Goal: Task Accomplishment & Management: Manage account settings

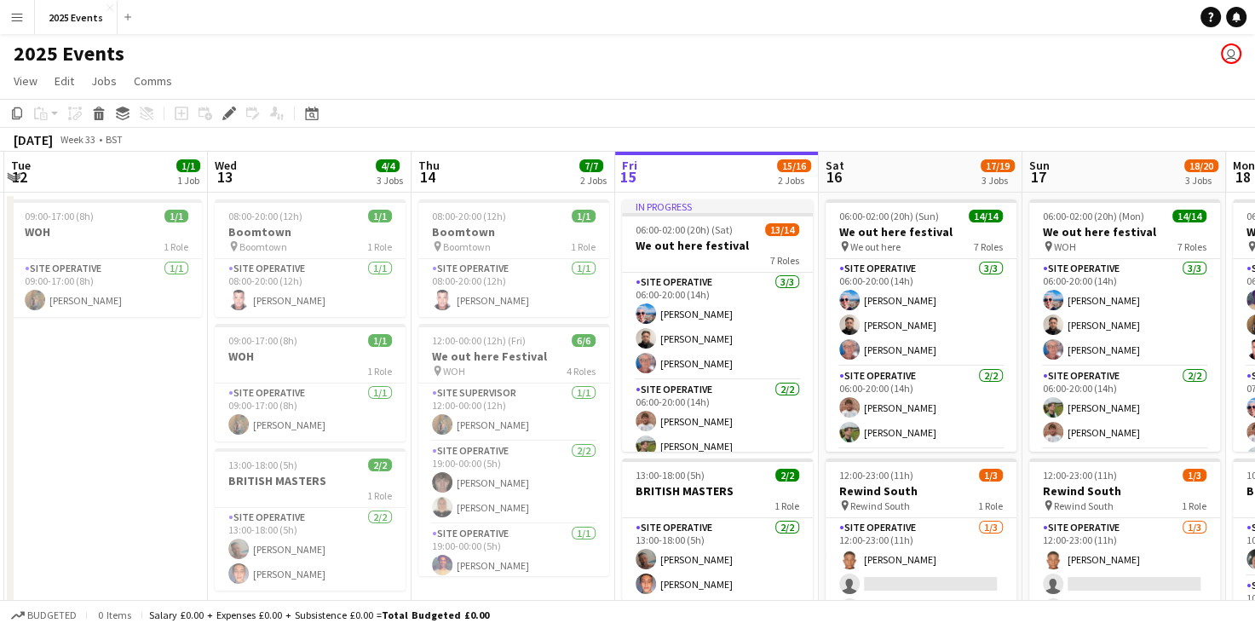
scroll to position [0, 610]
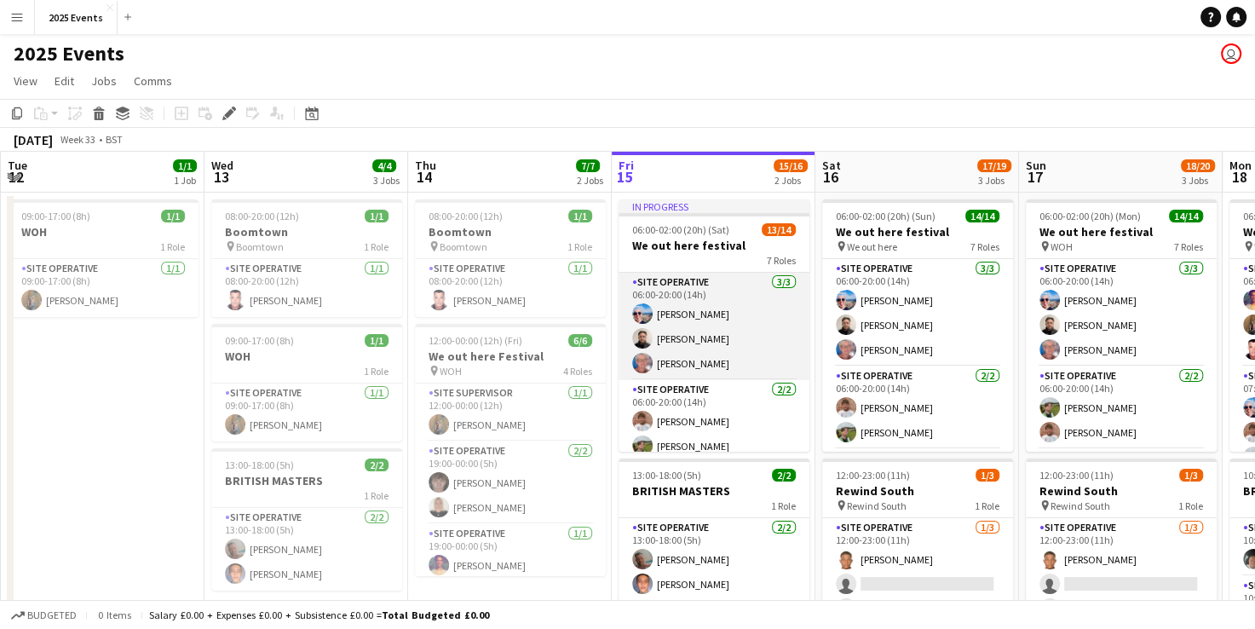
click at [713, 286] on app-card-role "Site Operative [DATE] 06:00-20:00 (14h) [PERSON_NAME] [PERSON_NAME] [PERSON_NAM…" at bounding box center [714, 326] width 191 height 107
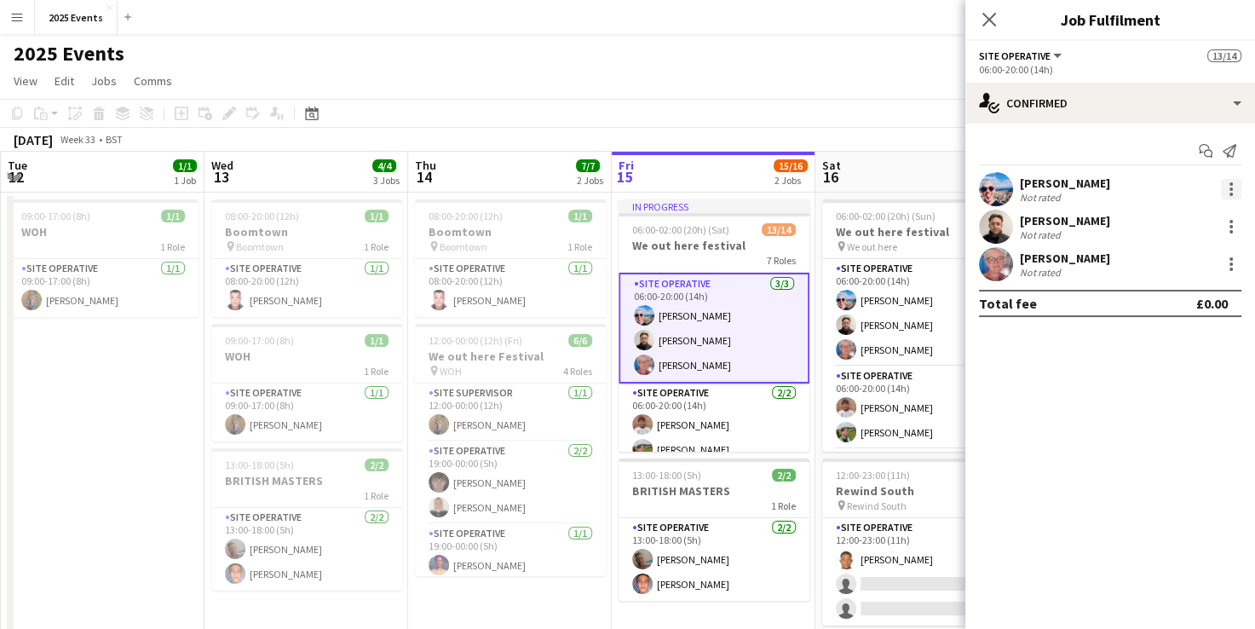
click at [1234, 182] on div at bounding box center [1231, 189] width 20 height 20
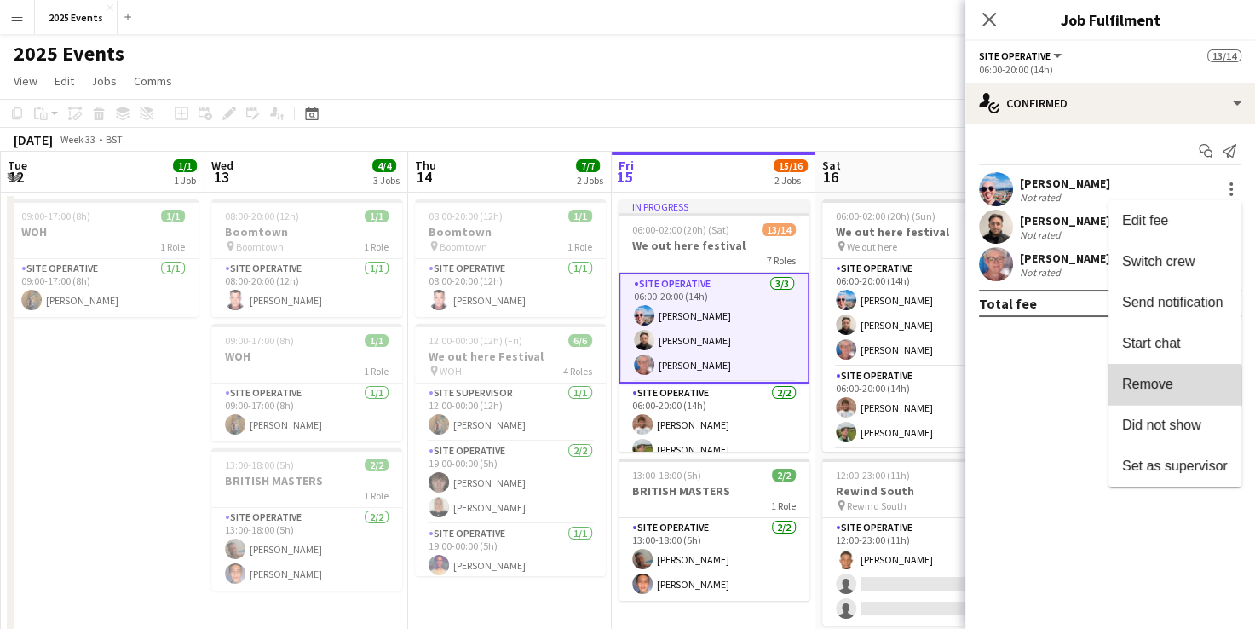
click at [1172, 387] on span "Remove" at bounding box center [1147, 384] width 51 height 14
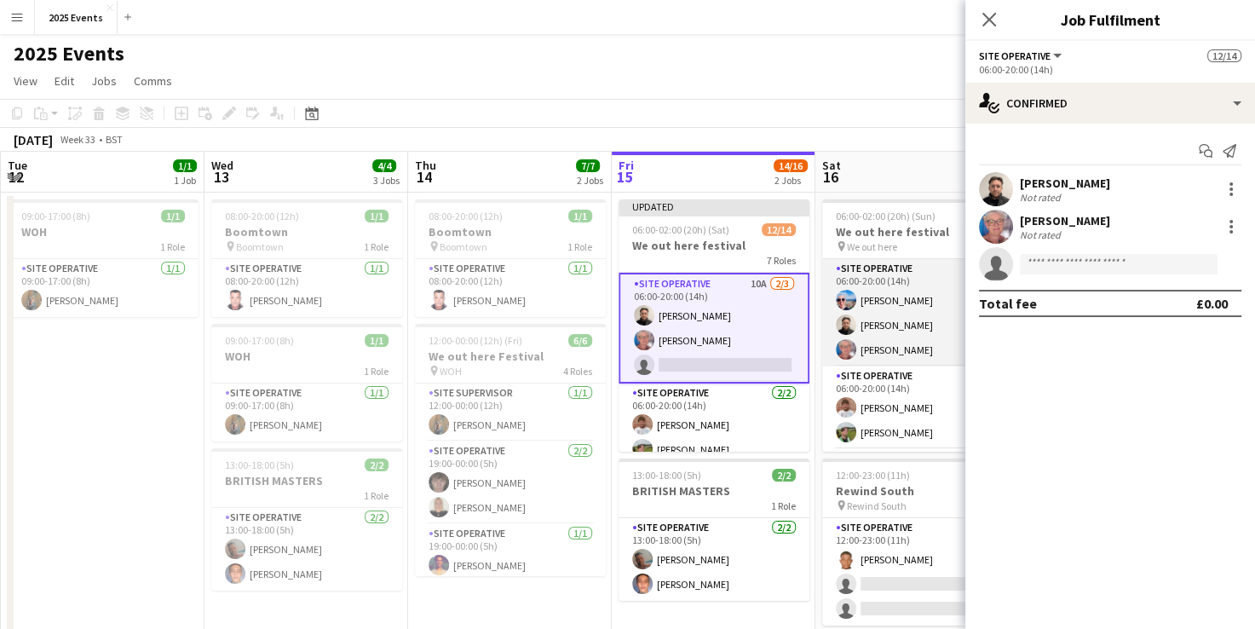
click at [913, 278] on app-card-role "Site Operative [DATE] 06:00-20:00 (14h) [PERSON_NAME] [PERSON_NAME] [PERSON_NAM…" at bounding box center [917, 312] width 191 height 107
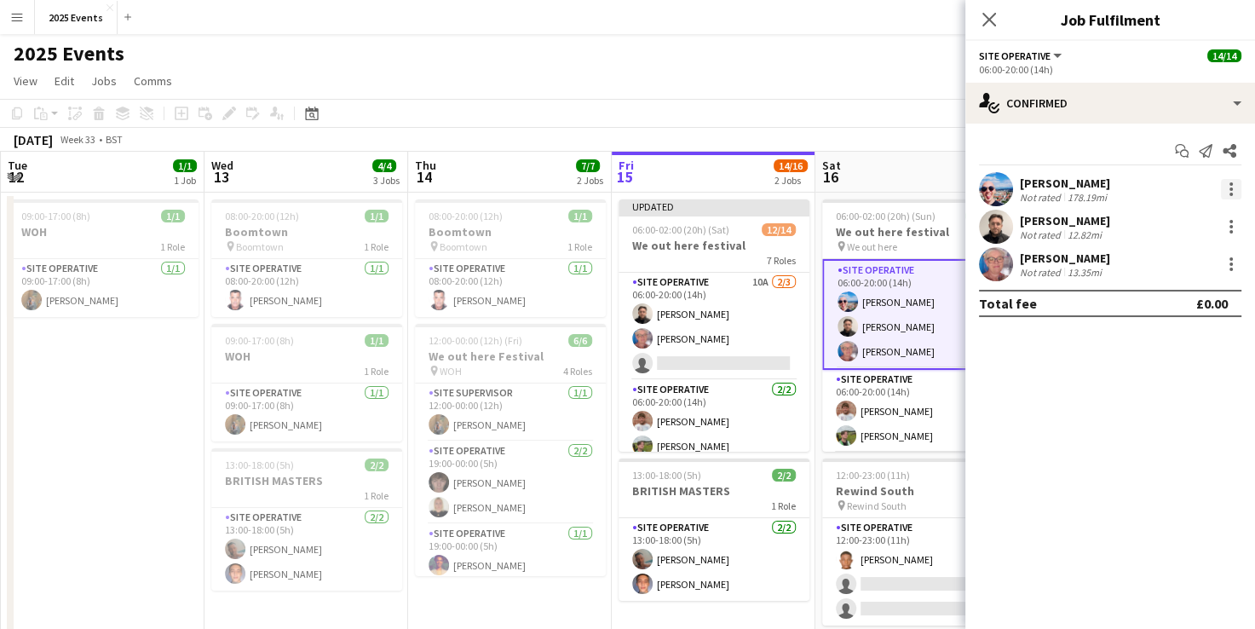
click at [1232, 182] on div at bounding box center [1231, 183] width 3 height 3
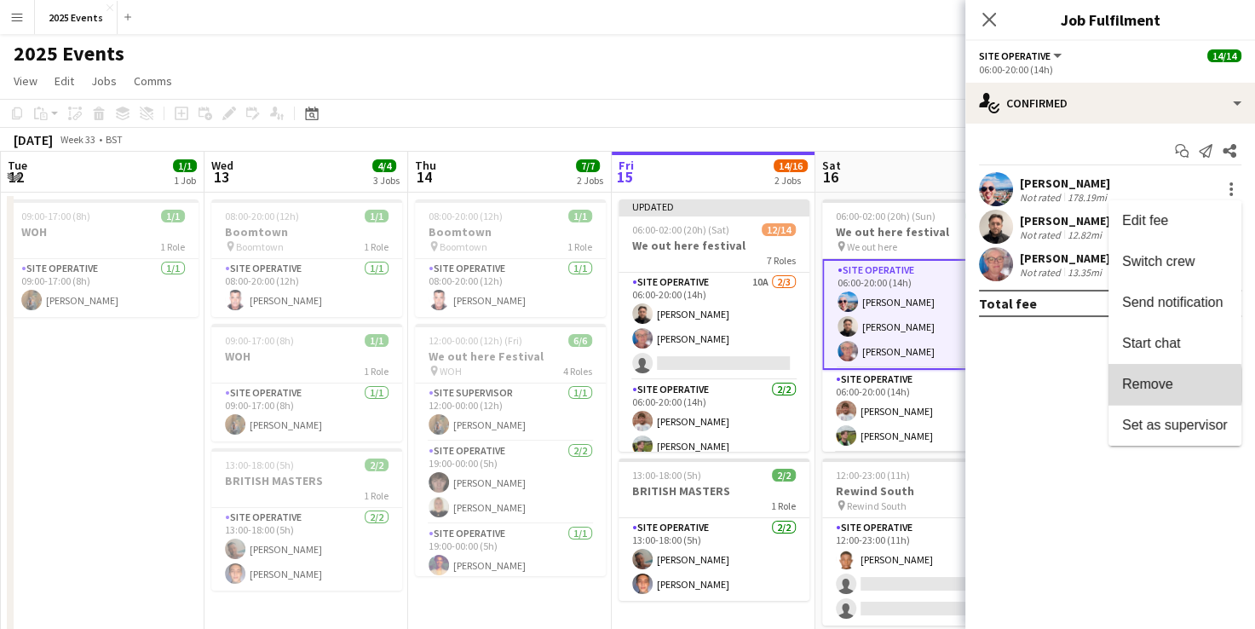
click at [1169, 385] on span "Remove" at bounding box center [1147, 384] width 51 height 14
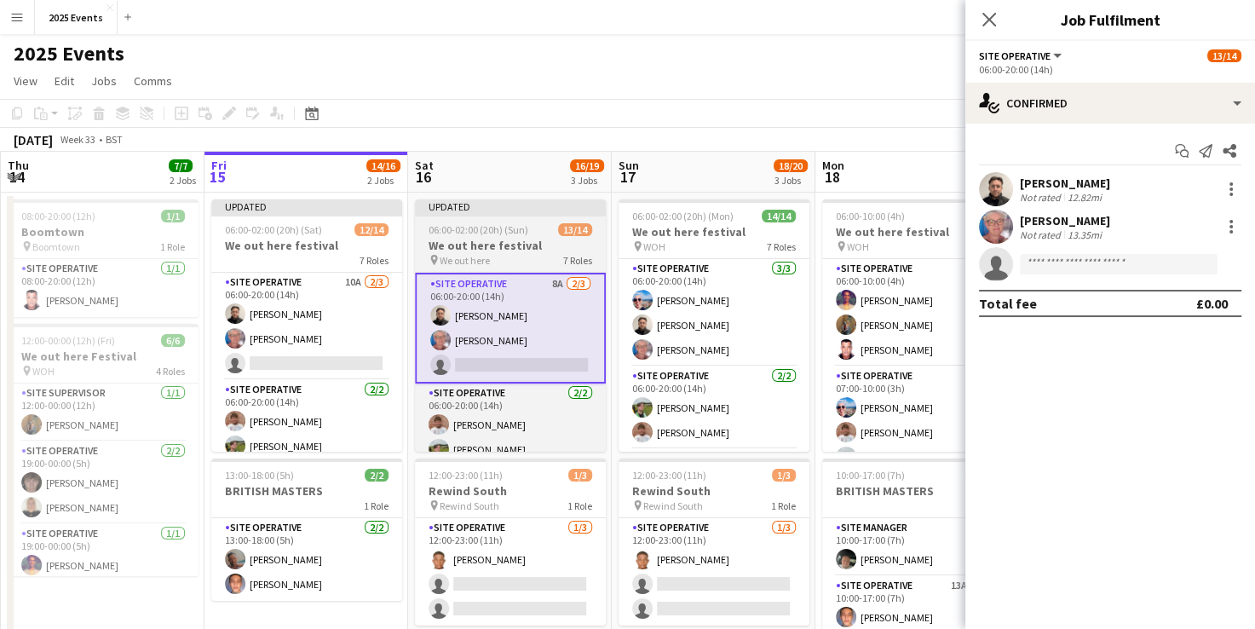
scroll to position [0, 658]
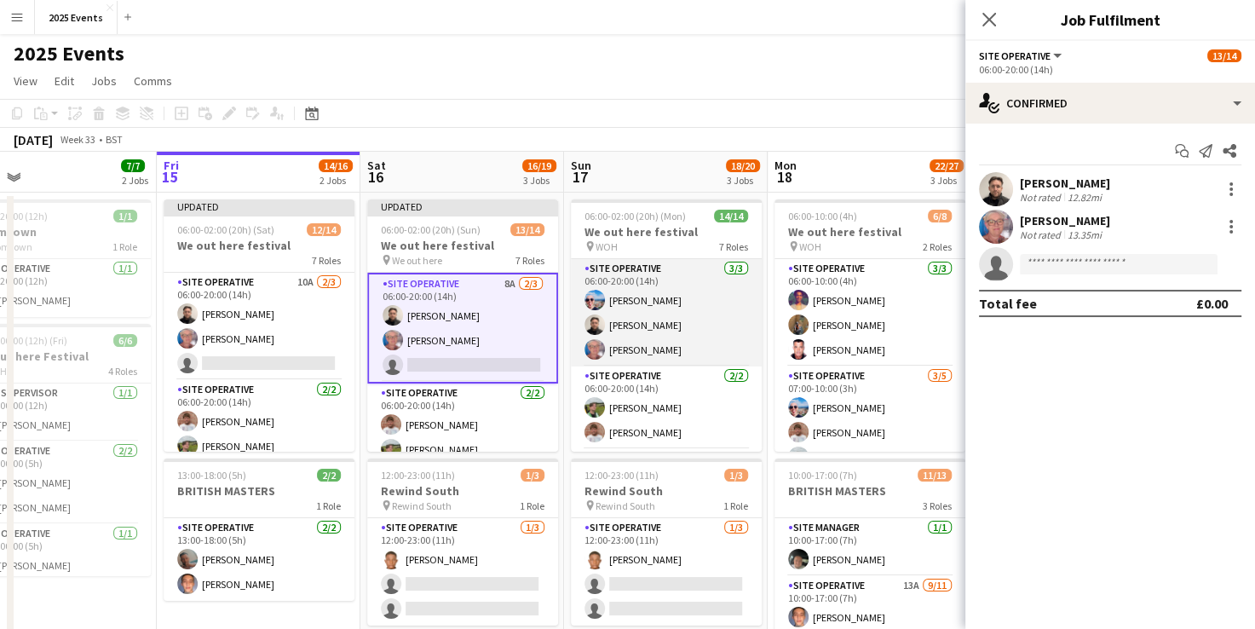
click at [678, 309] on app-card-role "Site Operative [DATE] 06:00-20:00 (14h) [PERSON_NAME] [PERSON_NAME] [PERSON_NAM…" at bounding box center [666, 312] width 191 height 107
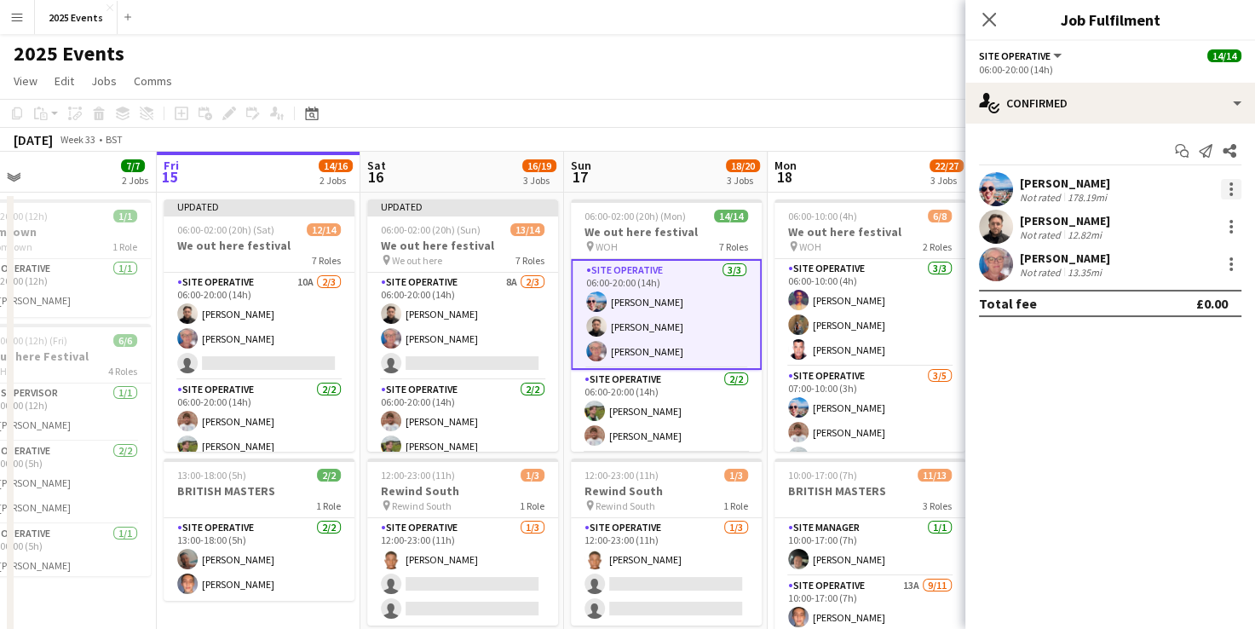
click at [1227, 189] on div at bounding box center [1231, 189] width 20 height 20
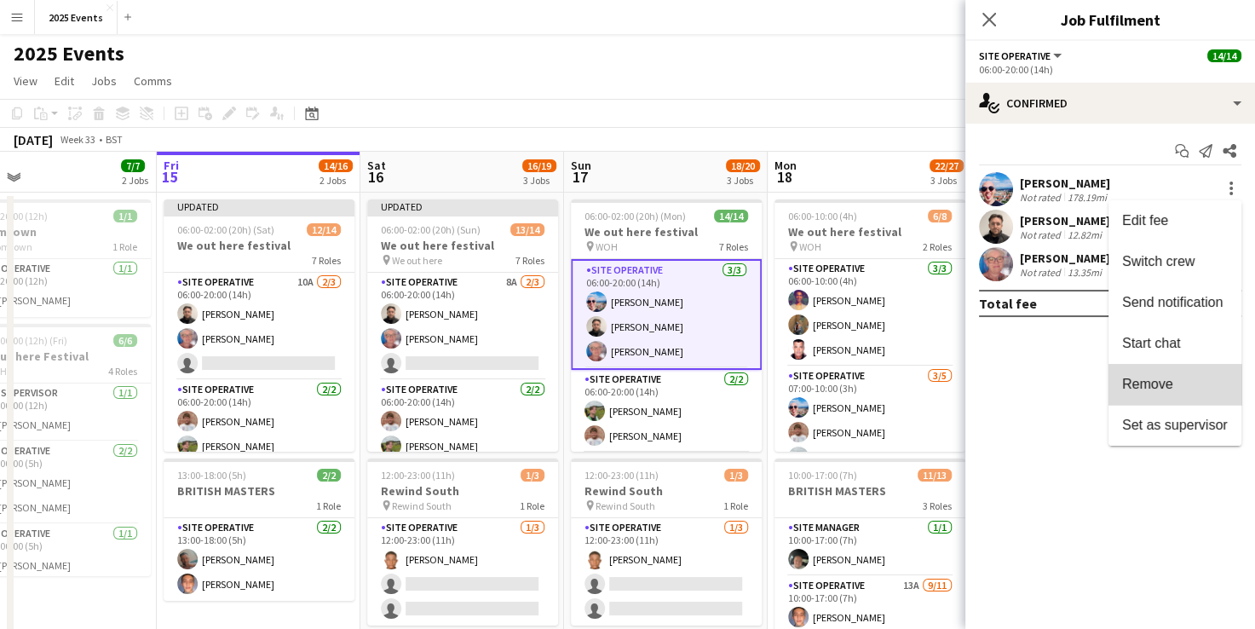
click at [1189, 395] on button "Remove" at bounding box center [1175, 384] width 133 height 41
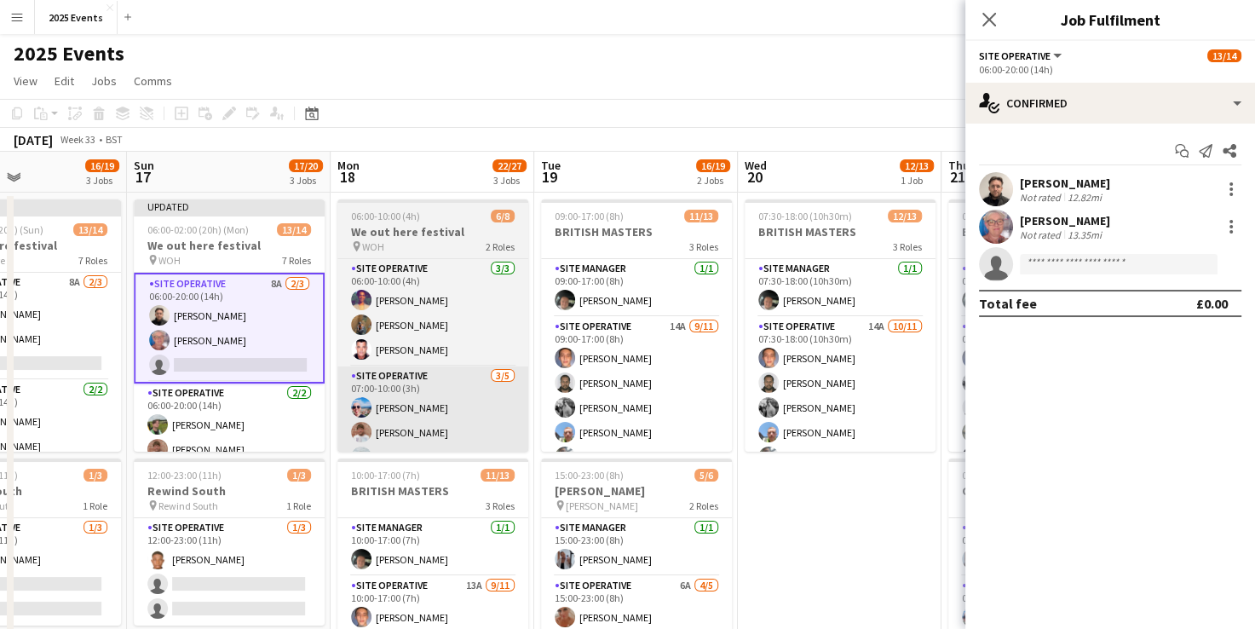
scroll to position [0, 691]
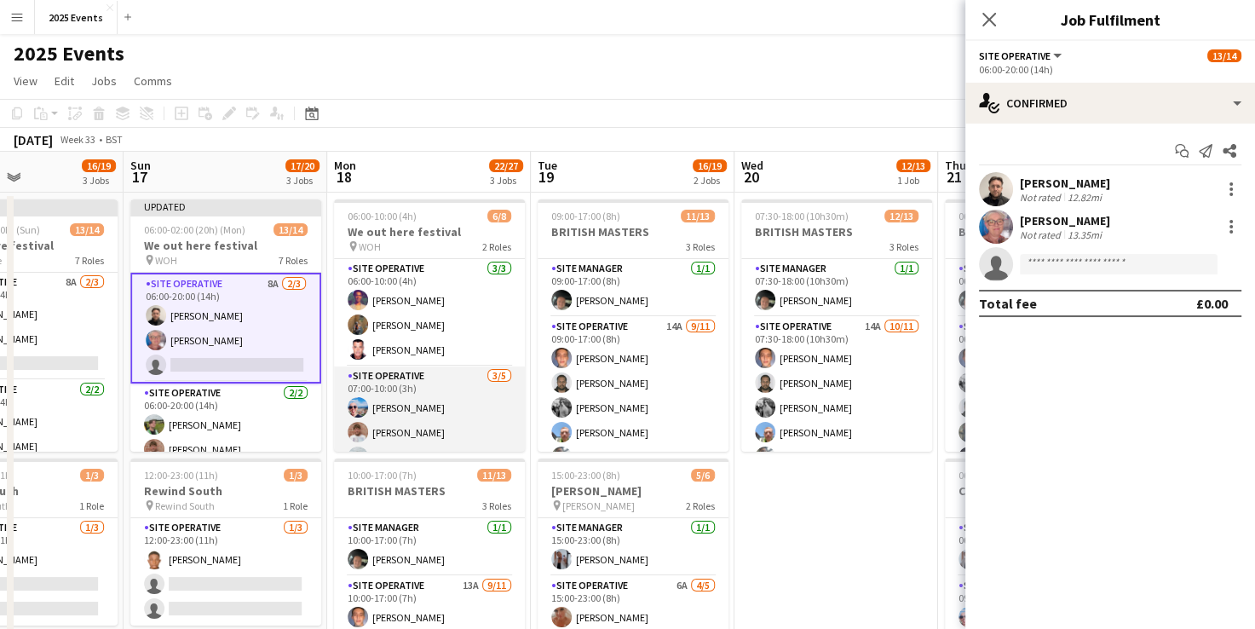
click at [474, 396] on app-card-role "Site Operative [DATE] 07:00-10:00 (3h) [PERSON_NAME] [PERSON_NAME] [PERSON_NAME…" at bounding box center [429, 444] width 191 height 157
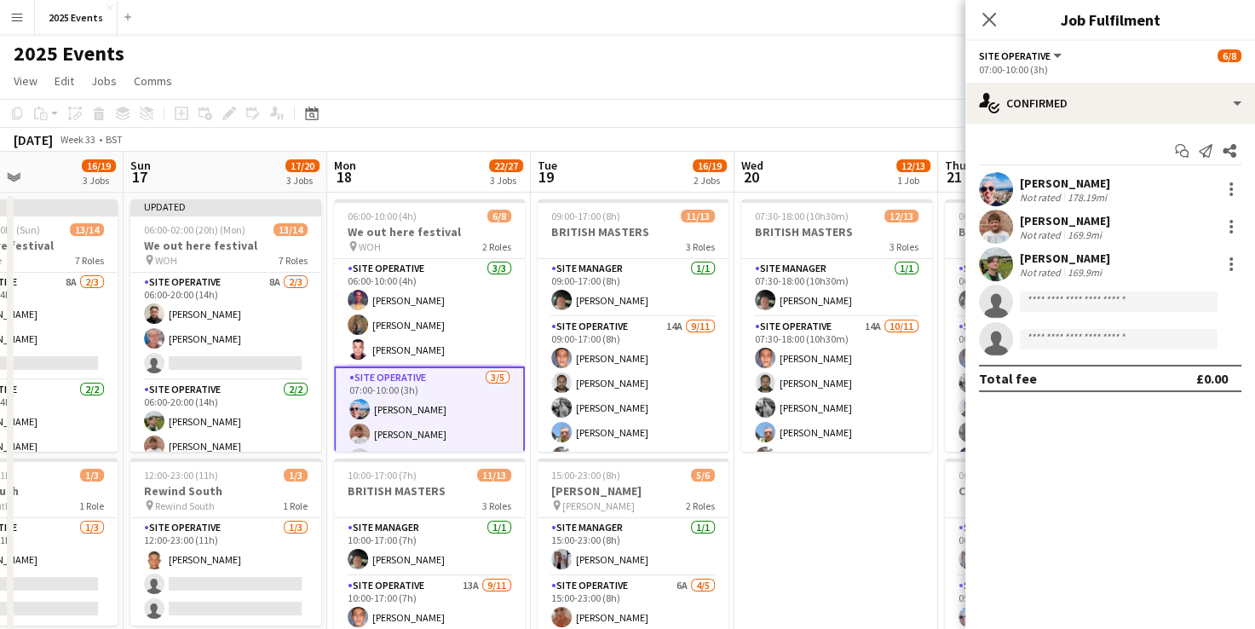
click at [1220, 189] on div at bounding box center [1230, 189] width 24 height 20
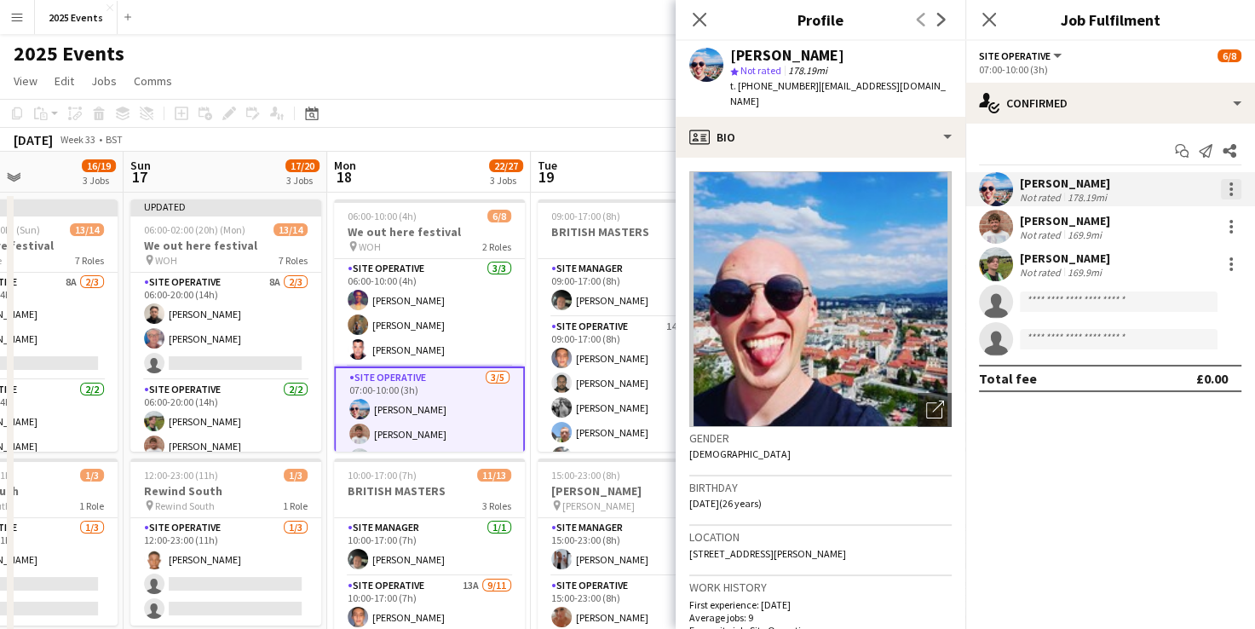
click at [1232, 186] on div at bounding box center [1231, 189] width 20 height 20
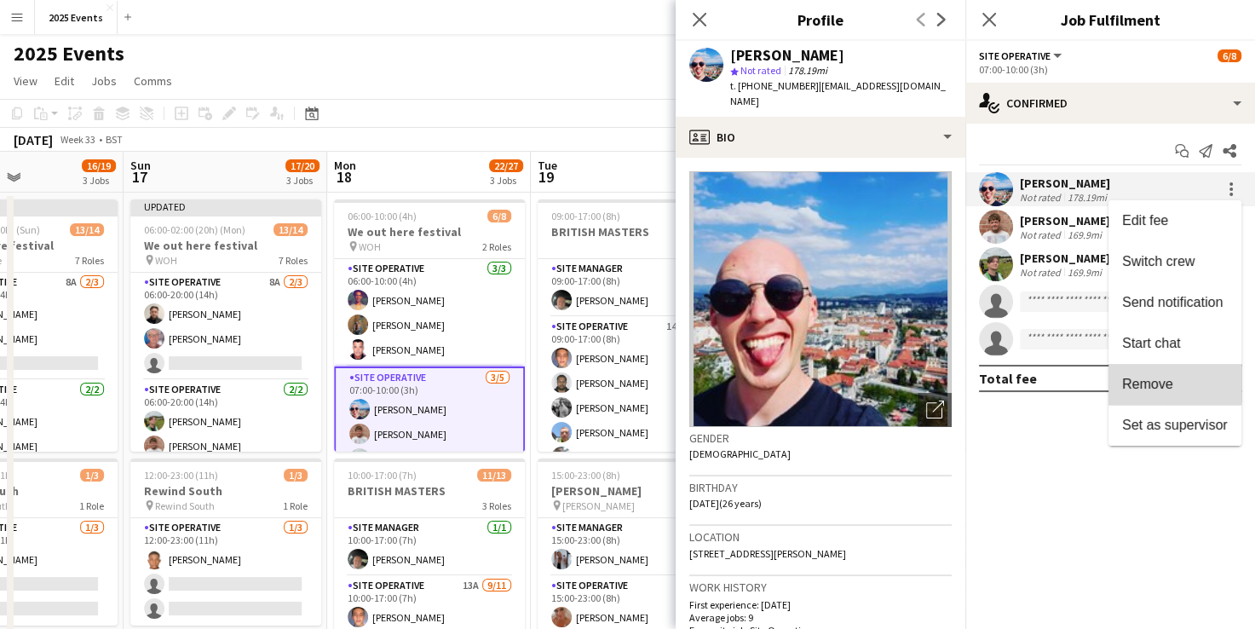
click at [1159, 381] on span "Remove" at bounding box center [1147, 384] width 51 height 14
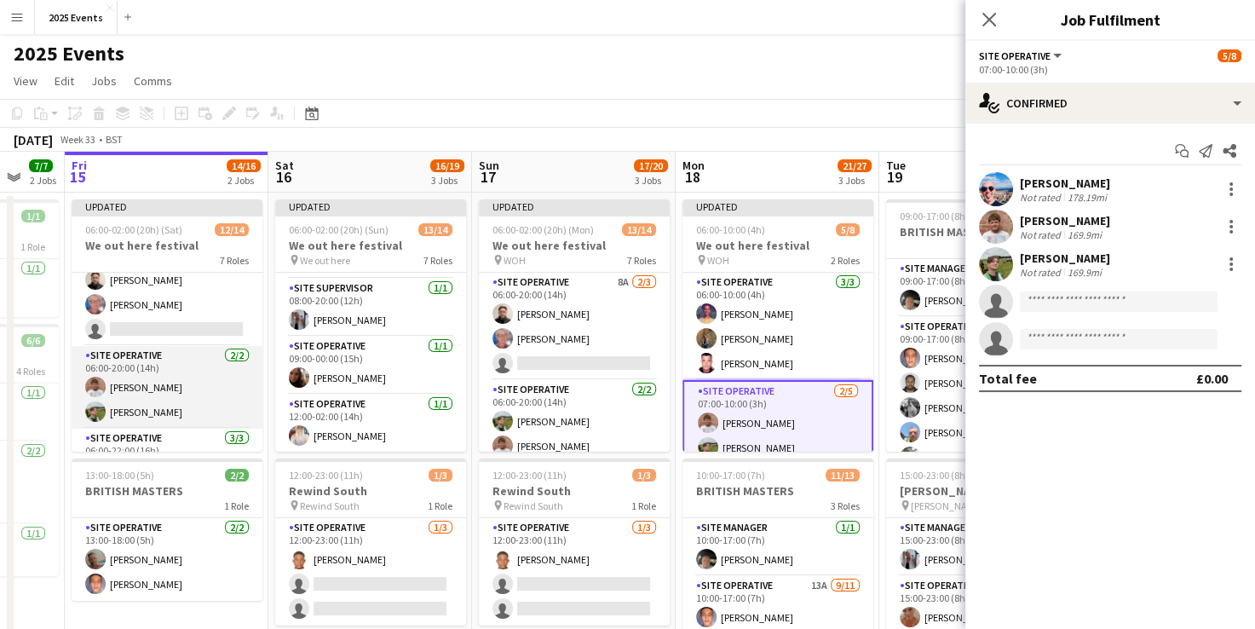
scroll to position [33, 0]
click at [776, 92] on app-page-menu "View Day view expanded Day view collapsed Month view Date picker Jump to [DATE]…" at bounding box center [627, 82] width 1255 height 32
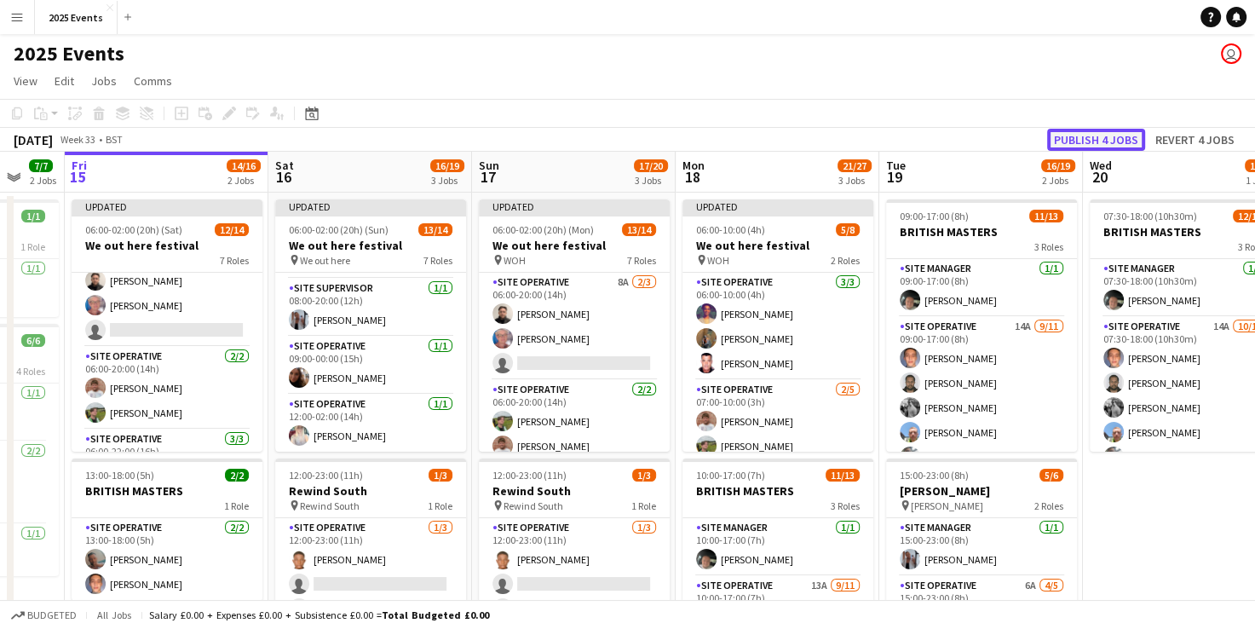
click at [1111, 133] on button "Publish 4 jobs" at bounding box center [1096, 140] width 98 height 22
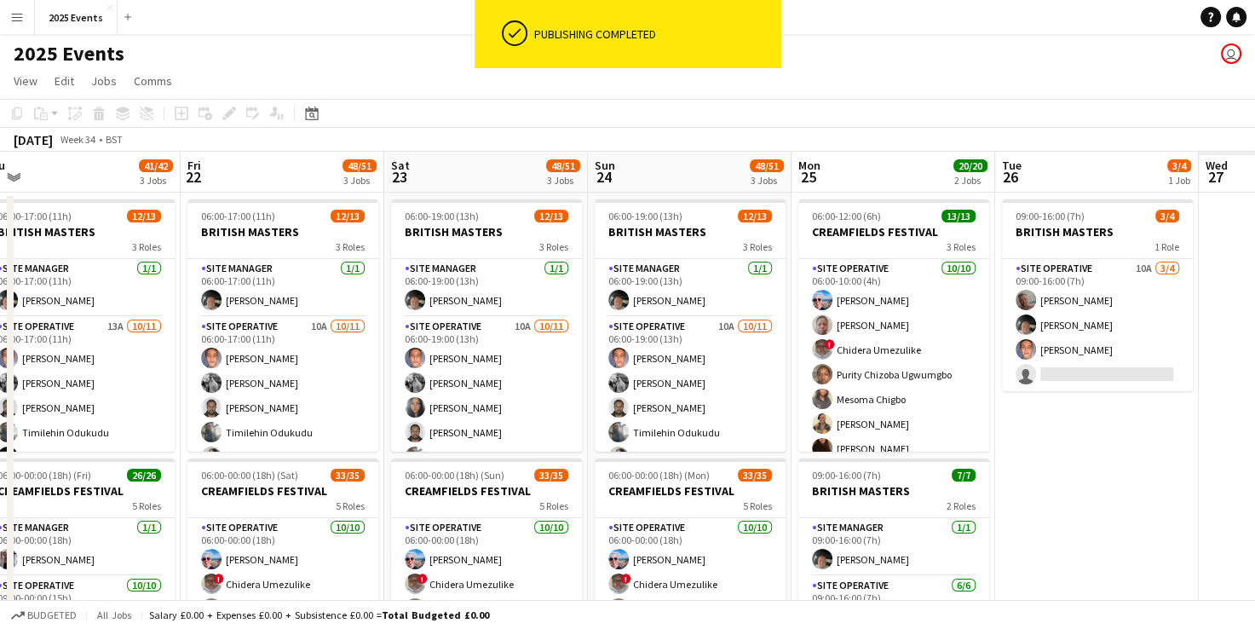
scroll to position [0, 532]
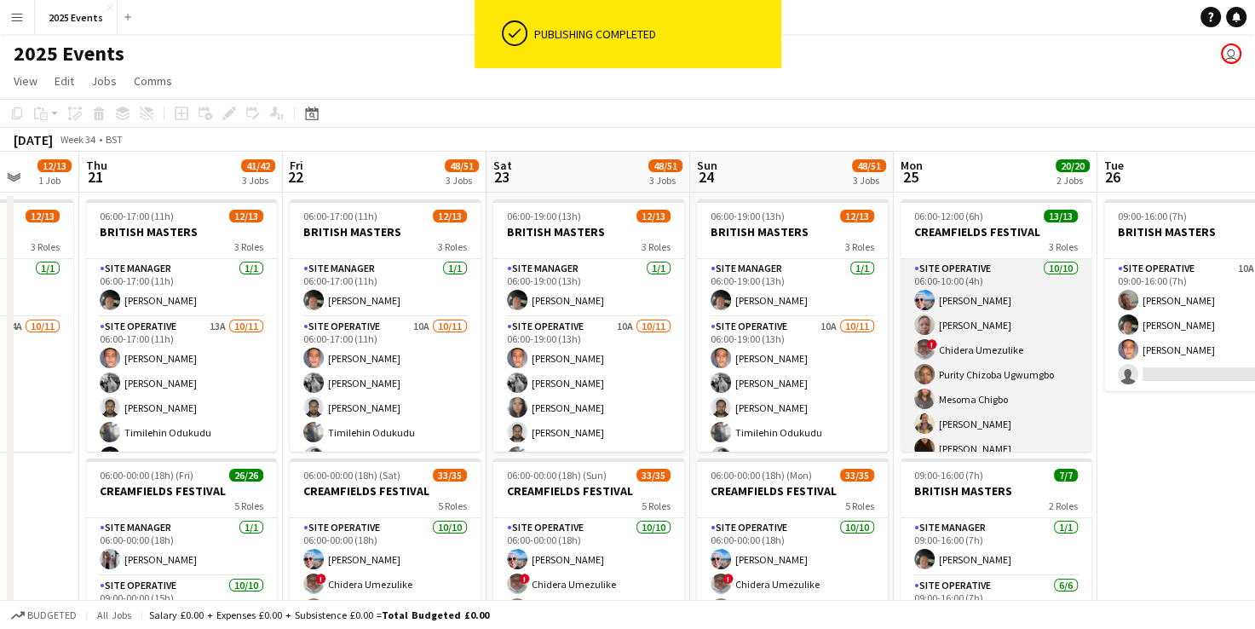
click at [949, 292] on app-card-role "Site Operative [DATE] 06:00-10:00 (4h) [PERSON_NAME] [PERSON_NAME] ! Chidera Um…" at bounding box center [996, 399] width 191 height 280
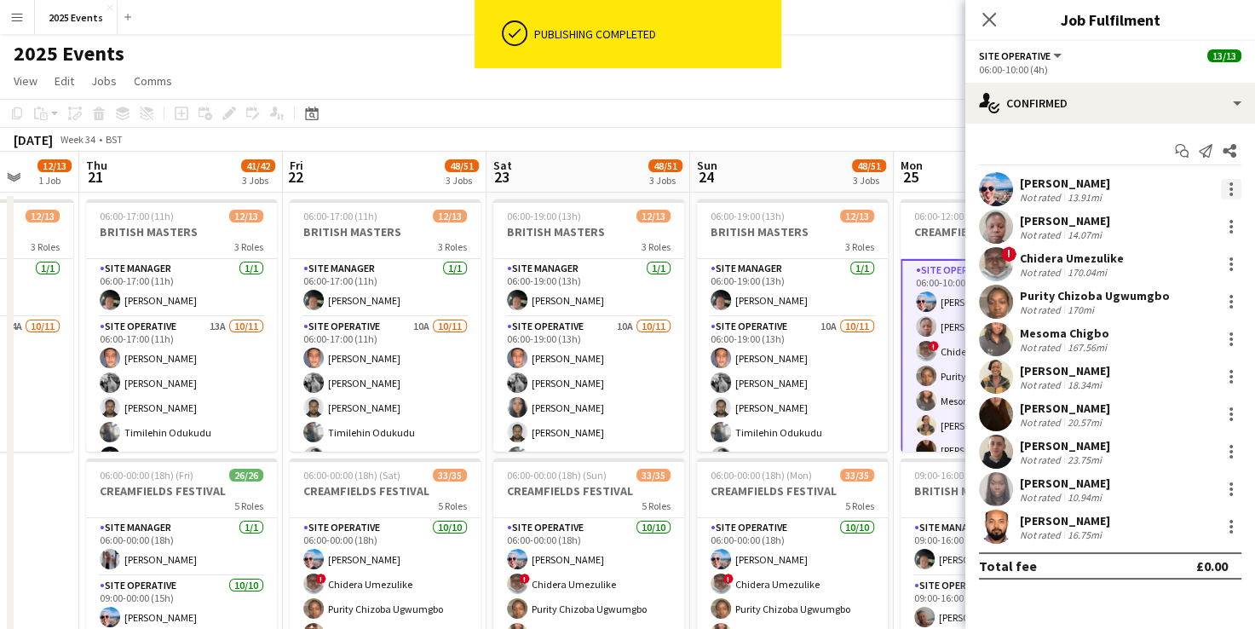
click at [1235, 189] on div at bounding box center [1231, 189] width 20 height 20
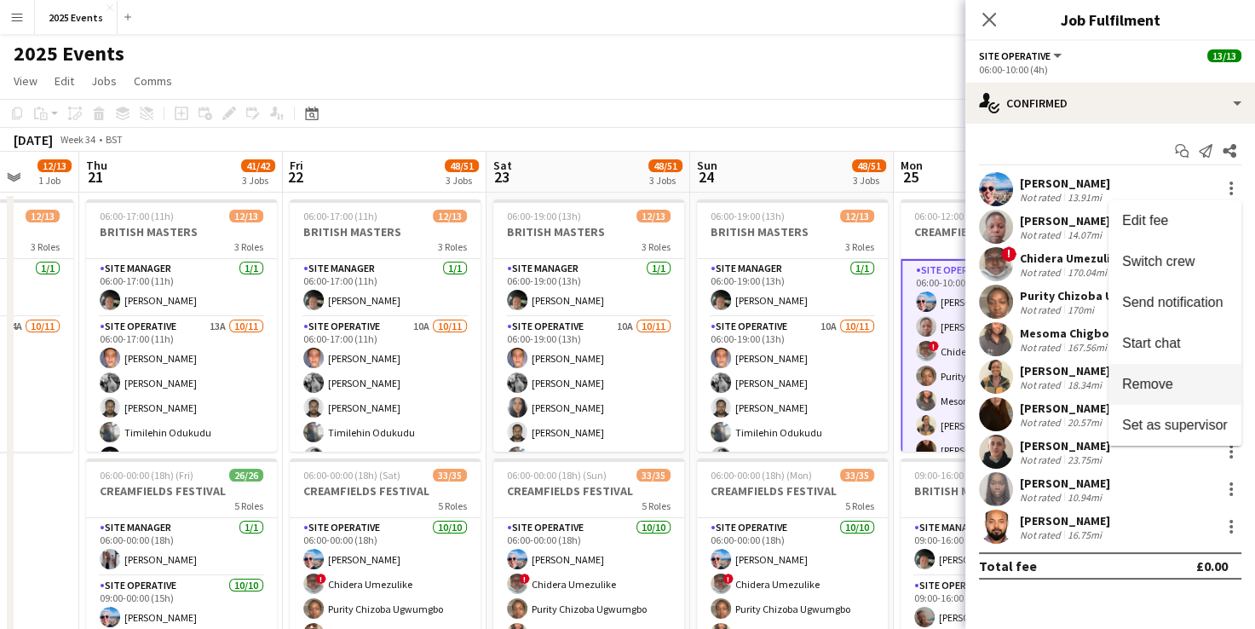
click at [1182, 377] on span "Remove" at bounding box center [1175, 384] width 106 height 15
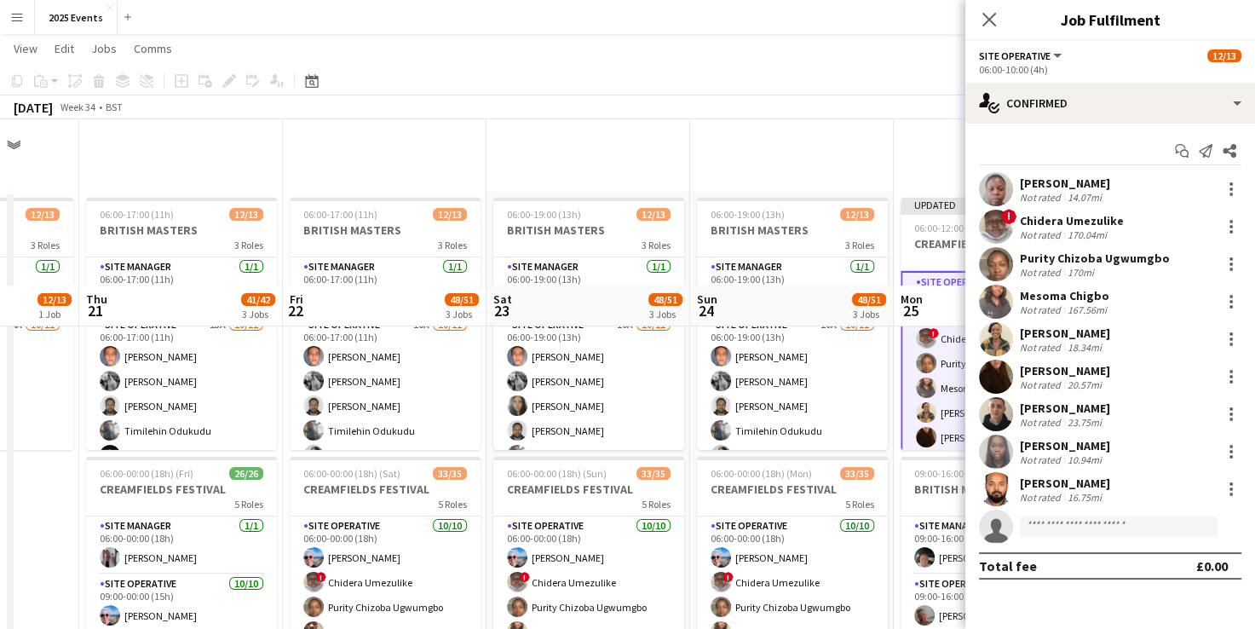
scroll to position [232, 0]
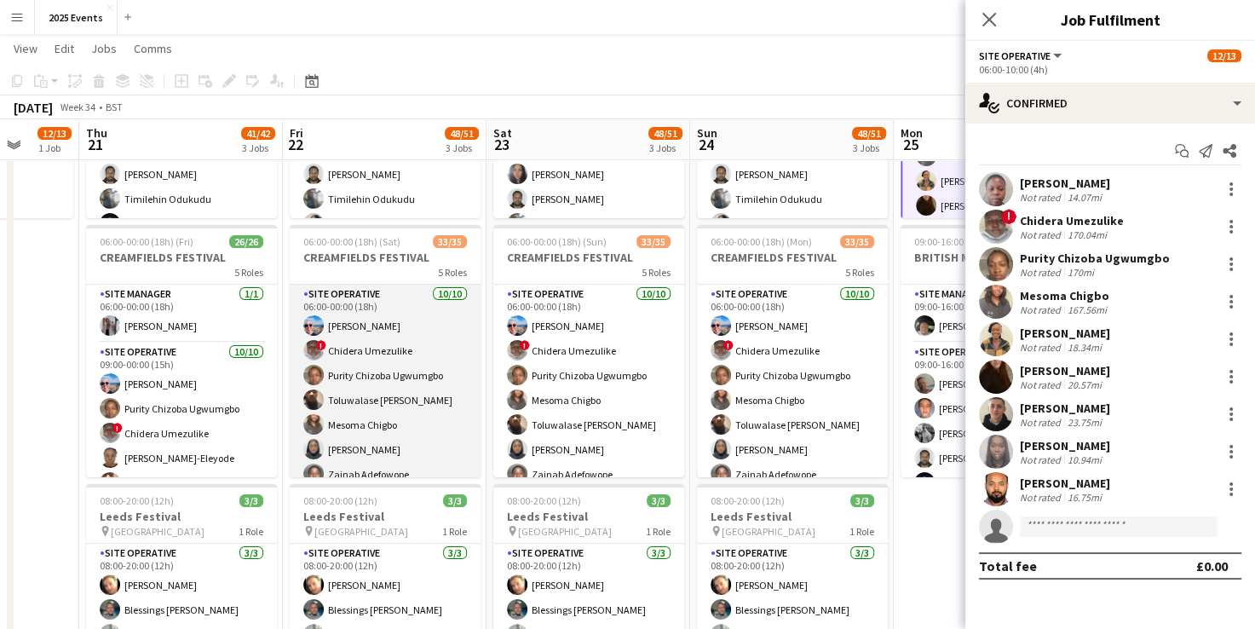
click at [387, 298] on app-card-role "Site Operative [DATE] 06:00-00:00 (18h) [PERSON_NAME] ! Chidera Umezulike Purit…" at bounding box center [385, 425] width 191 height 280
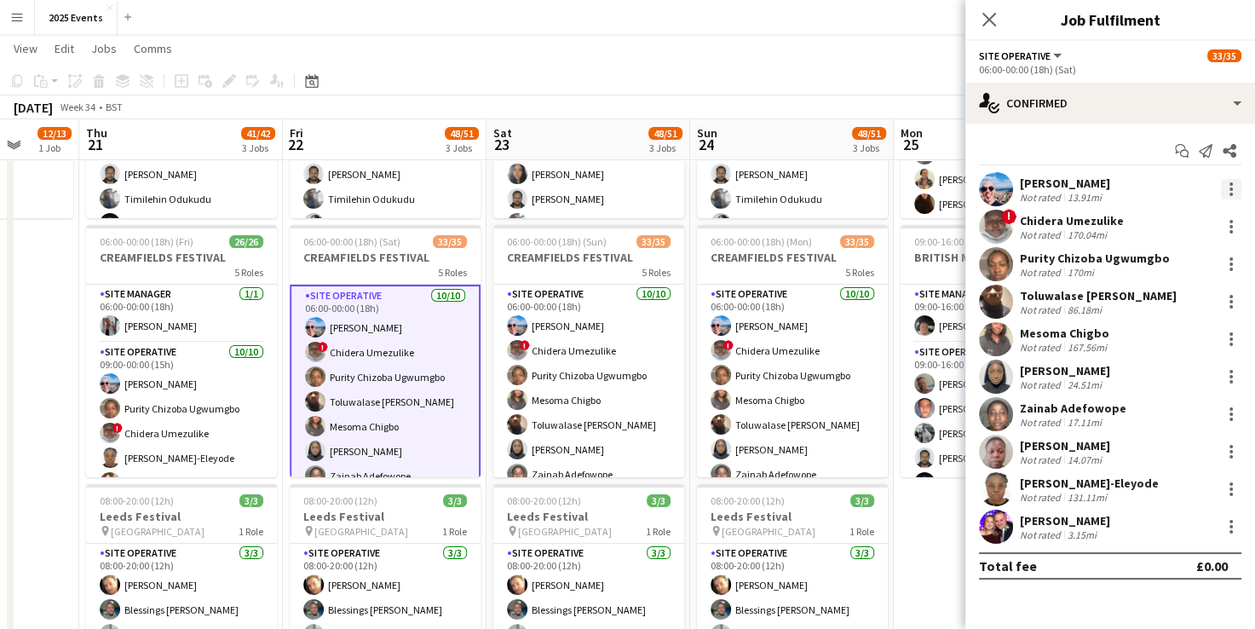
click at [1227, 183] on div at bounding box center [1231, 189] width 20 height 20
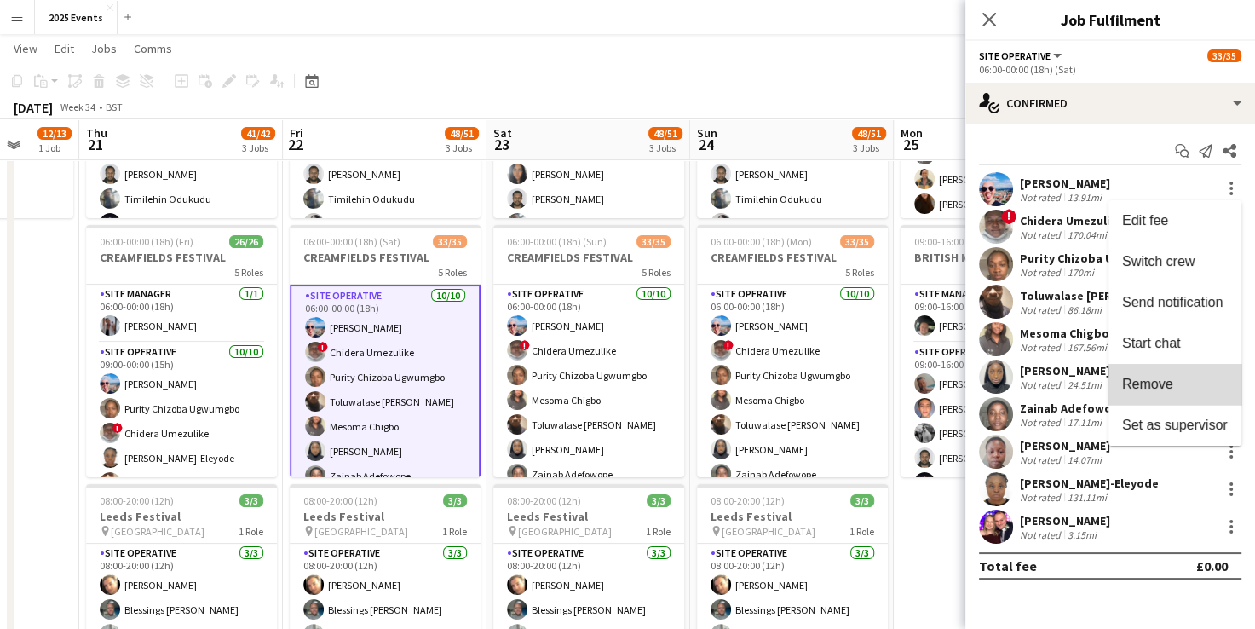
click at [1197, 394] on button "Remove" at bounding box center [1175, 384] width 133 height 41
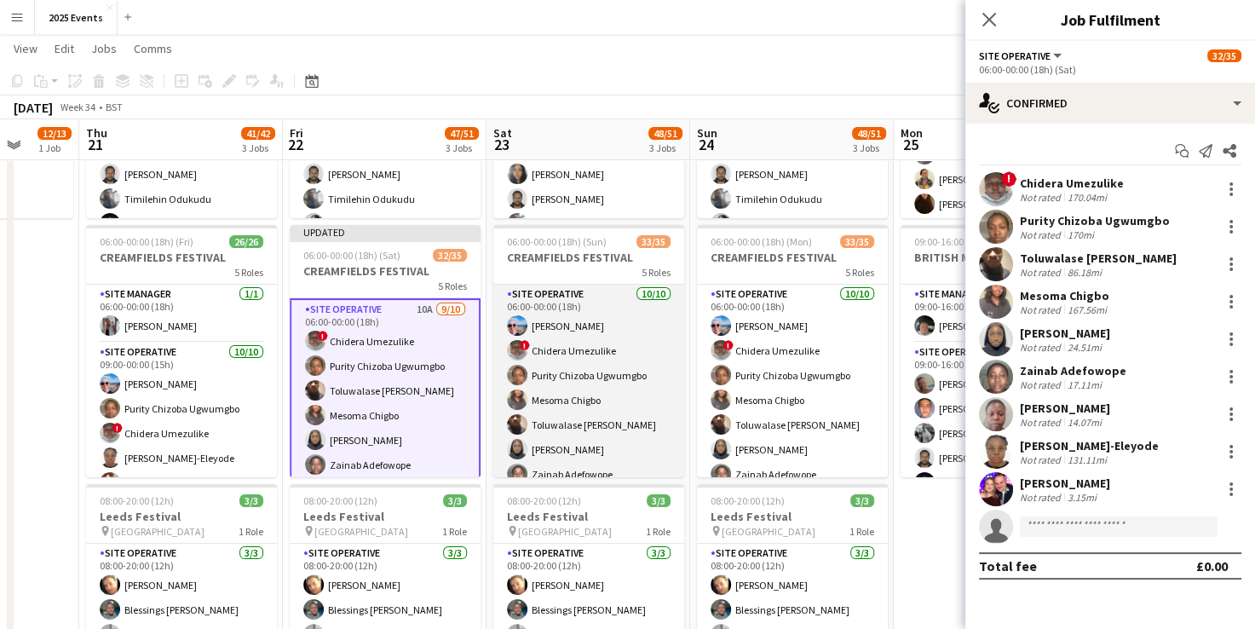
click at [566, 302] on app-card-role "Site Operative [DATE] 06:00-00:00 (18h) [PERSON_NAME] ! Chidera Umezulike Purit…" at bounding box center [588, 425] width 191 height 280
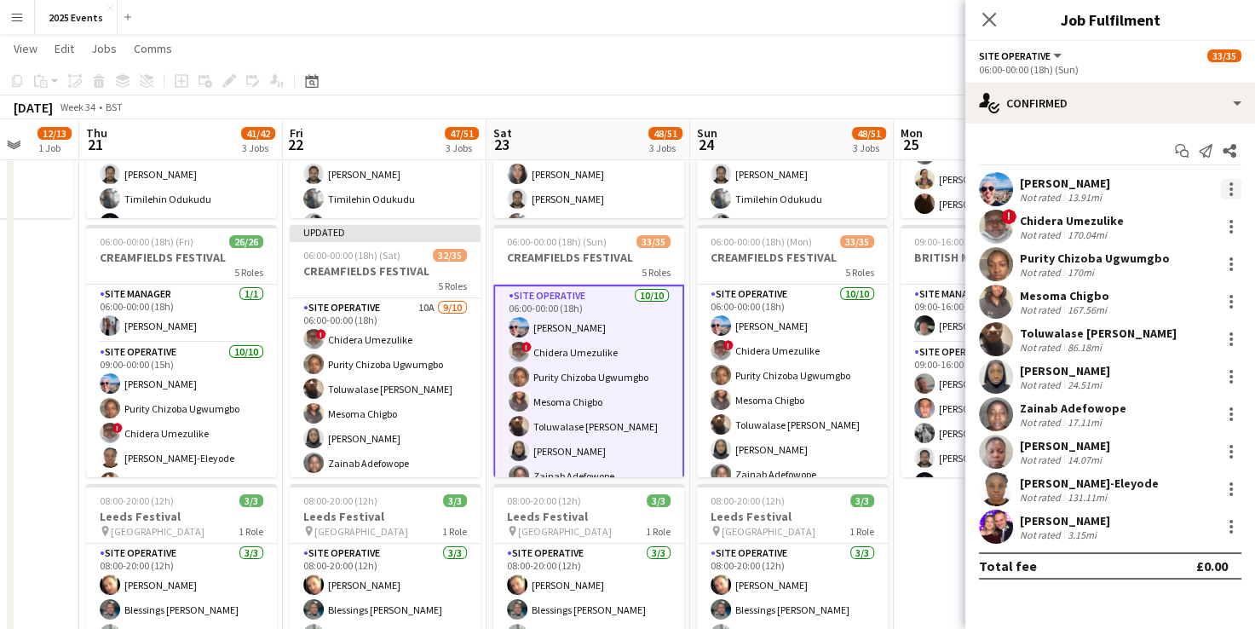
click at [1223, 190] on div at bounding box center [1231, 189] width 20 height 20
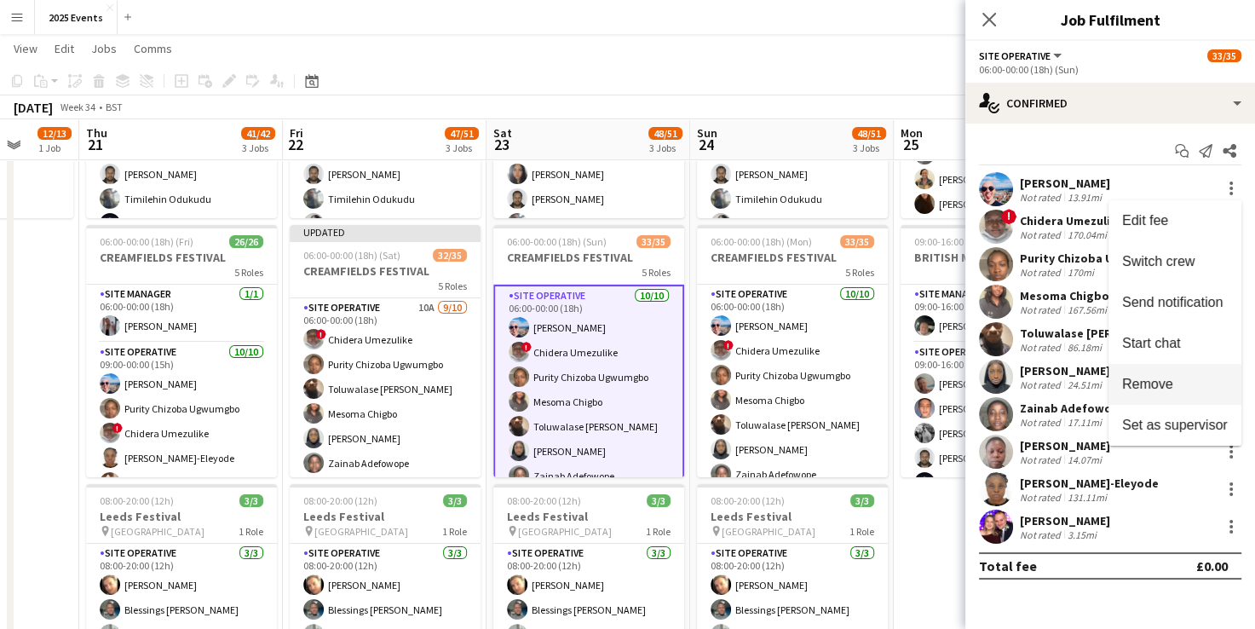
click at [1152, 380] on span "Remove" at bounding box center [1147, 384] width 51 height 14
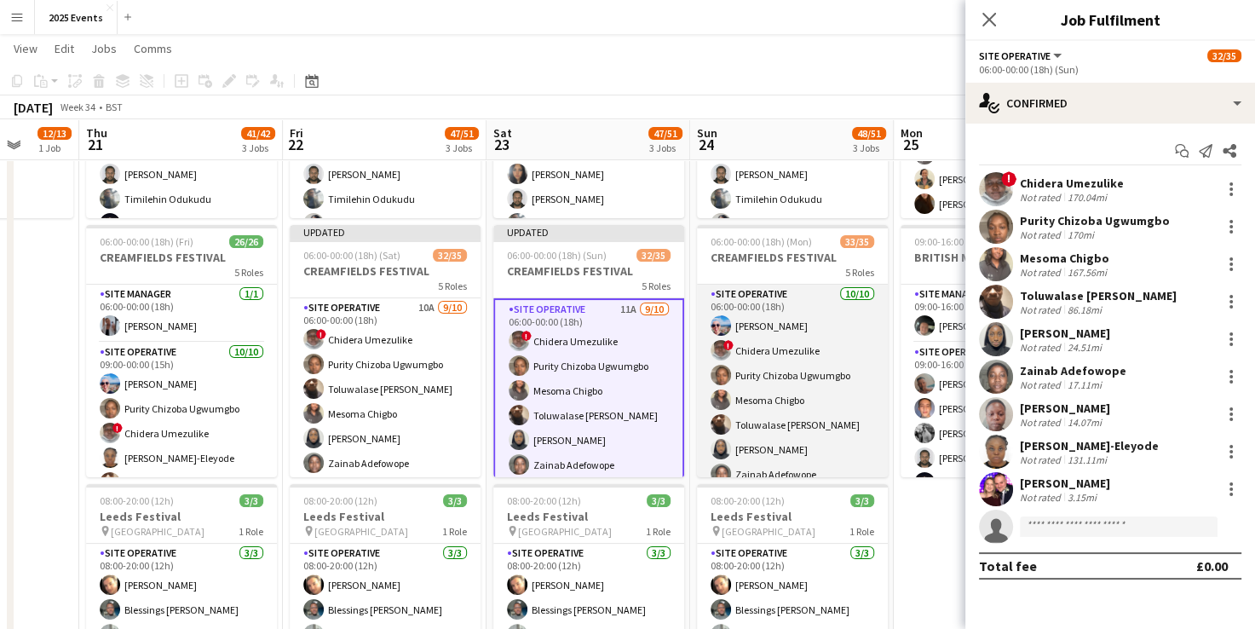
click at [757, 304] on app-card-role "Site Operative [DATE] 06:00-00:00 (18h) [PERSON_NAME] ! Chidera Umezulike Purit…" at bounding box center [792, 425] width 191 height 280
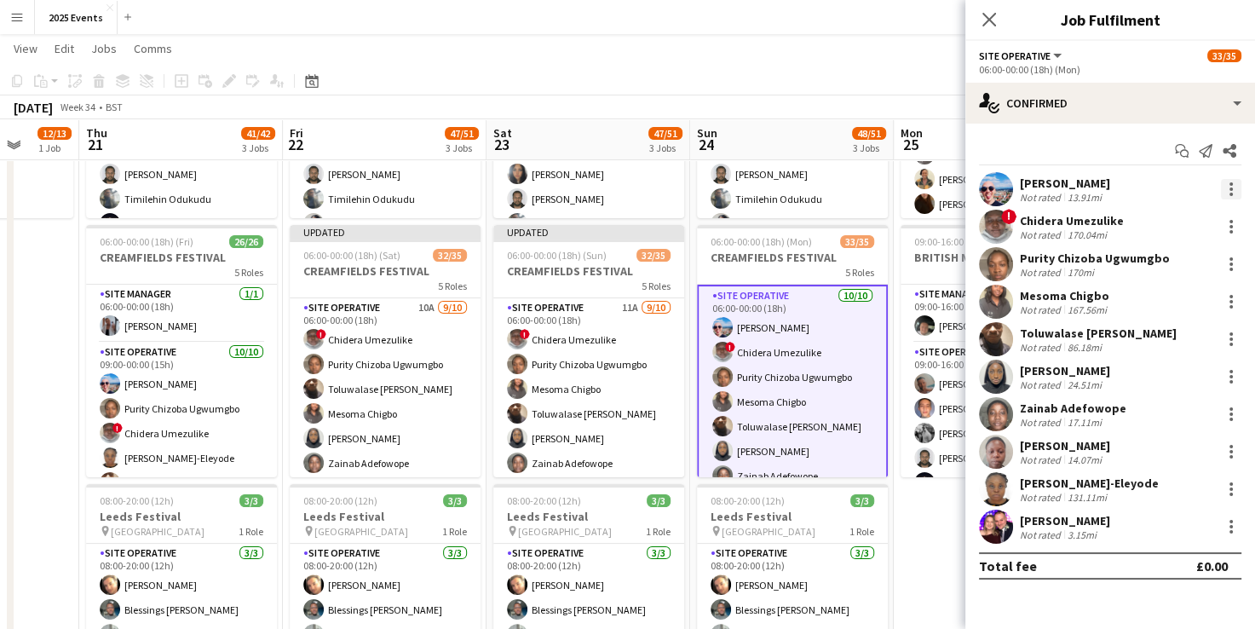
click at [1234, 182] on div at bounding box center [1231, 189] width 20 height 20
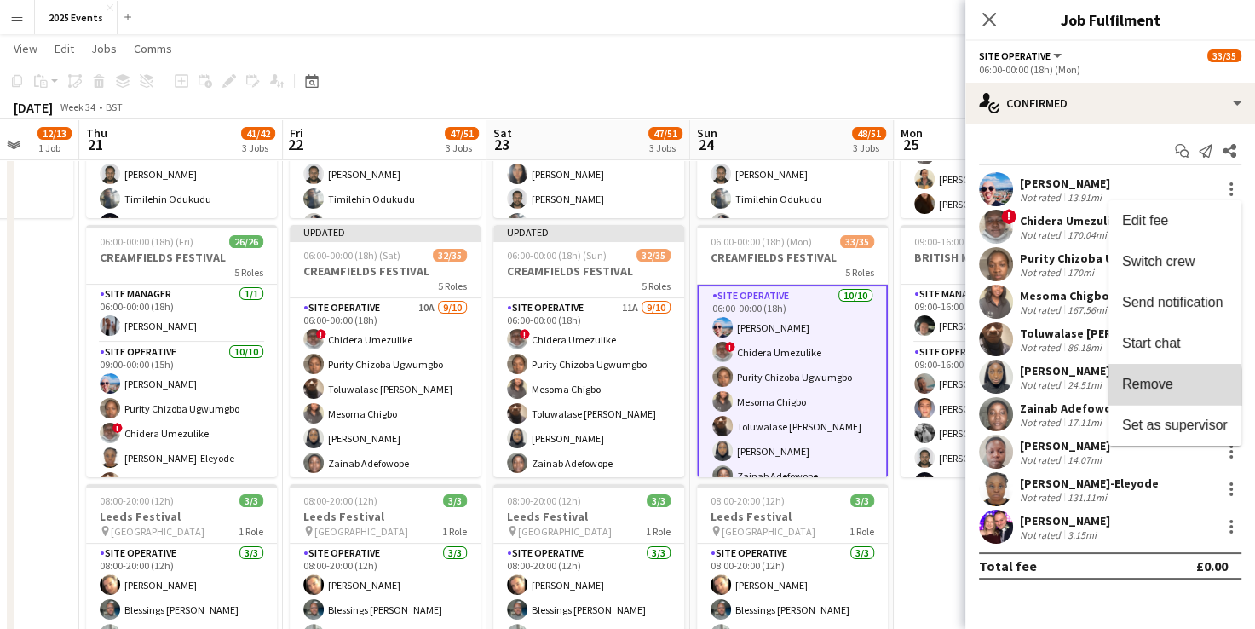
click at [1140, 392] on button "Remove" at bounding box center [1175, 384] width 133 height 41
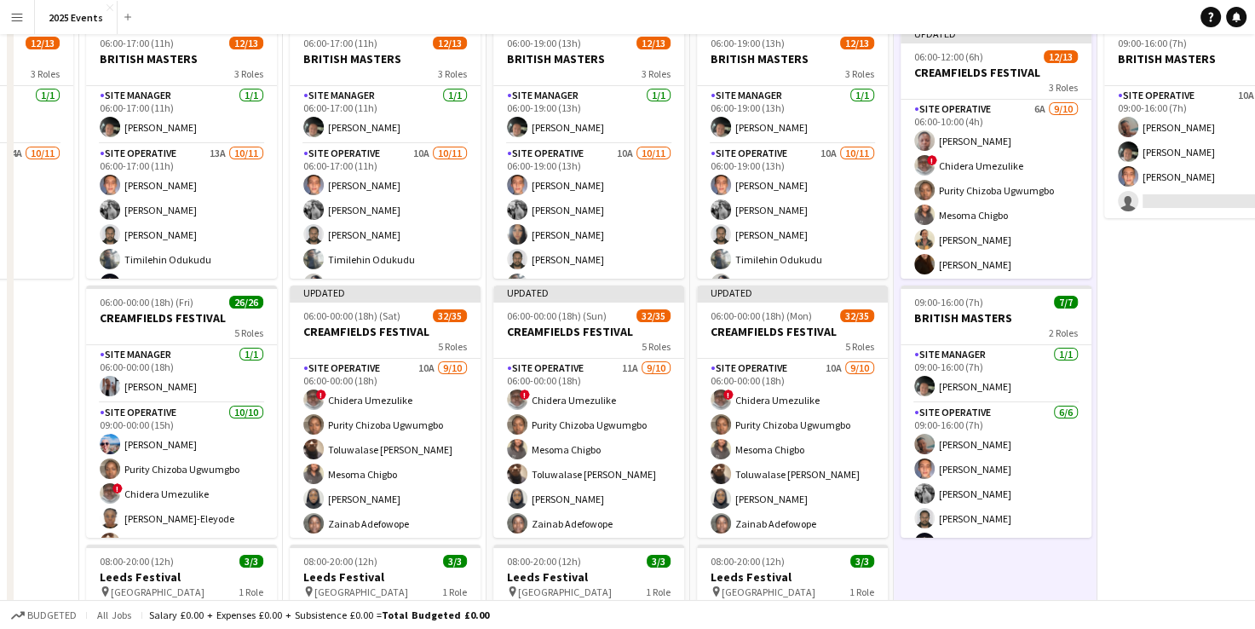
scroll to position [176, 0]
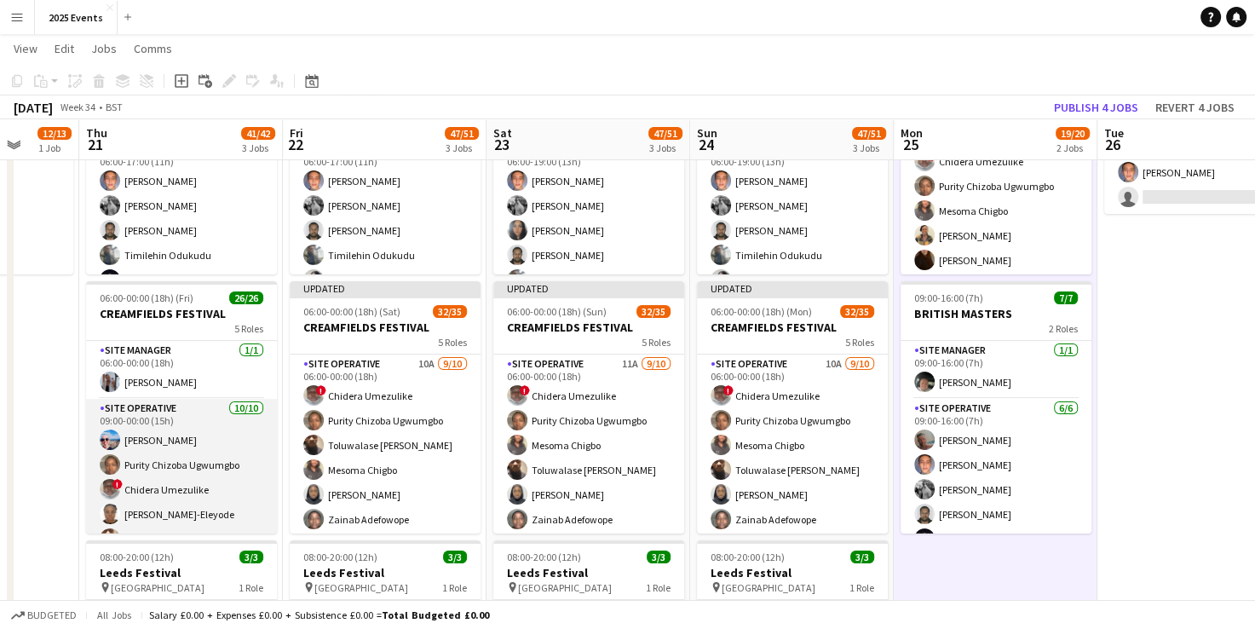
click at [184, 418] on app-card-role "Site Operative [DATE] 09:00-00:00 (15h) [PERSON_NAME] Purity Chizoba Ugwumgbo !…" at bounding box center [181, 539] width 191 height 280
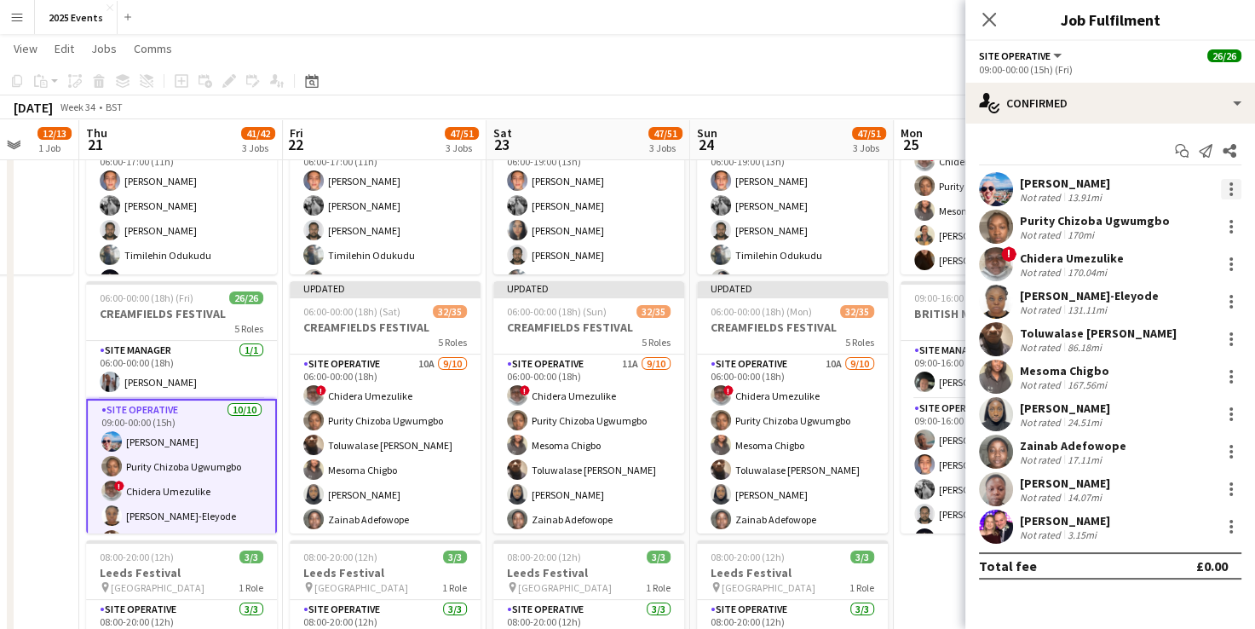
click at [1232, 192] on div at bounding box center [1231, 189] width 20 height 20
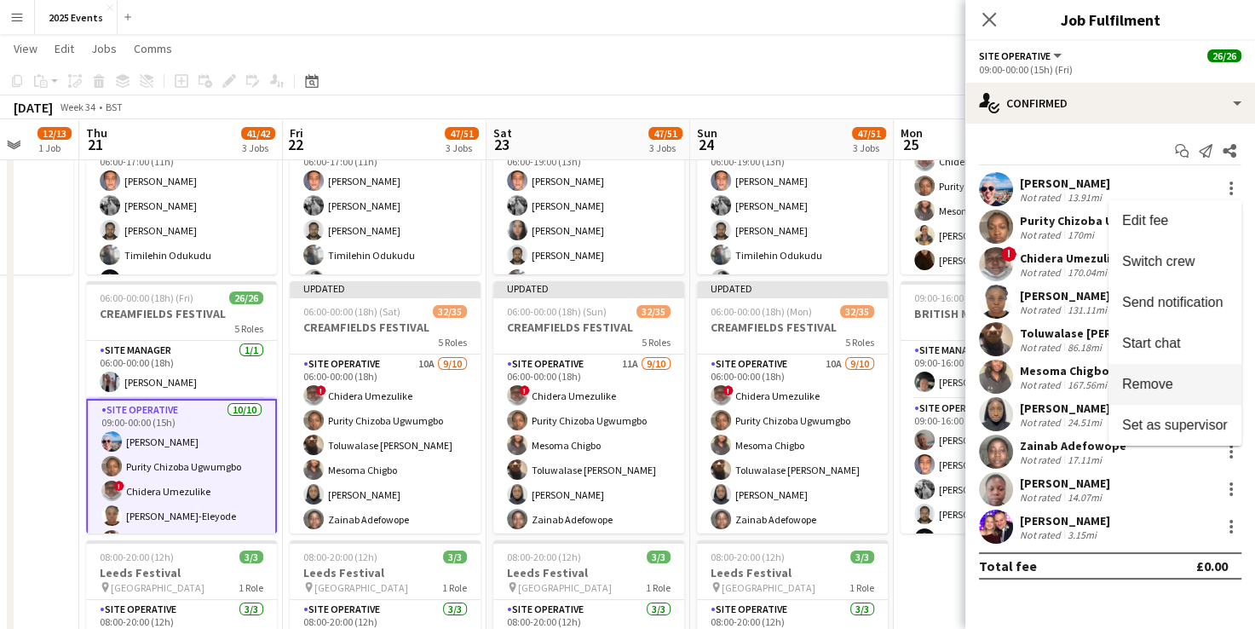
click at [1174, 375] on button "Remove" at bounding box center [1175, 384] width 133 height 41
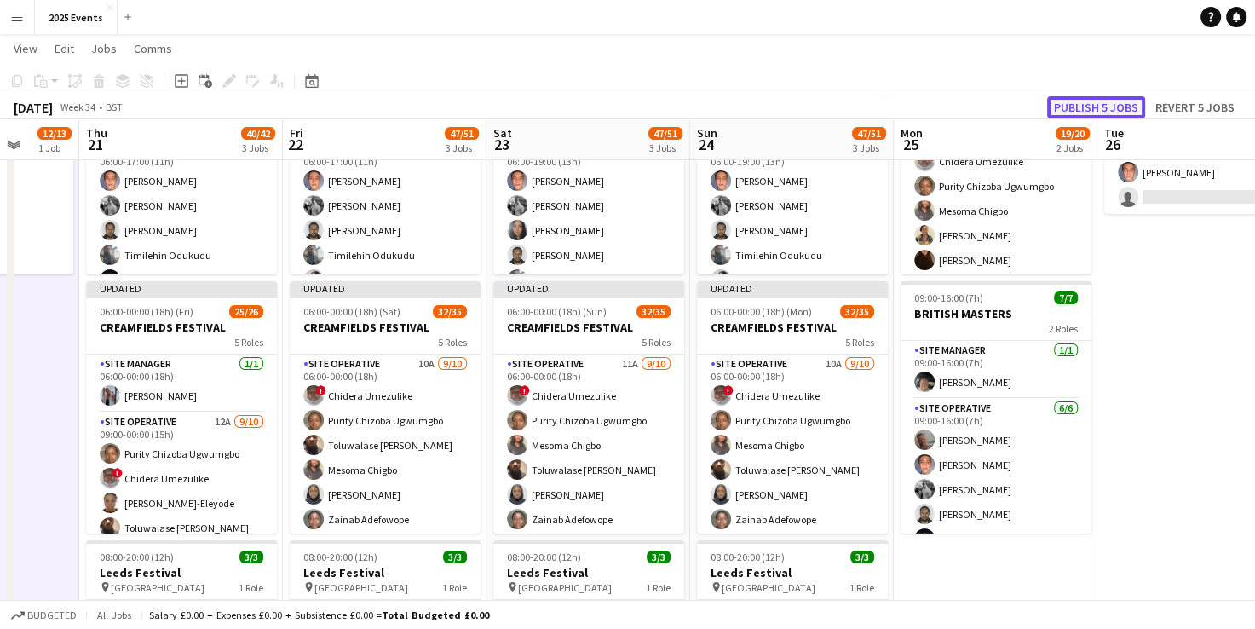
click at [1127, 99] on button "Publish 5 jobs" at bounding box center [1096, 107] width 98 height 22
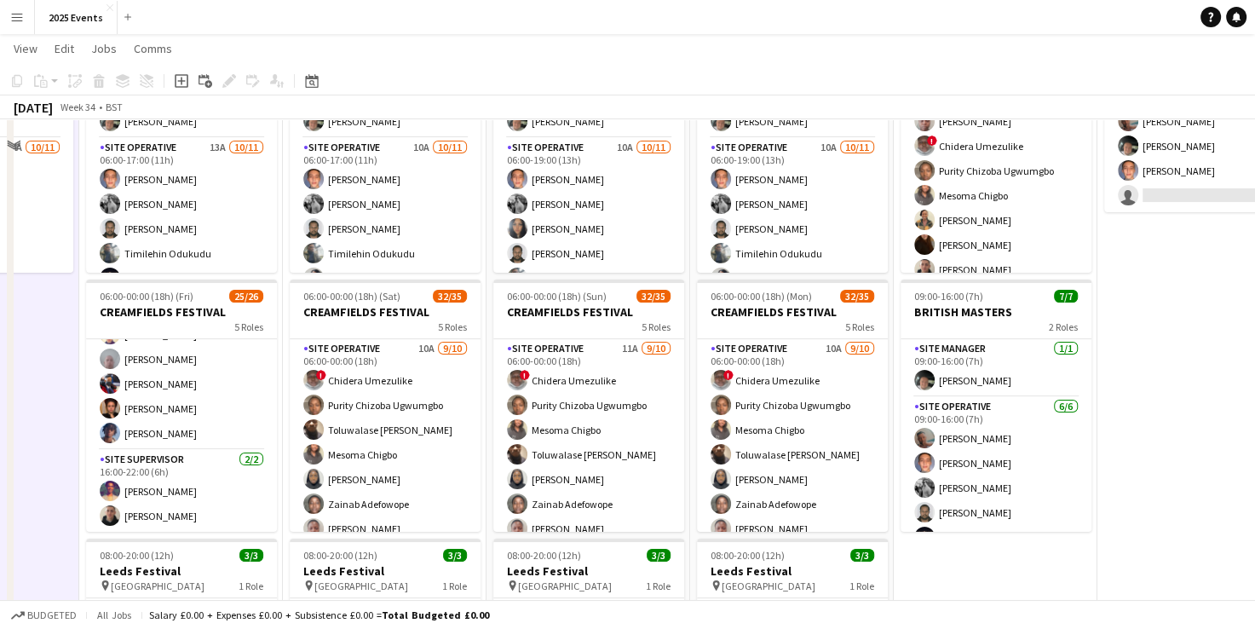
scroll to position [0, 0]
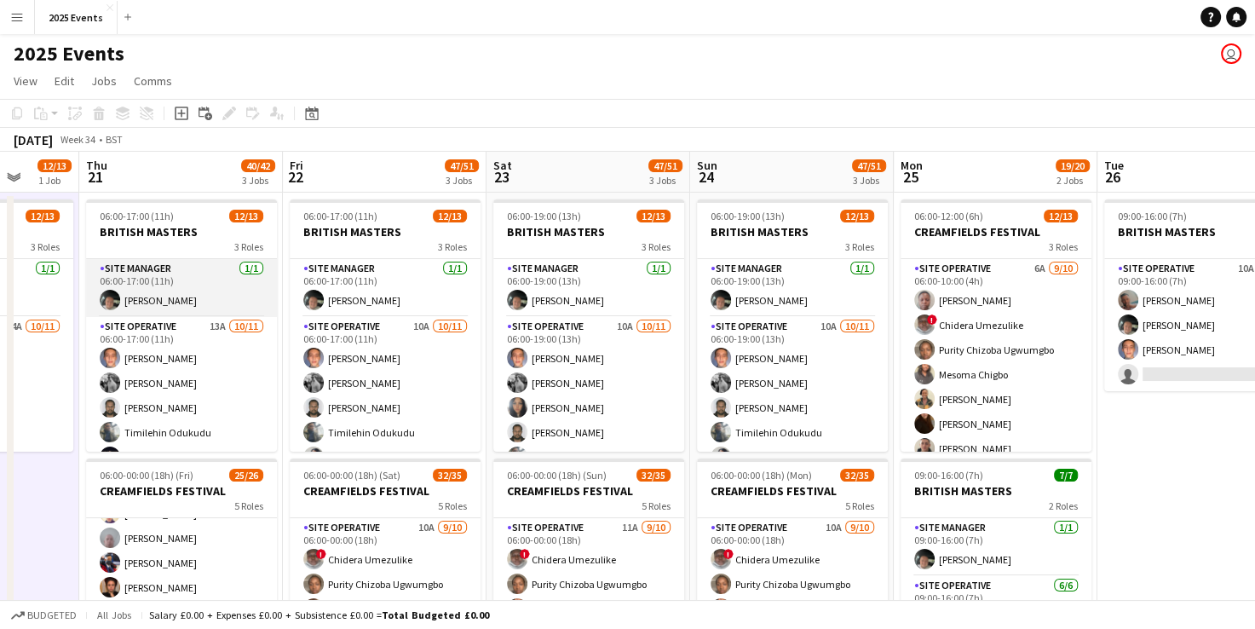
click at [194, 314] on app-card-role "Site Manager [DATE] 06:00-17:00 (11h) [PERSON_NAME]" at bounding box center [181, 288] width 191 height 58
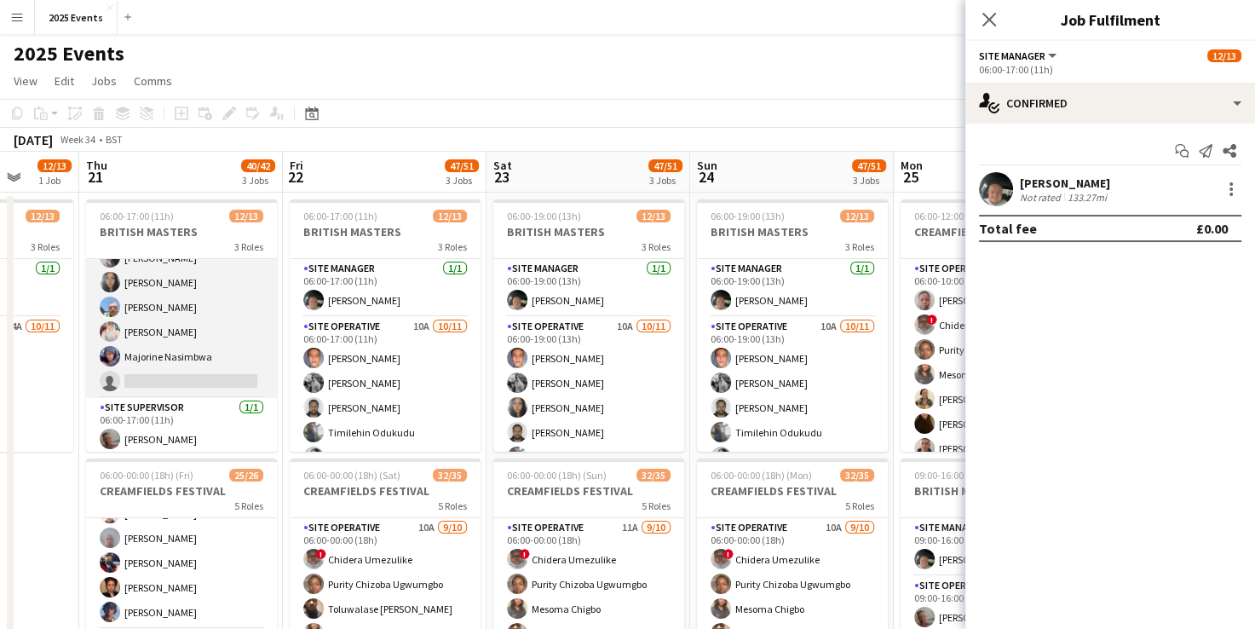
scroll to position [228, 0]
click at [218, 307] on app-card-role "Site Operative 13A [DATE] 06:00-17:00 (11h) [PERSON_NAME] [PERSON_NAME] [PERSON…" at bounding box center [181, 244] width 191 height 305
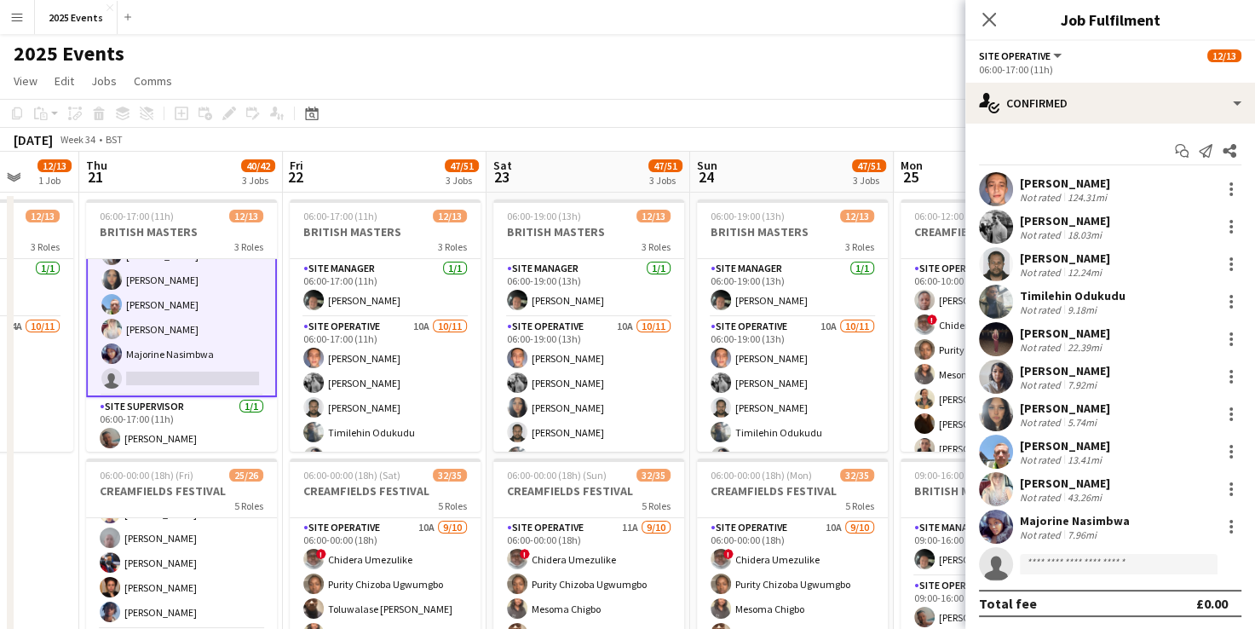
scroll to position [228, 0]
click at [1230, 488] on div at bounding box center [1231, 489] width 3 height 3
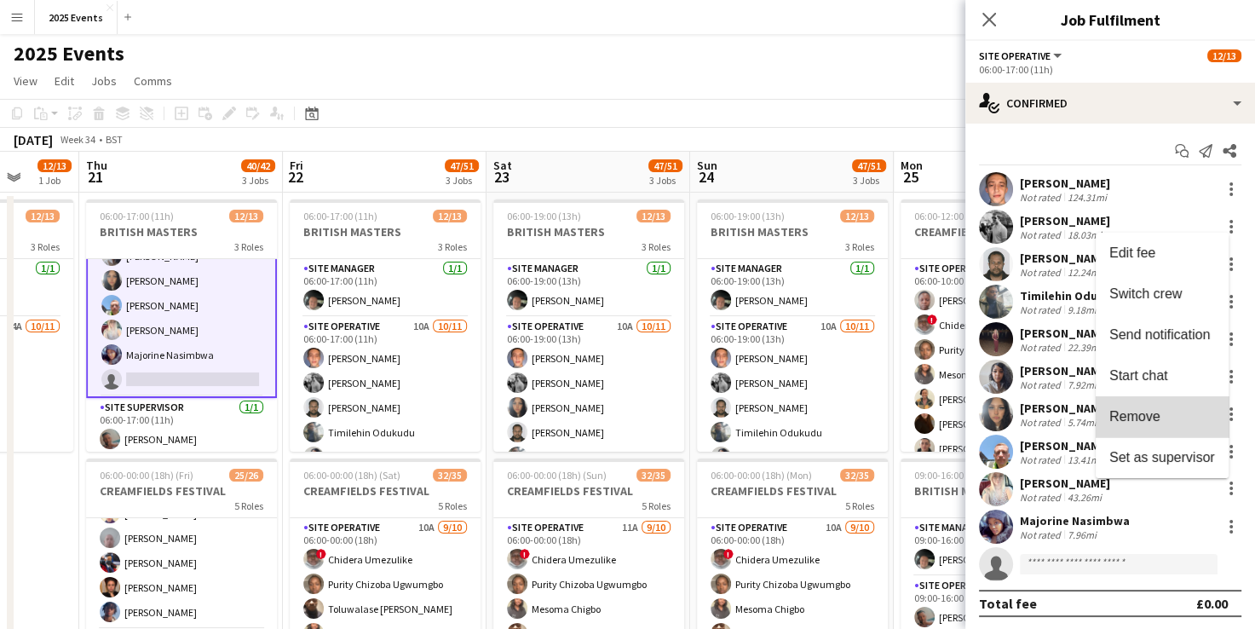
click at [1180, 411] on span "Remove" at bounding box center [1163, 416] width 106 height 15
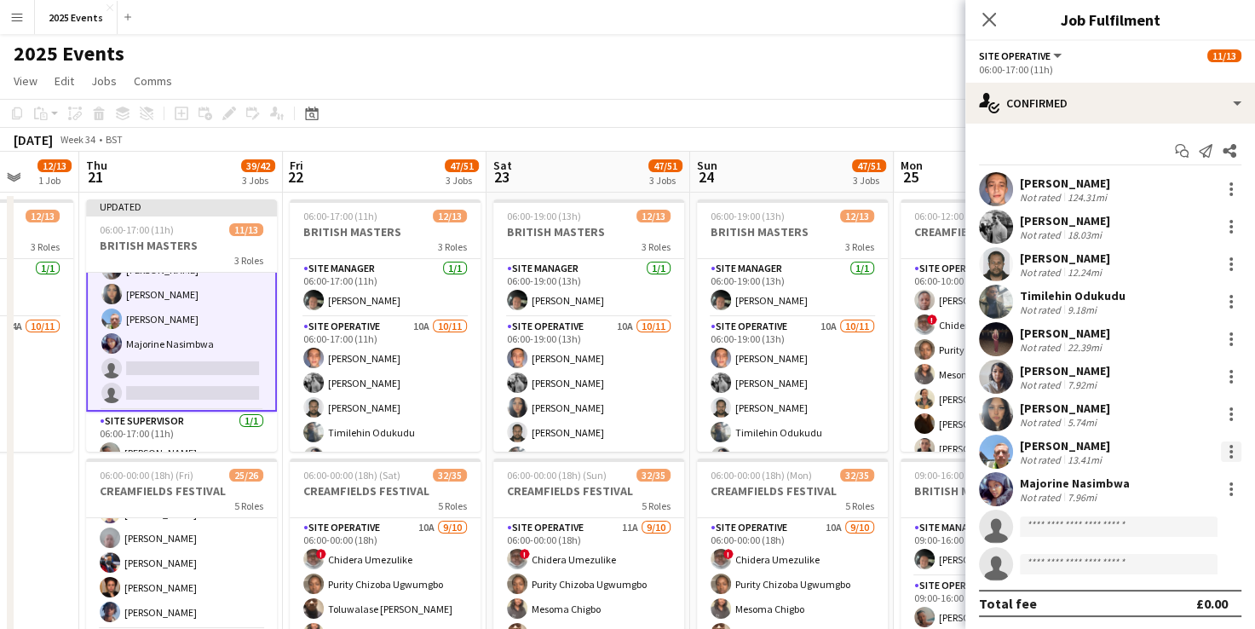
click at [1221, 450] on div at bounding box center [1231, 451] width 20 height 20
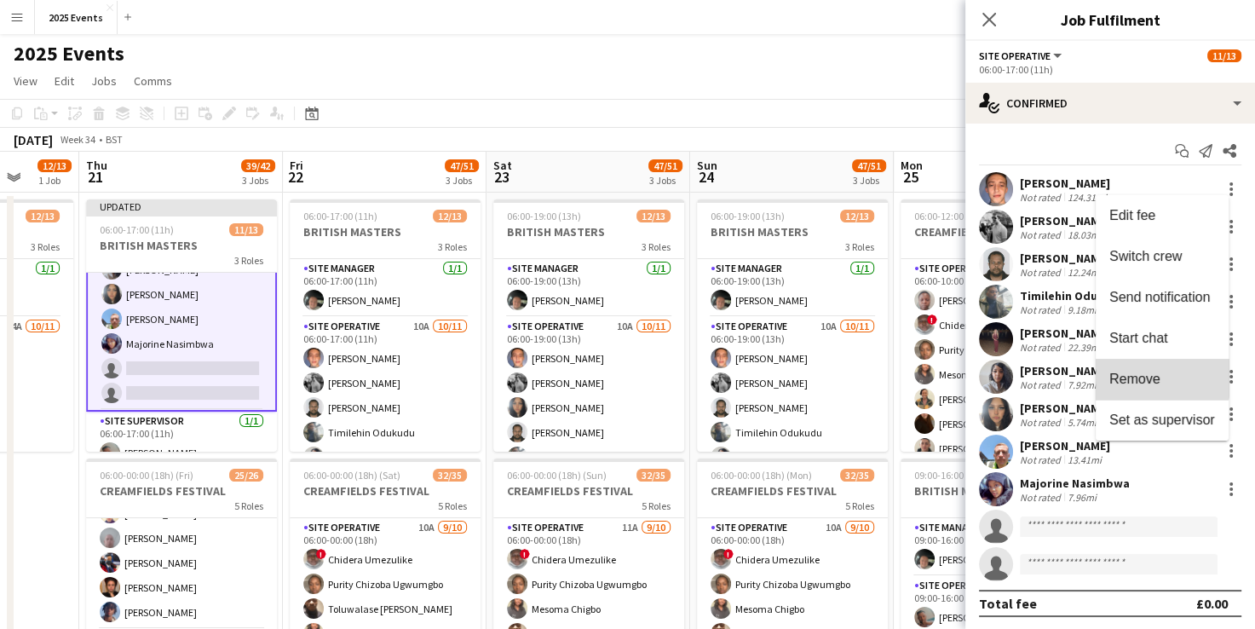
click at [1160, 378] on span "Remove" at bounding box center [1163, 379] width 106 height 15
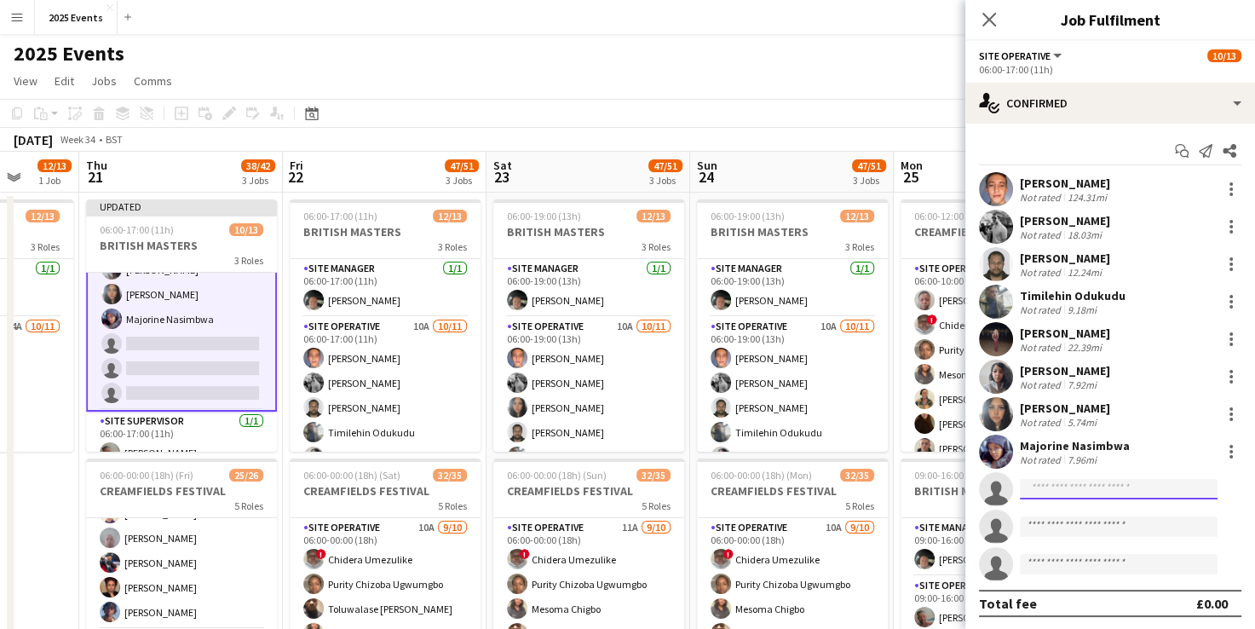
click at [1100, 479] on input at bounding box center [1119, 489] width 198 height 20
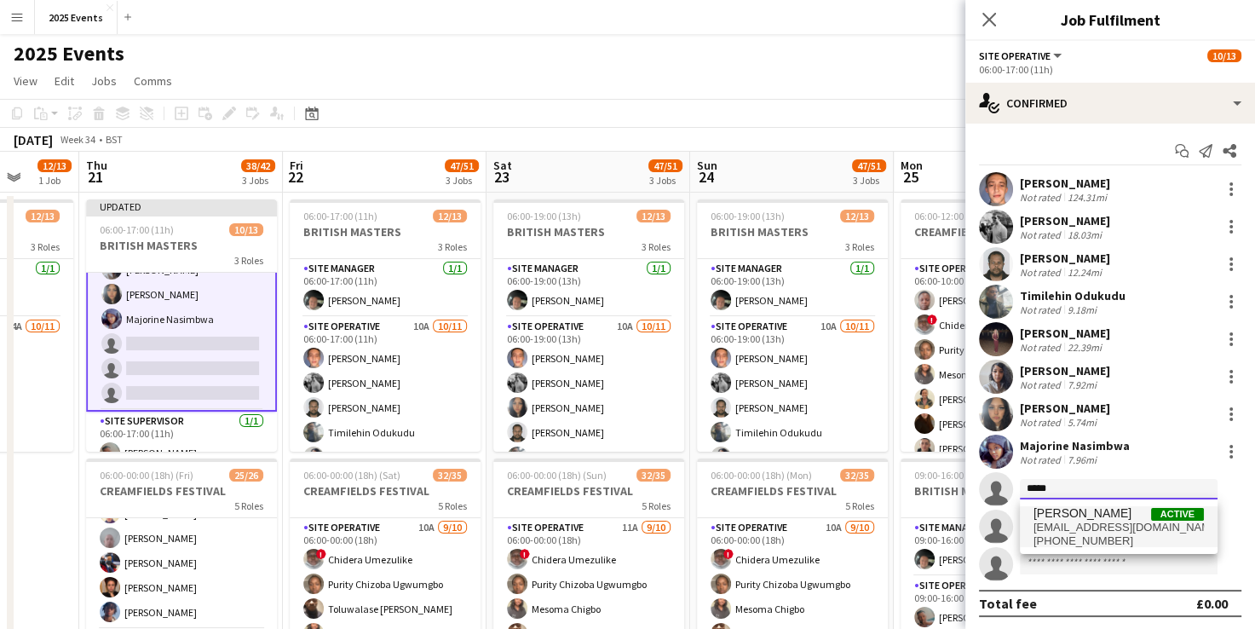
type input "*****"
click at [1081, 516] on span "[PERSON_NAME]" at bounding box center [1083, 513] width 98 height 14
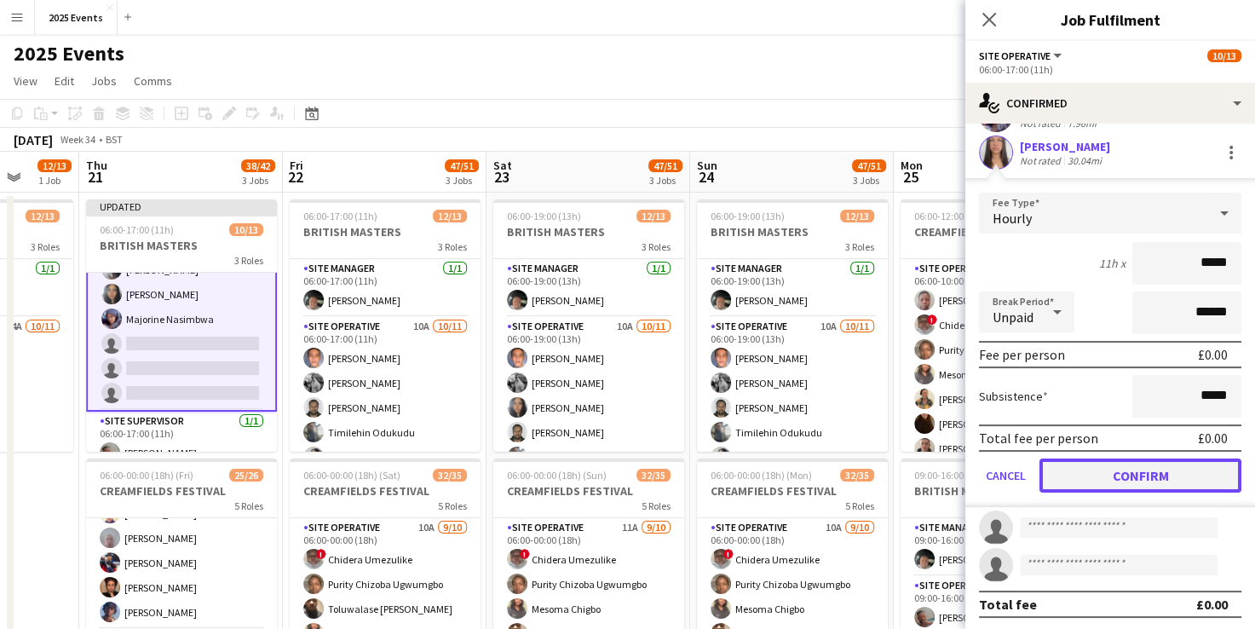
click at [1127, 480] on button "Confirm" at bounding box center [1141, 476] width 202 height 34
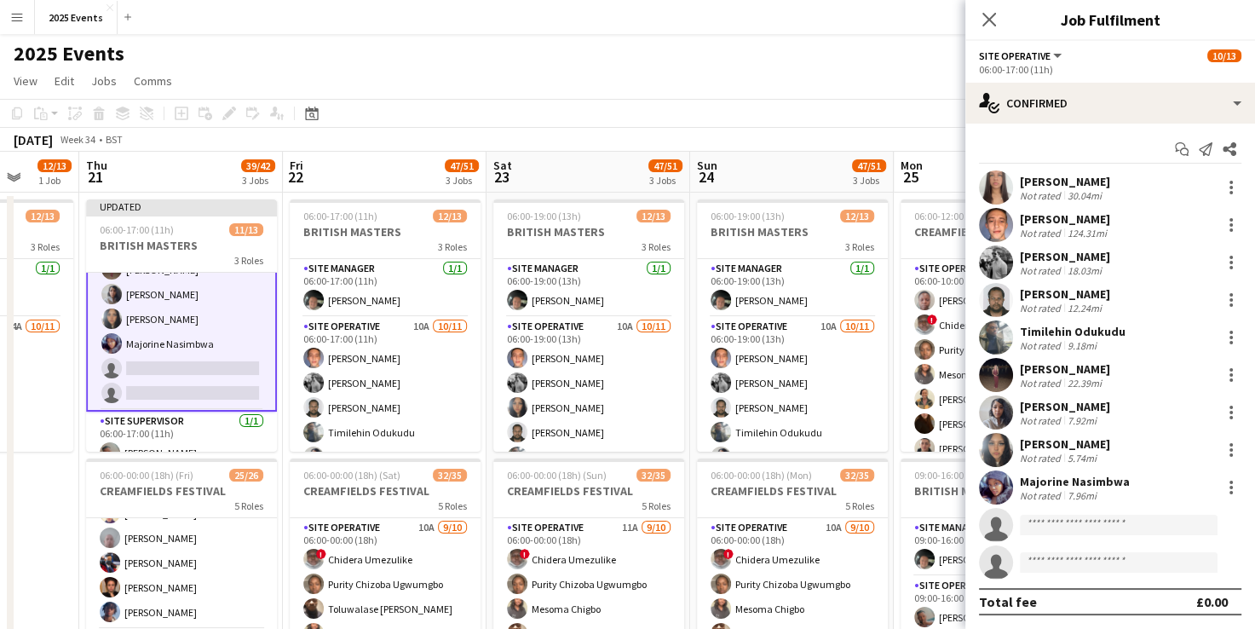
scroll to position [1, 0]
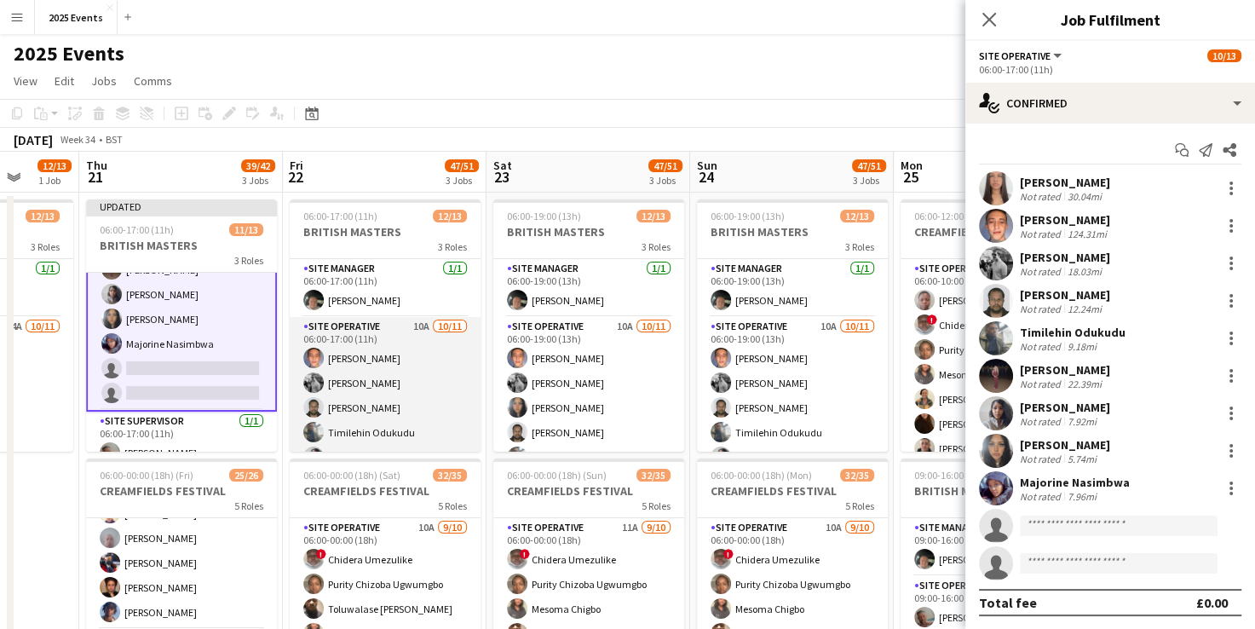
click at [383, 340] on app-card-role "Site Operative 10A [DATE] 06:00-17:00 (11h) [PERSON_NAME] [PERSON_NAME] [PERSON…" at bounding box center [385, 469] width 191 height 305
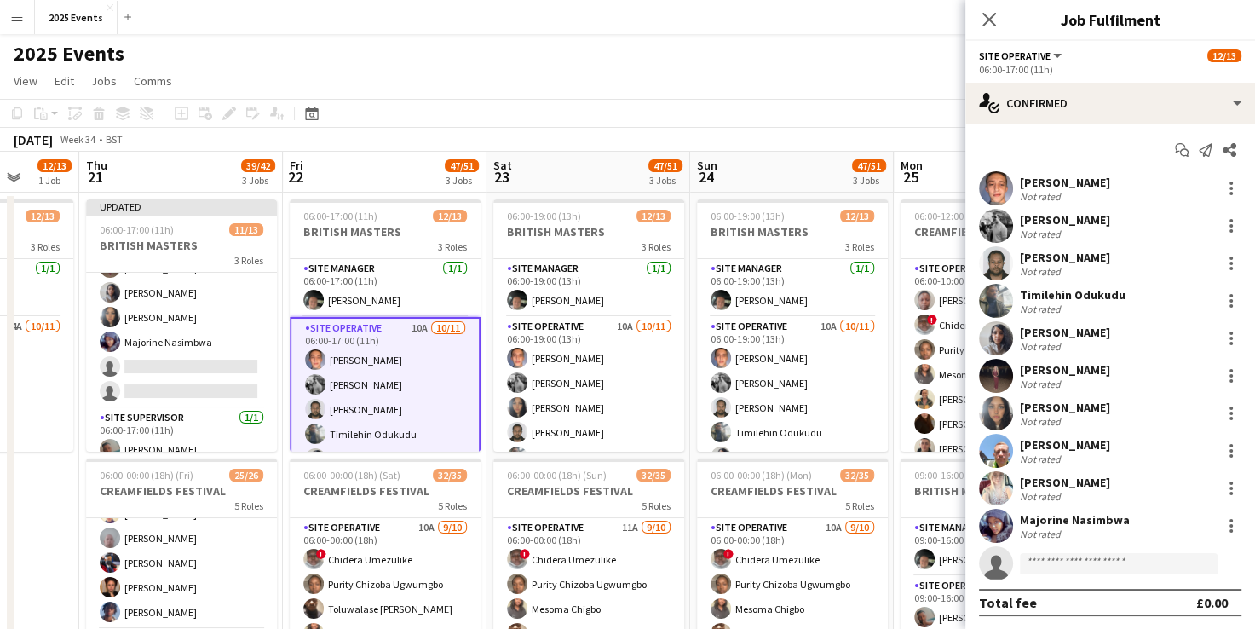
scroll to position [226, 0]
click at [1221, 496] on div at bounding box center [1231, 488] width 20 height 20
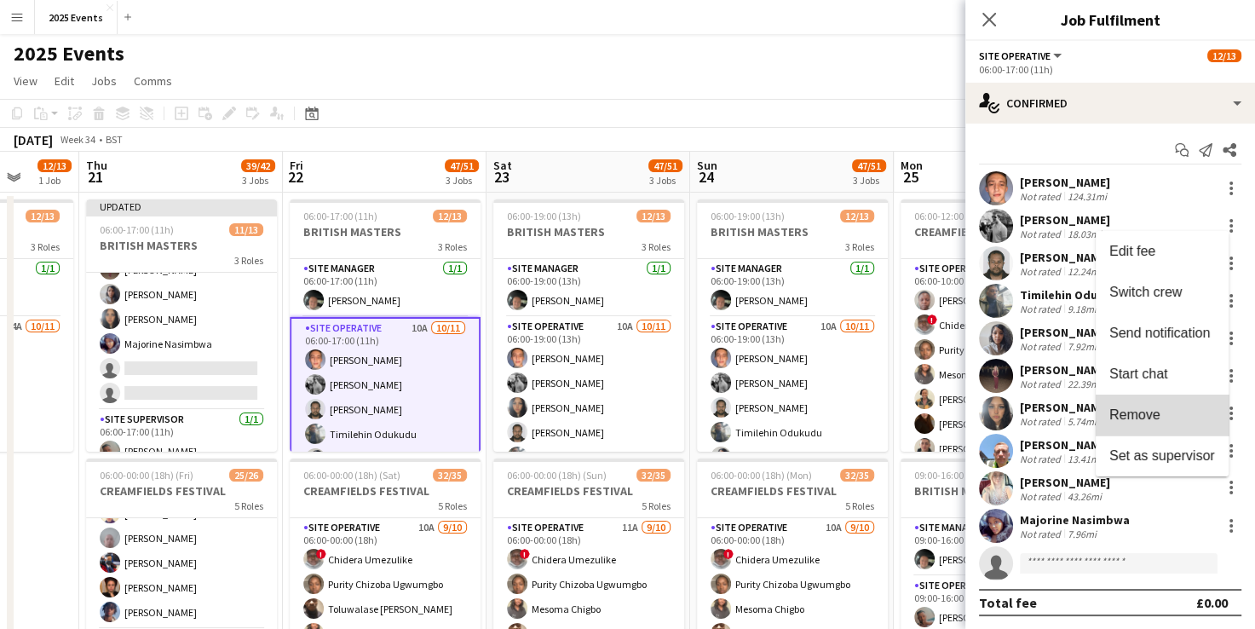
click at [1176, 428] on button "Remove" at bounding box center [1162, 415] width 133 height 41
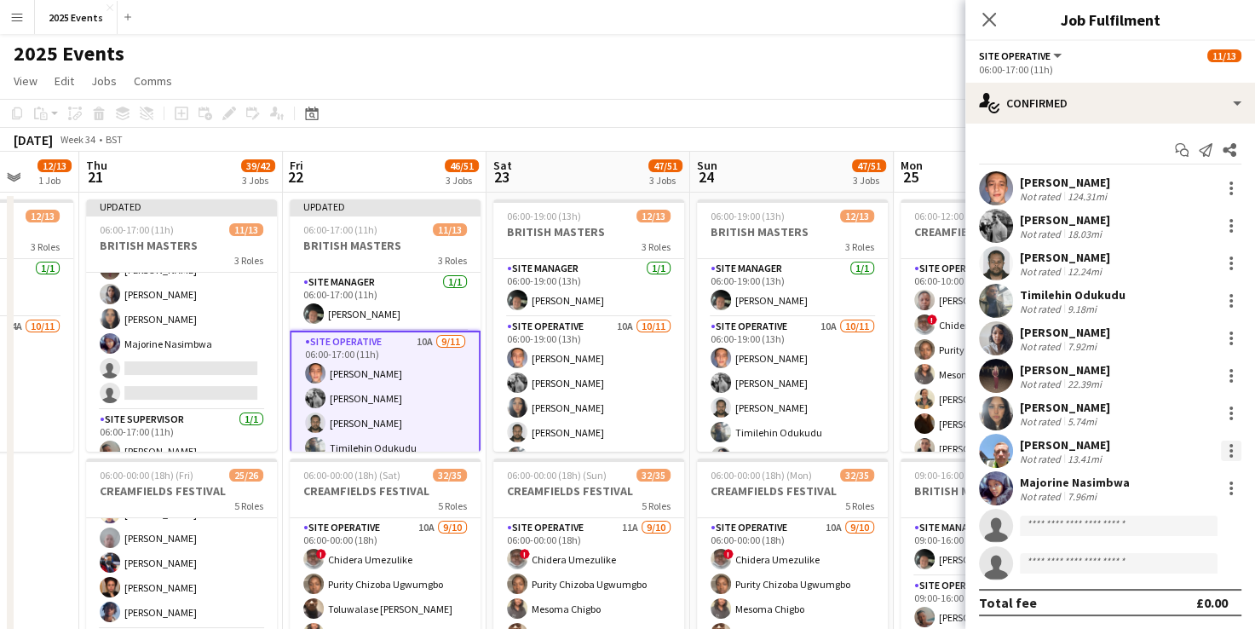
click at [1221, 447] on div at bounding box center [1231, 451] width 20 height 20
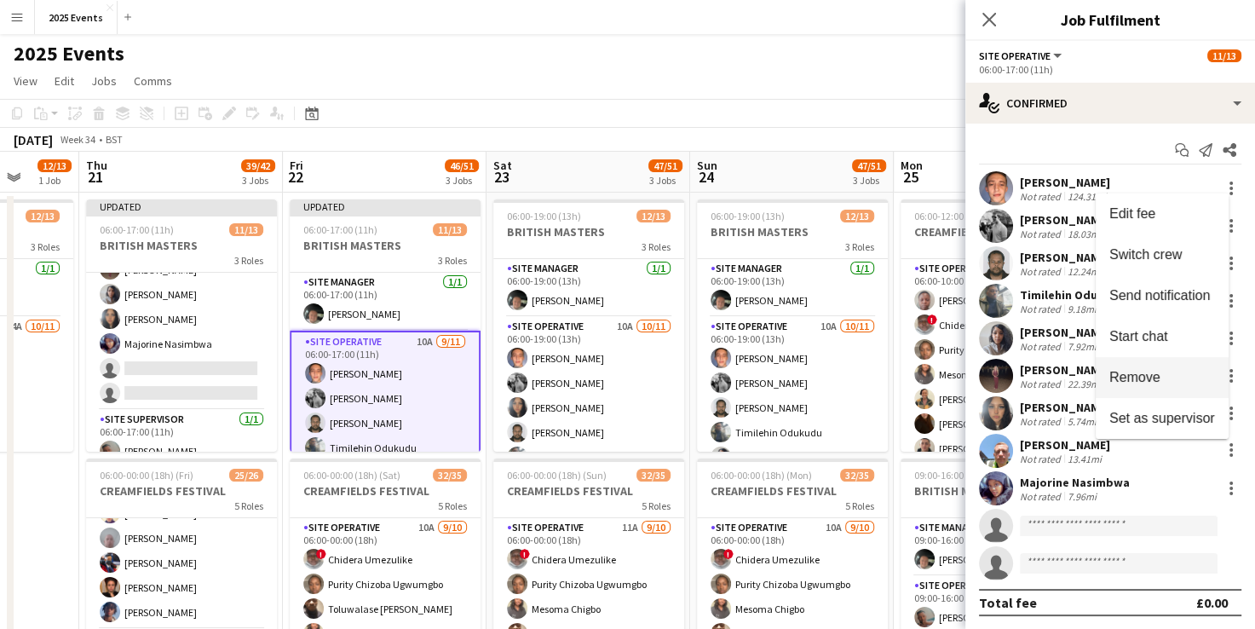
click at [1163, 370] on button "Remove" at bounding box center [1162, 377] width 133 height 41
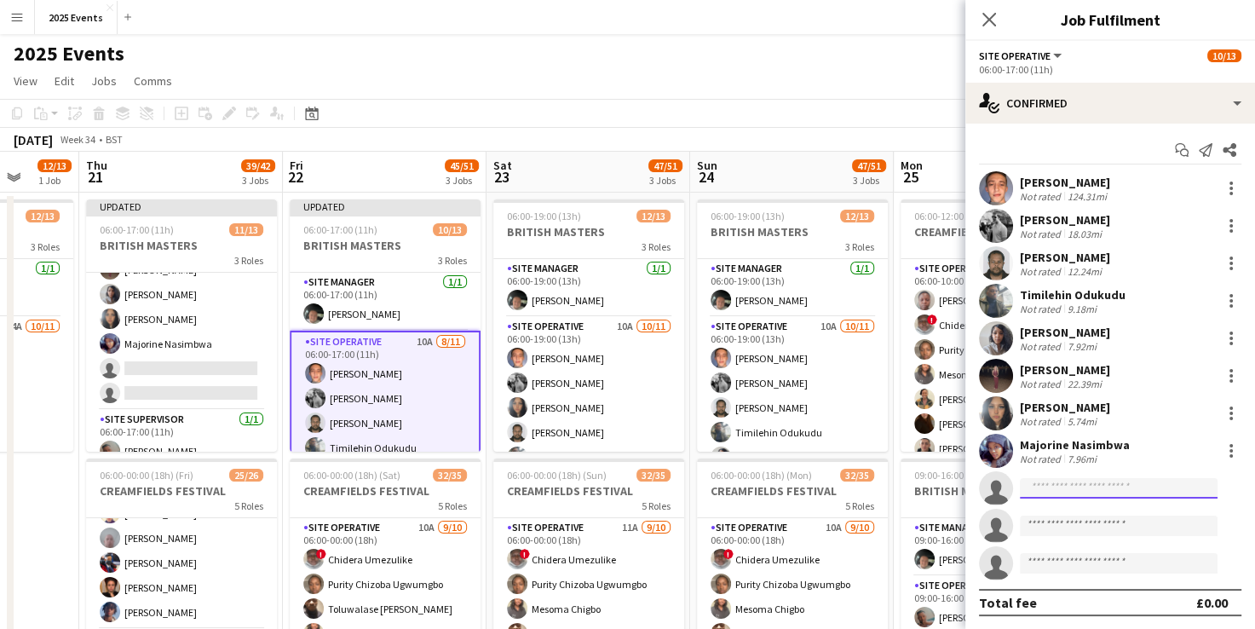
click at [1105, 482] on input at bounding box center [1119, 488] width 198 height 20
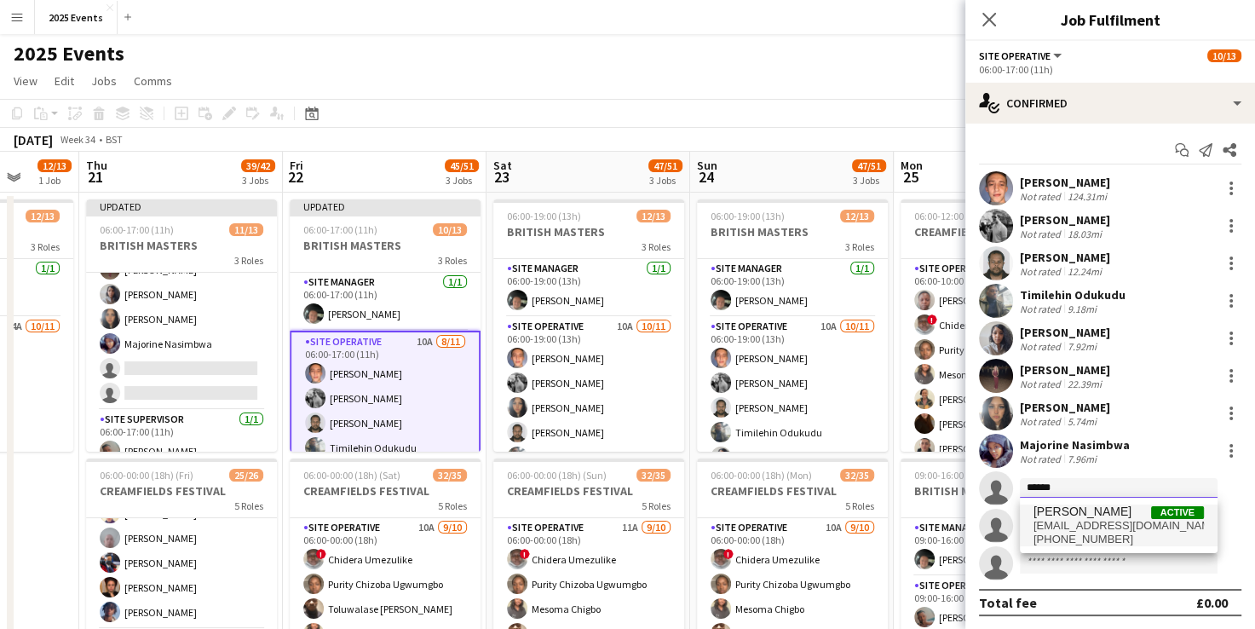
type input "******"
click at [1077, 515] on span "[PERSON_NAME]" at bounding box center [1083, 512] width 98 height 14
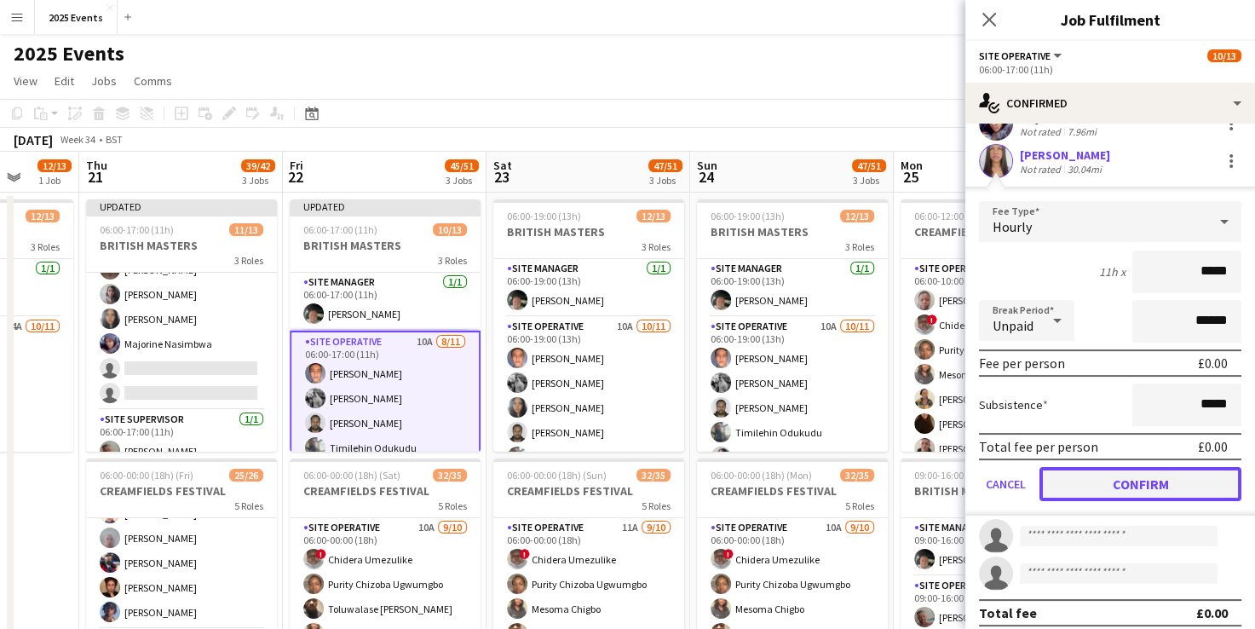
click at [1081, 490] on button "Confirm" at bounding box center [1141, 484] width 202 height 34
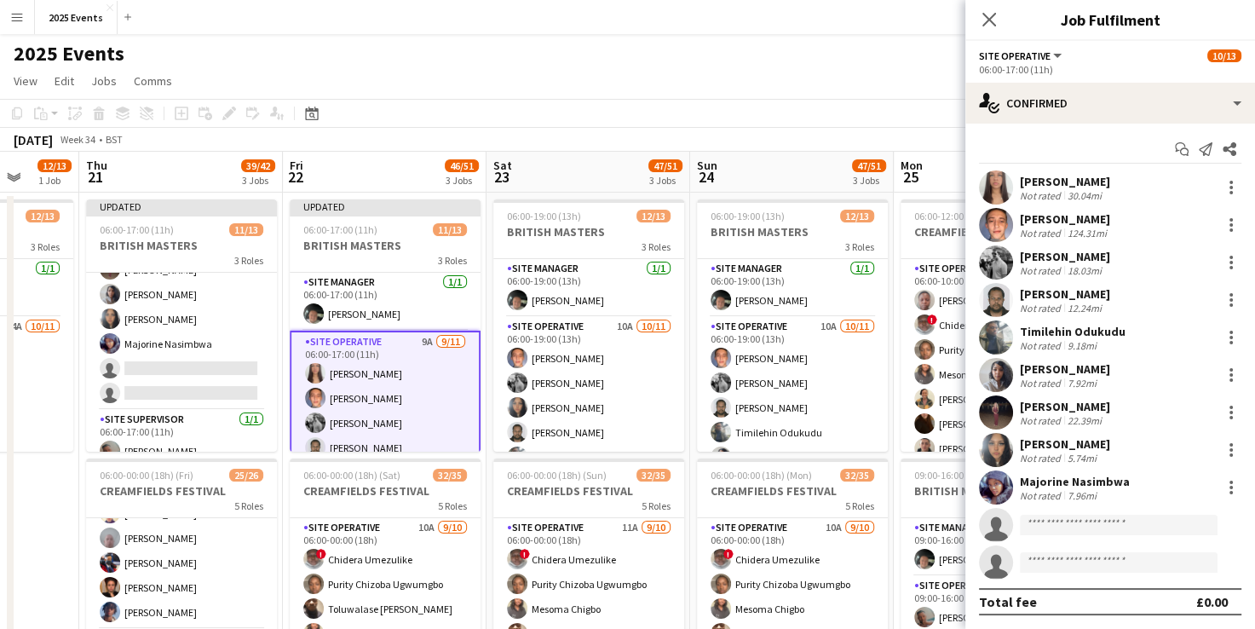
scroll to position [1, 0]
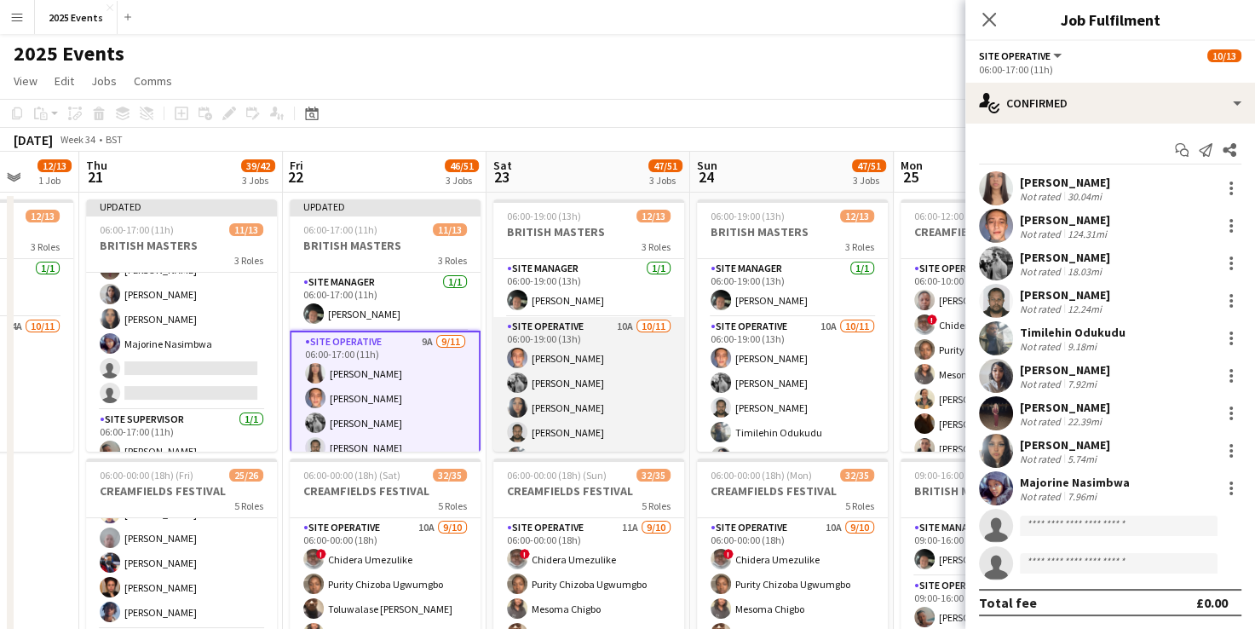
click at [567, 331] on app-card-role "Site Operative 10A [DATE] 06:00-19:00 (13h) [PERSON_NAME] [PERSON_NAME] [PERSON…" at bounding box center [588, 469] width 191 height 305
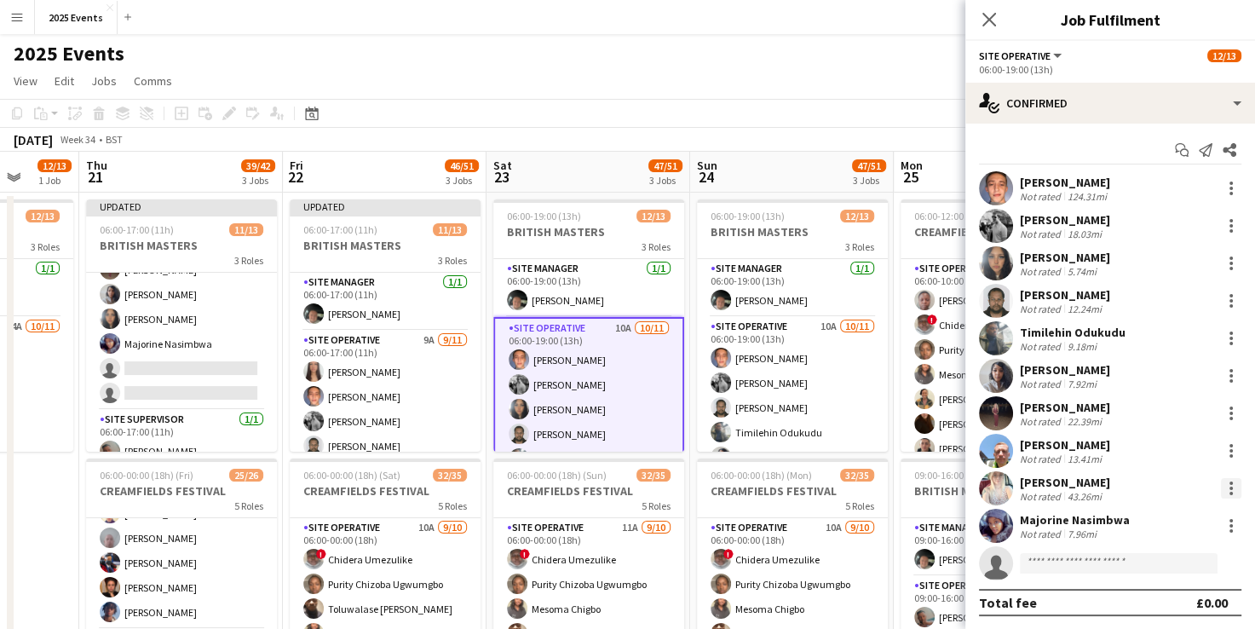
click at [1230, 489] on div at bounding box center [1231, 488] width 3 height 3
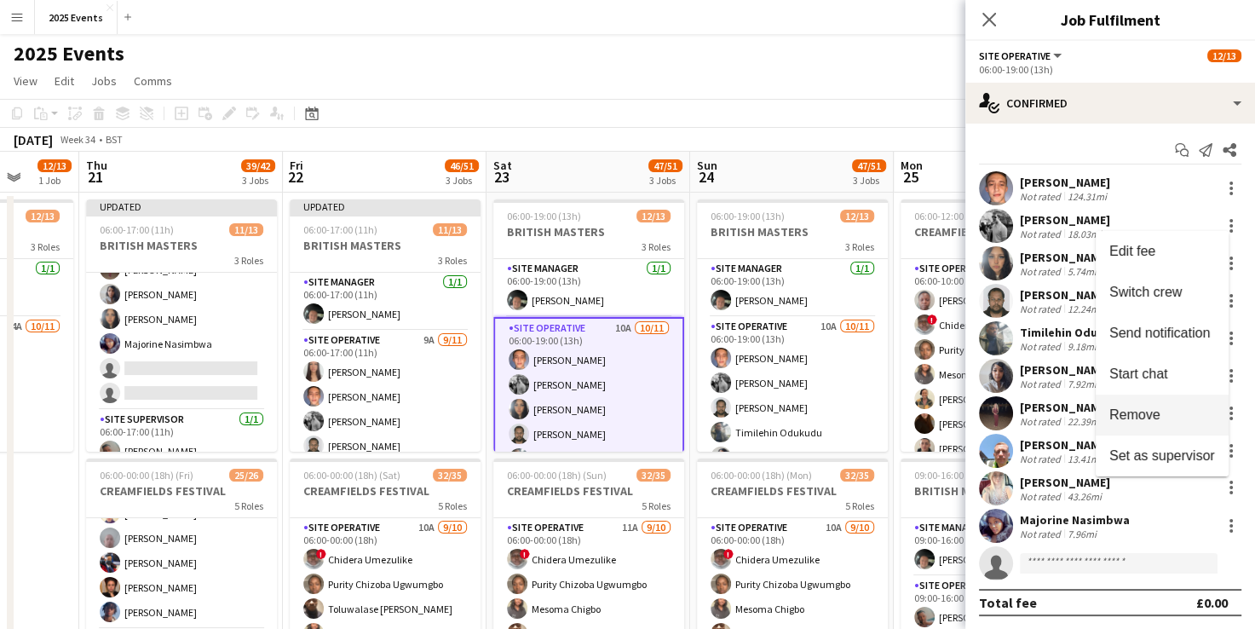
click at [1183, 414] on span "Remove" at bounding box center [1163, 414] width 106 height 15
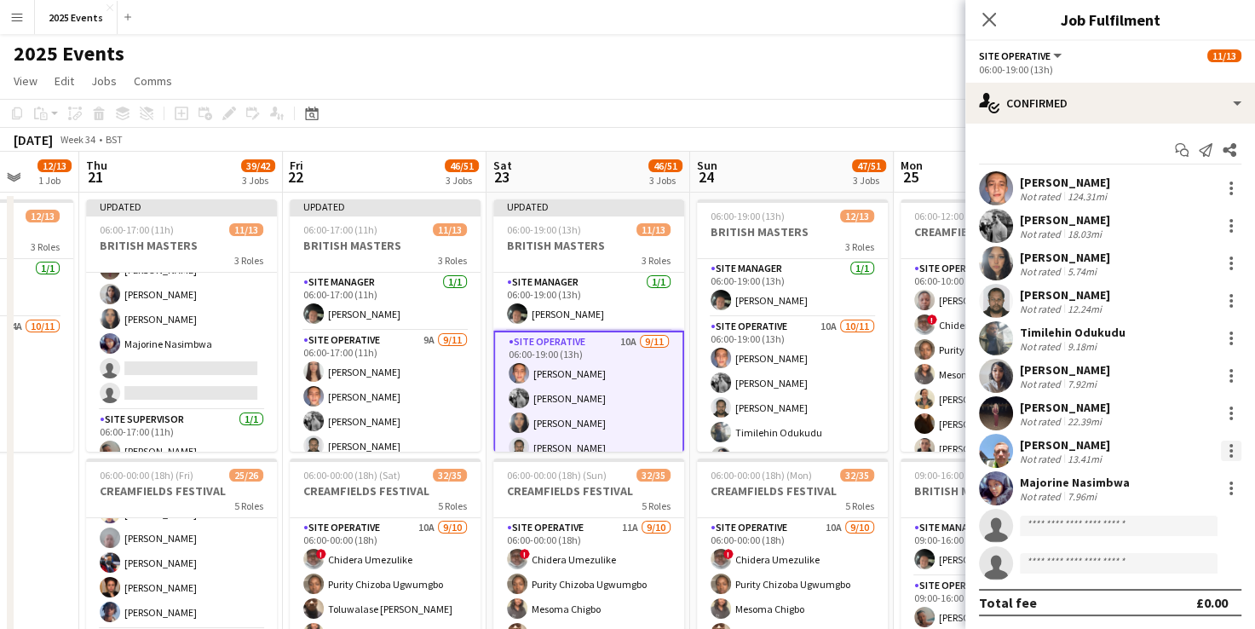
click at [1221, 452] on div at bounding box center [1231, 451] width 20 height 20
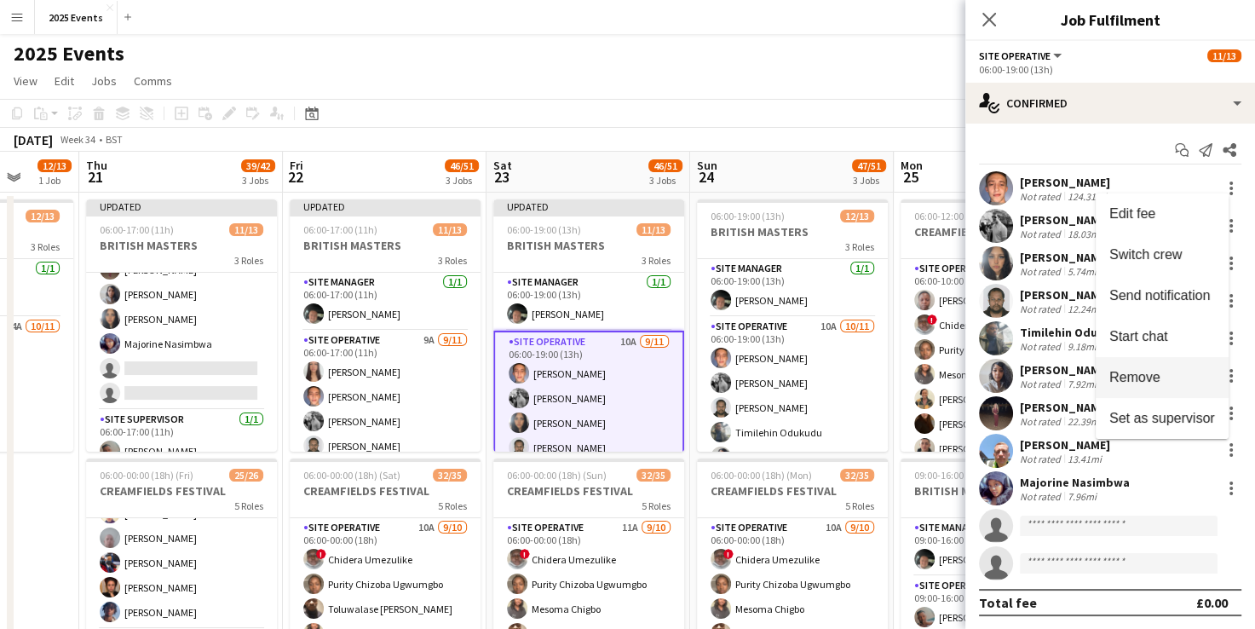
click at [1174, 382] on span "Remove" at bounding box center [1163, 377] width 106 height 15
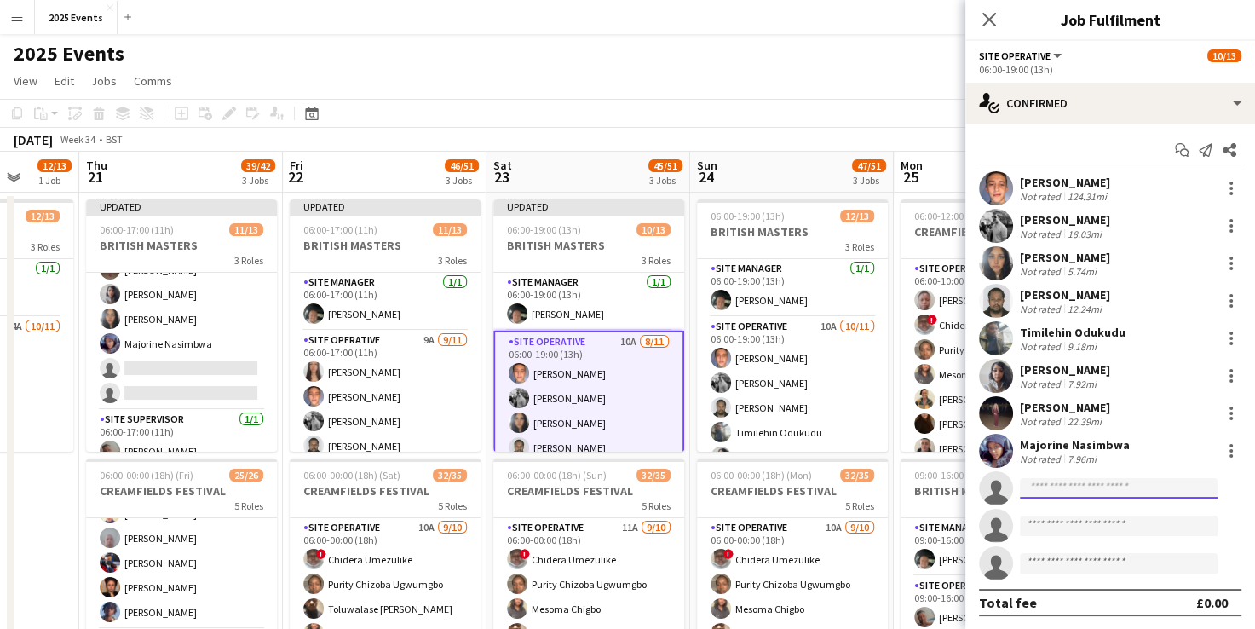
click at [1091, 488] on input at bounding box center [1119, 488] width 198 height 20
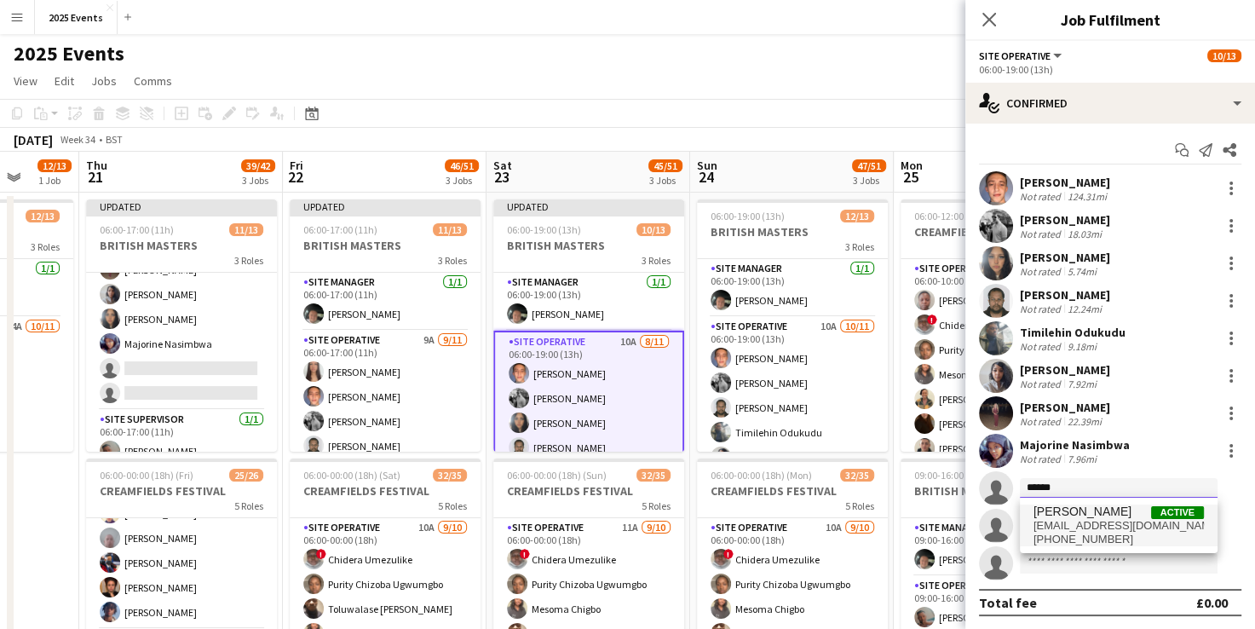
type input "******"
click at [1076, 515] on span "[PERSON_NAME]" at bounding box center [1083, 512] width 98 height 14
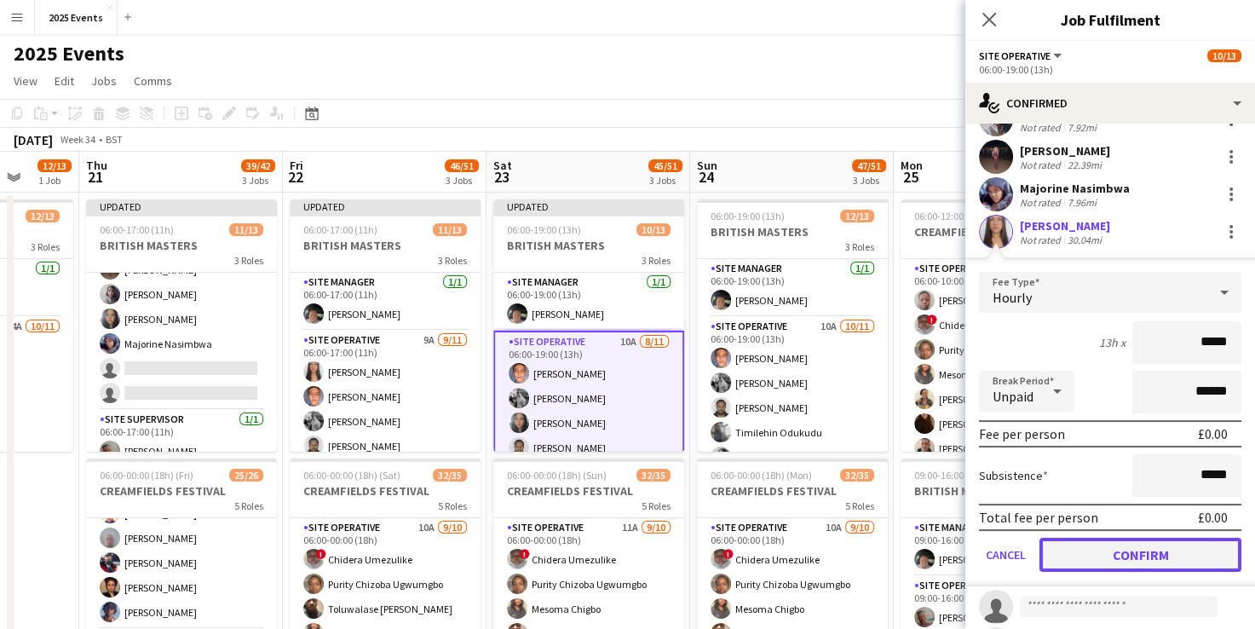
click at [1118, 550] on button "Confirm" at bounding box center [1141, 555] width 202 height 34
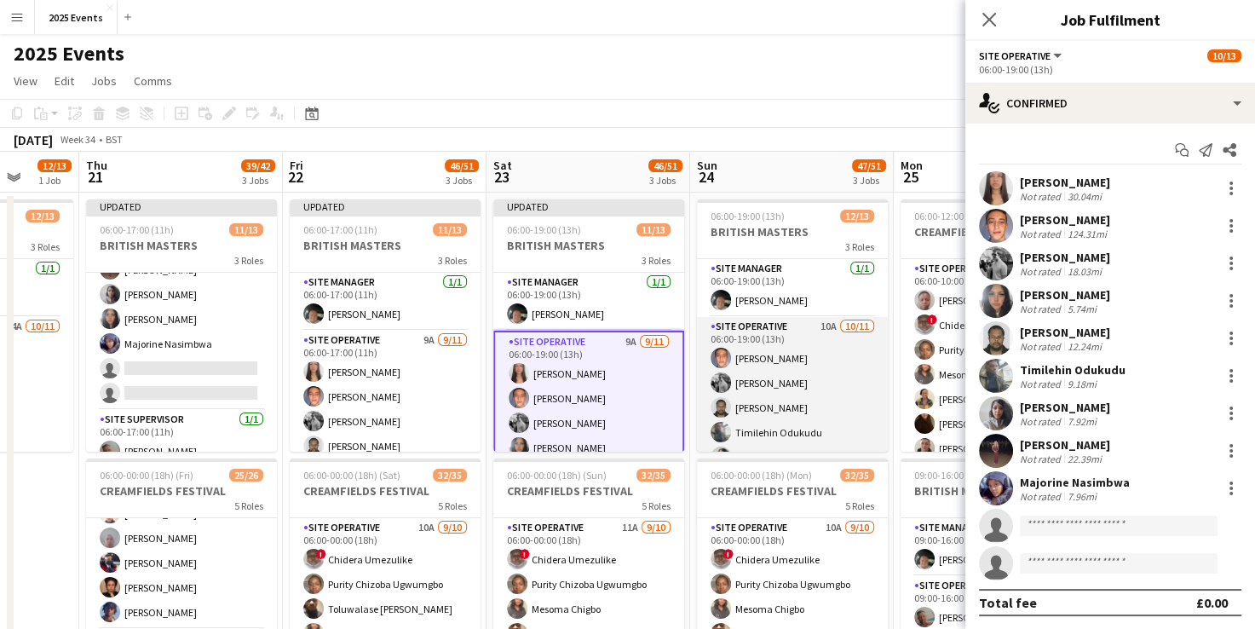
click at [794, 339] on app-card-role "Site Operative 10A [DATE] 06:00-19:00 (13h) [PERSON_NAME] [PERSON_NAME] [PERSON…" at bounding box center [792, 469] width 191 height 305
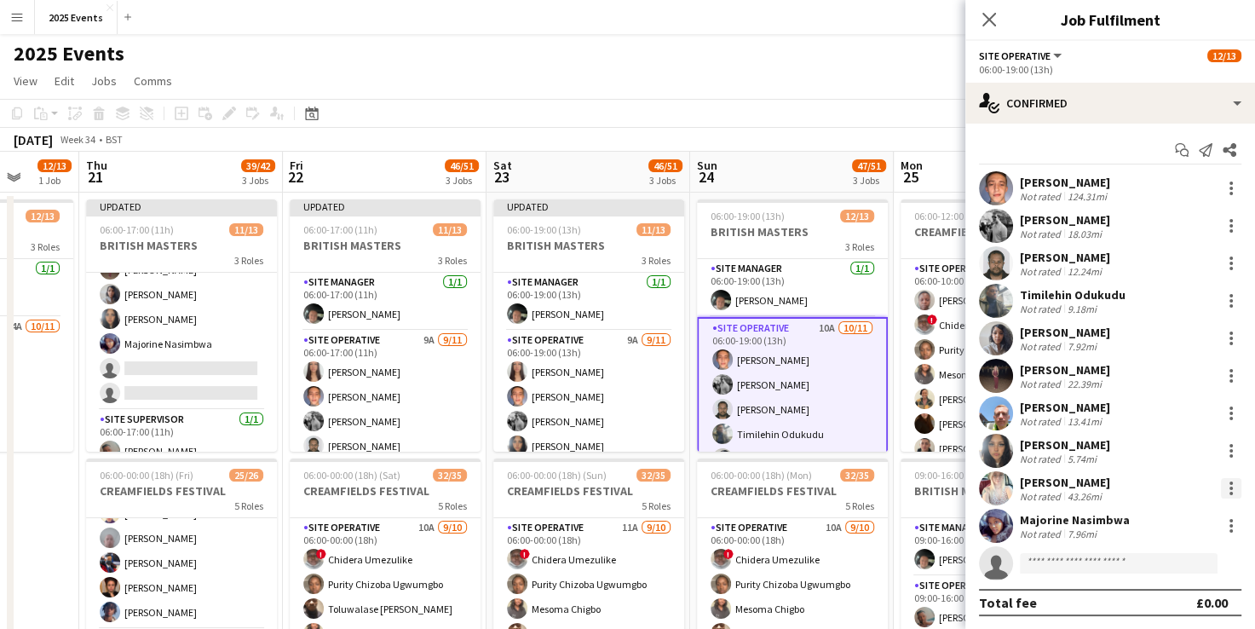
click at [1230, 488] on div at bounding box center [1231, 488] width 3 height 3
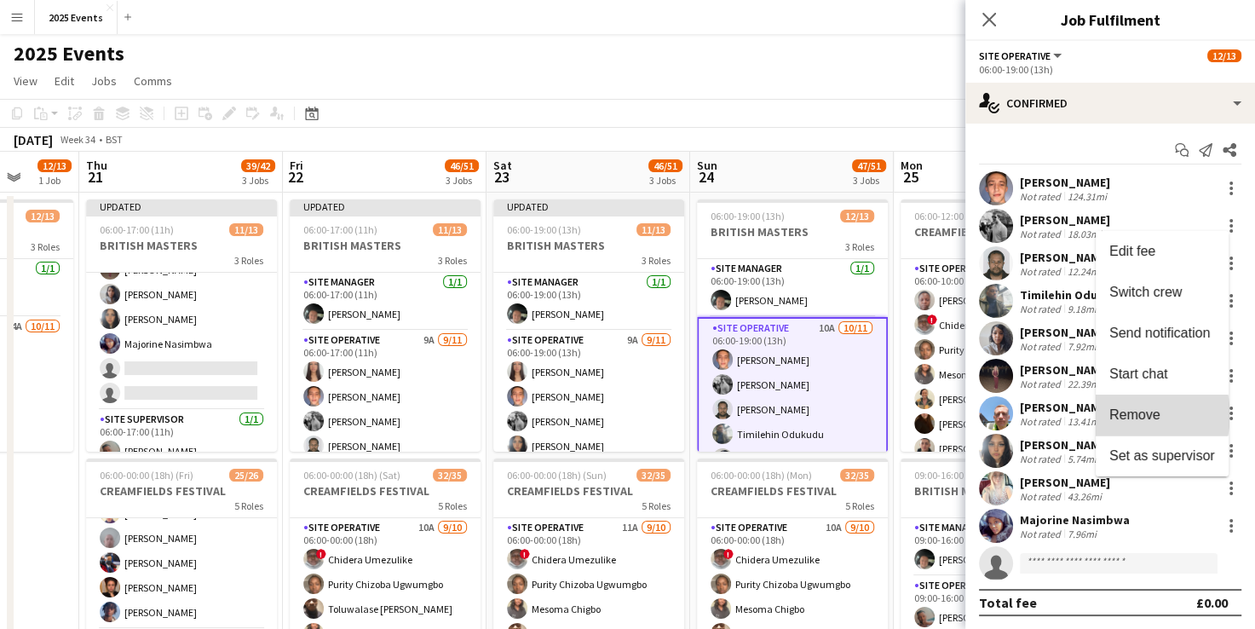
click at [1135, 416] on span "Remove" at bounding box center [1135, 414] width 51 height 14
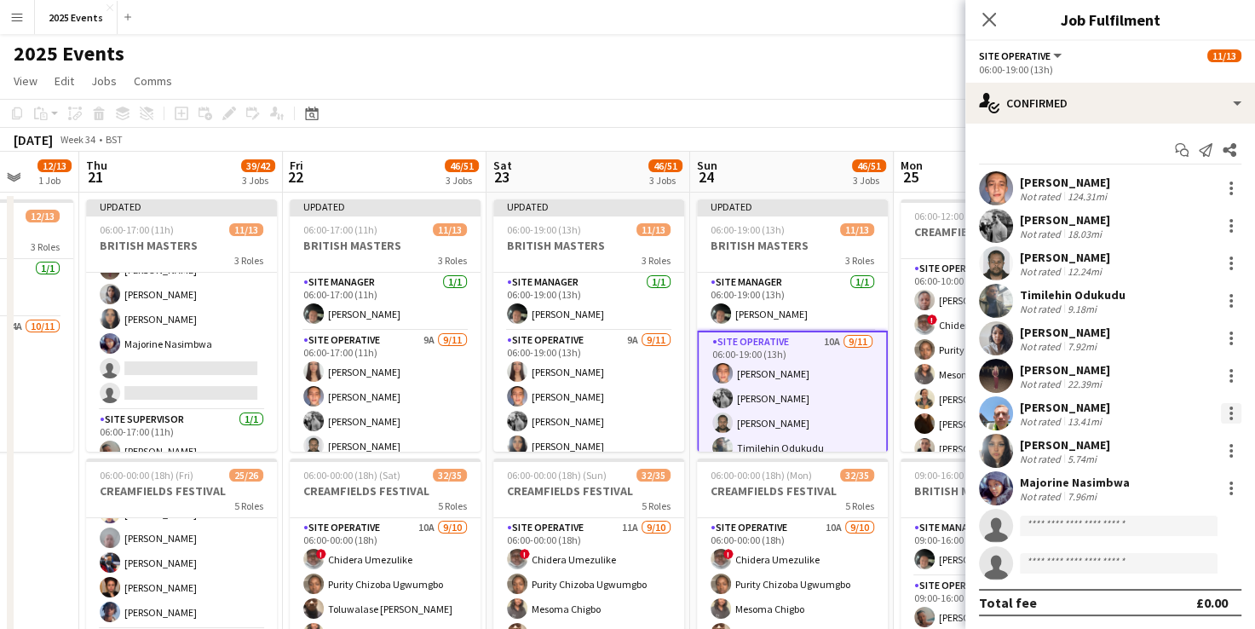
click at [1221, 411] on div at bounding box center [1231, 413] width 20 height 20
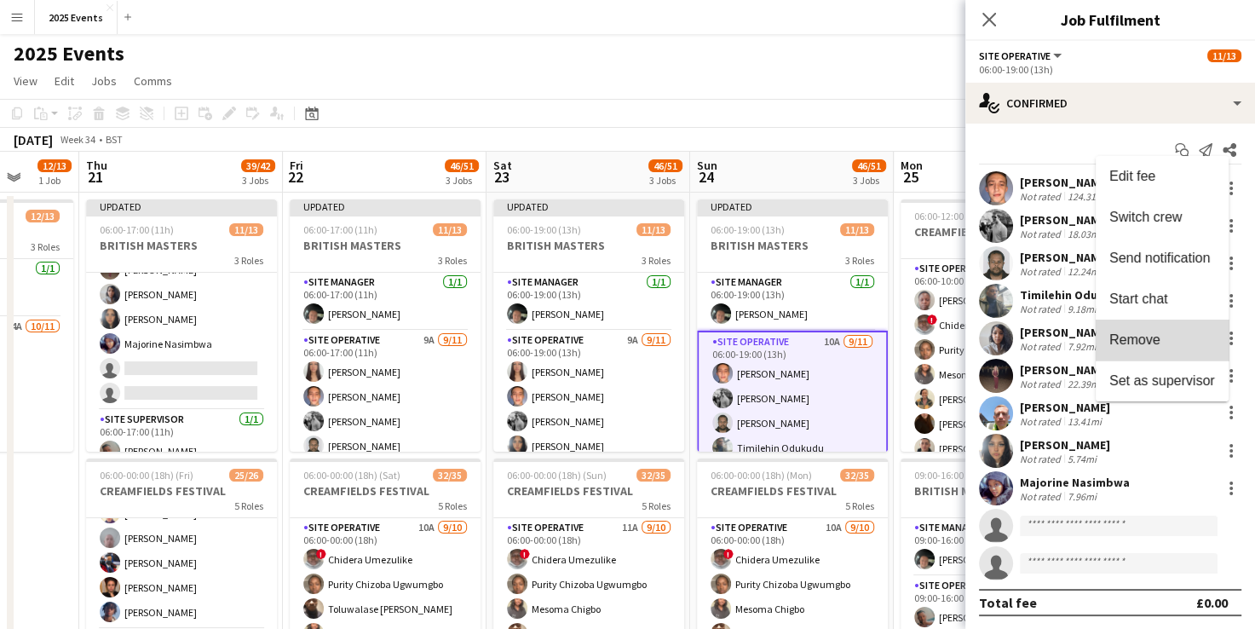
click at [1166, 344] on span "Remove" at bounding box center [1163, 339] width 106 height 15
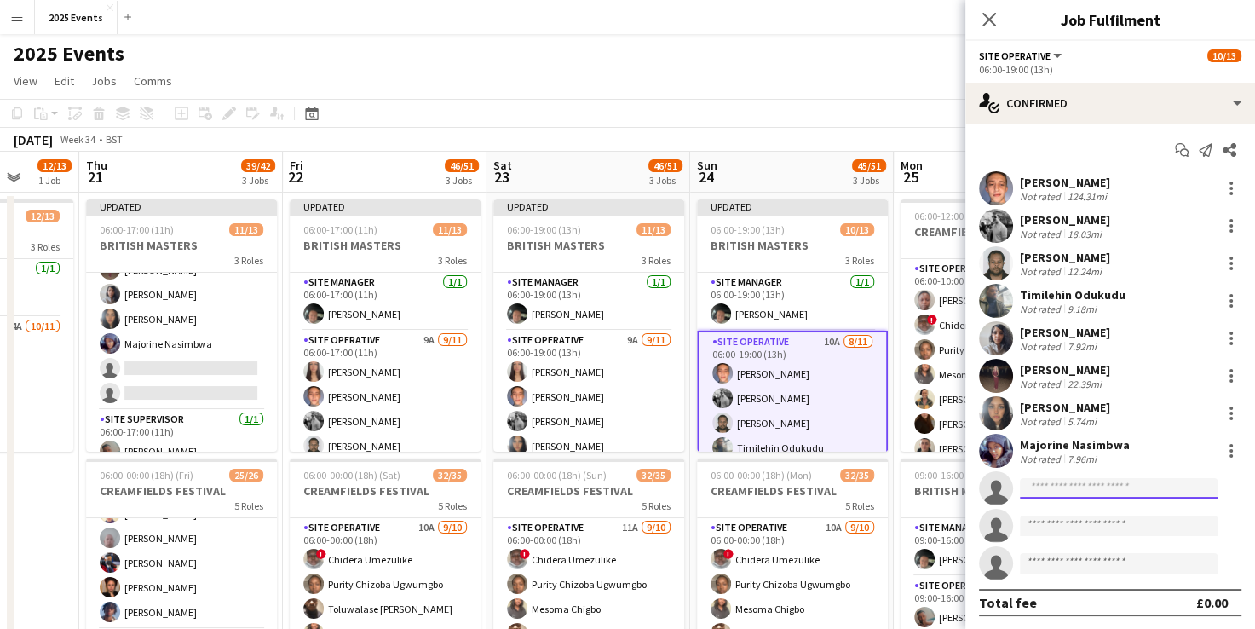
click at [1071, 489] on input at bounding box center [1119, 488] width 198 height 20
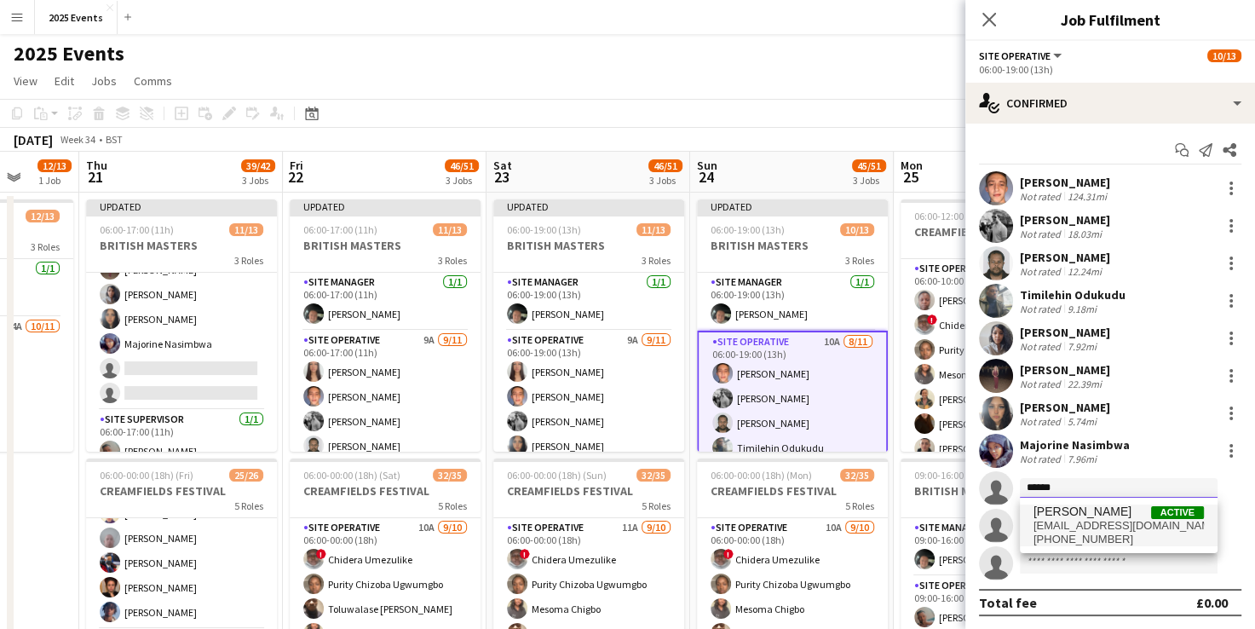
type input "******"
click at [1074, 505] on span "[PERSON_NAME]" at bounding box center [1083, 512] width 98 height 14
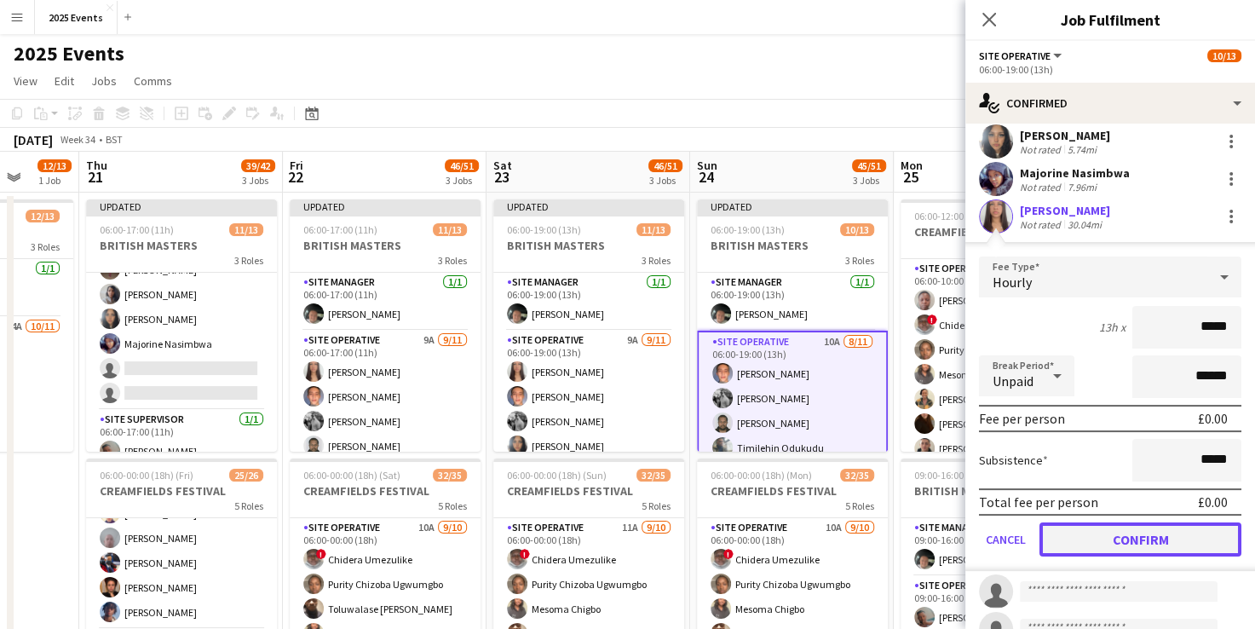
click at [1119, 536] on button "Confirm" at bounding box center [1141, 539] width 202 height 34
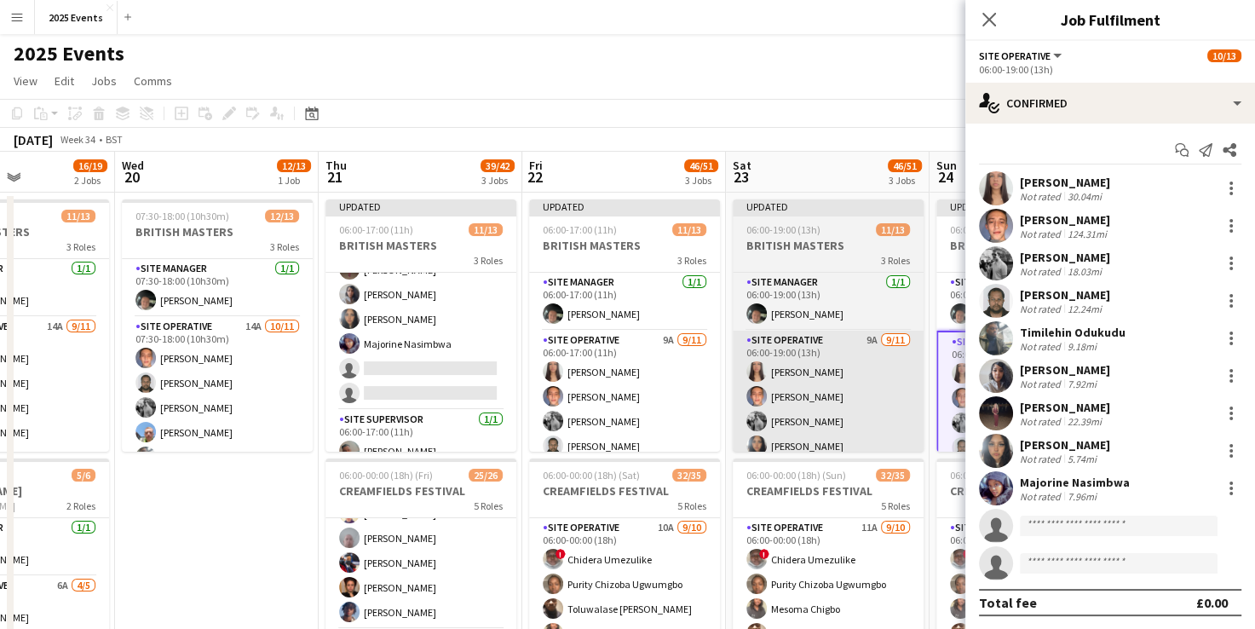
scroll to position [0, 492]
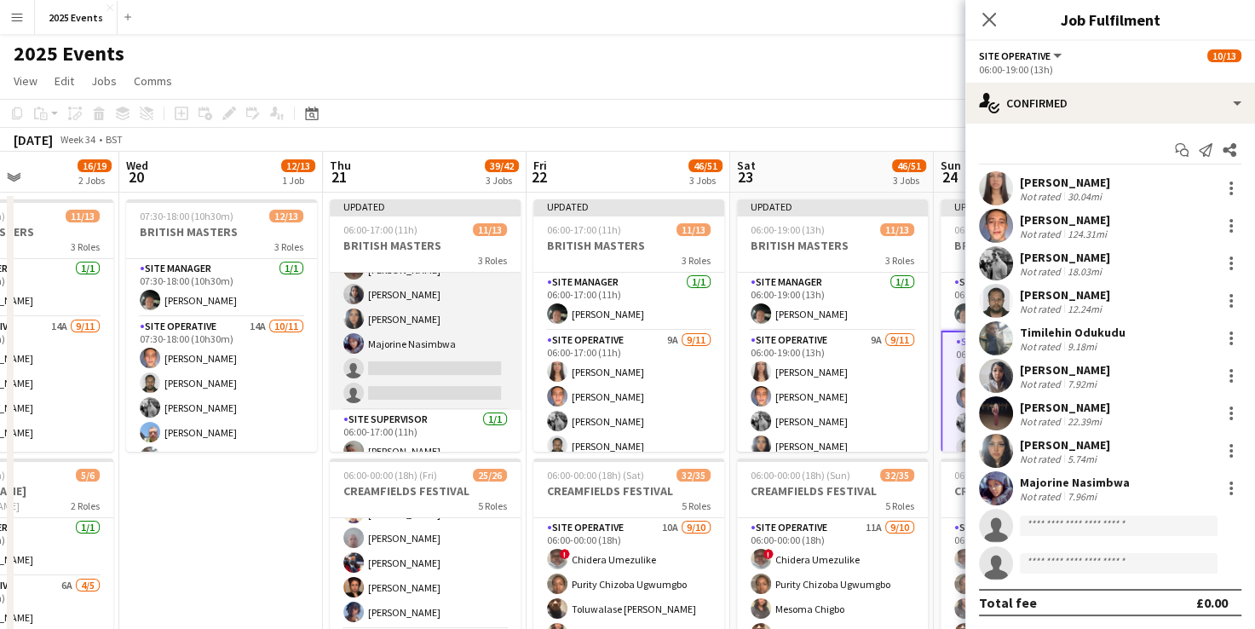
click at [465, 309] on app-card-role "Site Operative 12A [DATE] 06:00-17:00 (11h) [PERSON_NAME] [PERSON_NAME] [PERSON…" at bounding box center [425, 257] width 191 height 305
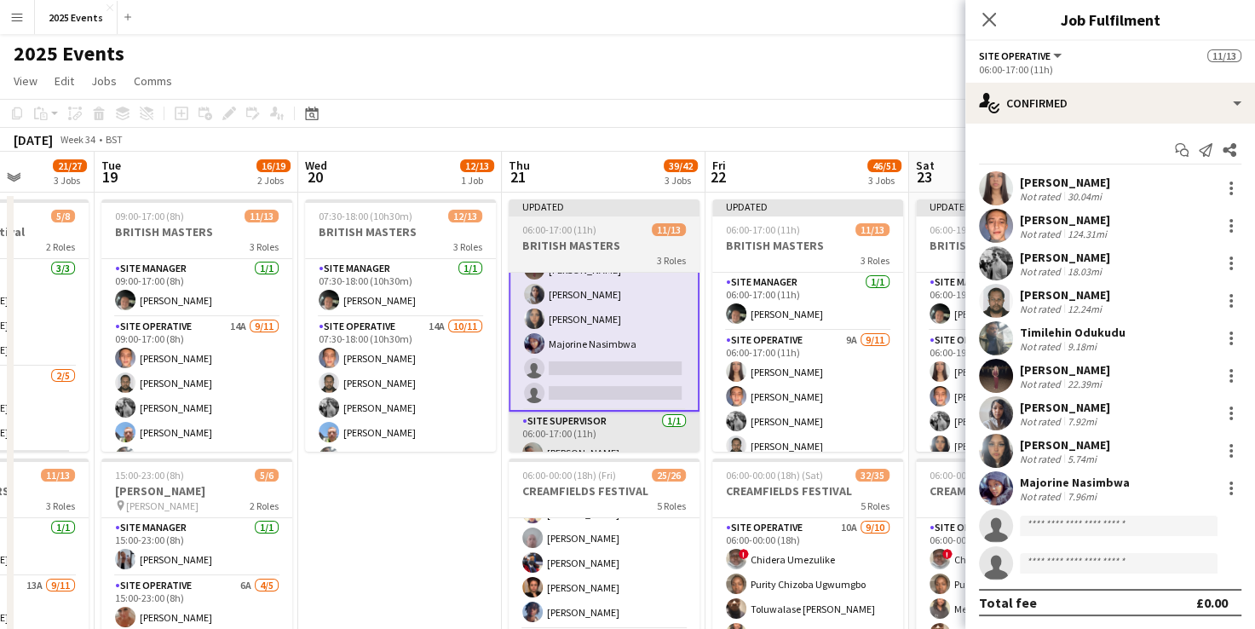
scroll to position [0, 516]
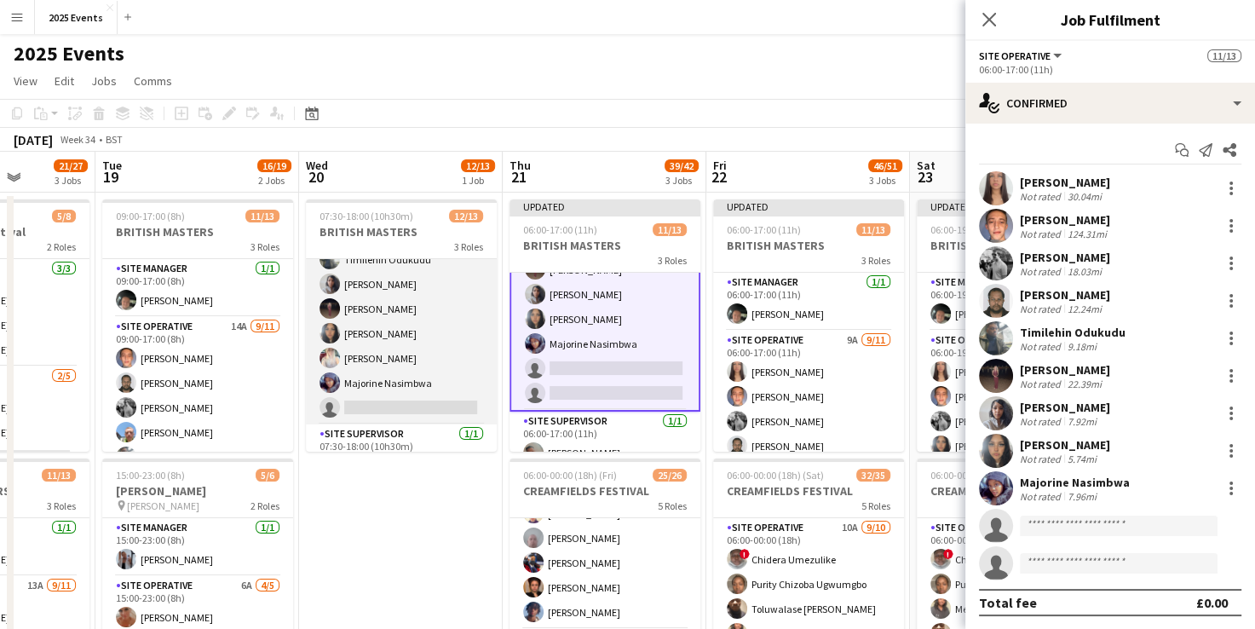
click at [442, 303] on app-card-role "Site Operative 14A [DATE] 07:30-18:00 (10h30m) [PERSON_NAME] [PERSON_NAME] [PER…" at bounding box center [401, 271] width 191 height 305
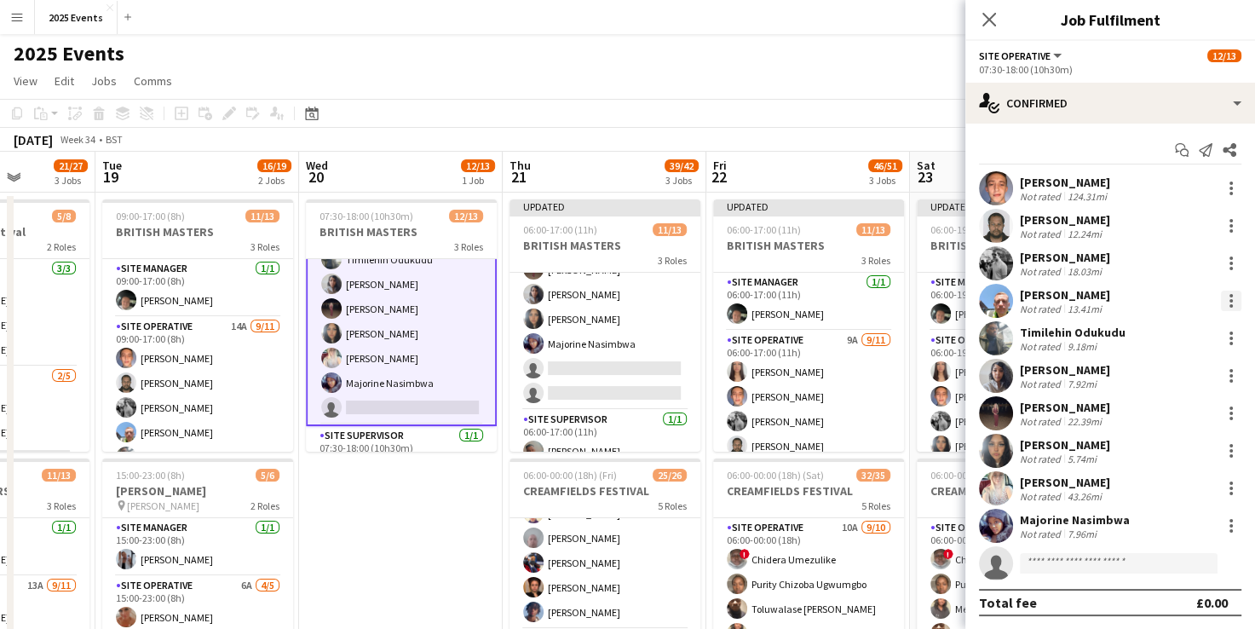
click at [1230, 305] on div at bounding box center [1231, 305] width 3 height 3
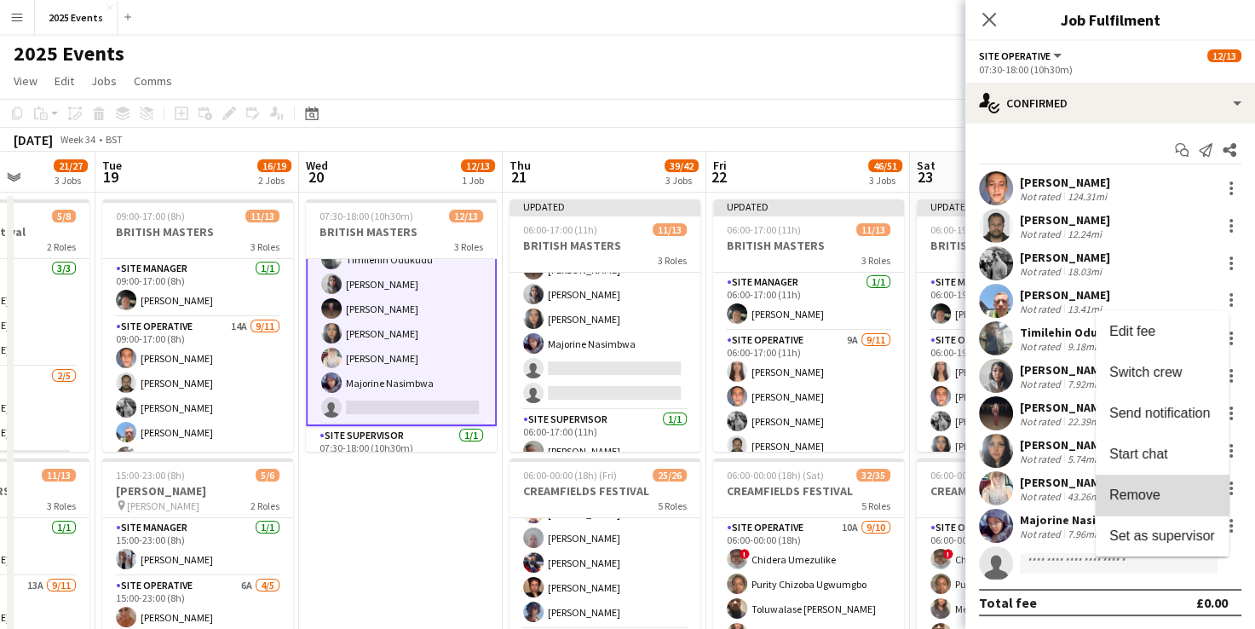
click at [1142, 479] on button "Remove" at bounding box center [1162, 495] width 133 height 41
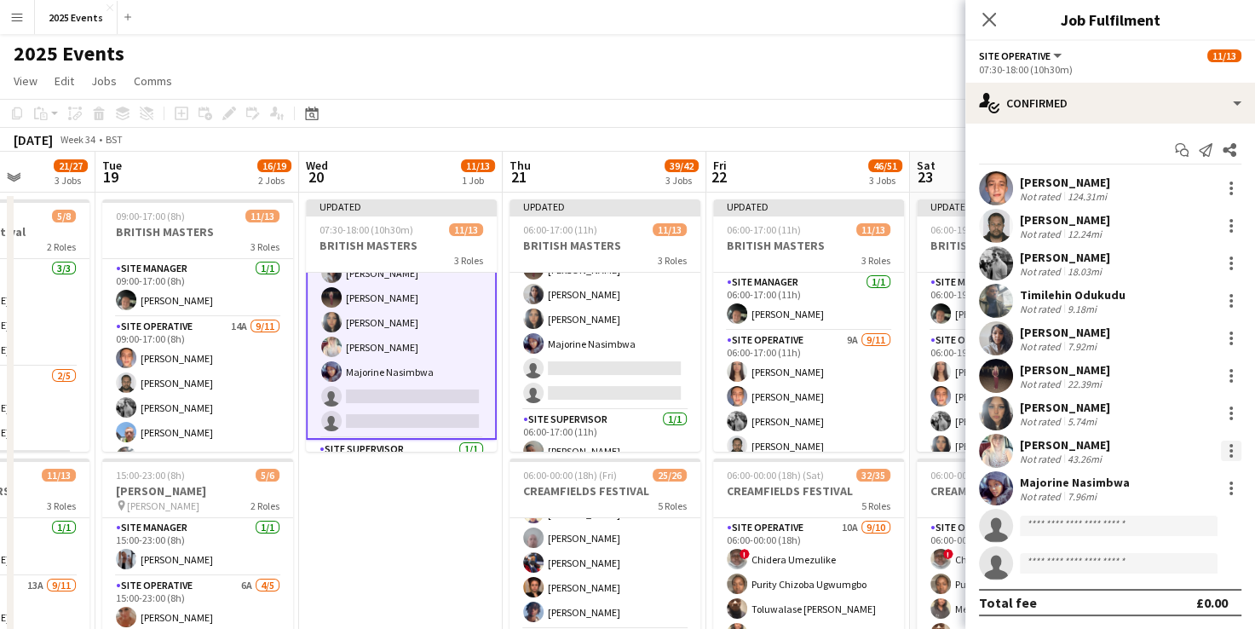
click at [1221, 445] on div at bounding box center [1231, 451] width 20 height 20
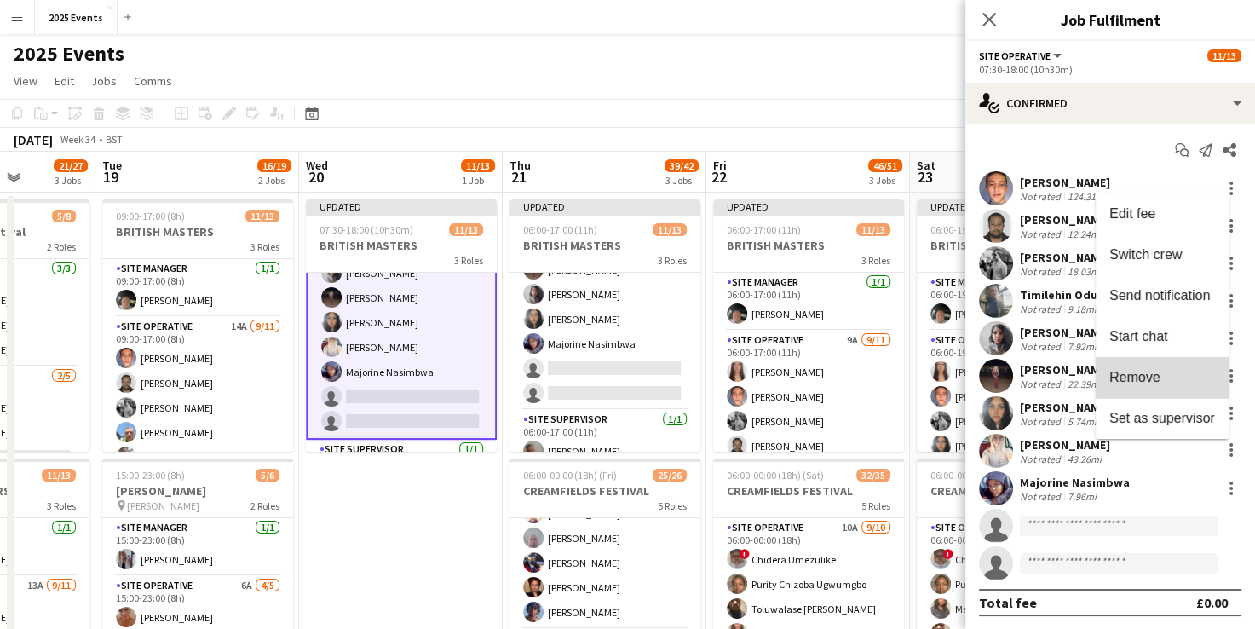
click at [1190, 377] on span "Remove" at bounding box center [1163, 377] width 106 height 15
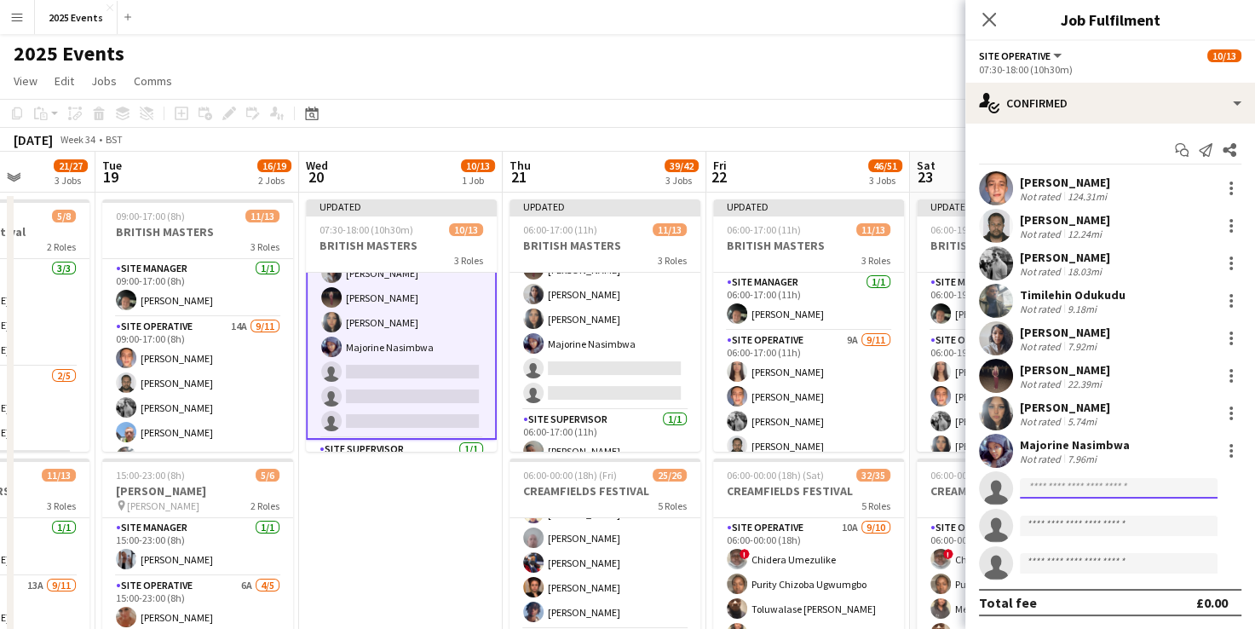
click at [1122, 491] on input at bounding box center [1119, 488] width 198 height 20
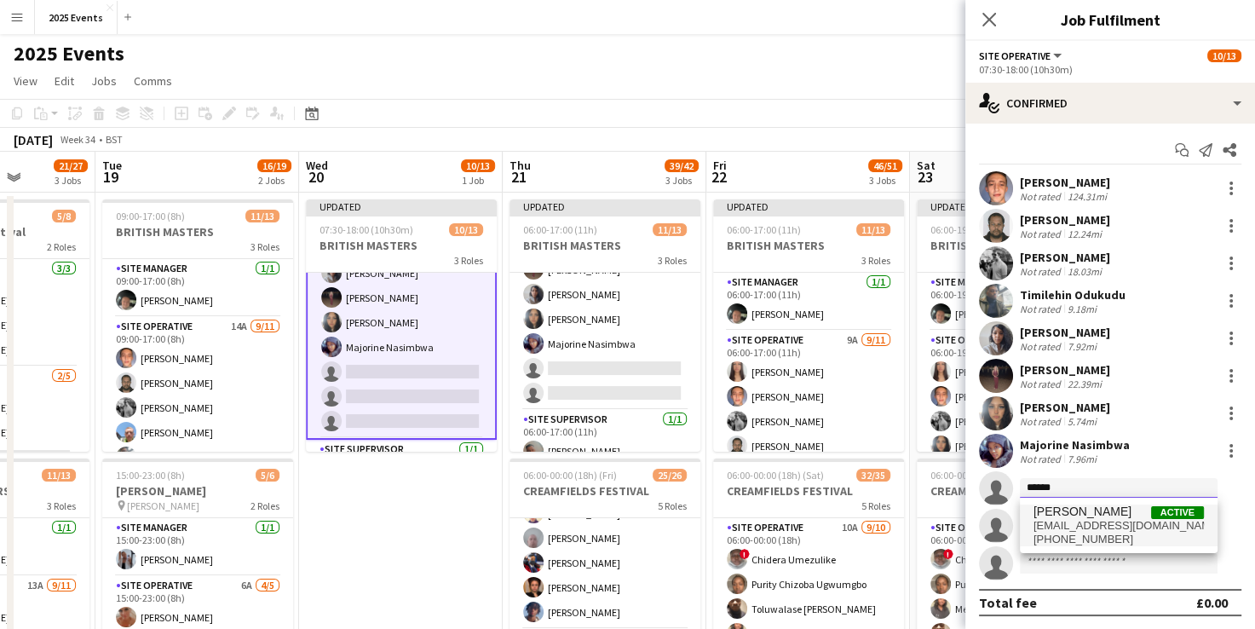
type input "******"
click at [1102, 511] on span "[PERSON_NAME]" at bounding box center [1083, 512] width 98 height 14
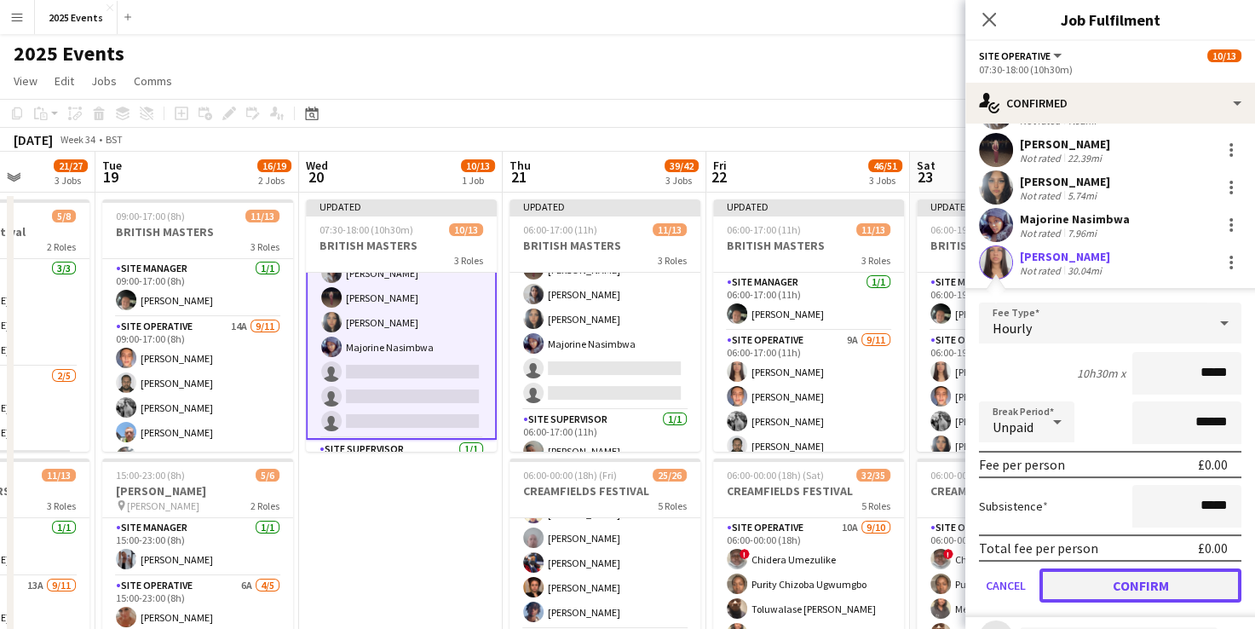
click at [1128, 579] on button "Confirm" at bounding box center [1141, 585] width 202 height 34
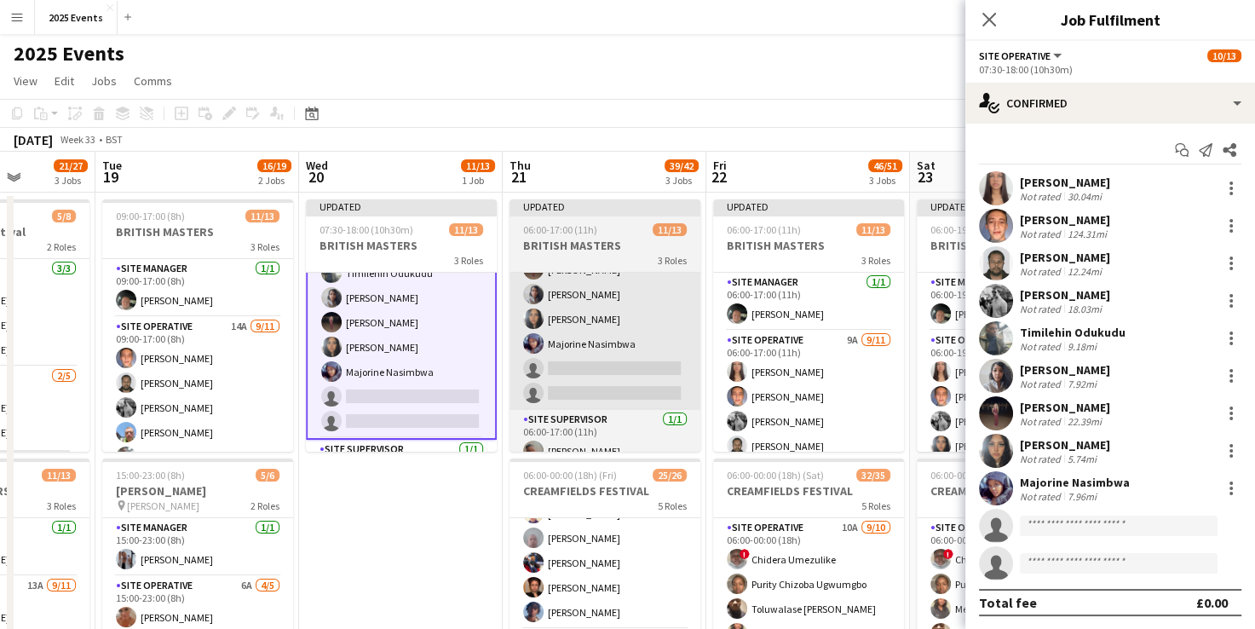
scroll to position [0, 515]
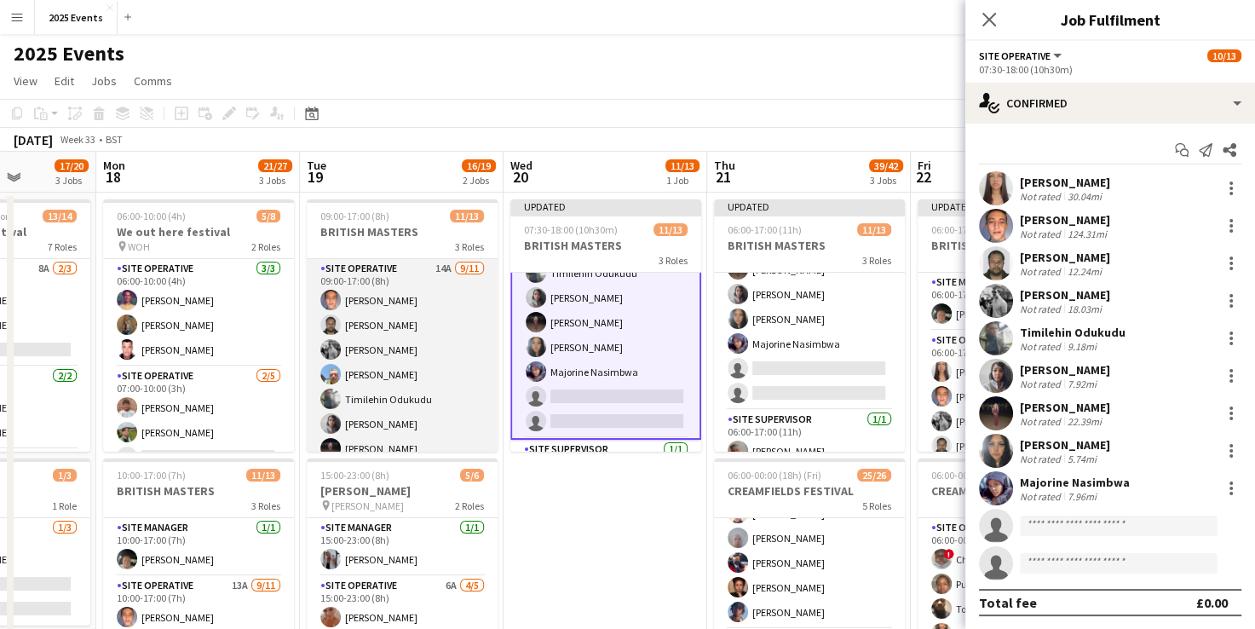
click at [434, 366] on app-card-role "Site Operative 14A [DATE] 09:00-17:00 (8h) [PERSON_NAME] [PERSON_NAME] [PERSON_…" at bounding box center [402, 411] width 191 height 305
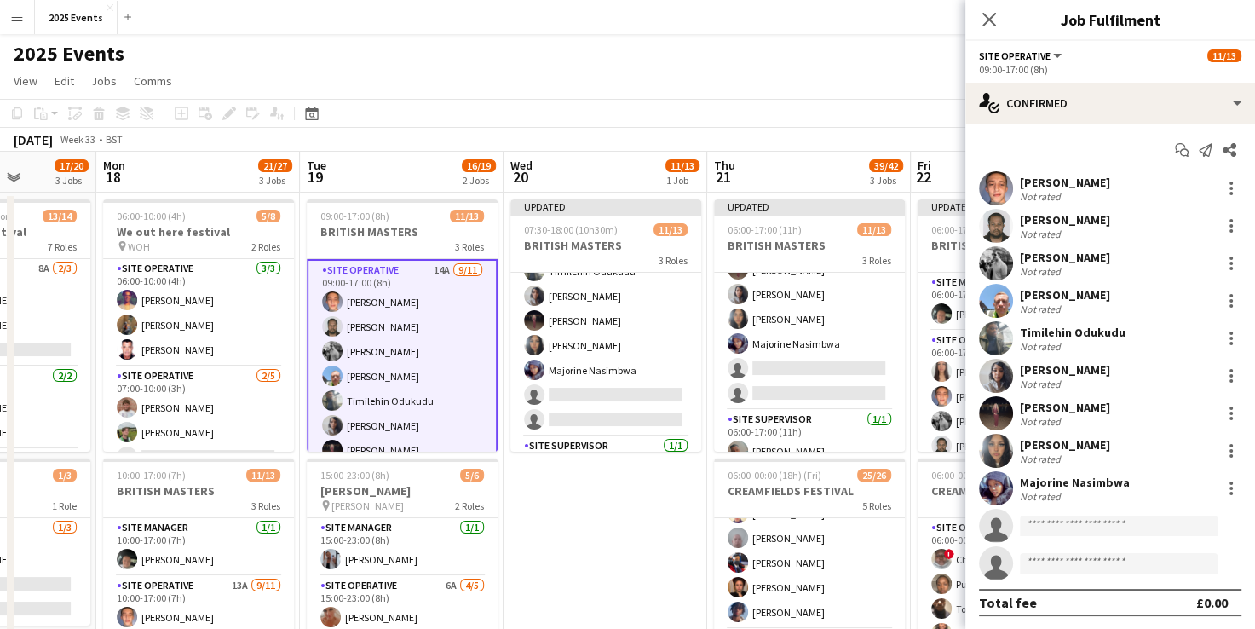
scroll to position [198, 0]
click at [1221, 304] on div at bounding box center [1231, 301] width 20 height 20
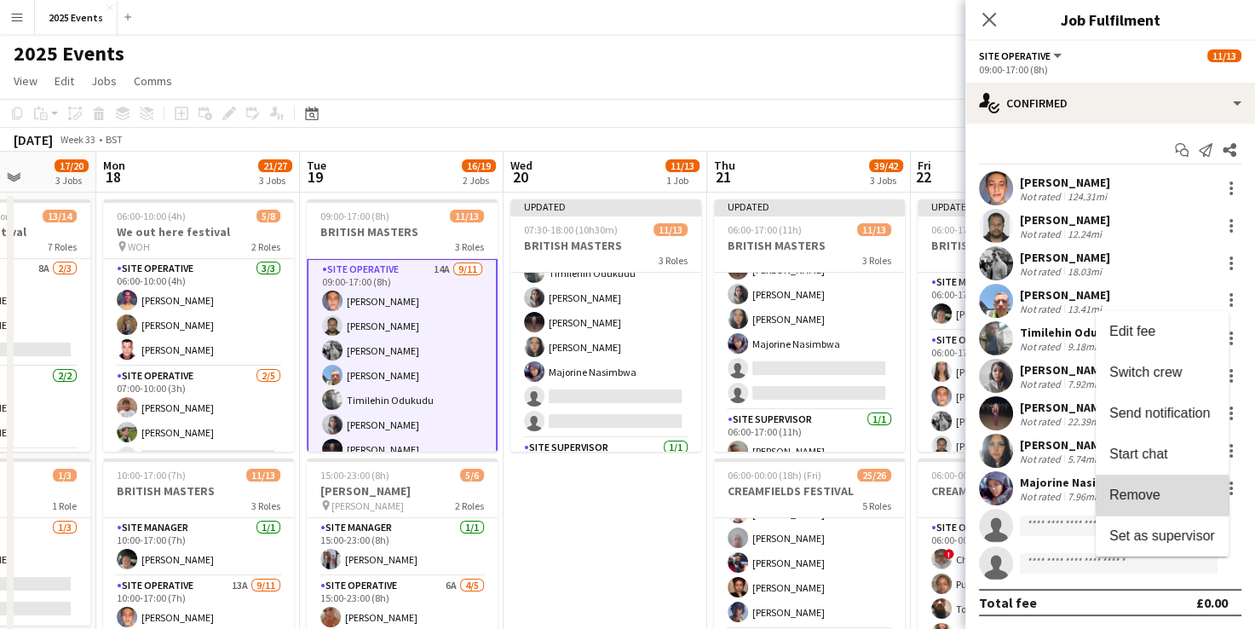
click at [1148, 496] on span "Remove" at bounding box center [1135, 495] width 51 height 14
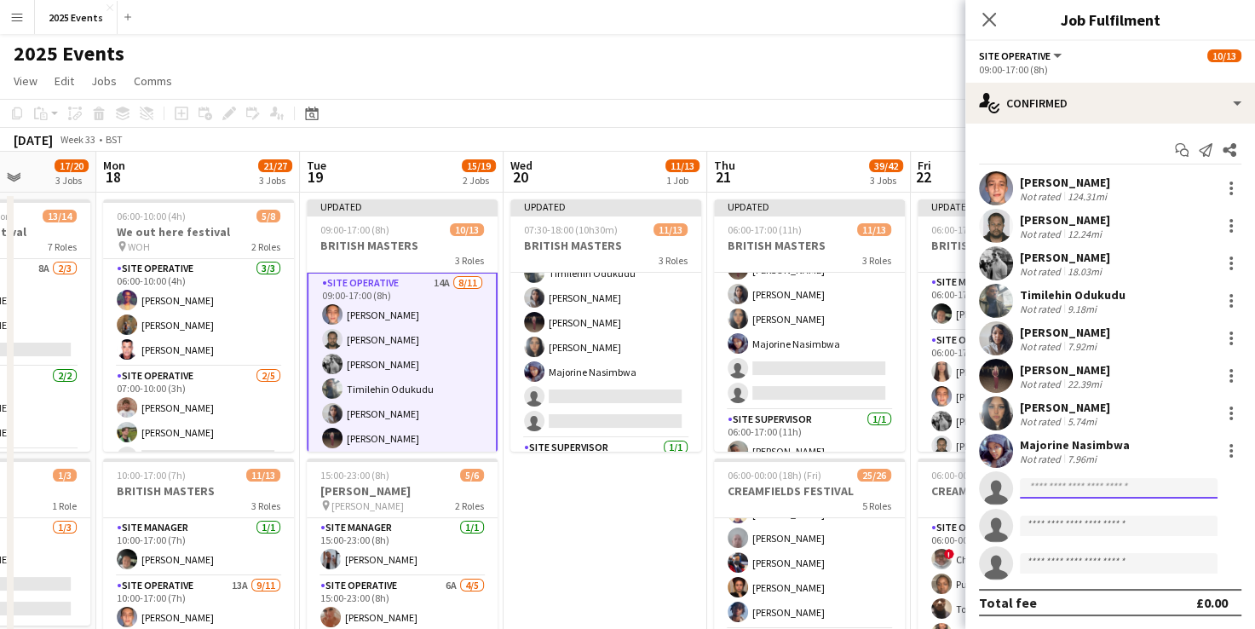
click at [1118, 492] on input at bounding box center [1119, 488] width 198 height 20
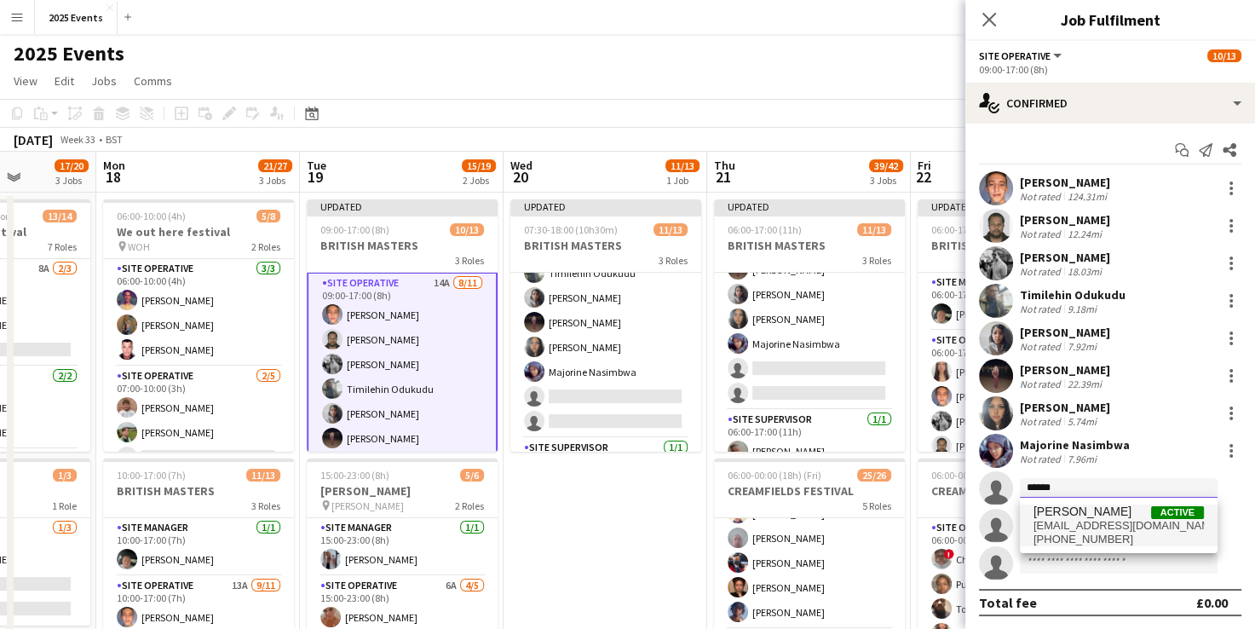
type input "******"
click at [1091, 510] on span "[PERSON_NAME]" at bounding box center [1083, 512] width 98 height 14
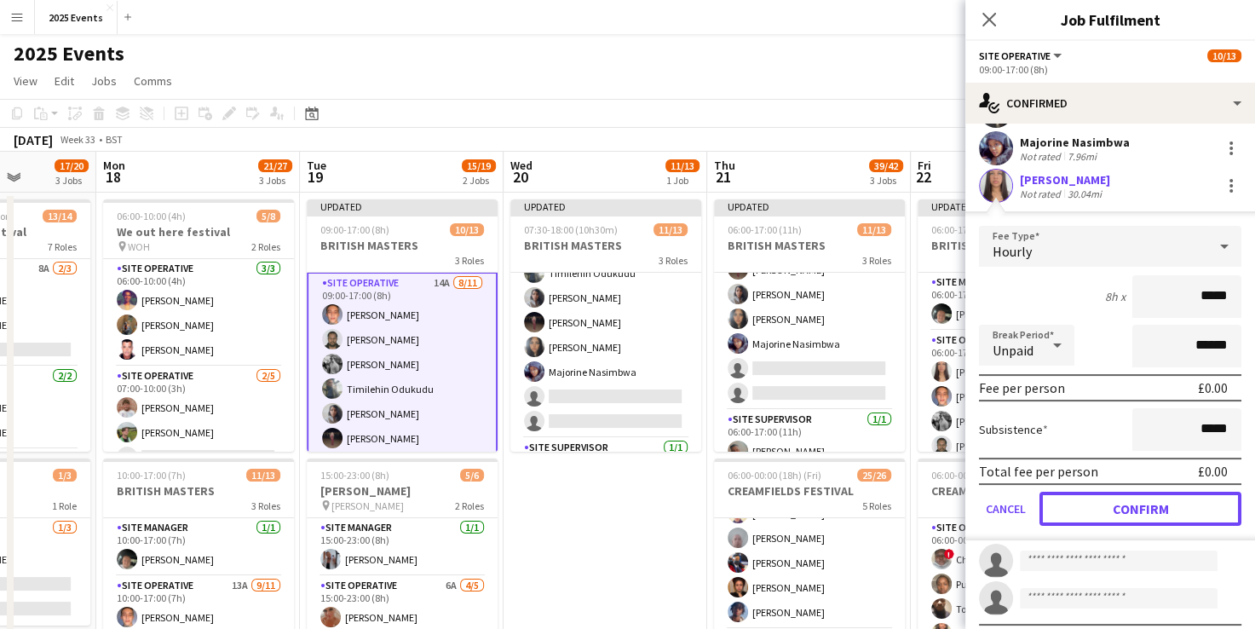
click at [1110, 505] on button "Confirm" at bounding box center [1141, 509] width 202 height 34
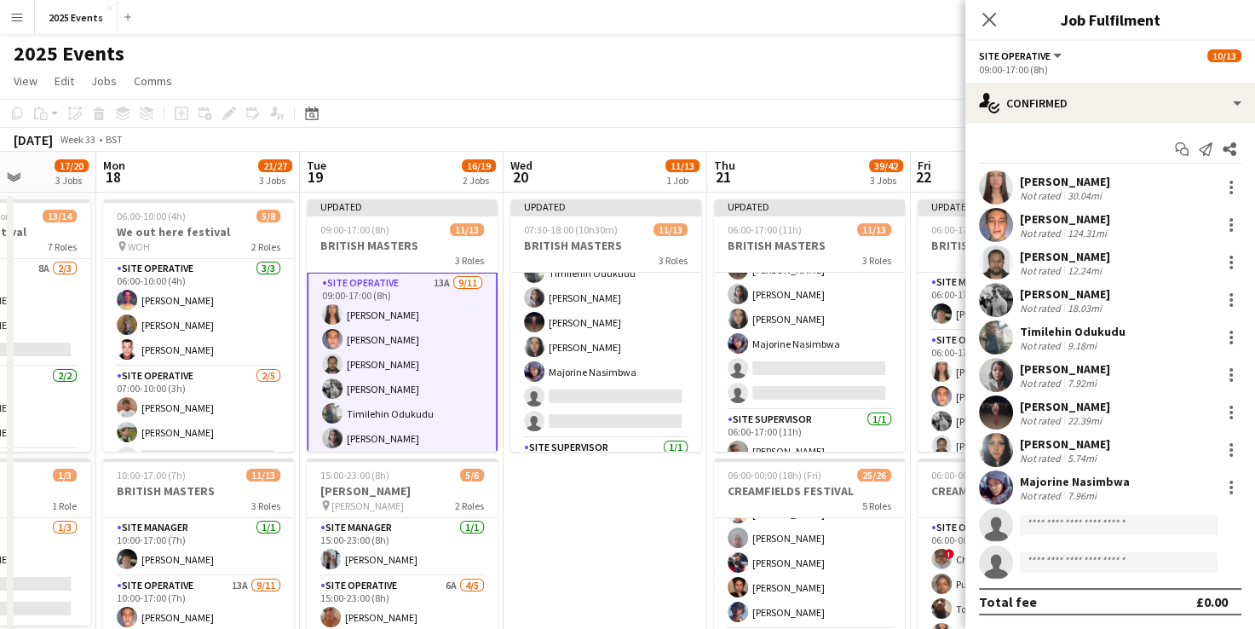
scroll to position [1, 0]
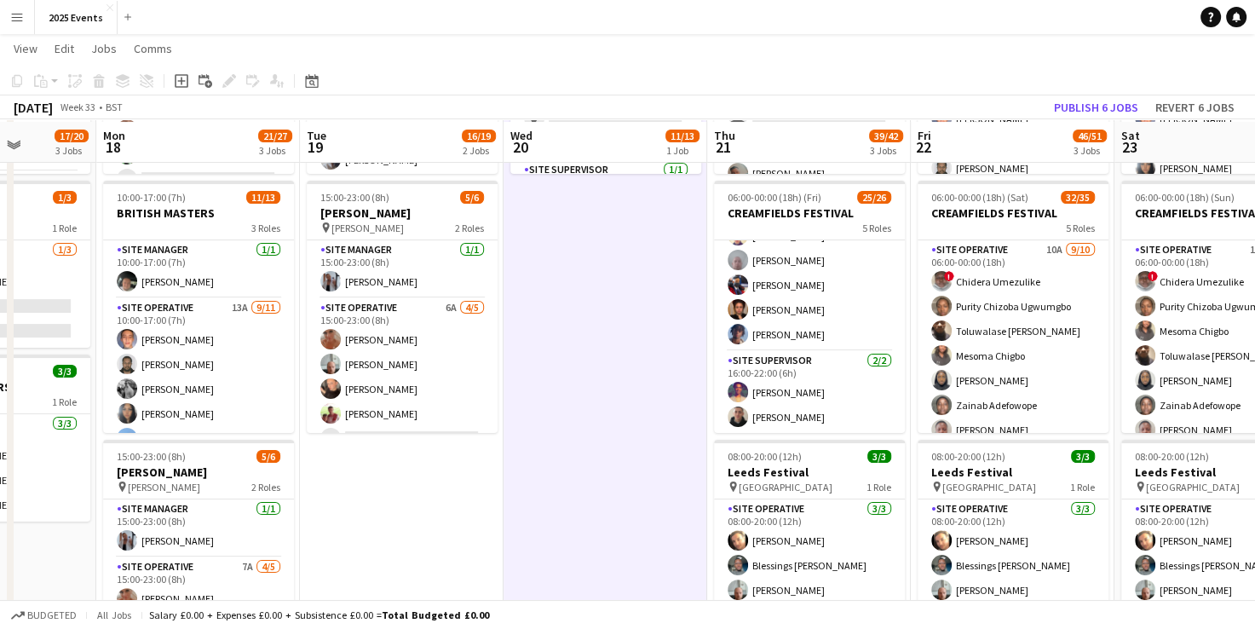
scroll to position [279, 0]
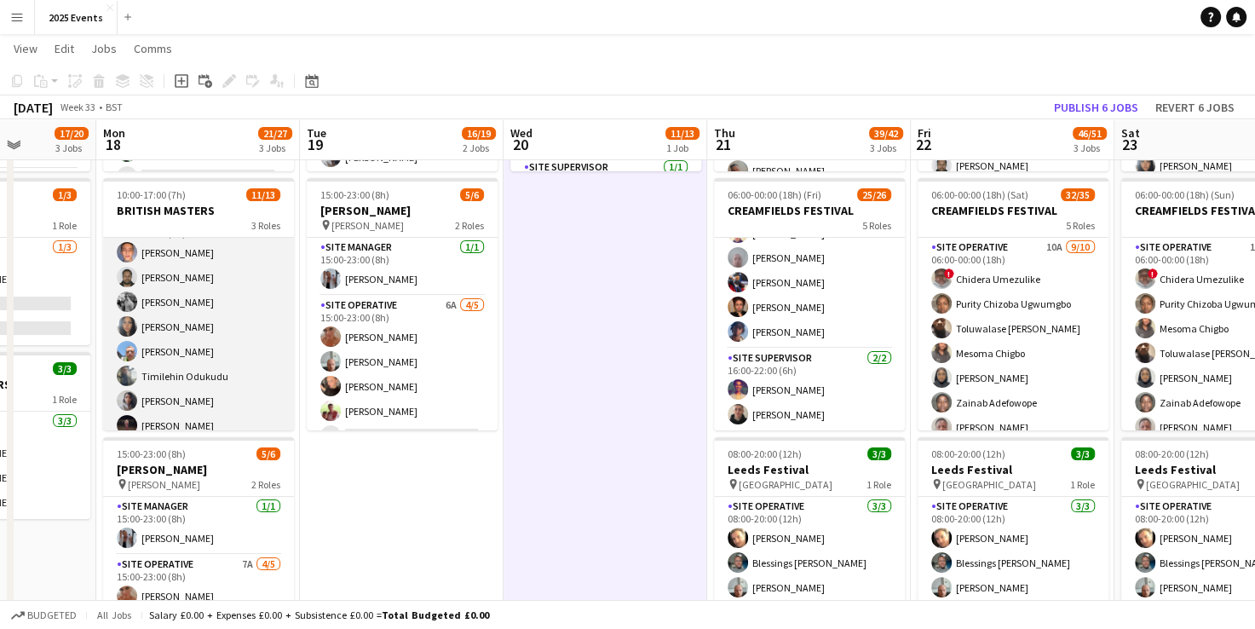
click at [238, 363] on app-card-role "Site Operative 13A [DATE] 10:00-17:00 (7h) [PERSON_NAME] [PERSON_NAME] [PERSON_…" at bounding box center [198, 363] width 191 height 305
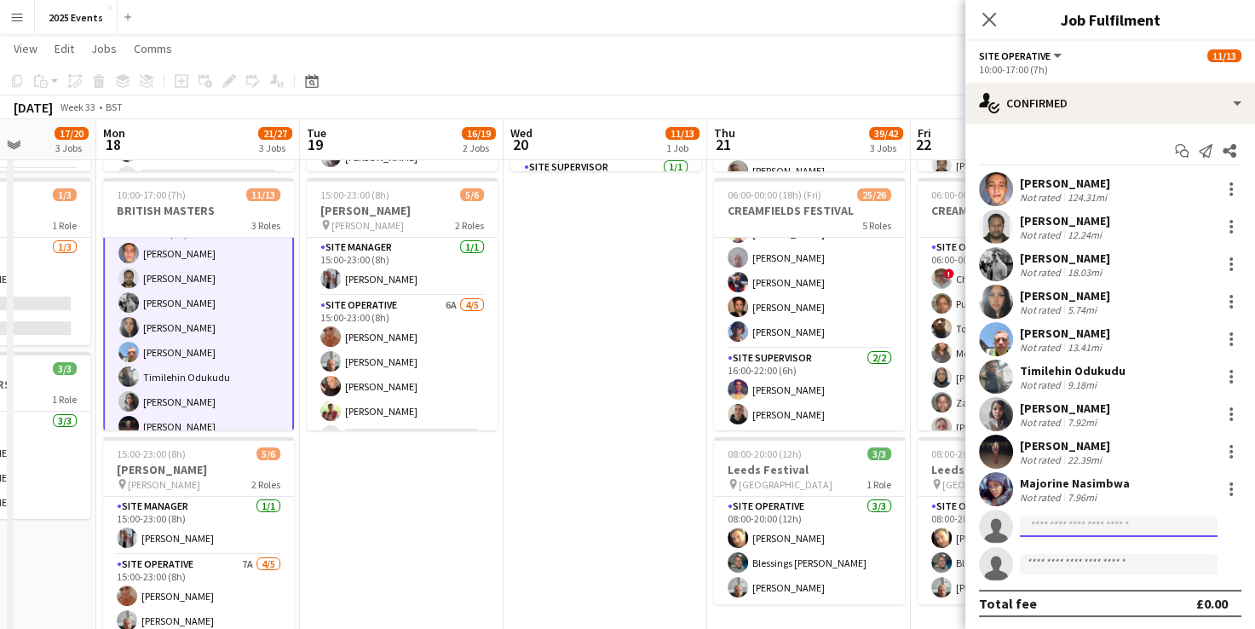
click at [1158, 521] on input at bounding box center [1119, 526] width 198 height 20
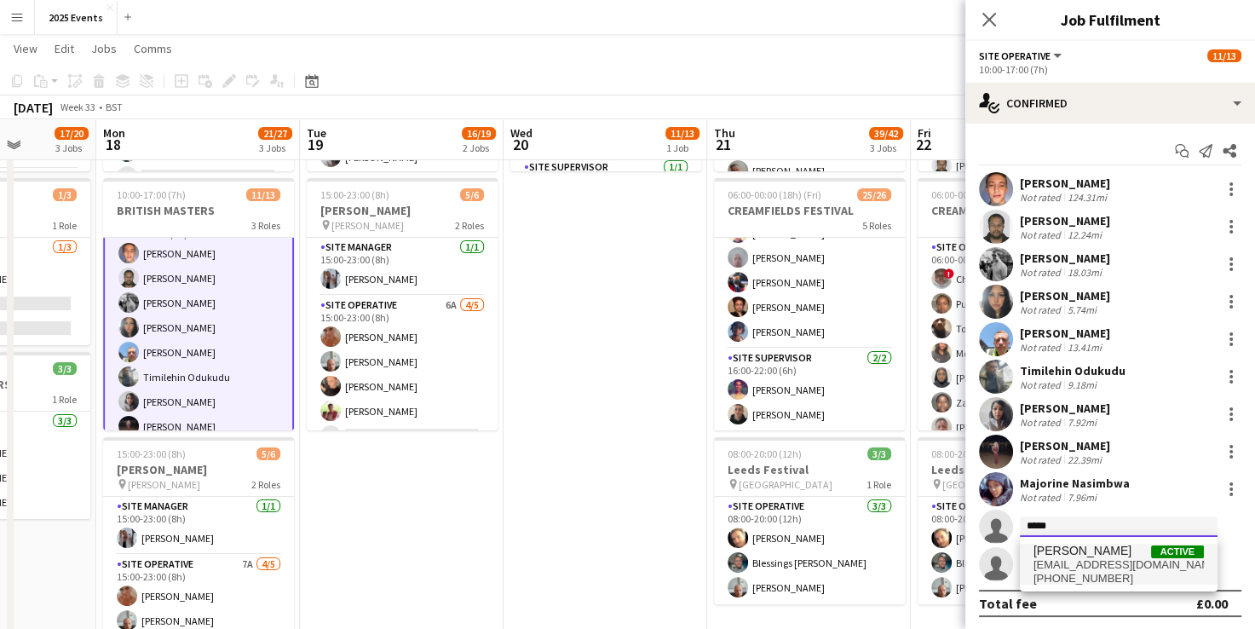
type input "*****"
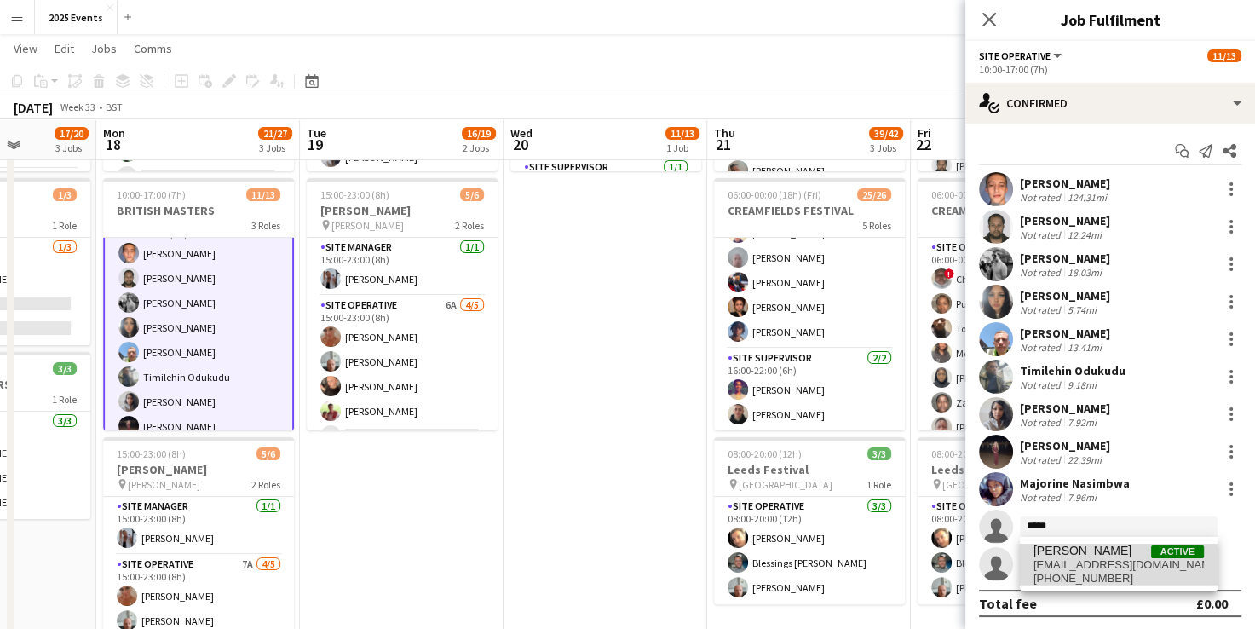
click at [1095, 570] on span "[EMAIL_ADDRESS][DOMAIN_NAME]" at bounding box center [1119, 565] width 170 height 14
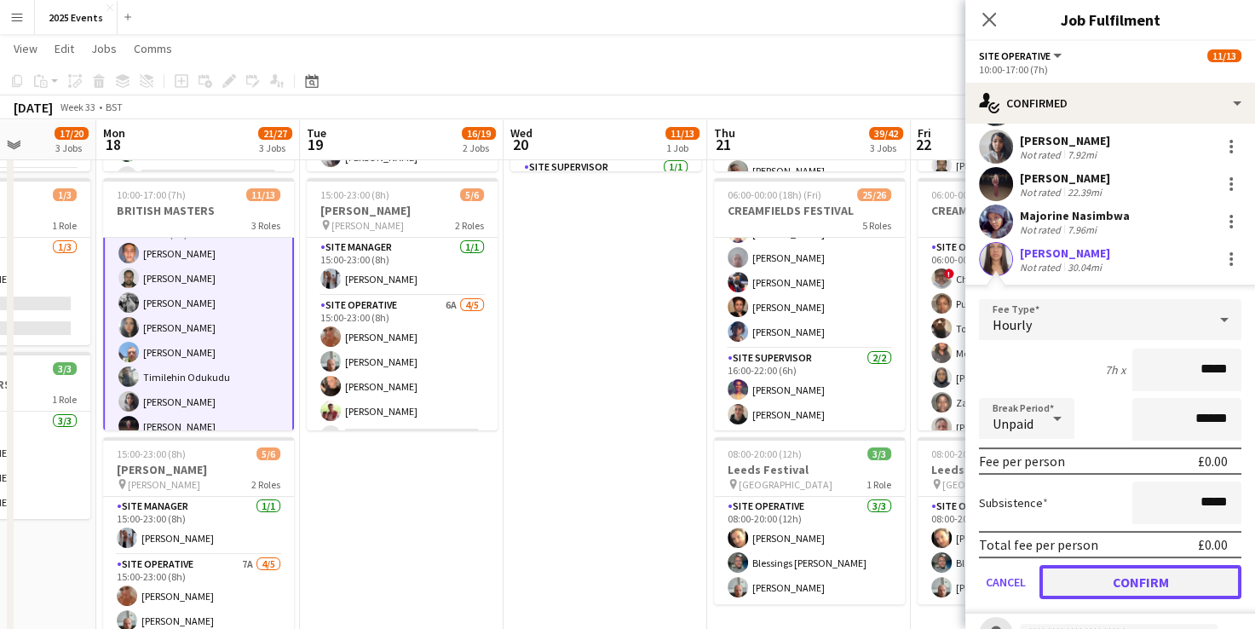
click at [1122, 574] on button "Confirm" at bounding box center [1141, 582] width 202 height 34
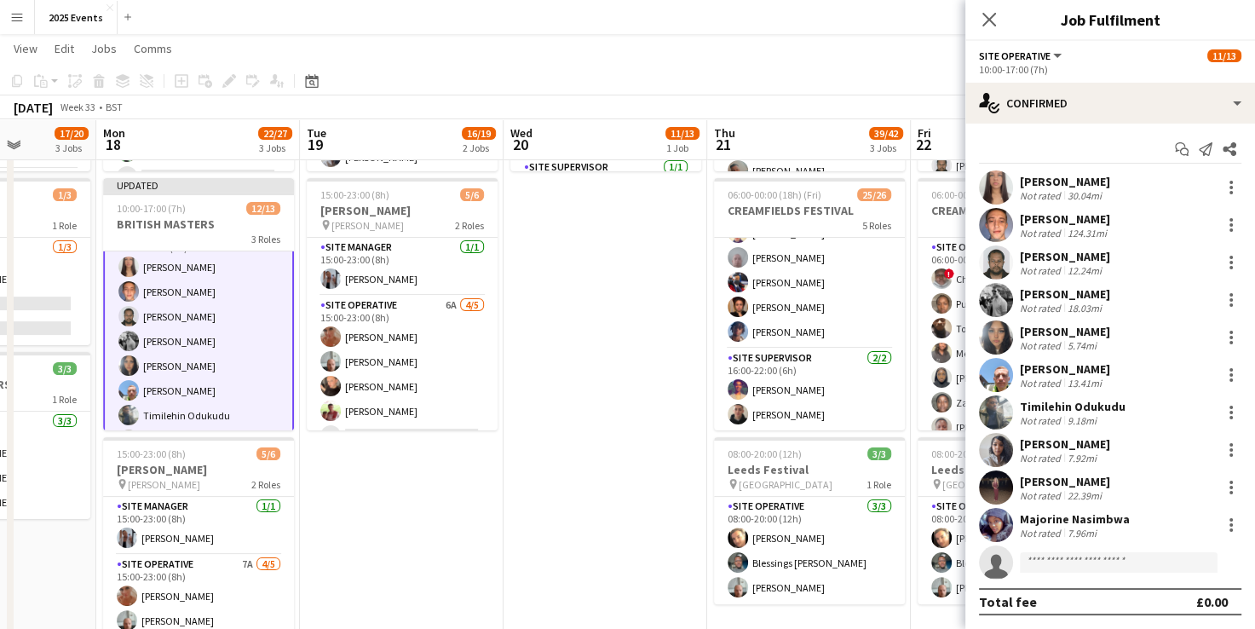
scroll to position [1, 0]
click at [1221, 373] on div at bounding box center [1231, 376] width 20 height 20
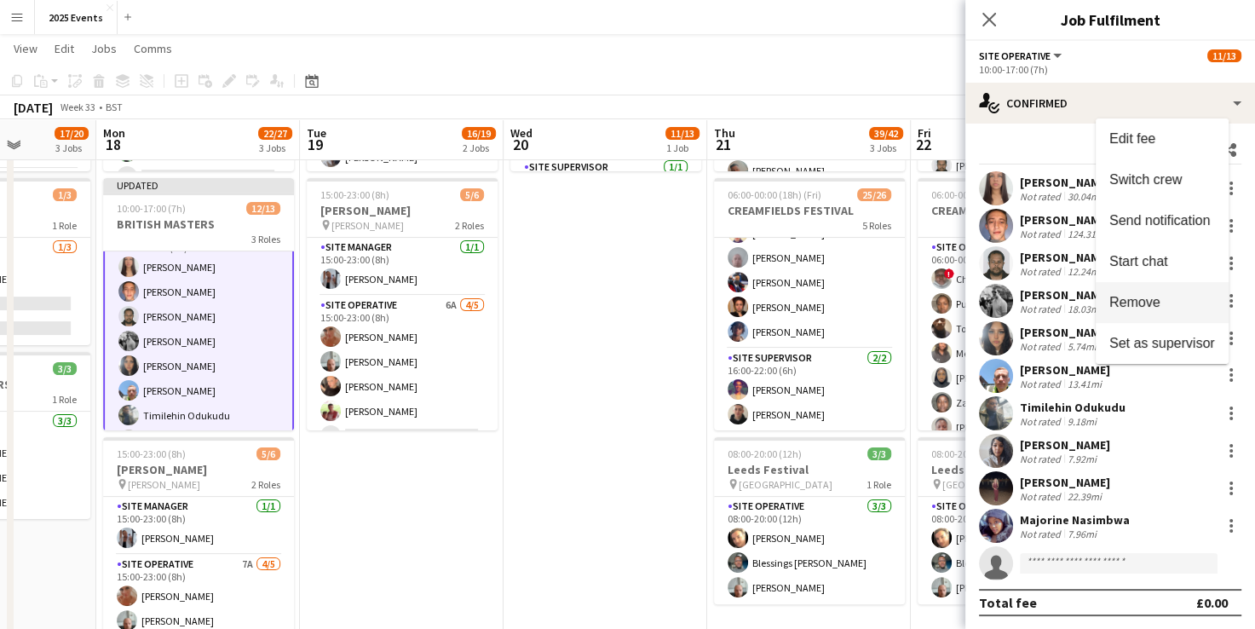
click at [1159, 309] on span "Remove" at bounding box center [1135, 302] width 51 height 14
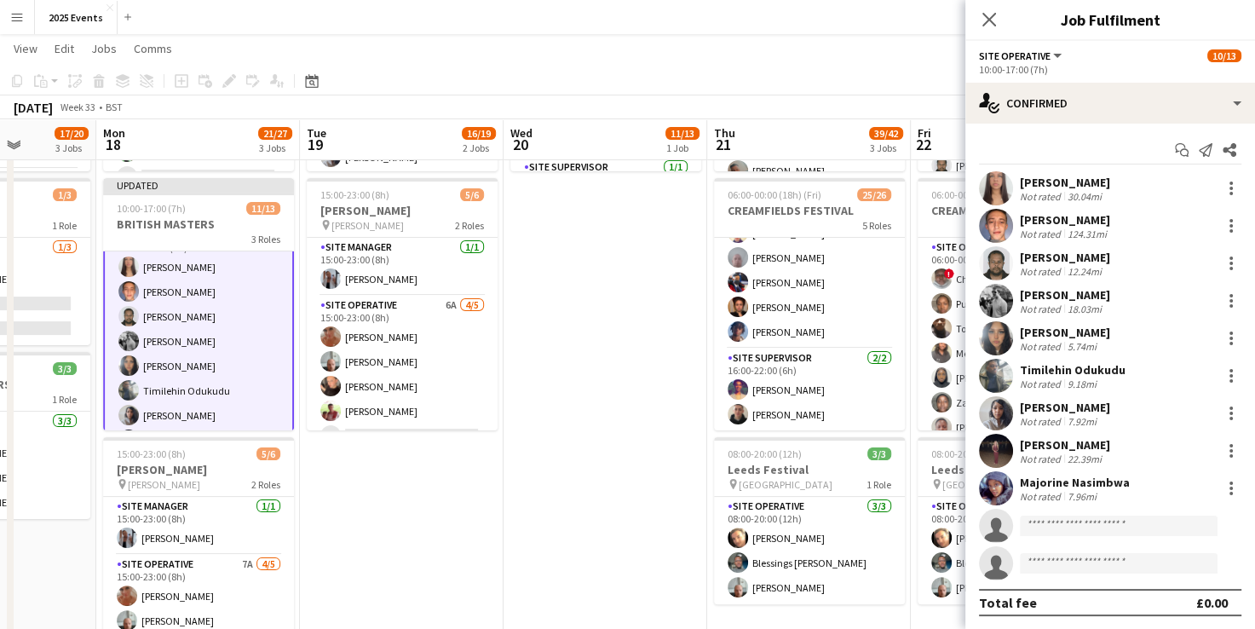
scroll to position [0, 515]
drag, startPoint x: 631, startPoint y: 291, endPoint x: 972, endPoint y: 192, distance: 355.2
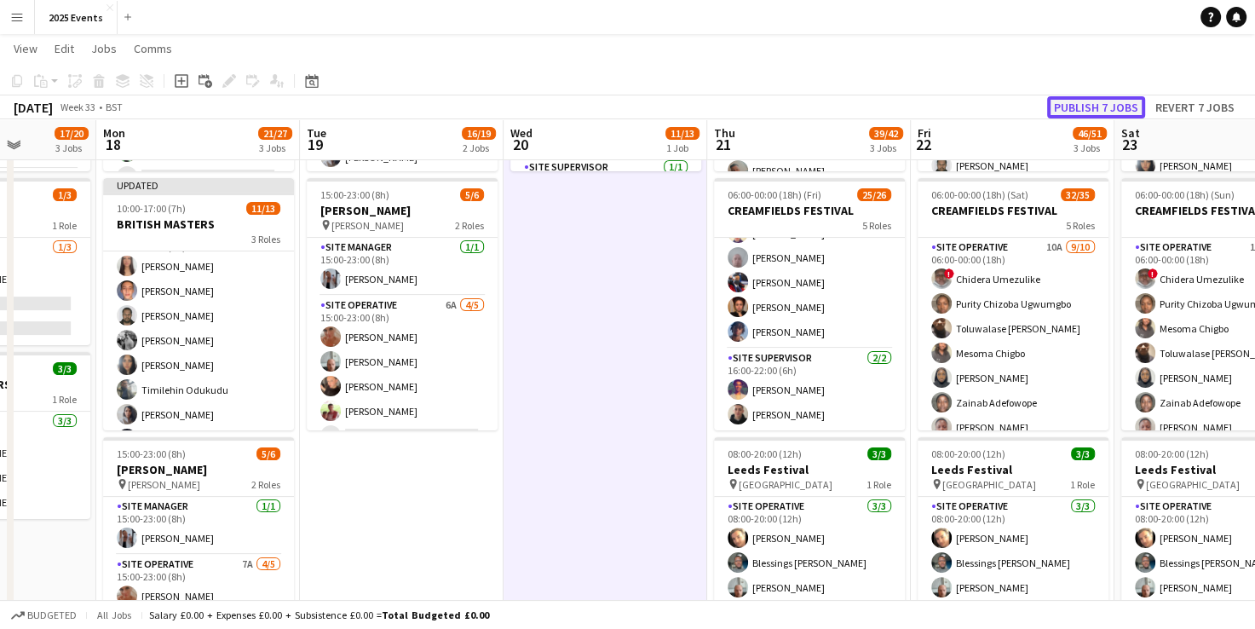
click at [1108, 101] on button "Publish 7 jobs" at bounding box center [1096, 107] width 98 height 22
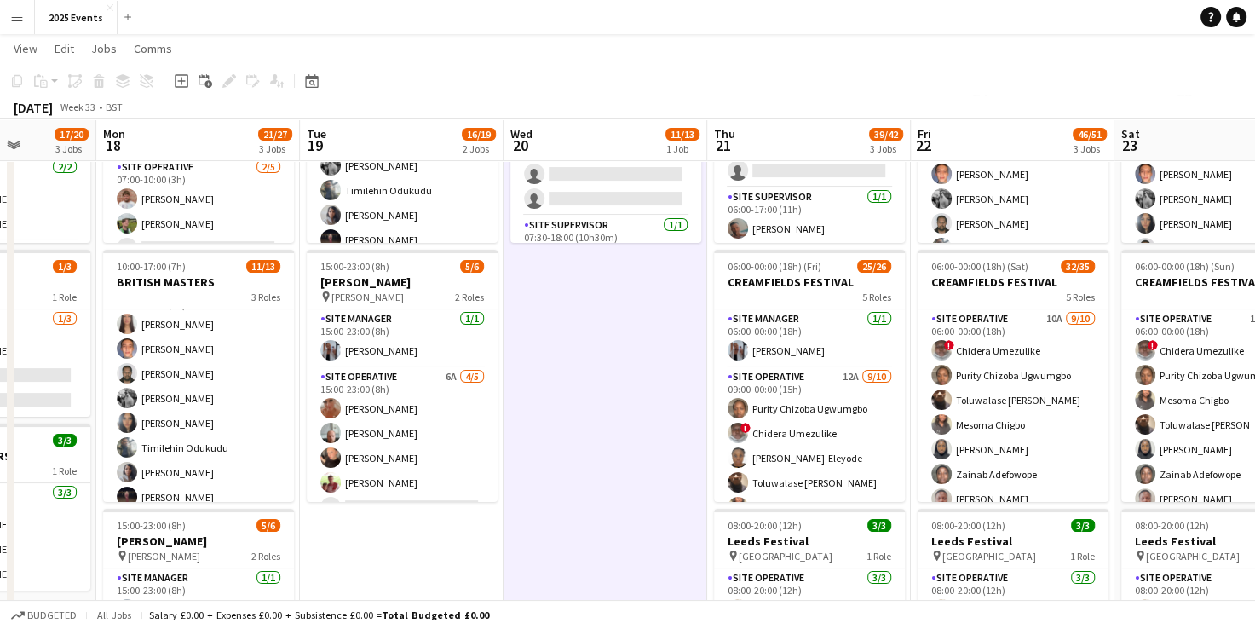
scroll to position [208, 0]
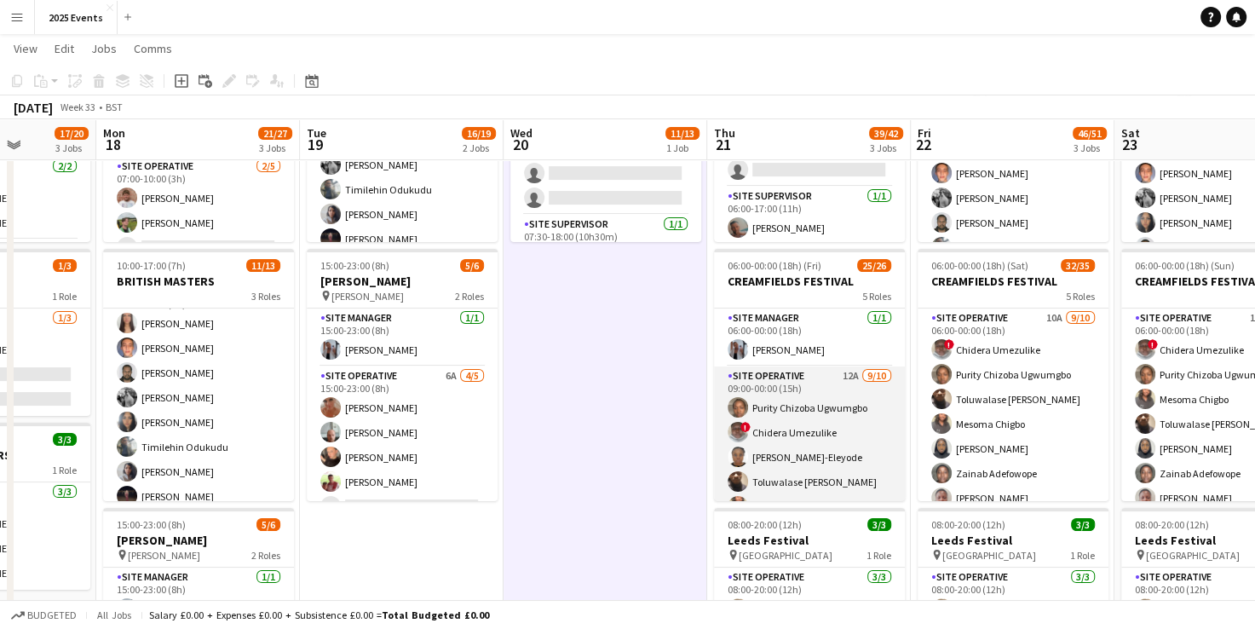
click at [828, 385] on app-card-role "Site Operative 12A [DATE] 09:00-00:00 (15h) Purity Chizoba Ugwumgbo ! Chidera U…" at bounding box center [809, 506] width 191 height 280
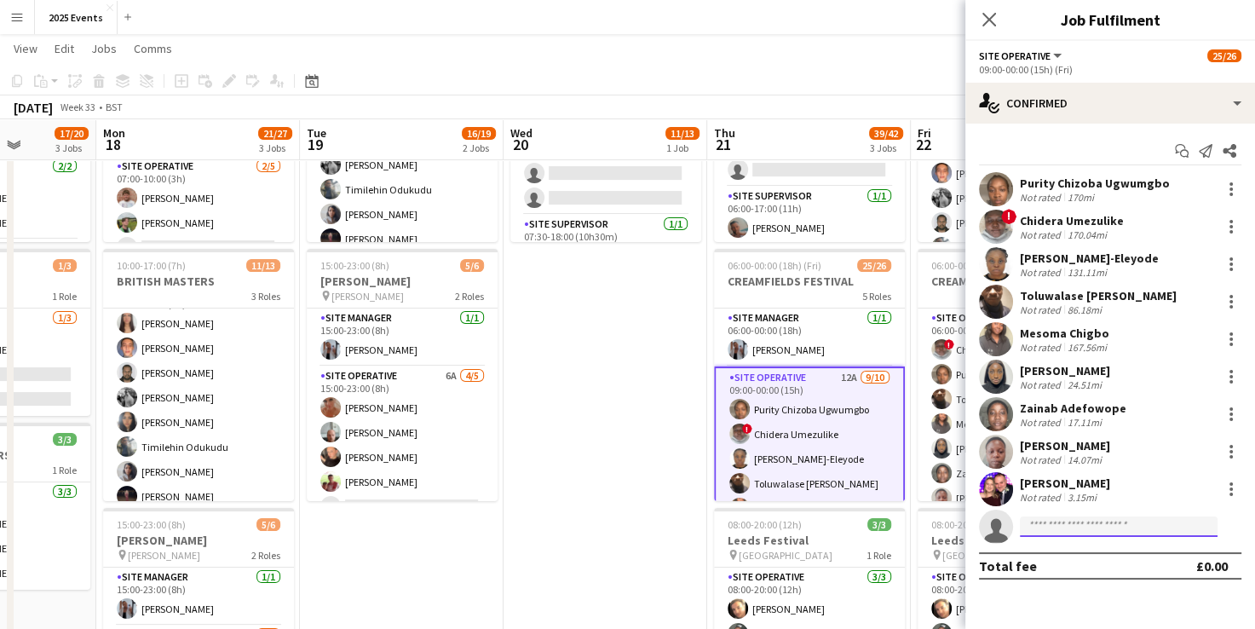
click at [1149, 523] on input at bounding box center [1119, 526] width 198 height 20
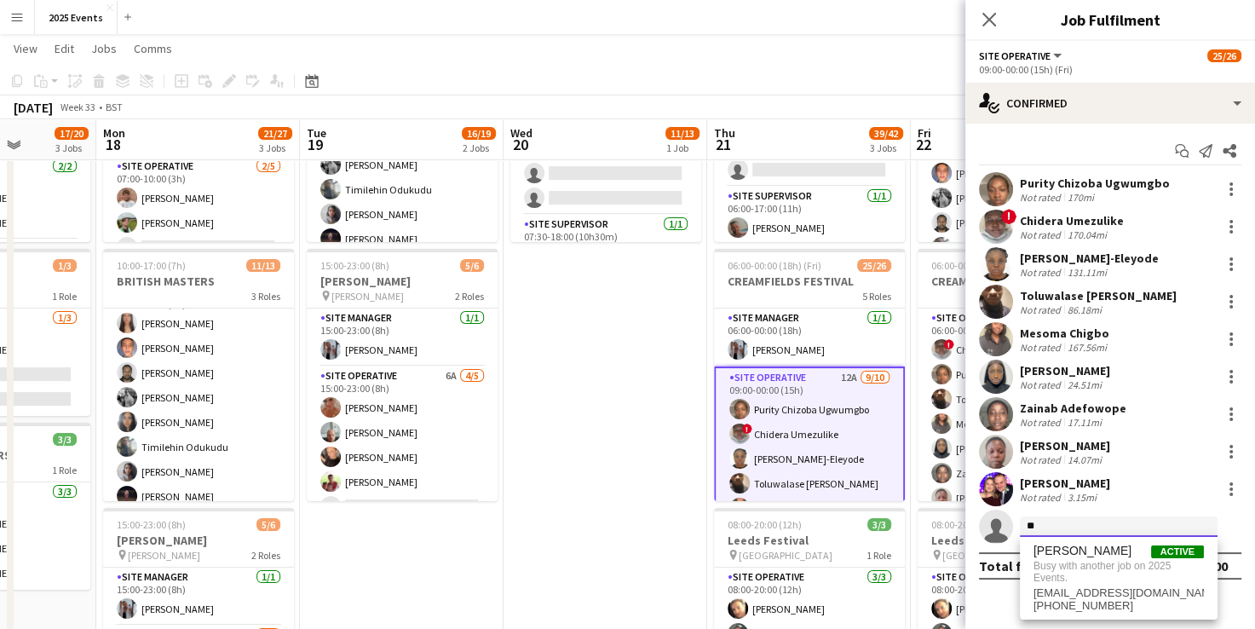
type input "*"
type input "*****"
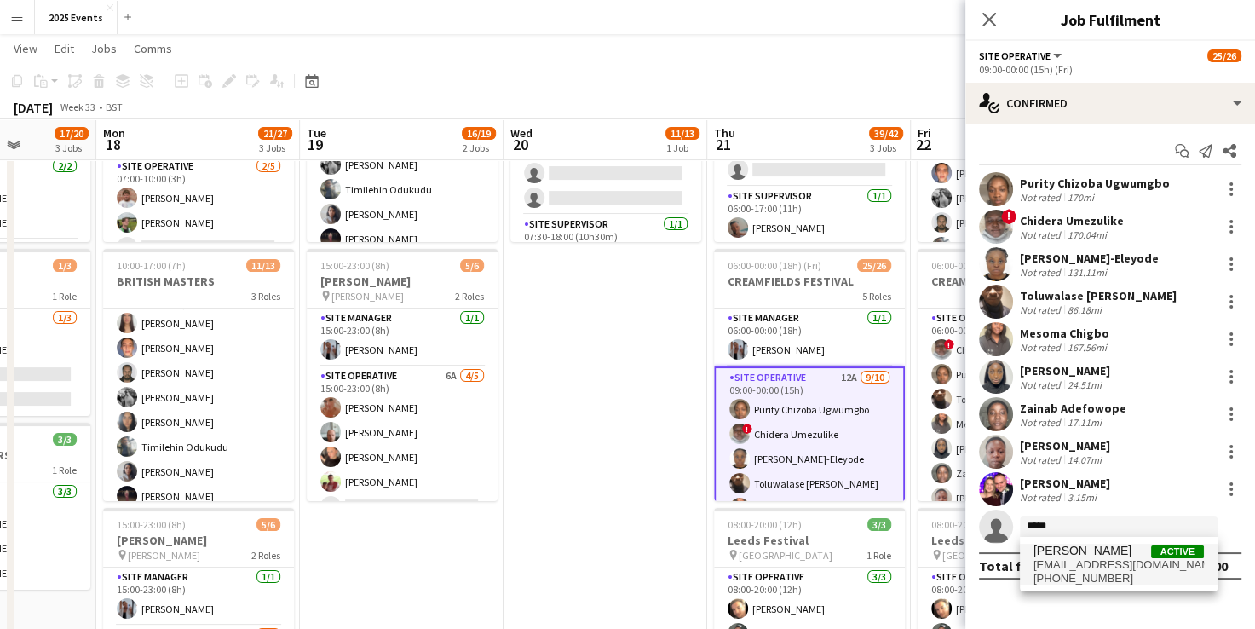
click at [1111, 547] on span "[PERSON_NAME]" at bounding box center [1083, 551] width 98 height 14
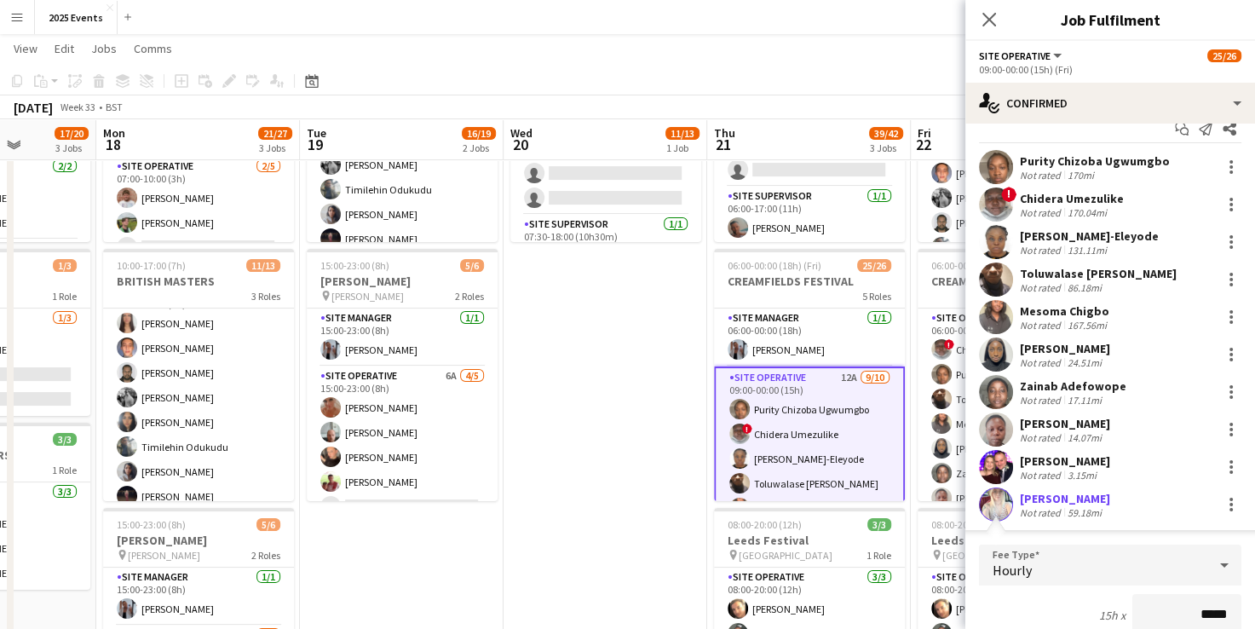
scroll to position [278, 0]
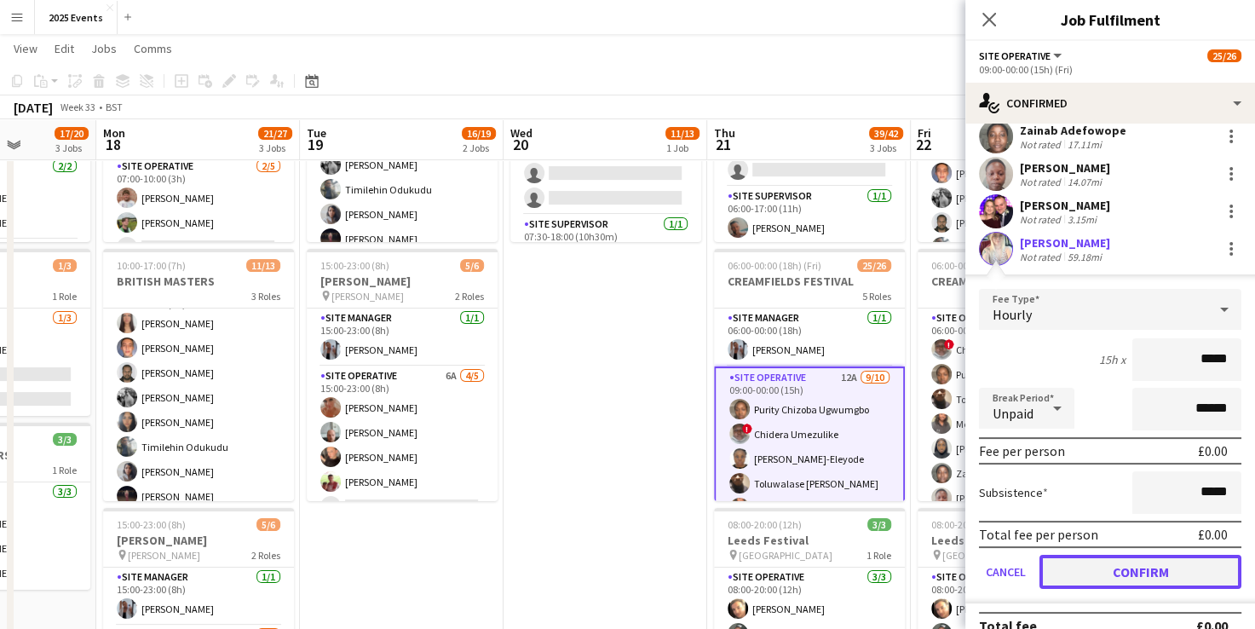
click at [1110, 570] on button "Confirm" at bounding box center [1141, 572] width 202 height 34
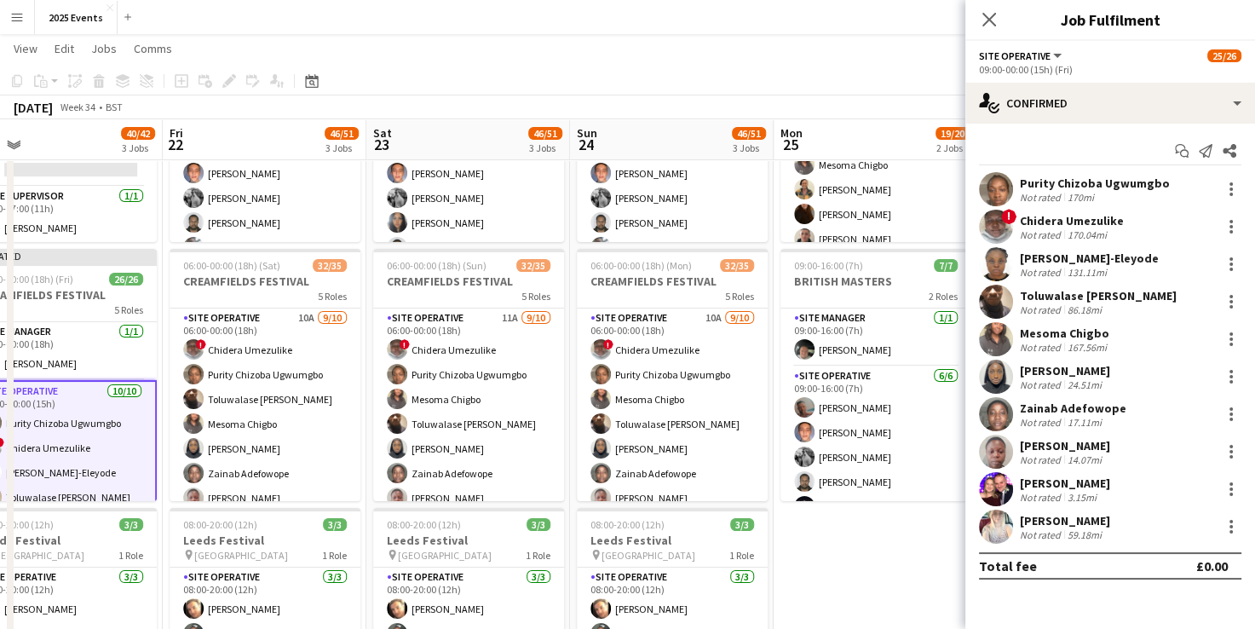
scroll to position [0, 476]
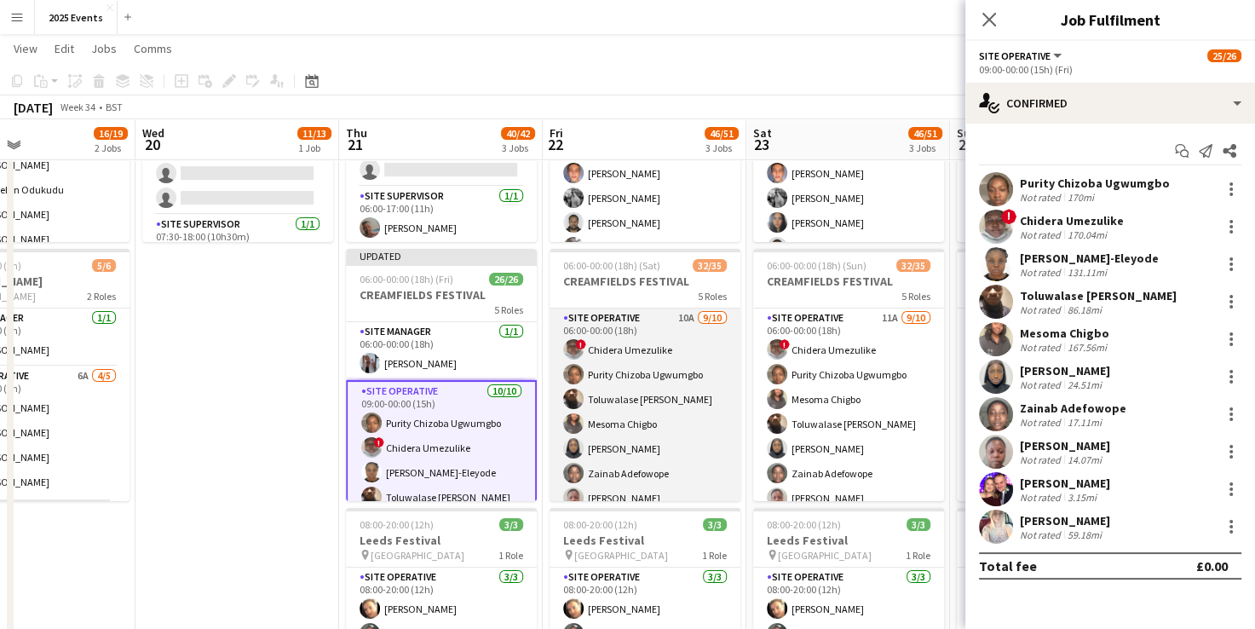
click at [655, 336] on app-card-role "Site Operative 10A [DATE] 06:00-00:00 (18h) ! Chidera Umezulike Purity Chizoba …" at bounding box center [645, 449] width 191 height 280
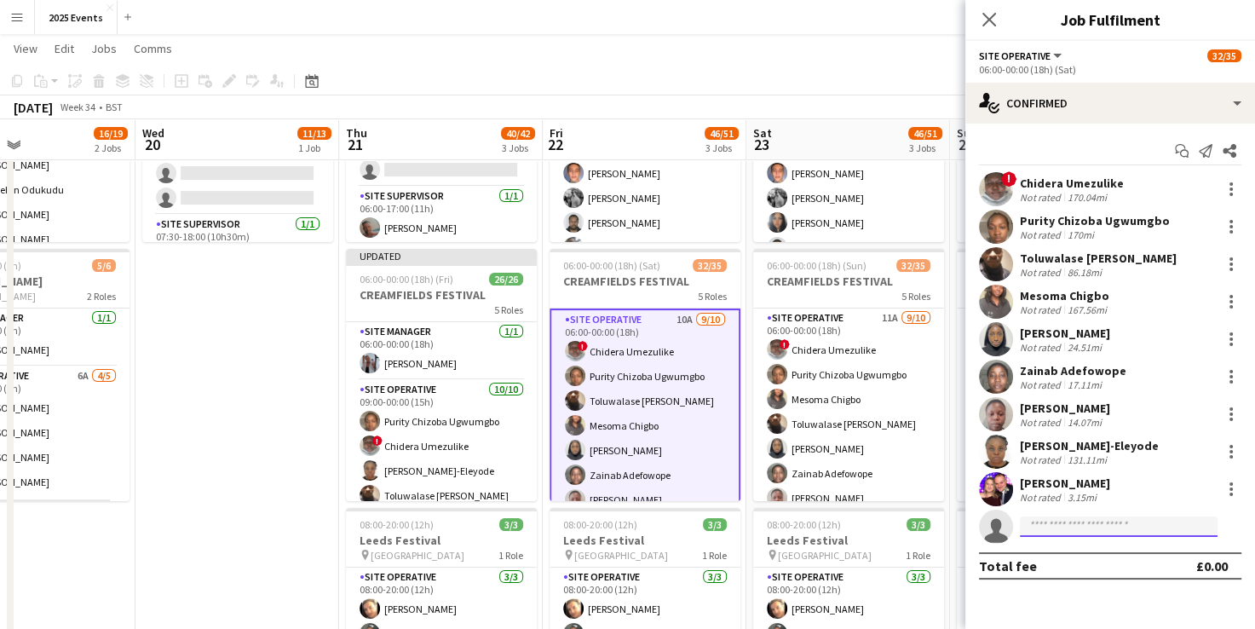
click at [1047, 523] on input at bounding box center [1119, 526] width 198 height 20
type input "*****"
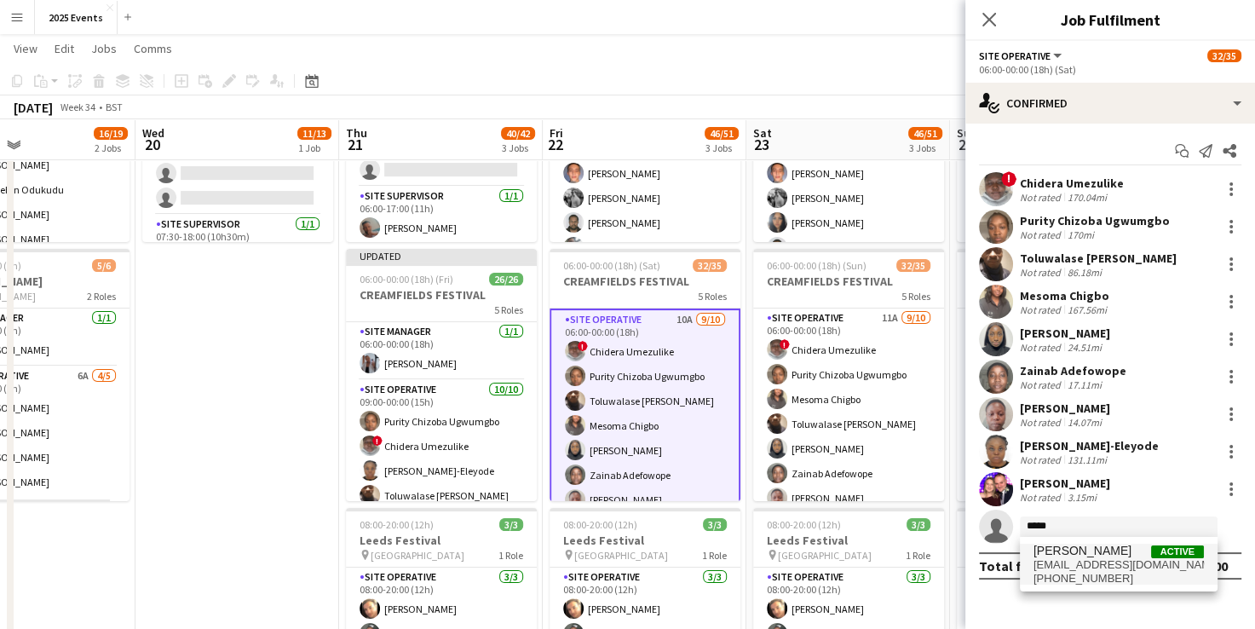
click at [1102, 550] on span "[PERSON_NAME]" at bounding box center [1083, 551] width 98 height 14
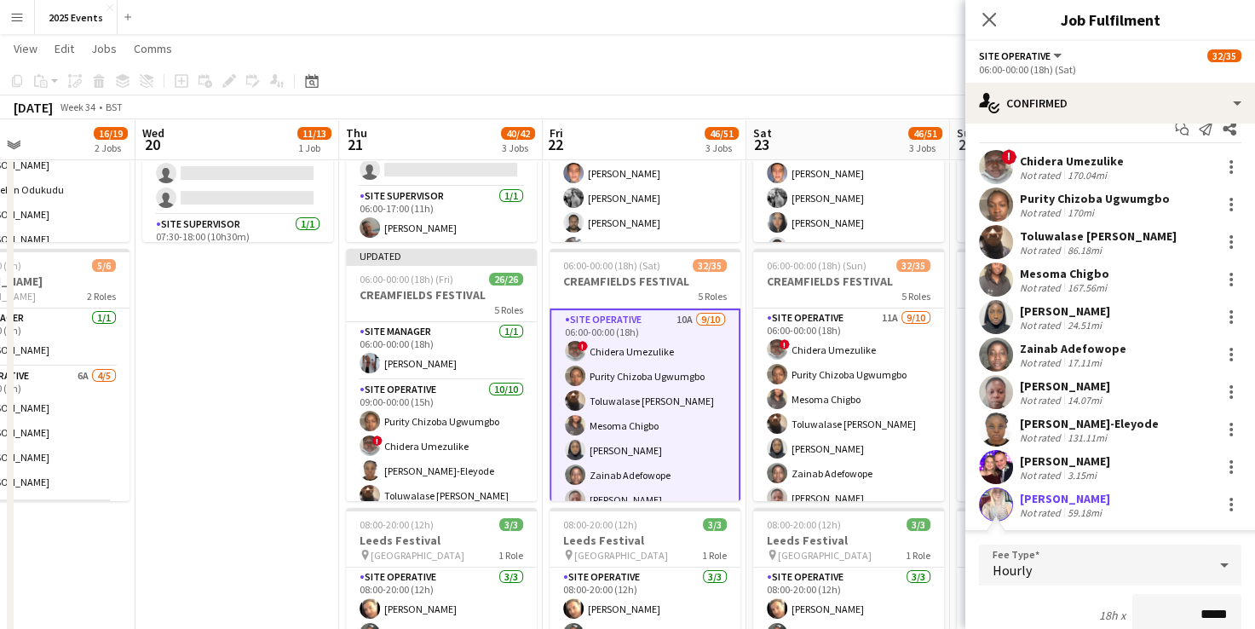
scroll to position [299, 0]
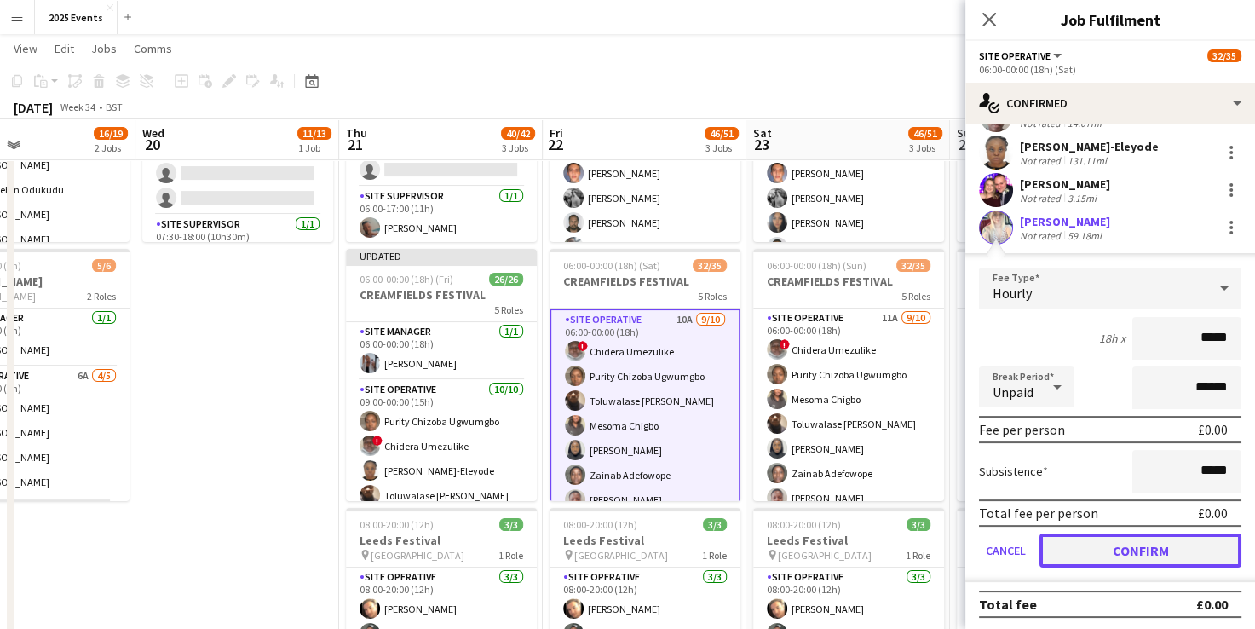
click at [1113, 543] on button "Confirm" at bounding box center [1141, 551] width 202 height 34
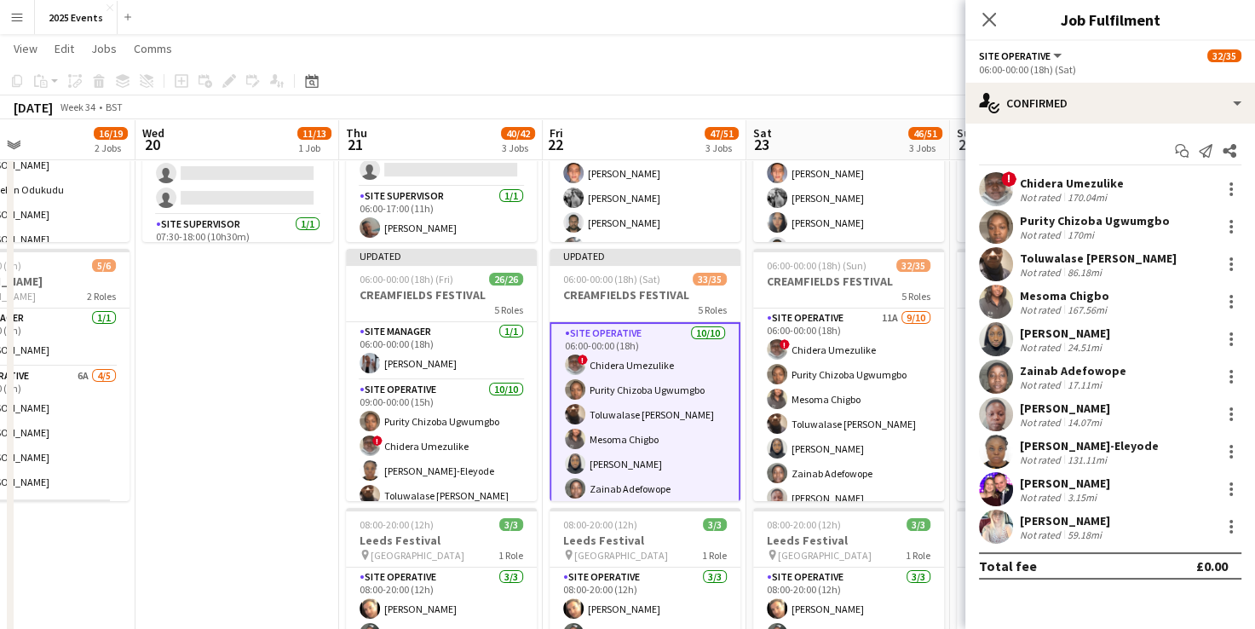
scroll to position [0, 0]
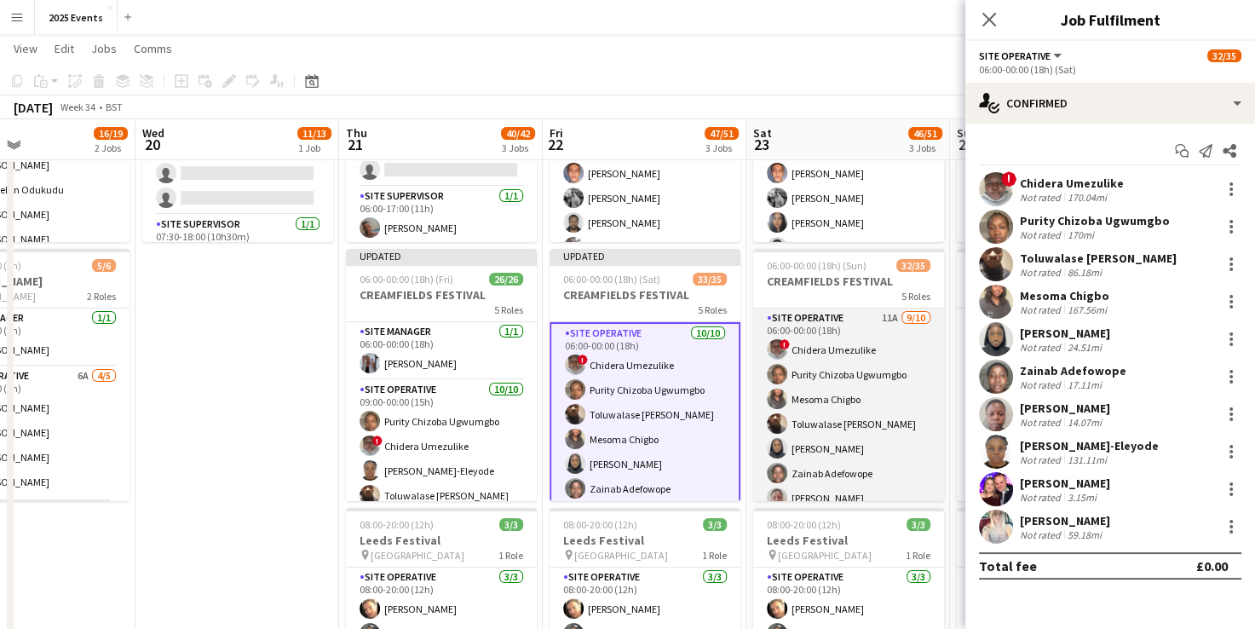
click at [852, 314] on app-card-role "Site Operative 11A [DATE] 06:00-00:00 (18h) ! Chidera Umezulike Purity Chizoba …" at bounding box center [848, 449] width 191 height 280
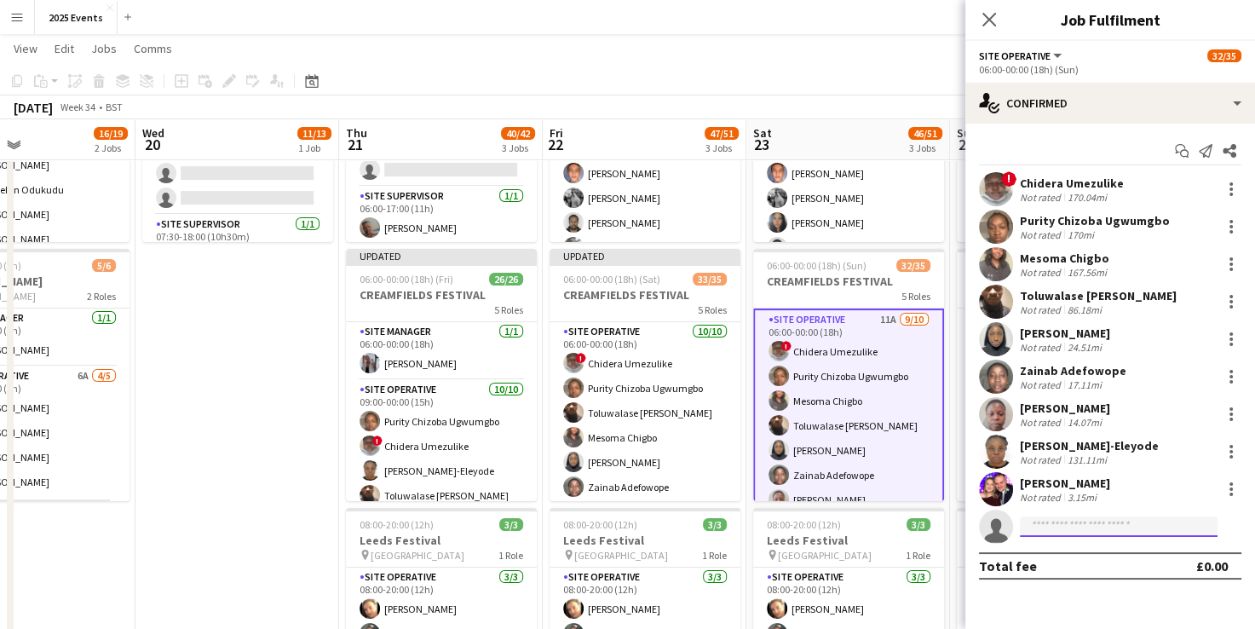
click at [1106, 528] on input at bounding box center [1119, 526] width 198 height 20
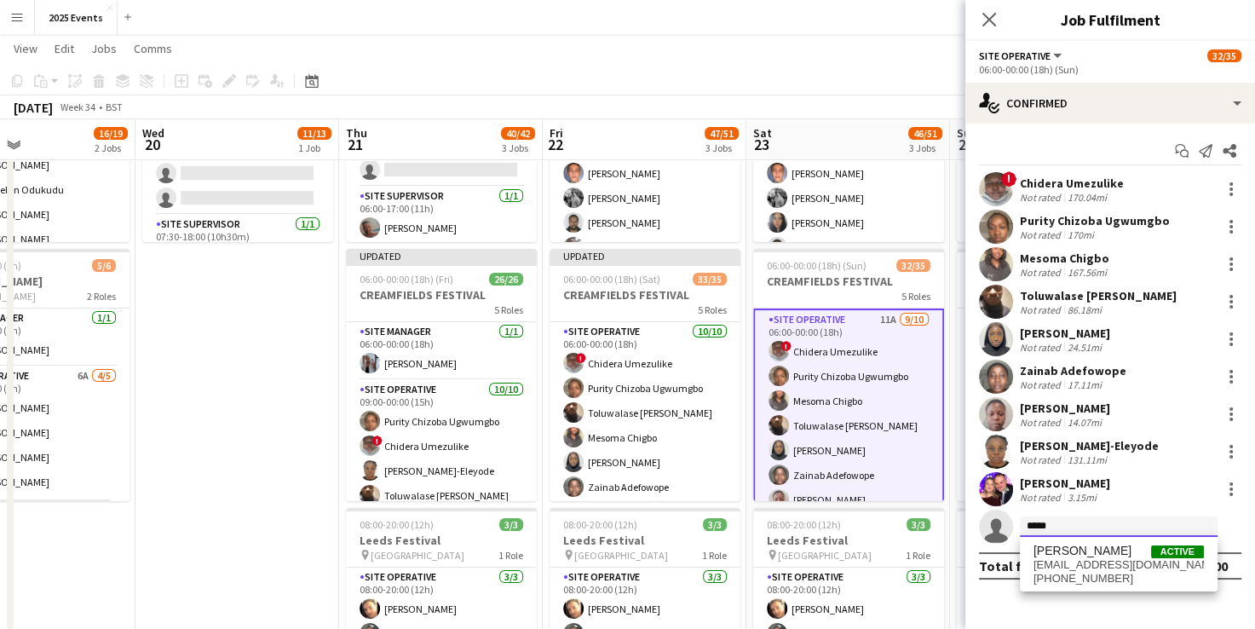
type input "*****"
click at [1093, 554] on span "[PERSON_NAME]" at bounding box center [1083, 551] width 98 height 14
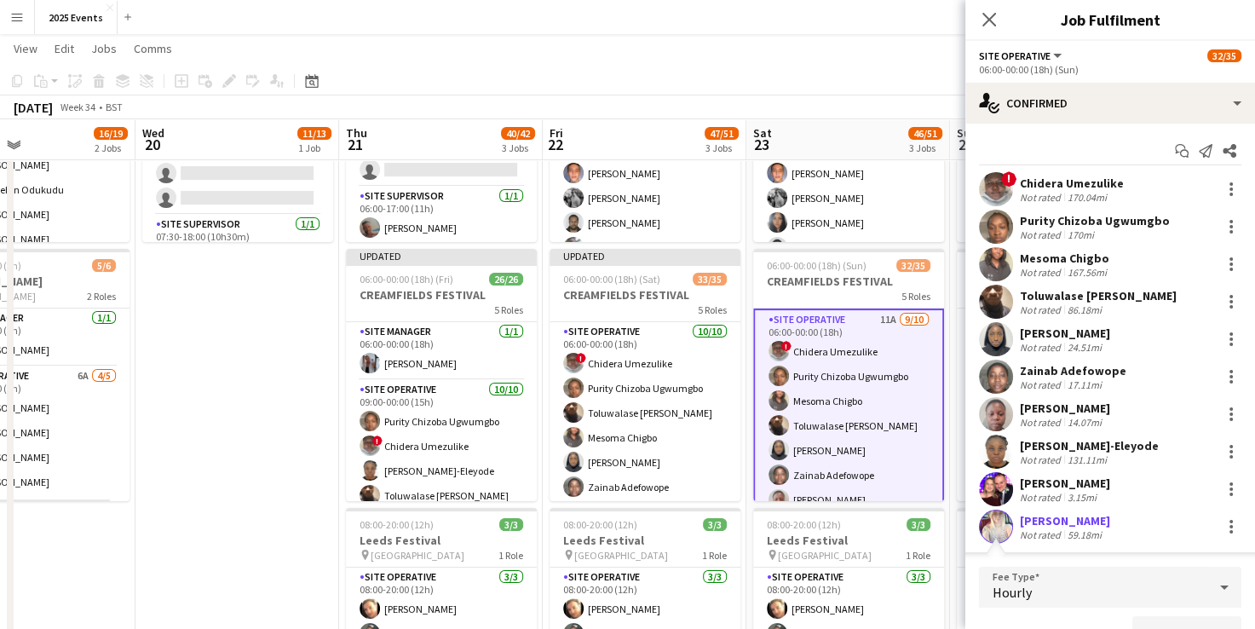
scroll to position [22, 0]
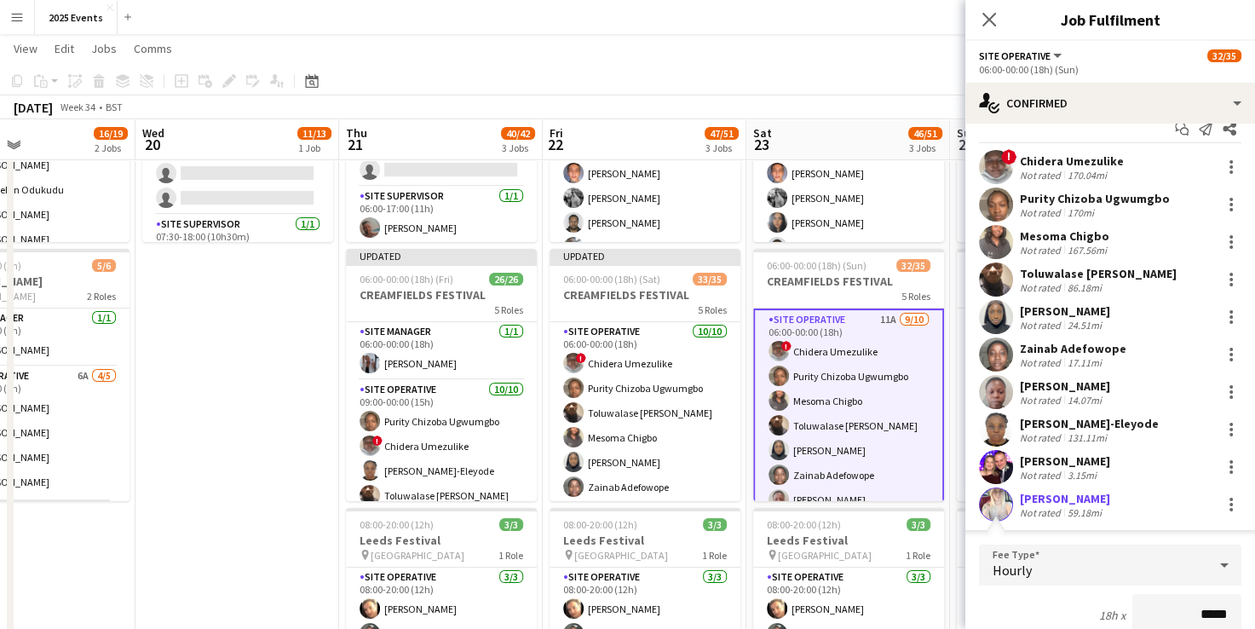
click at [1093, 554] on div "Hourly" at bounding box center [1093, 565] width 228 height 41
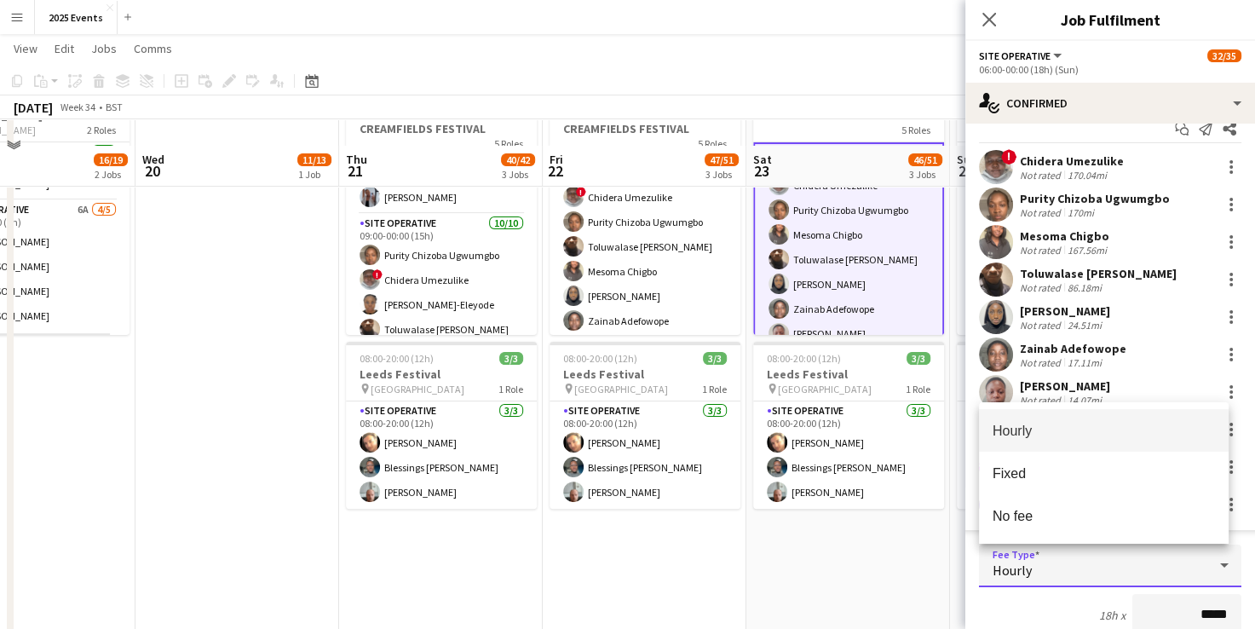
scroll to position [401, 0]
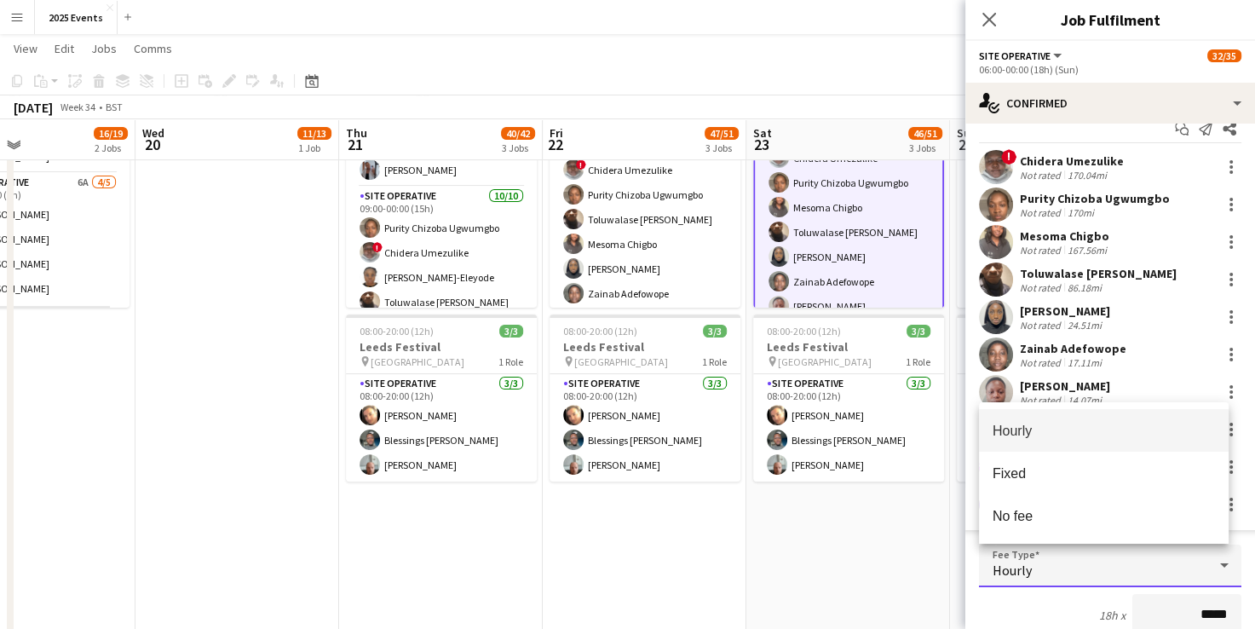
click at [1041, 614] on div at bounding box center [627, 314] width 1255 height 629
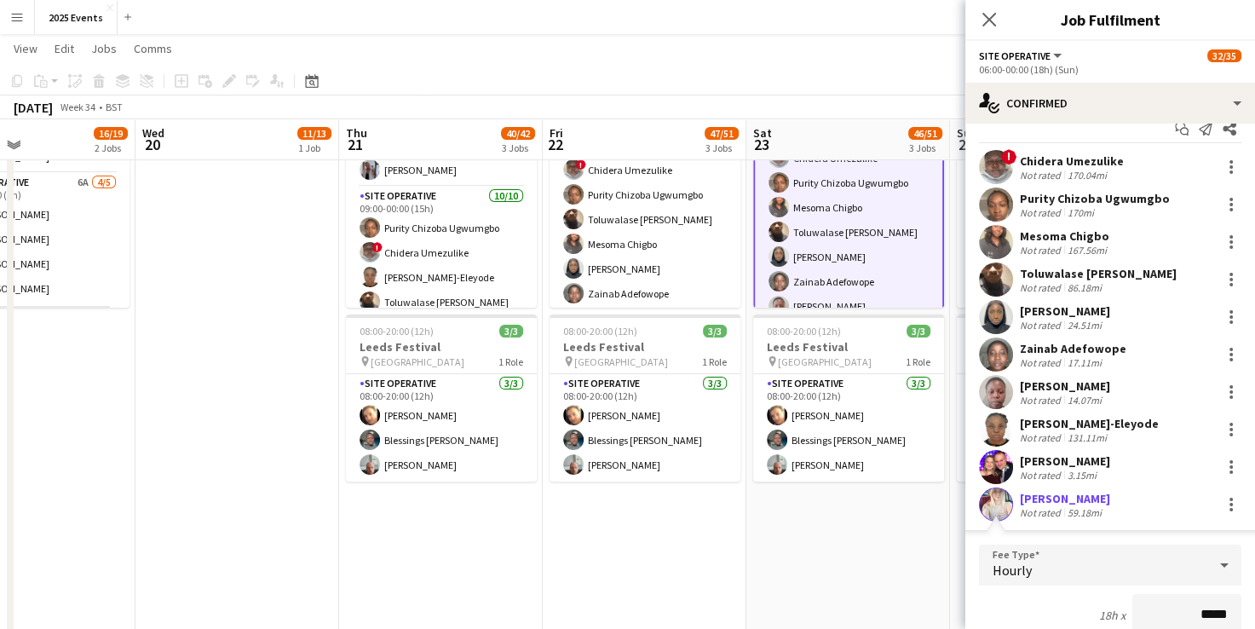
scroll to position [299, 0]
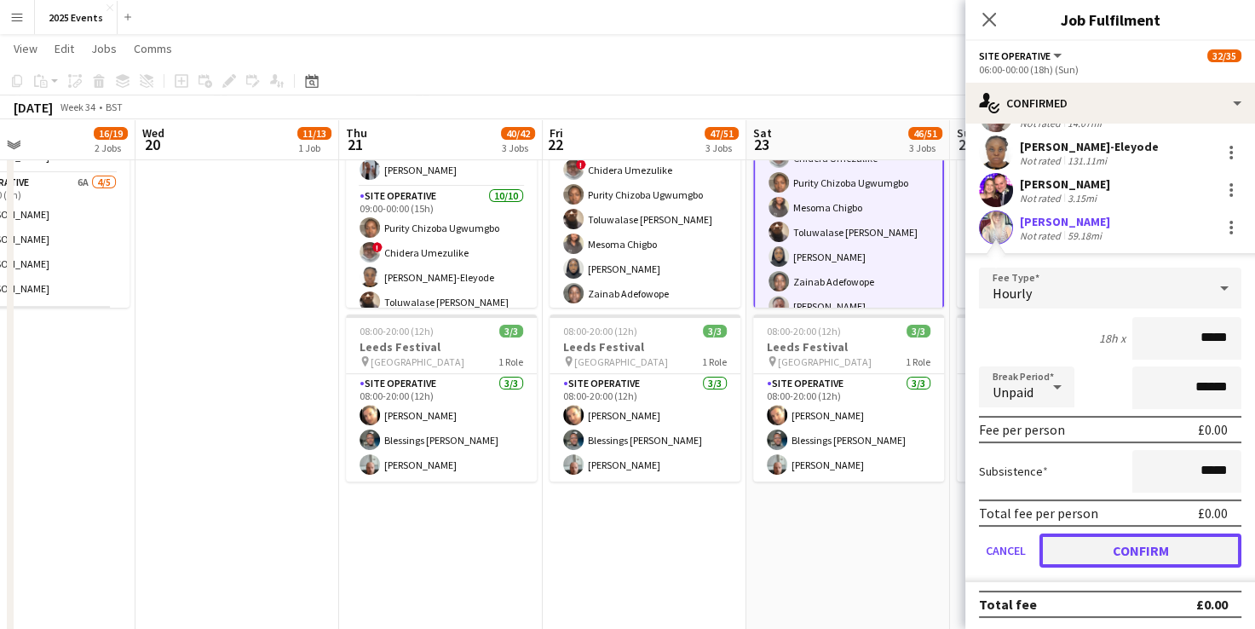
click at [1102, 545] on button "Confirm" at bounding box center [1141, 551] width 202 height 34
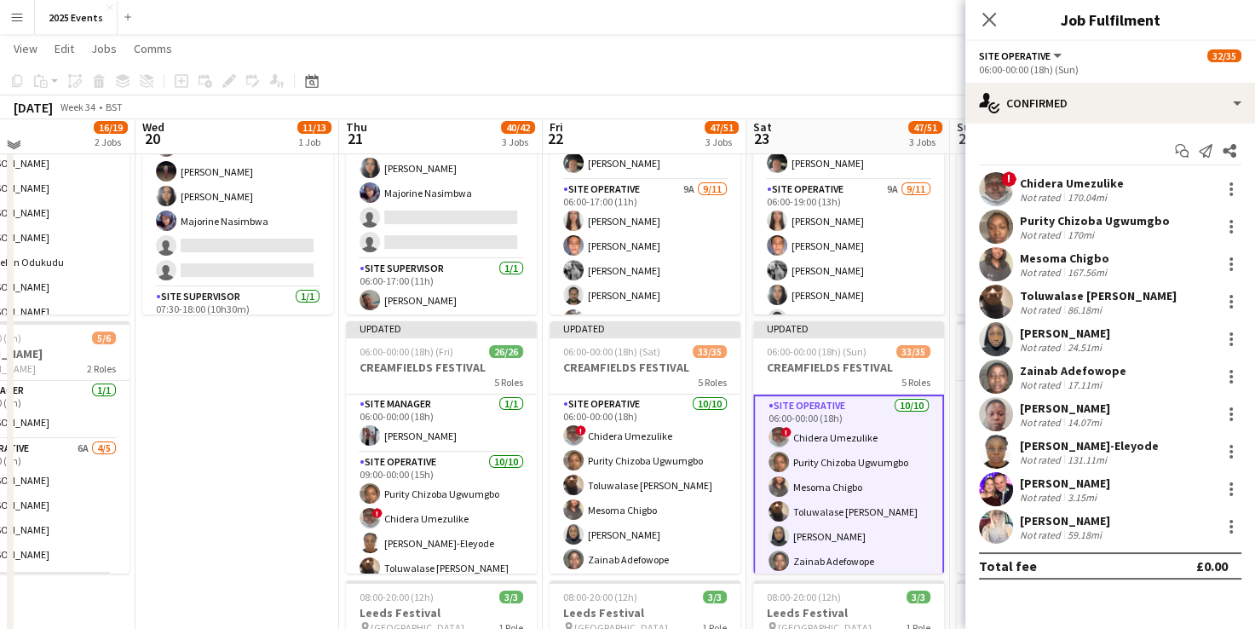
scroll to position [129, 0]
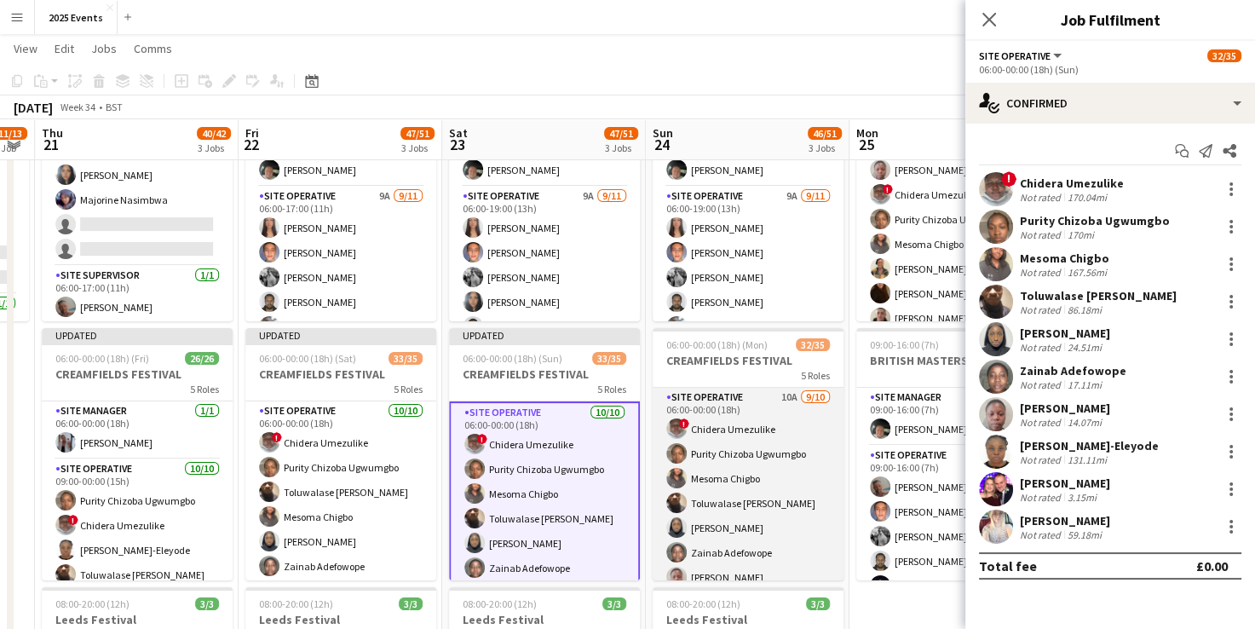
click at [738, 397] on app-card-role "Site Operative 10A [DATE] 06:00-00:00 (18h) ! Chidera Umezulike Purity Chizoba …" at bounding box center [748, 528] width 191 height 280
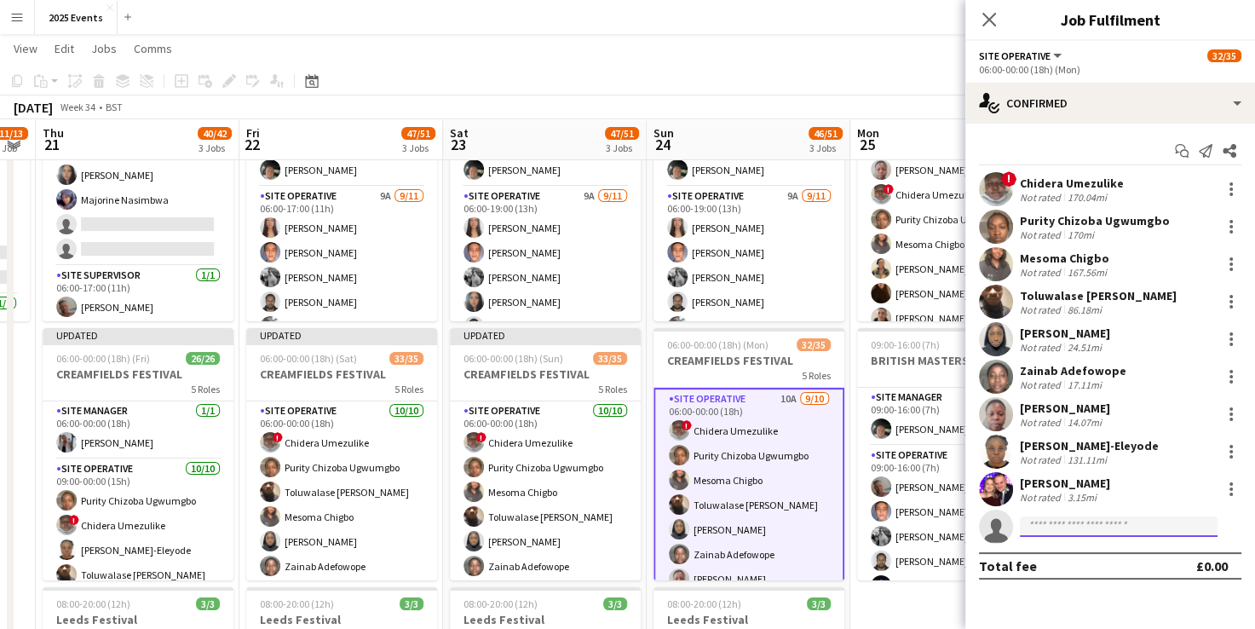
click at [1105, 524] on input at bounding box center [1119, 526] width 198 height 20
type input "*****"
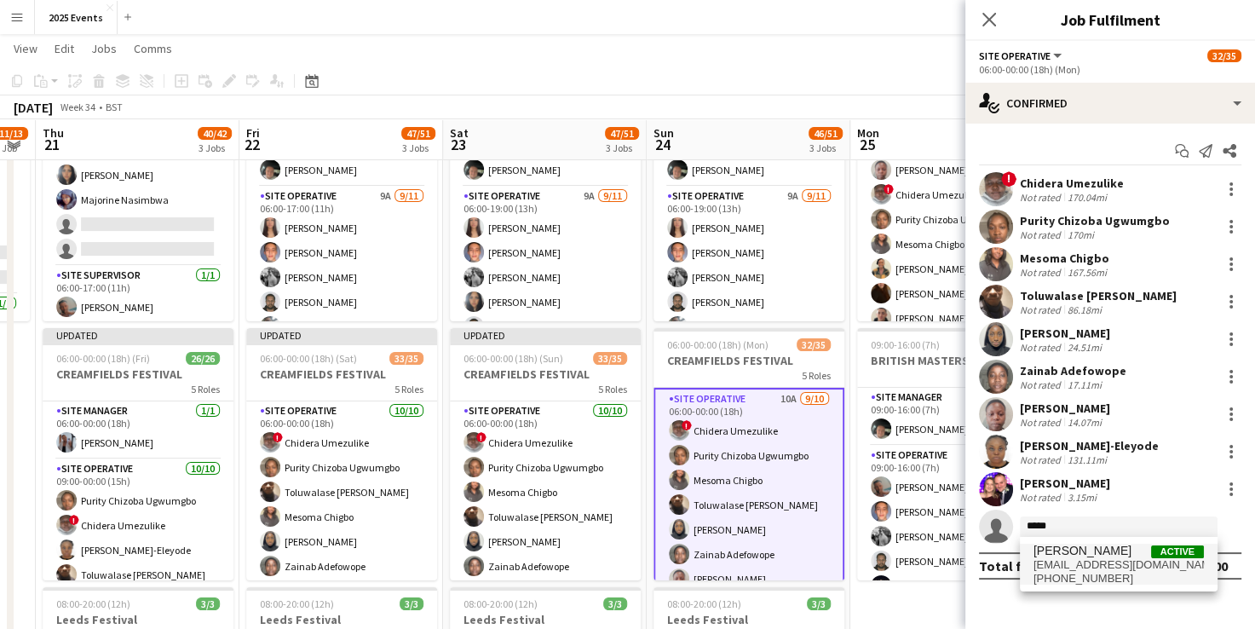
click at [1098, 545] on span "[PERSON_NAME]" at bounding box center [1083, 551] width 98 height 14
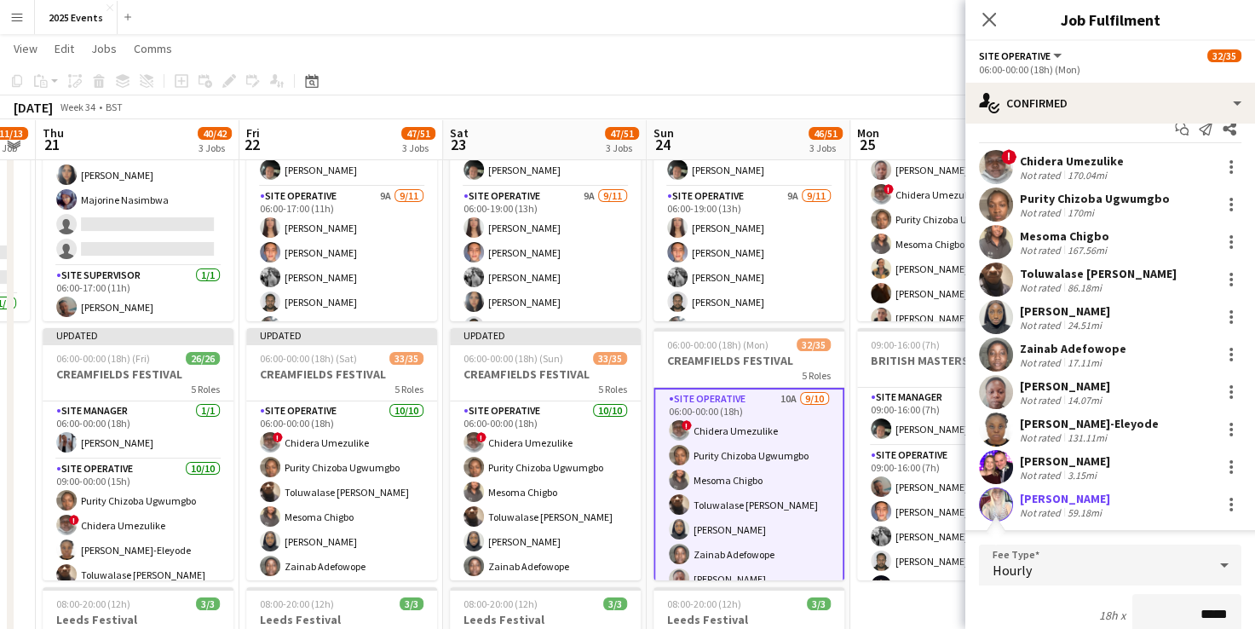
scroll to position [299, 0]
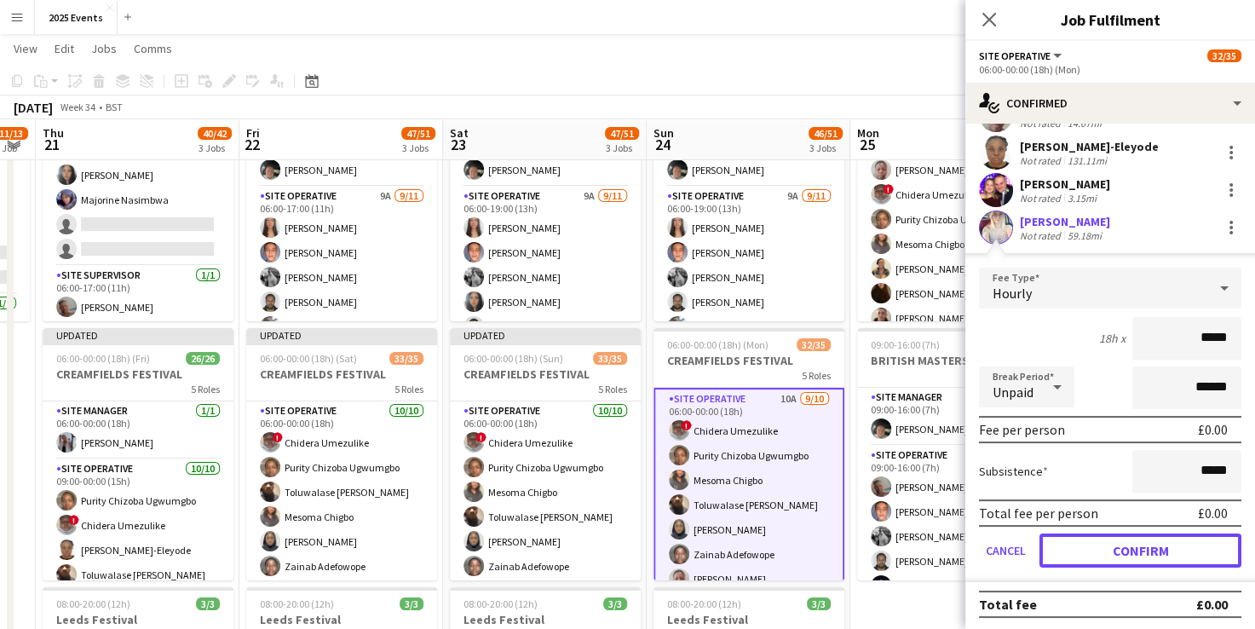
click at [1098, 545] on button "Confirm" at bounding box center [1141, 551] width 202 height 34
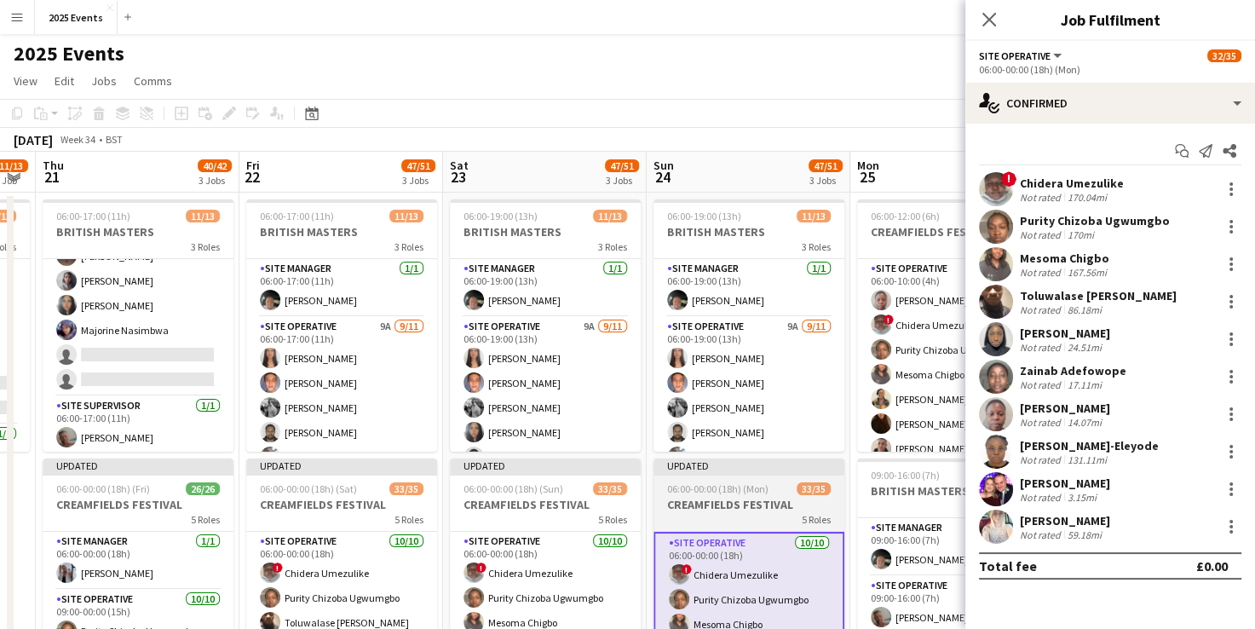
scroll to position [0, 520]
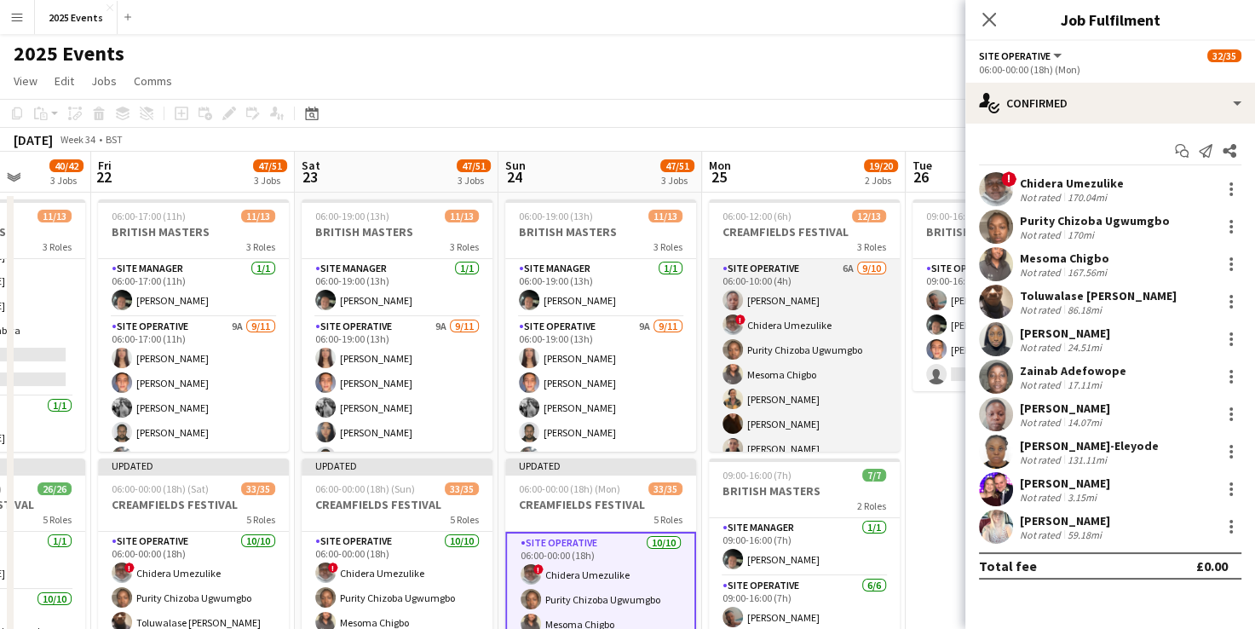
click at [815, 276] on app-card-role "Site Operative 6A [DATE] 06:00-10:00 (4h) [PERSON_NAME] ! Chidera Umezulike Pur…" at bounding box center [804, 399] width 191 height 280
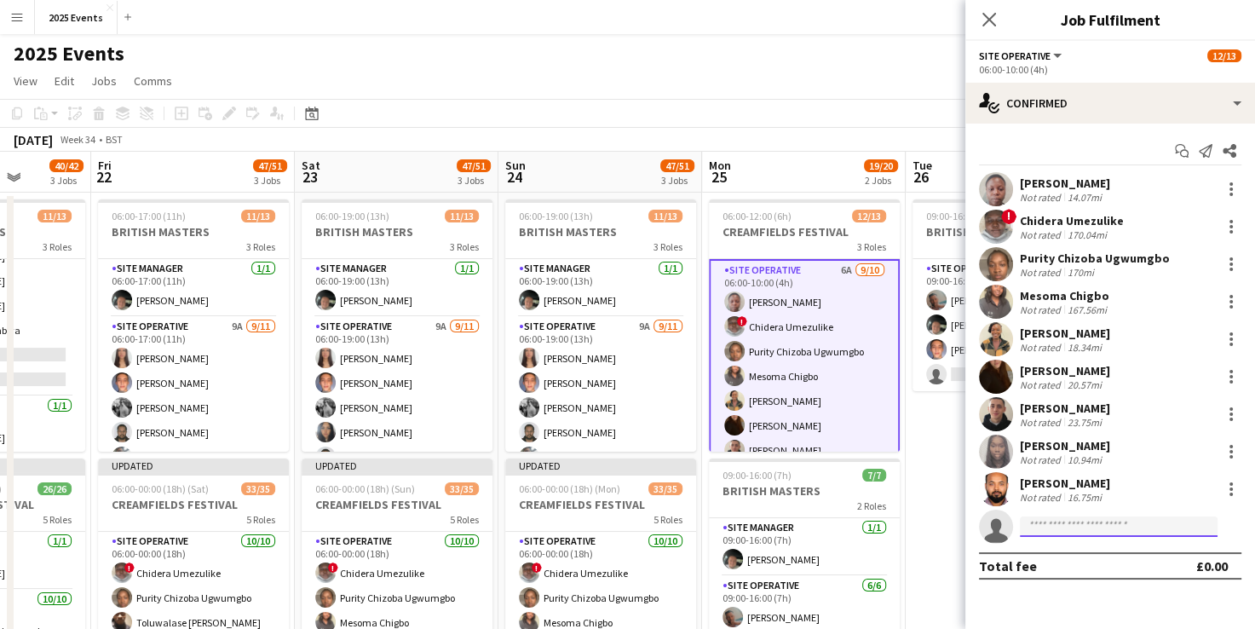
drag, startPoint x: 1110, startPoint y: 518, endPoint x: 1110, endPoint y: 528, distance: 10.2
click at [1110, 528] on input at bounding box center [1119, 526] width 198 height 20
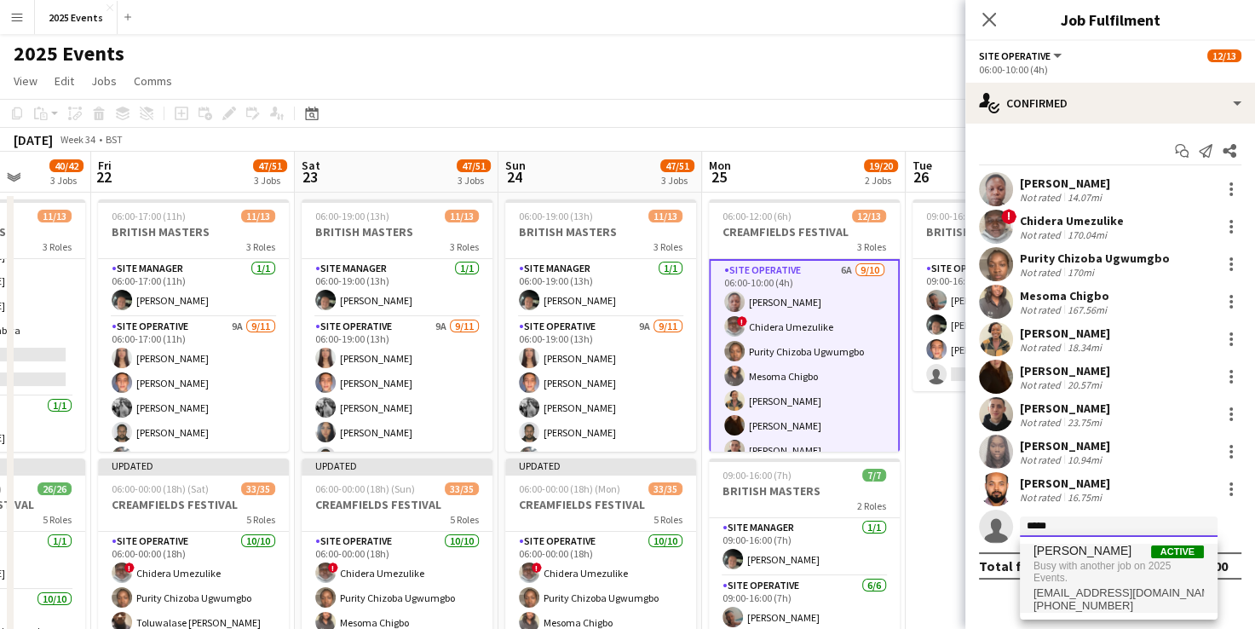
type input "*****"
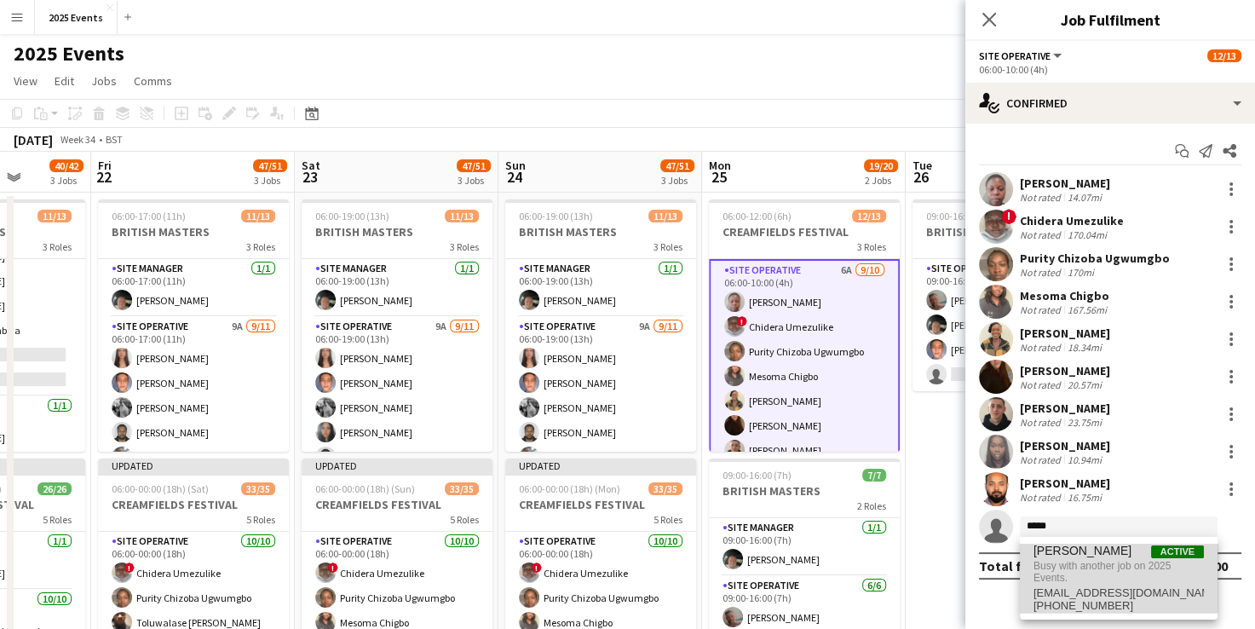
click at [1070, 563] on span "Busy with another job on 2025 Events." at bounding box center [1119, 572] width 170 height 28
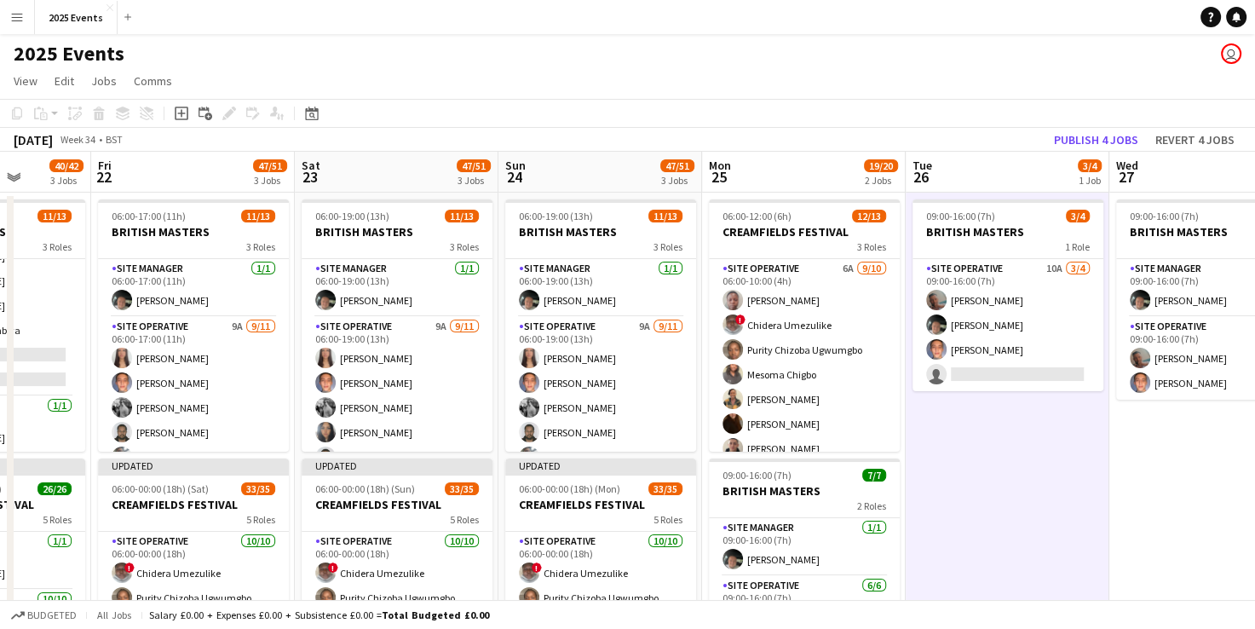
scroll to position [206, 0]
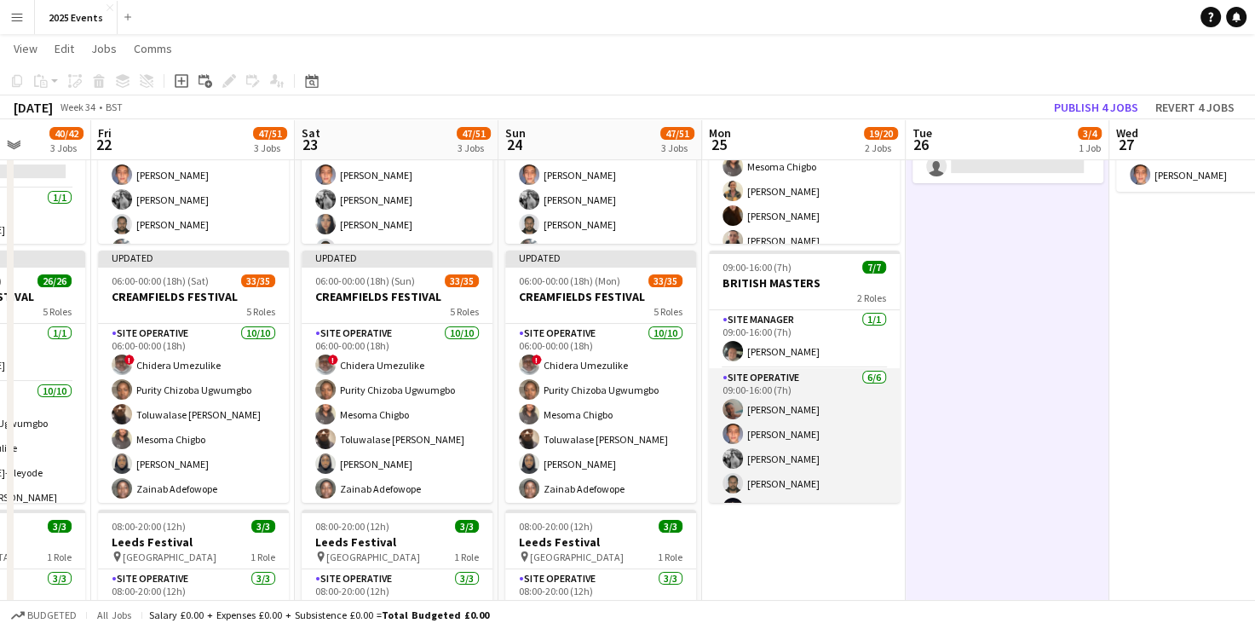
click at [827, 391] on app-card-role "Site Operative [DATE] 09:00-16:00 (7h) [PERSON_NAME] [PERSON_NAME] [PERSON_NAME…" at bounding box center [804, 459] width 191 height 182
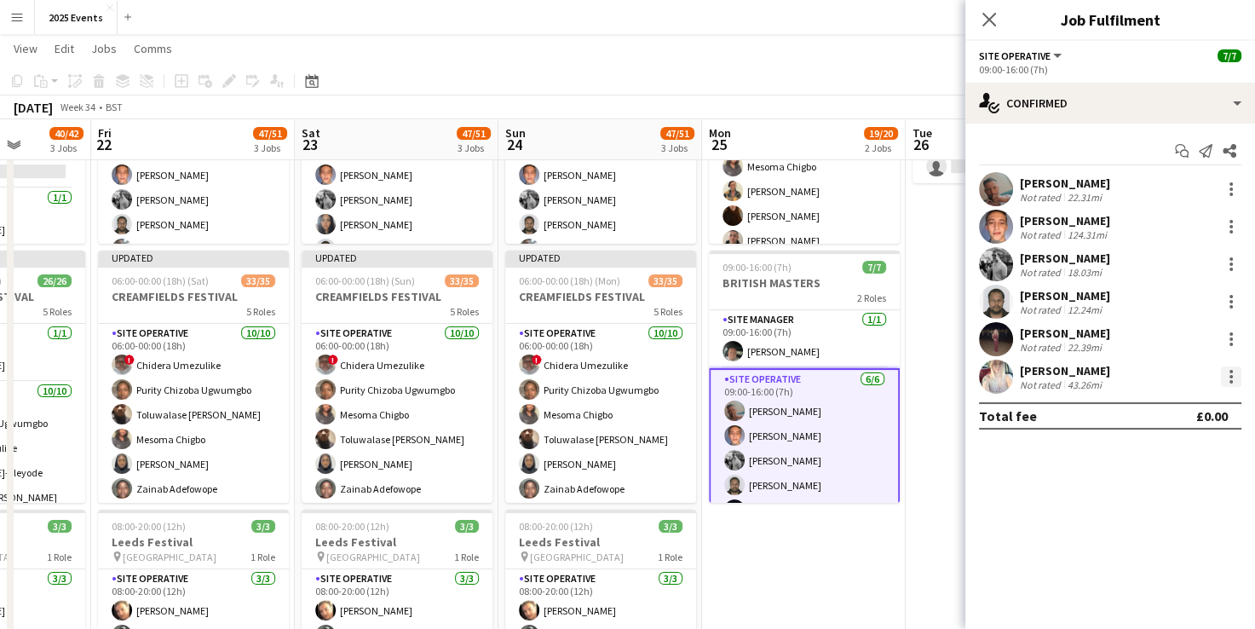
click at [1235, 376] on div at bounding box center [1231, 376] width 20 height 20
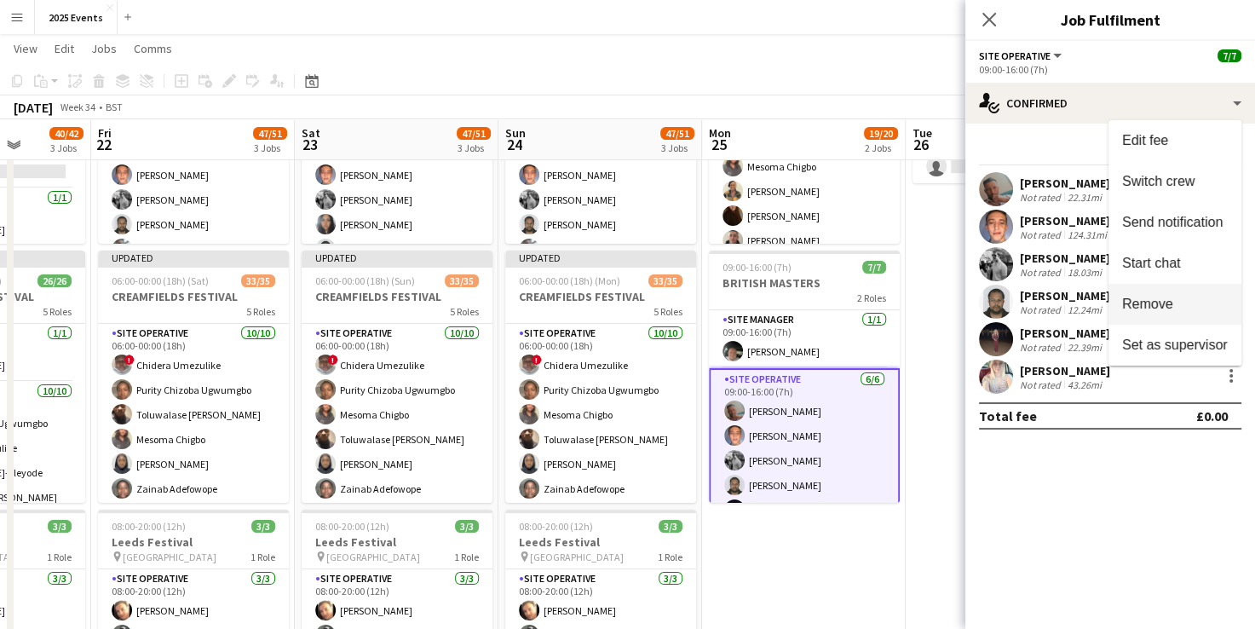
click at [1194, 302] on span "Remove" at bounding box center [1175, 304] width 106 height 15
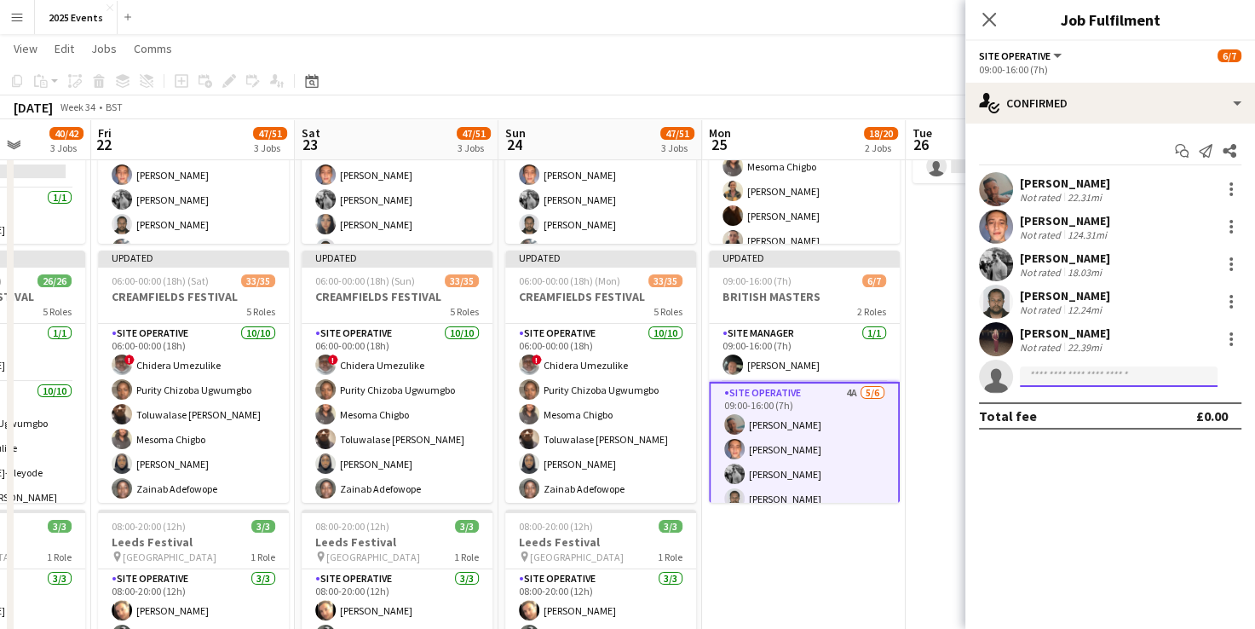
click at [1116, 369] on input at bounding box center [1119, 376] width 198 height 20
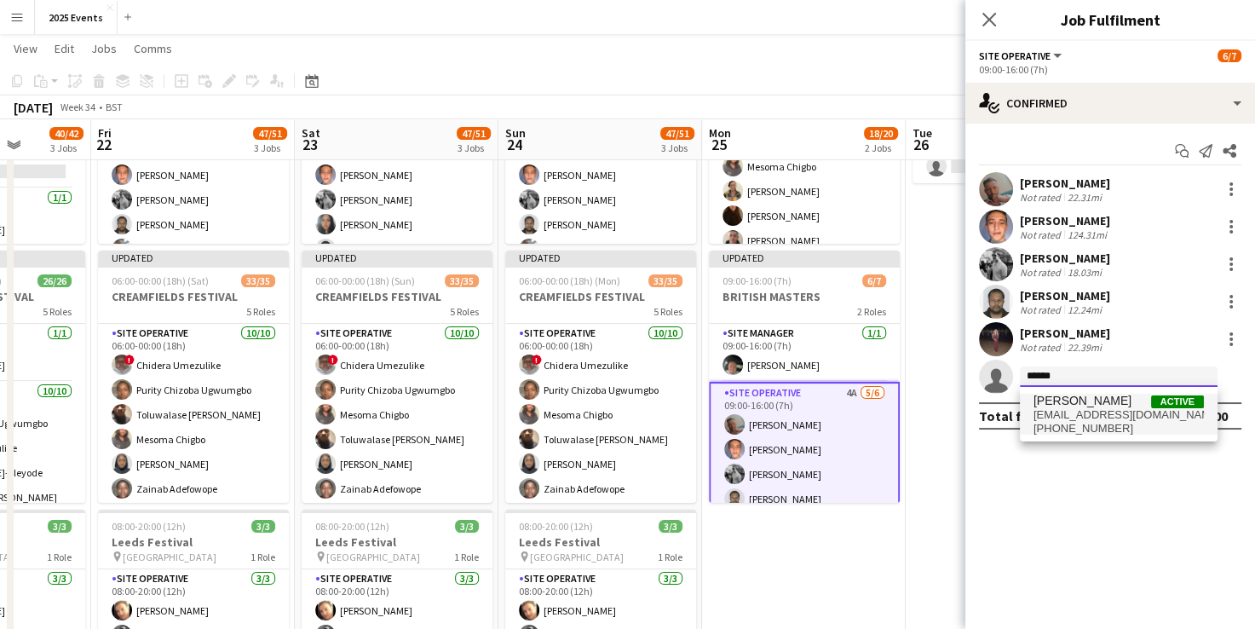
type input "******"
click at [1089, 408] on span "[EMAIL_ADDRESS][DOMAIN_NAME]" at bounding box center [1119, 415] width 170 height 14
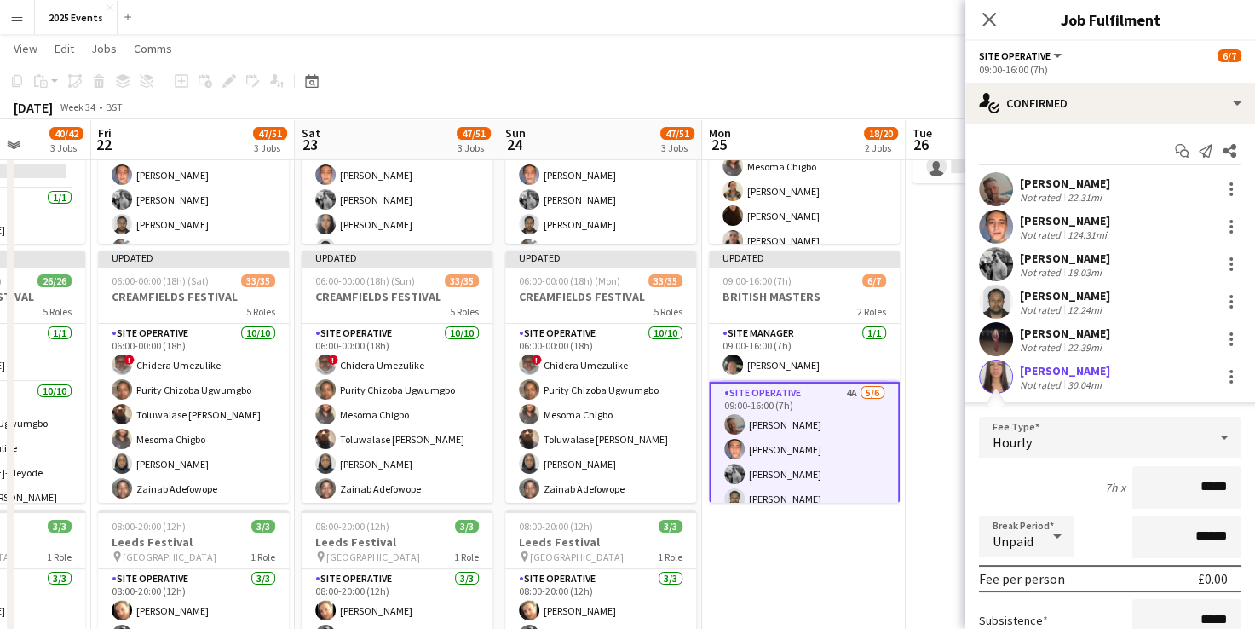
scroll to position [149, 0]
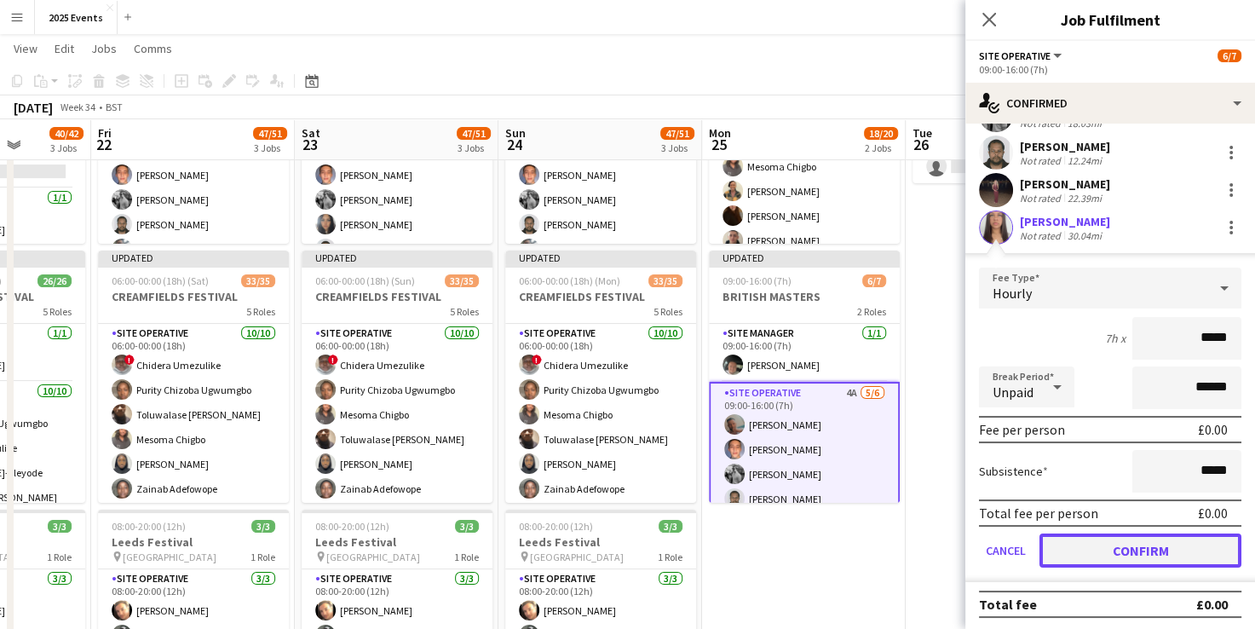
click at [1093, 545] on button "Confirm" at bounding box center [1141, 551] width 202 height 34
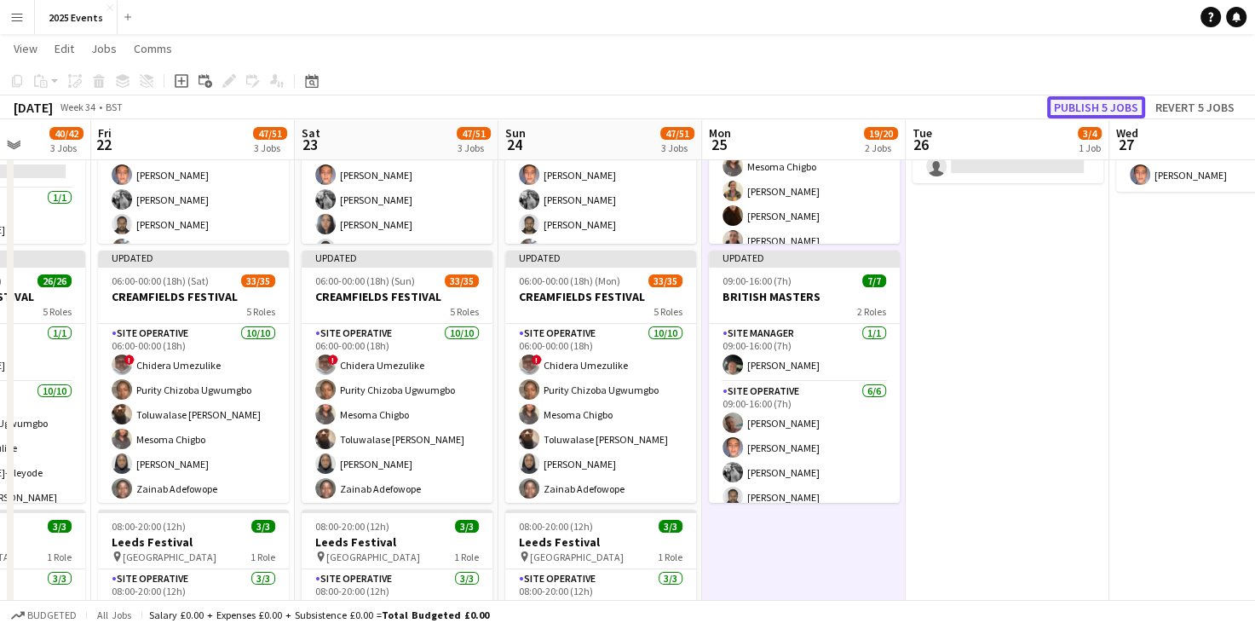
click at [1098, 110] on button "Publish 5 jobs" at bounding box center [1096, 107] width 98 height 22
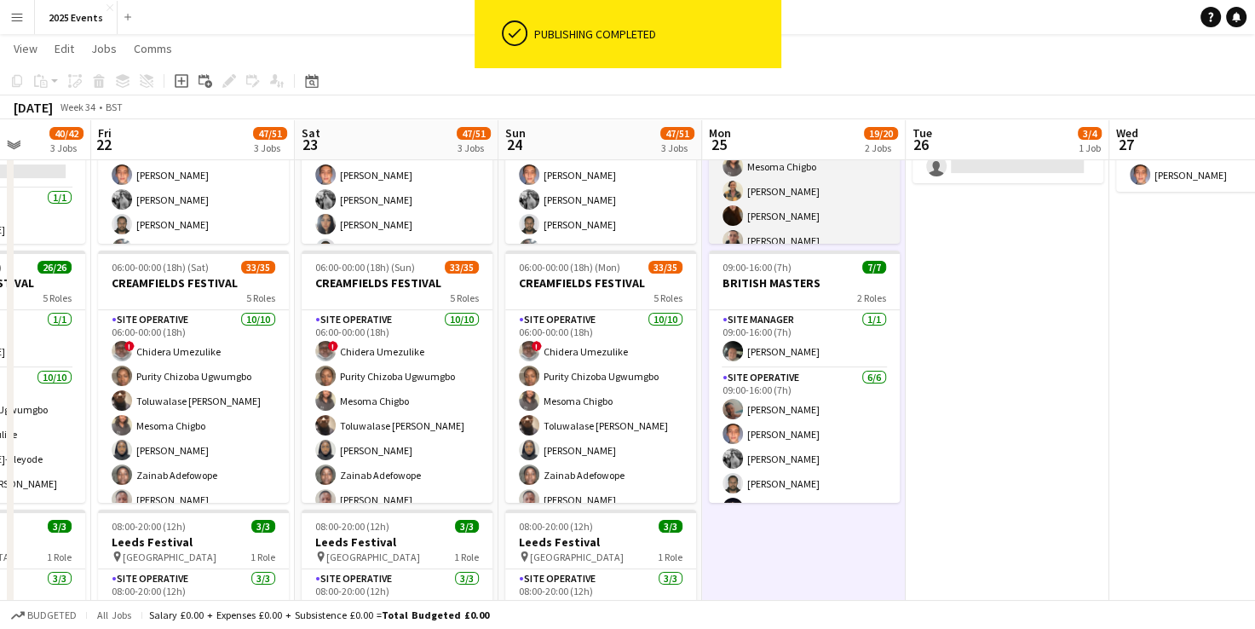
click at [832, 199] on app-card-role "Site Operative 6A [DATE] 06:00-10:00 (4h) [PERSON_NAME] ! Chidera Umezulike Pur…" at bounding box center [804, 191] width 191 height 280
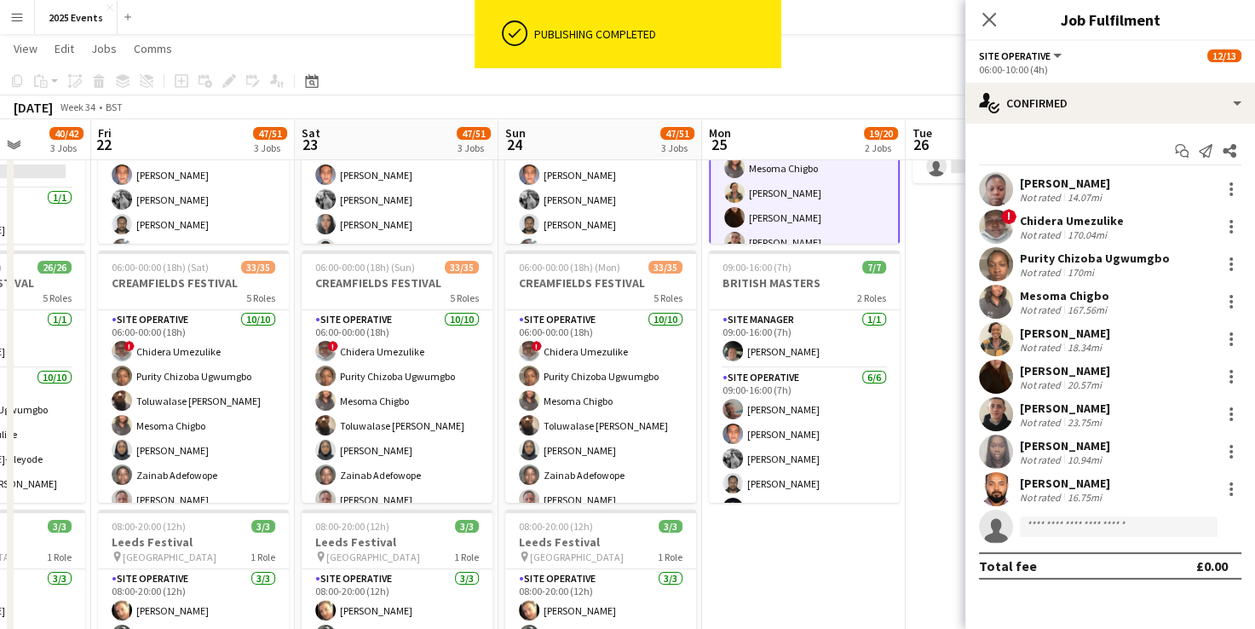
click at [1073, 512] on app-invite-slot "single-neutral-actions" at bounding box center [1111, 527] width 290 height 34
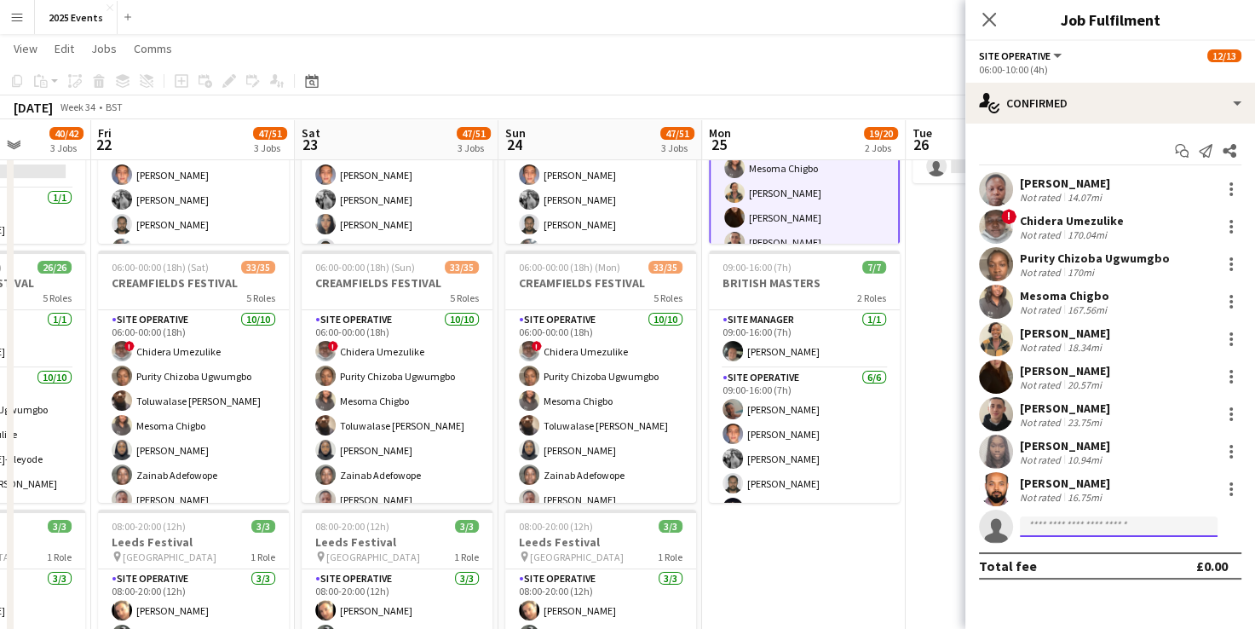
click at [1073, 522] on input at bounding box center [1119, 526] width 198 height 20
type input "*****"
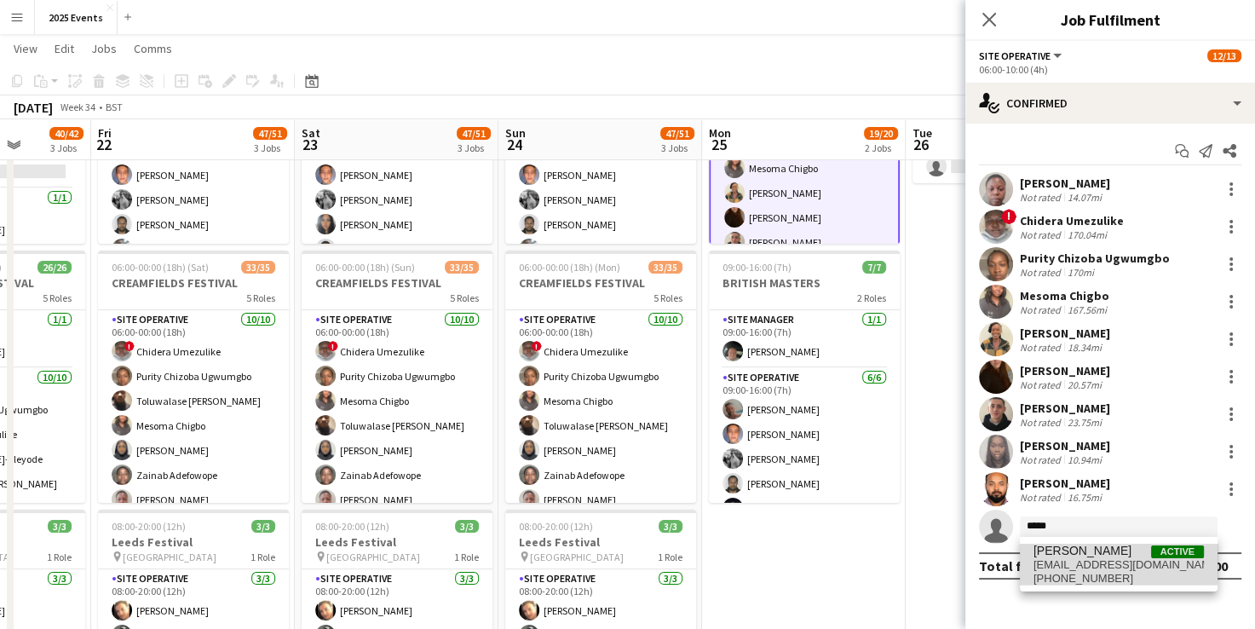
click at [1086, 557] on span "[PERSON_NAME]" at bounding box center [1083, 551] width 98 height 14
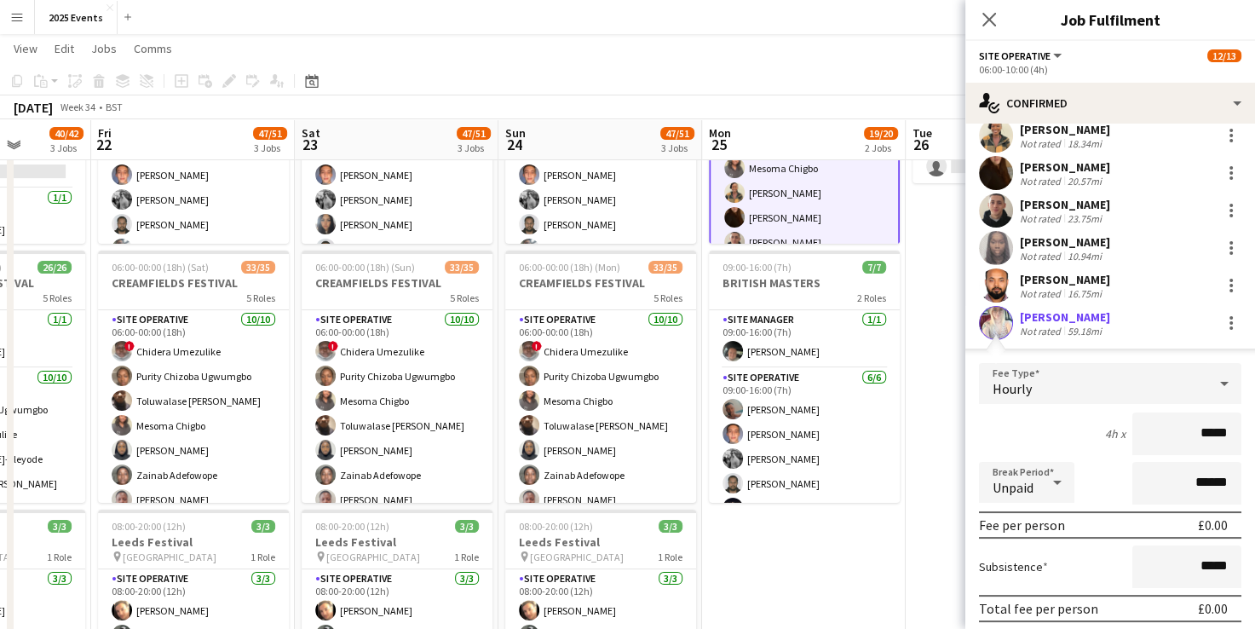
scroll to position [299, 0]
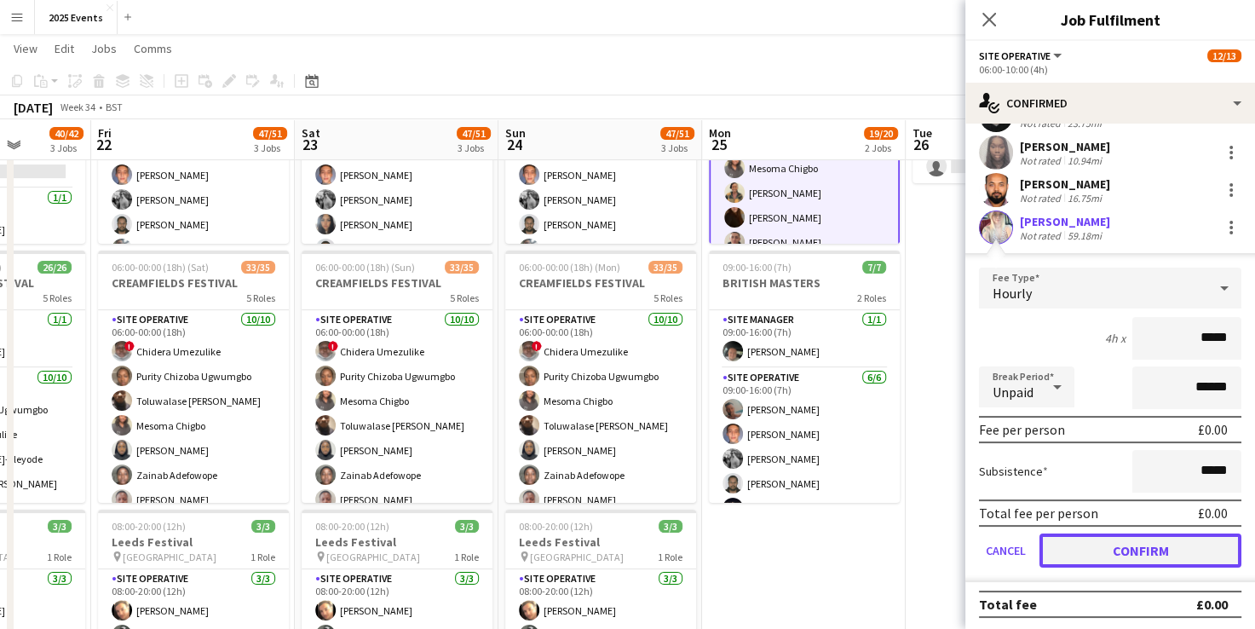
click at [1086, 557] on button "Confirm" at bounding box center [1141, 551] width 202 height 34
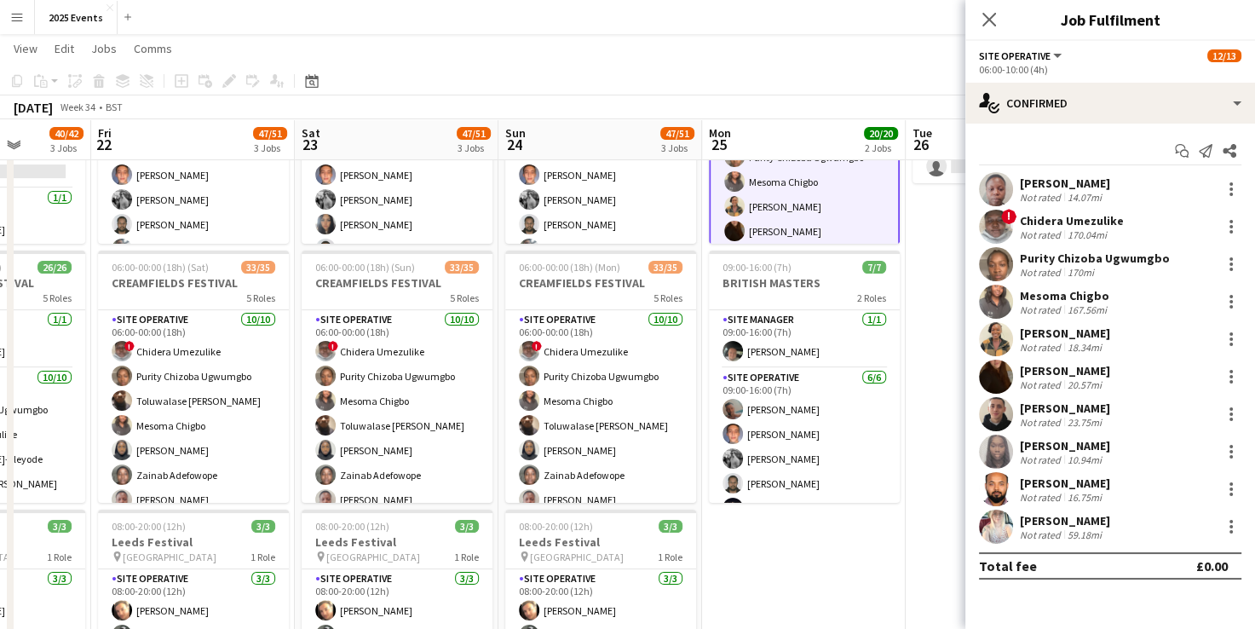
scroll to position [0, 0]
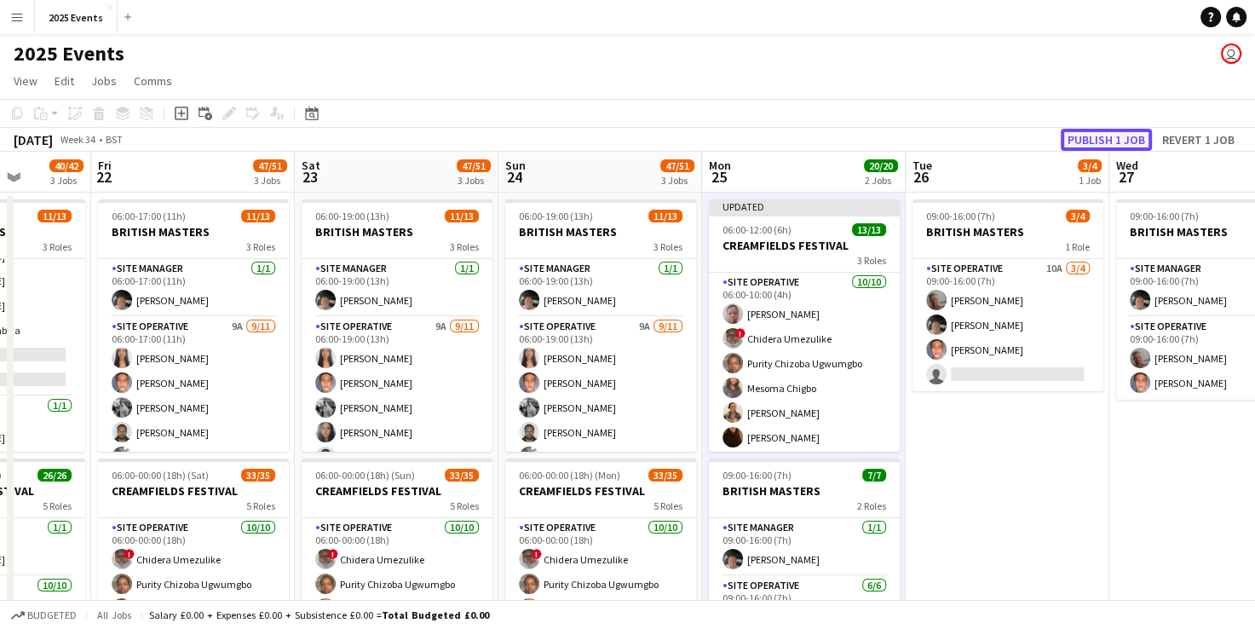
click at [1105, 131] on button "Publish 1 job" at bounding box center [1106, 140] width 91 height 22
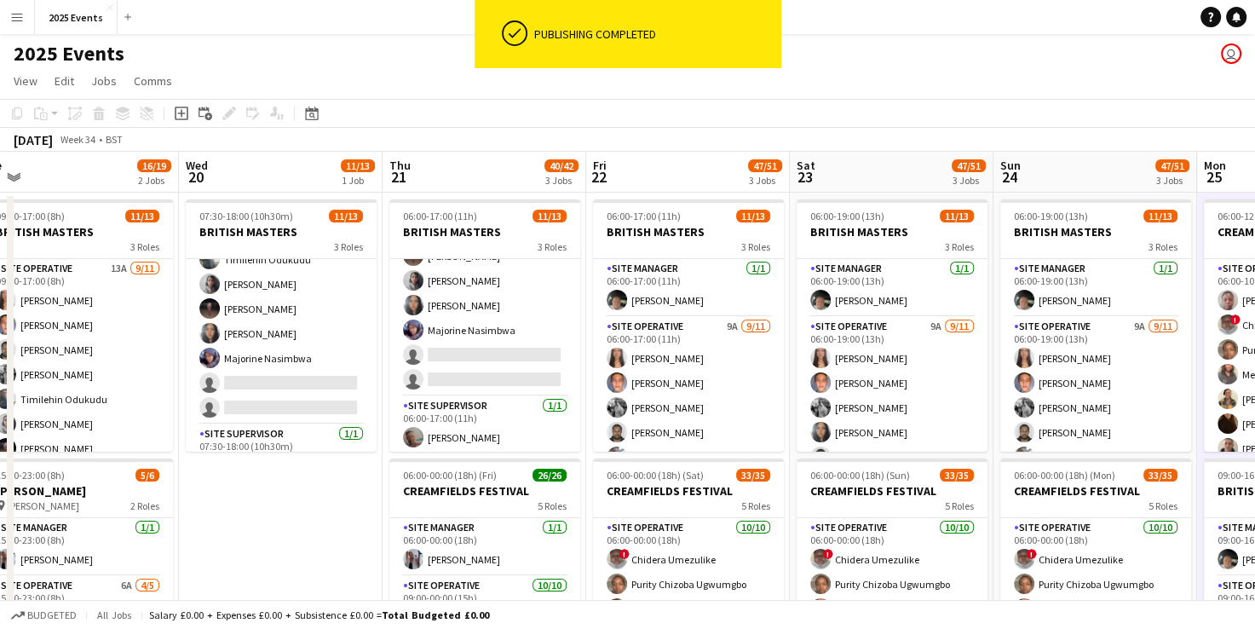
scroll to position [0, 431]
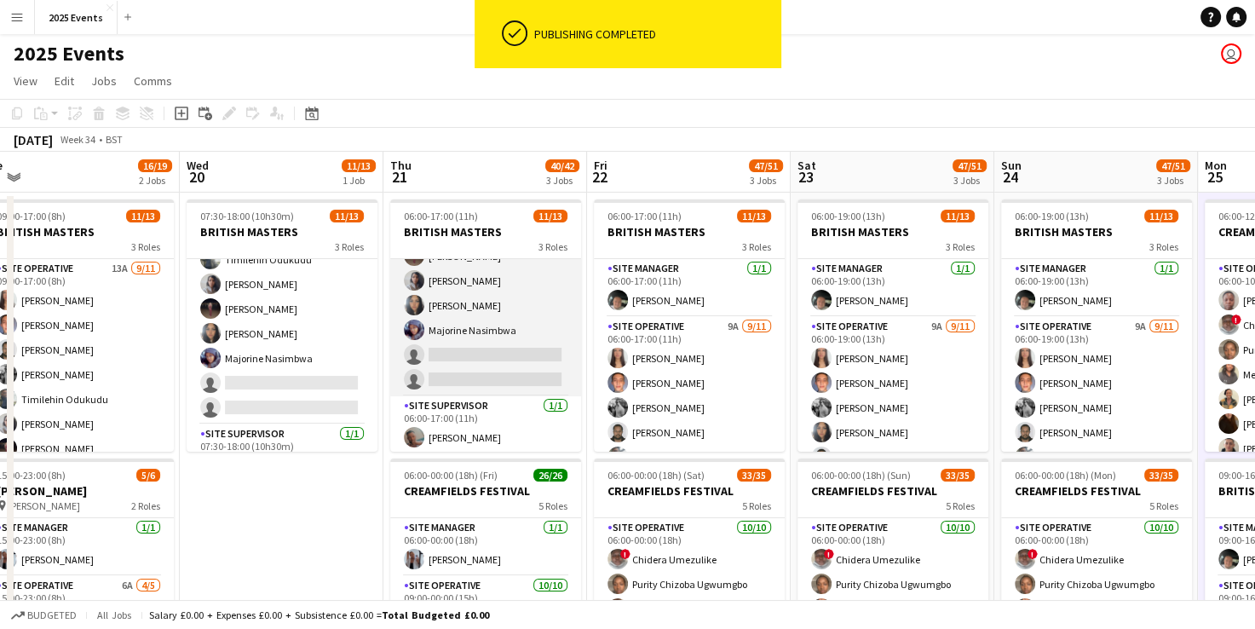
click at [518, 281] on app-card-role "Site Operative 12A [DATE] 06:00-17:00 (11h) [PERSON_NAME] [PERSON_NAME] [PERSON…" at bounding box center [485, 243] width 191 height 305
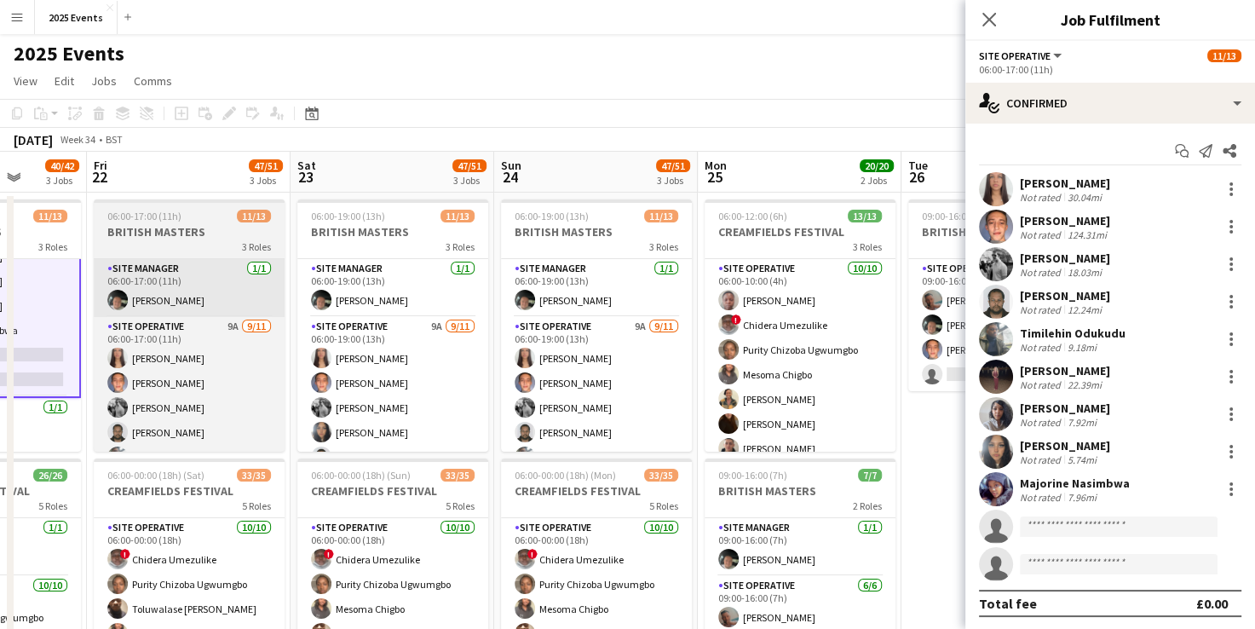
scroll to position [0, 529]
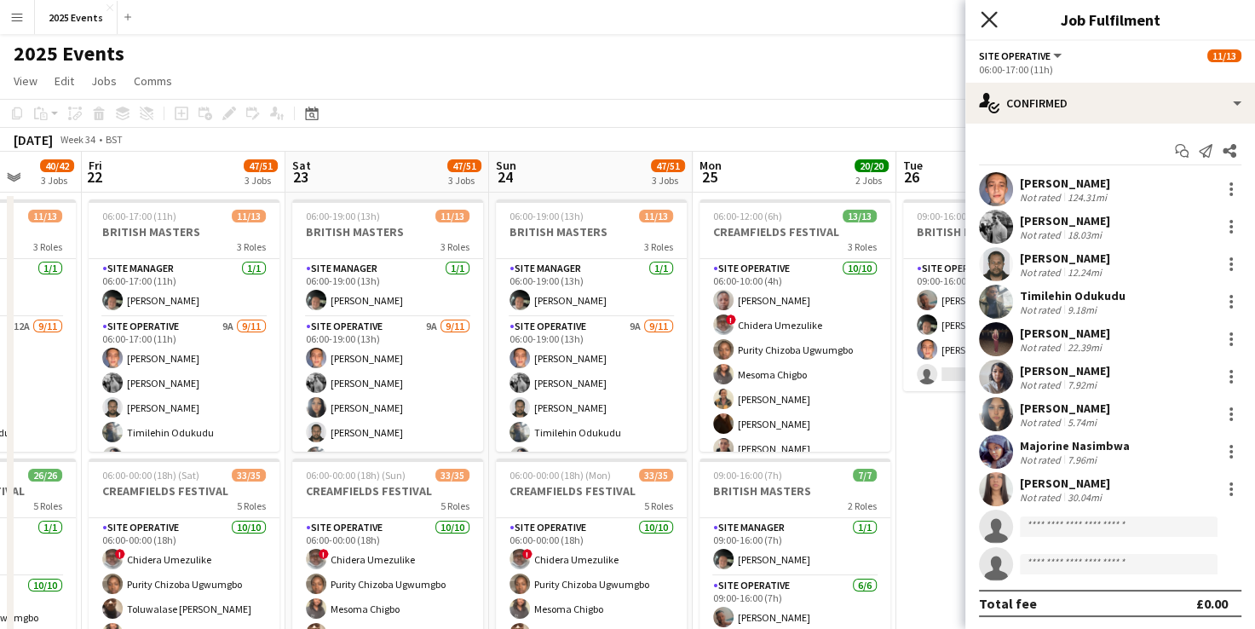
click at [982, 21] on icon "Close pop-in" at bounding box center [989, 19] width 16 height 16
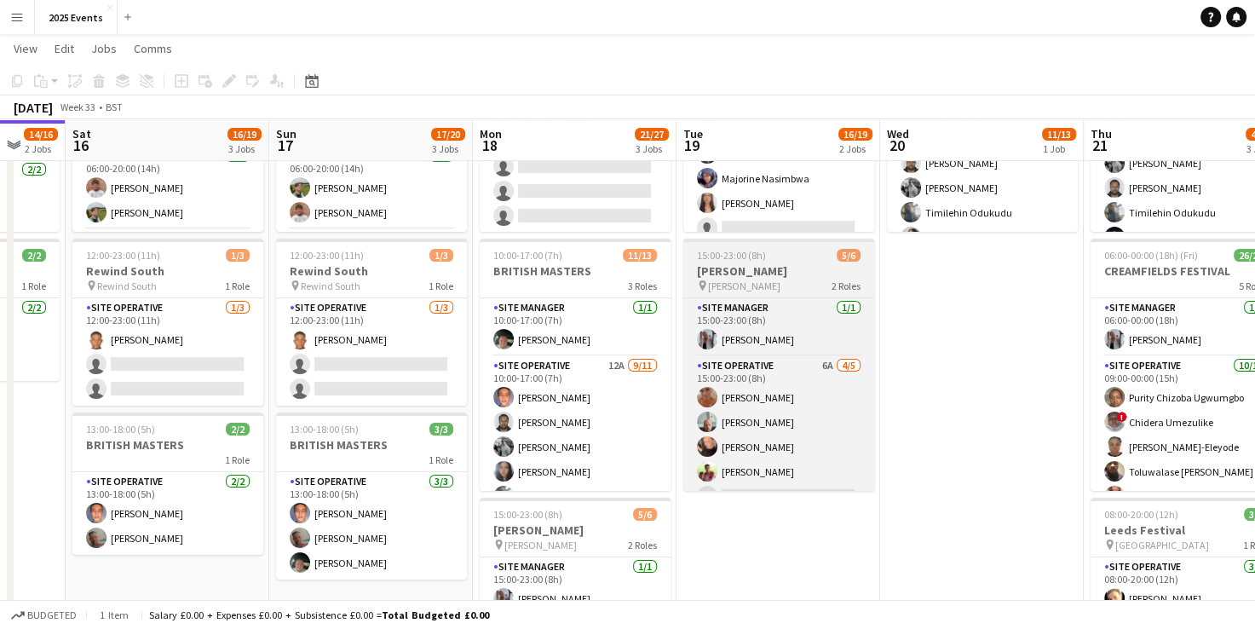
scroll to position [218, 0]
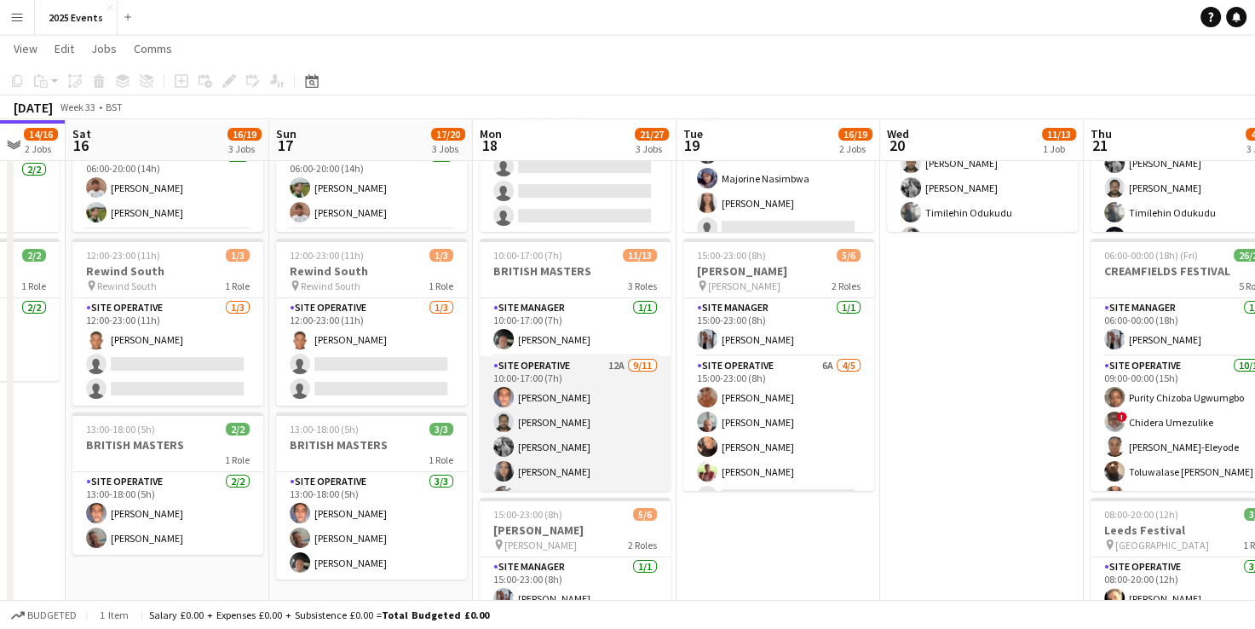
click at [583, 372] on app-card-role "Site Operative 12A [DATE] 10:00-17:00 (7h) [PERSON_NAME] [PERSON_NAME] [PERSON_…" at bounding box center [575, 508] width 191 height 305
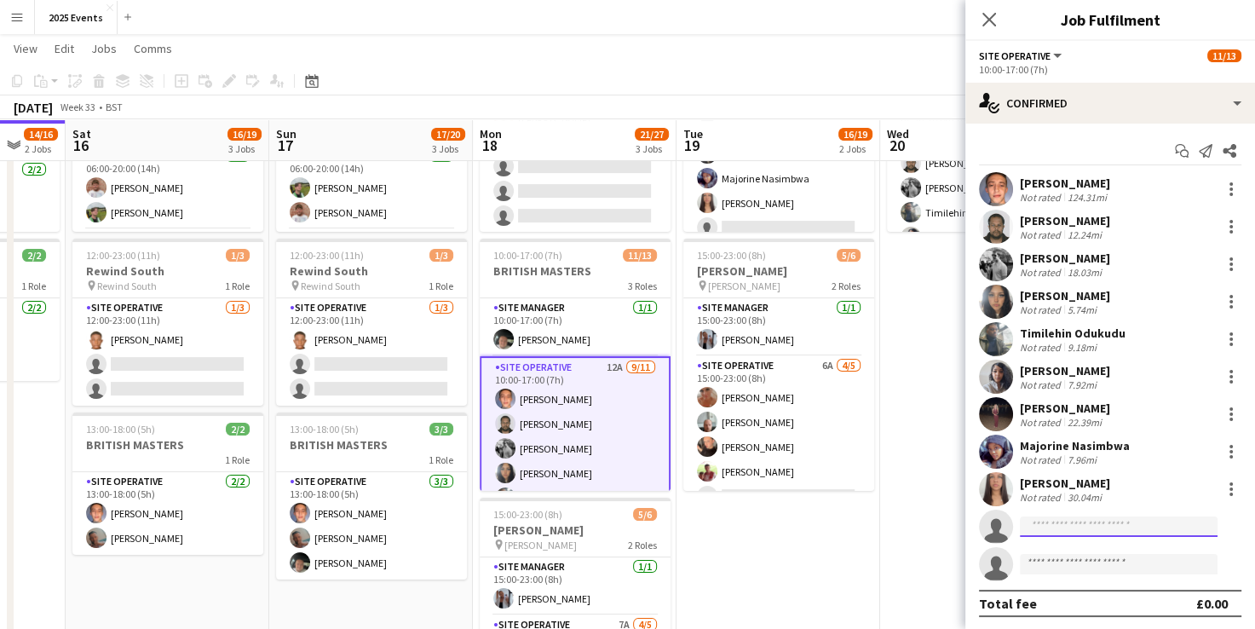
click at [1063, 528] on input at bounding box center [1119, 526] width 198 height 20
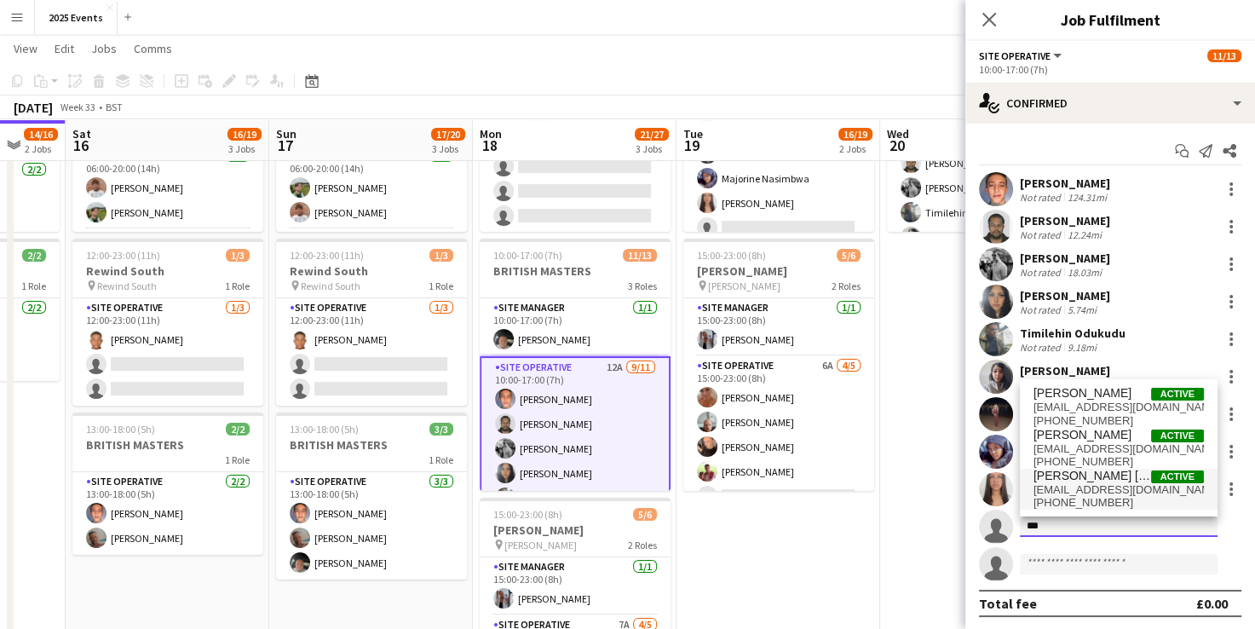
type input "***"
click at [1094, 475] on span "[PERSON_NAME] [PERSON_NAME]" at bounding box center [1093, 476] width 118 height 14
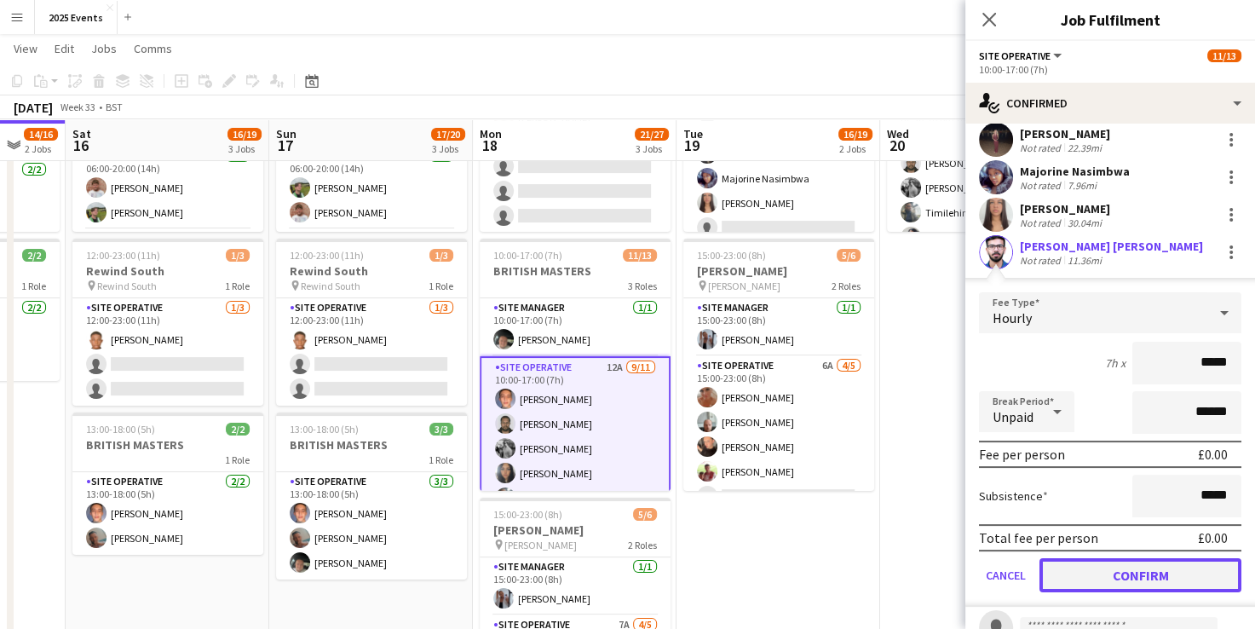
click at [1091, 568] on button "Confirm" at bounding box center [1141, 575] width 202 height 34
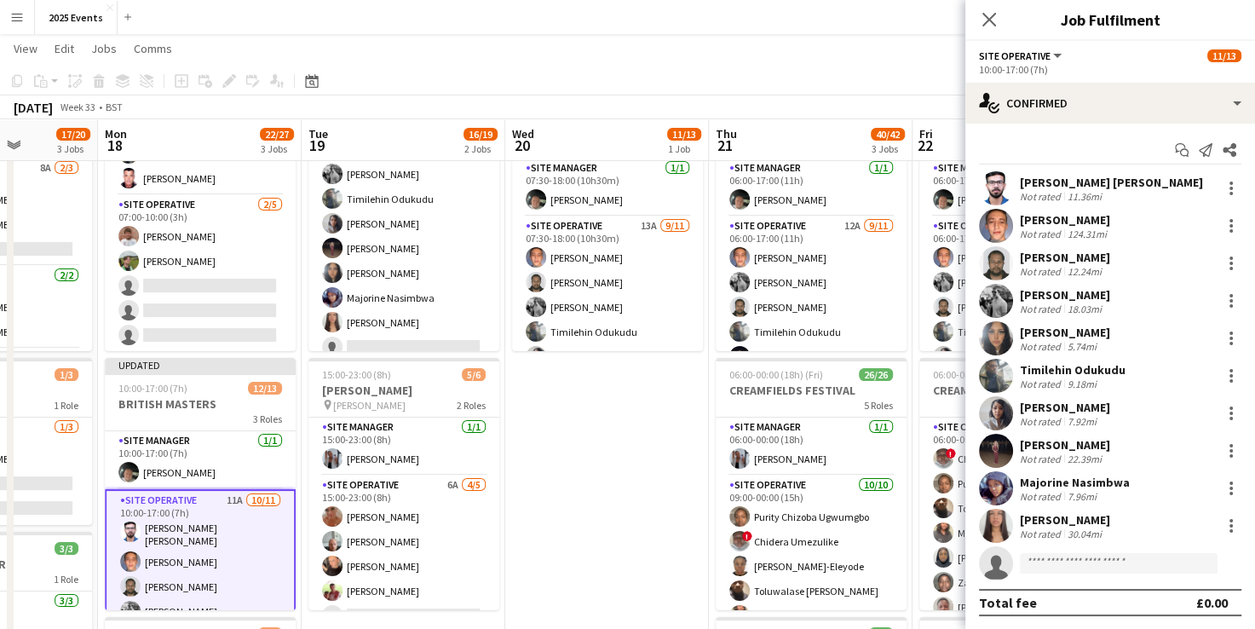
scroll to position [7, 0]
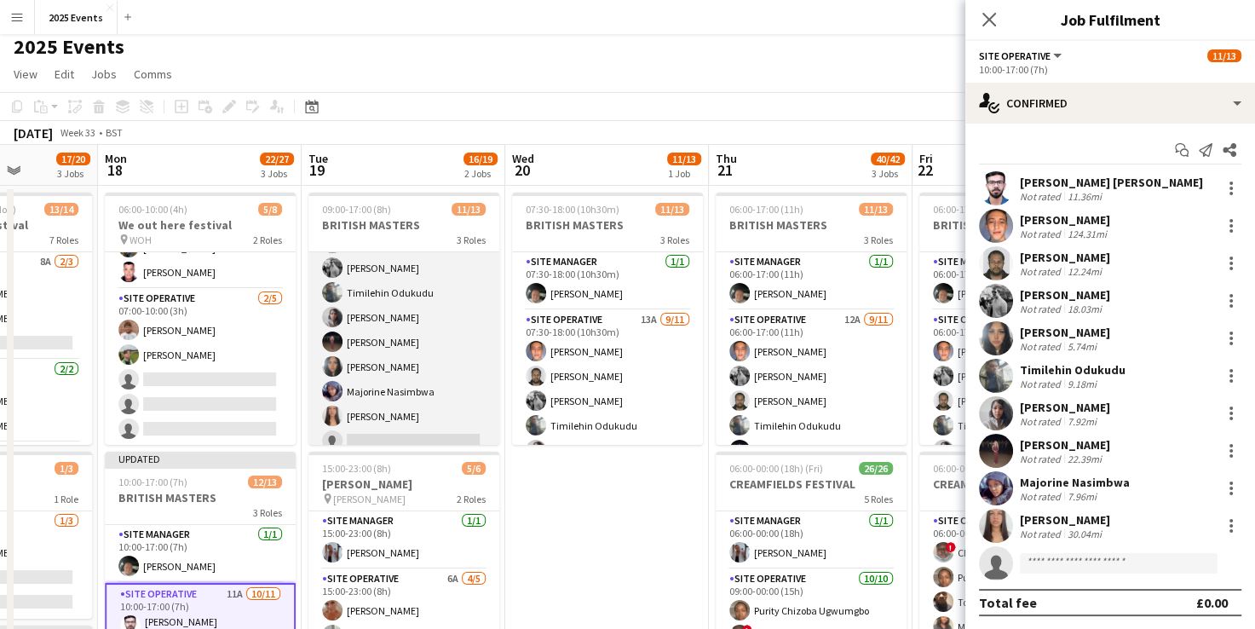
click at [424, 266] on app-card-role "Site Operative 13A [DATE] 09:00-17:00 (8h) [PERSON_NAME] [PERSON_NAME] [PERSON_…" at bounding box center [404, 329] width 191 height 305
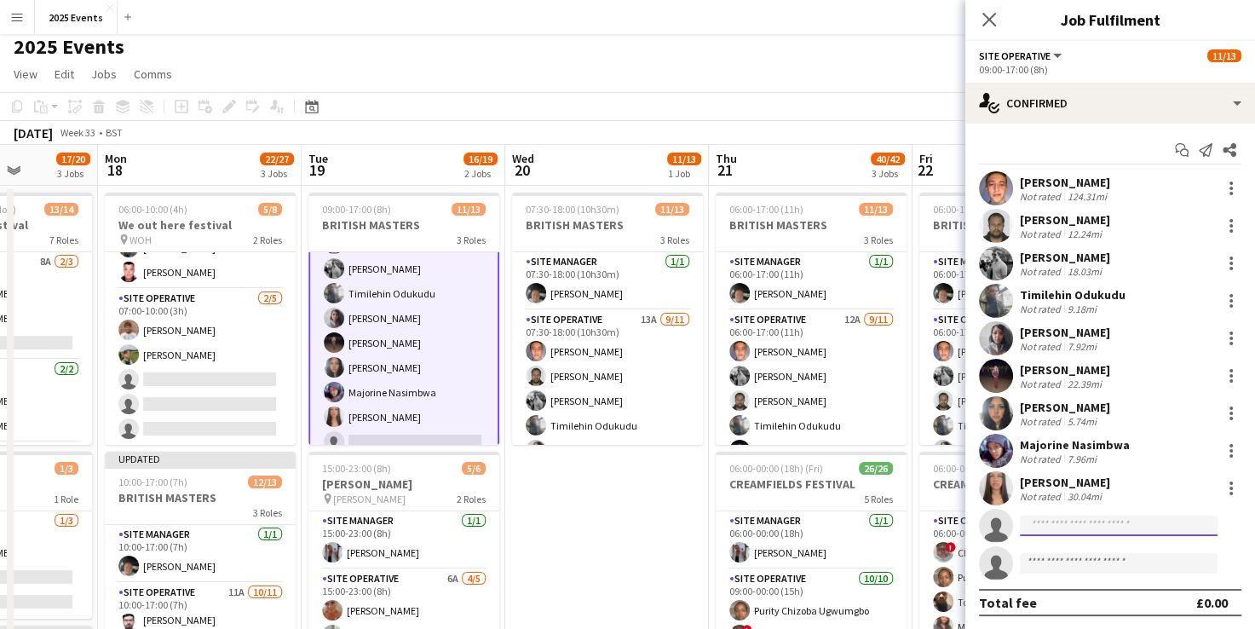
click at [1070, 531] on input at bounding box center [1119, 526] width 198 height 20
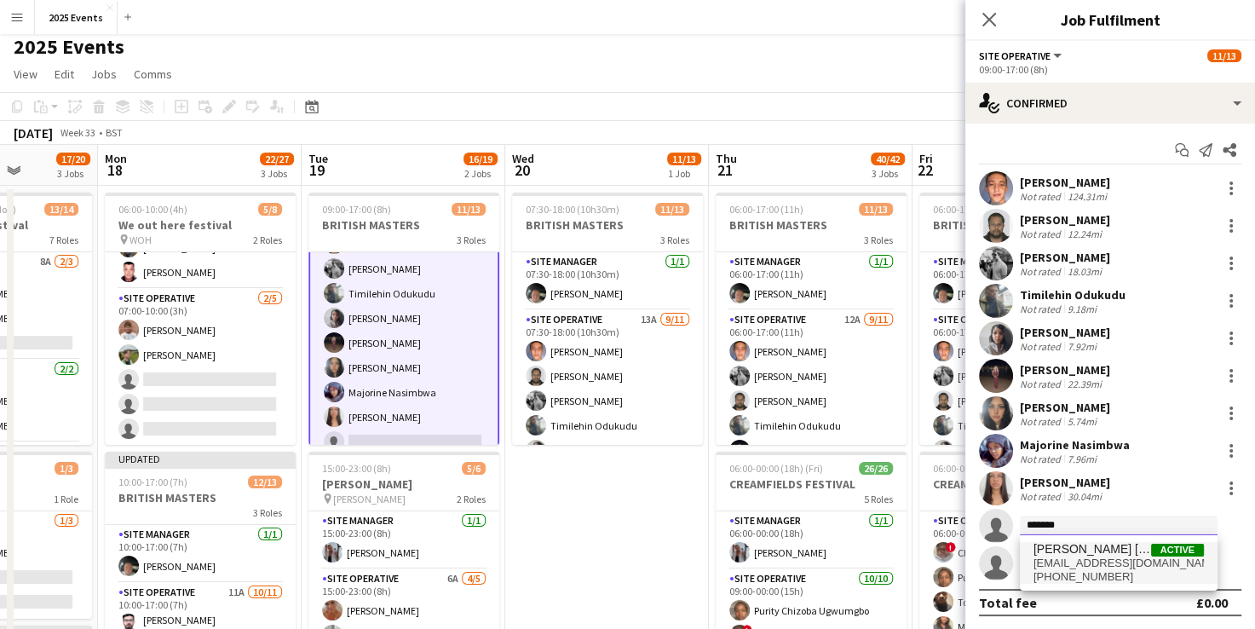
type input "*******"
click at [1072, 543] on span "[PERSON_NAME] [PERSON_NAME]" at bounding box center [1093, 549] width 118 height 14
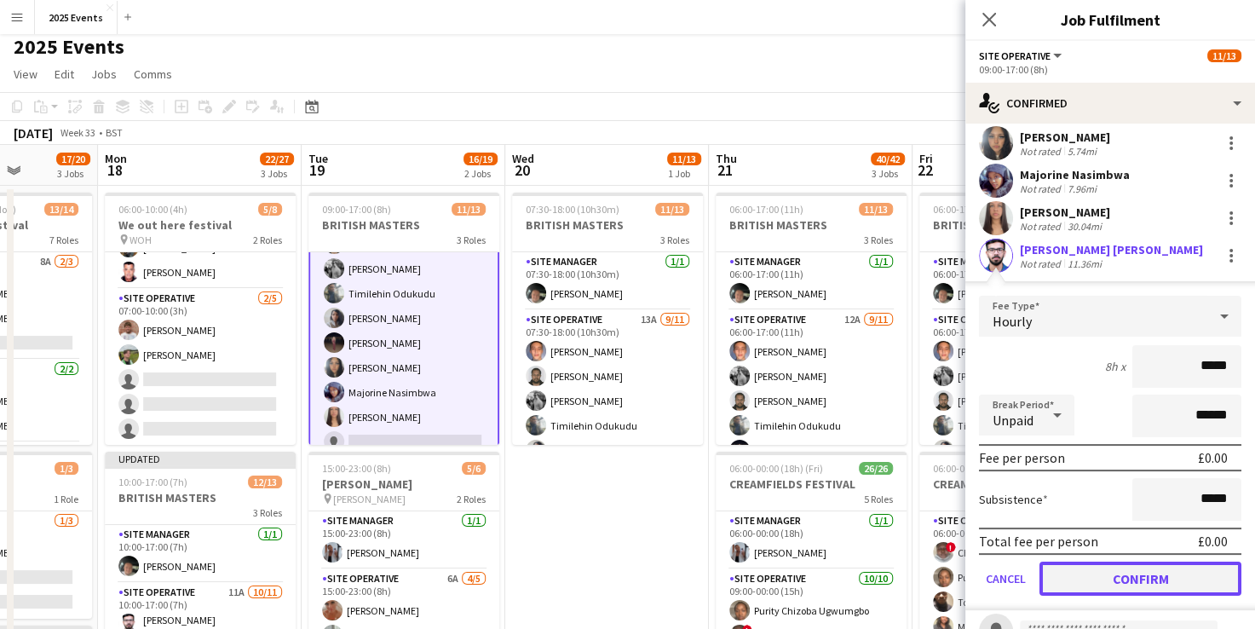
click at [1117, 577] on button "Confirm" at bounding box center [1141, 579] width 202 height 34
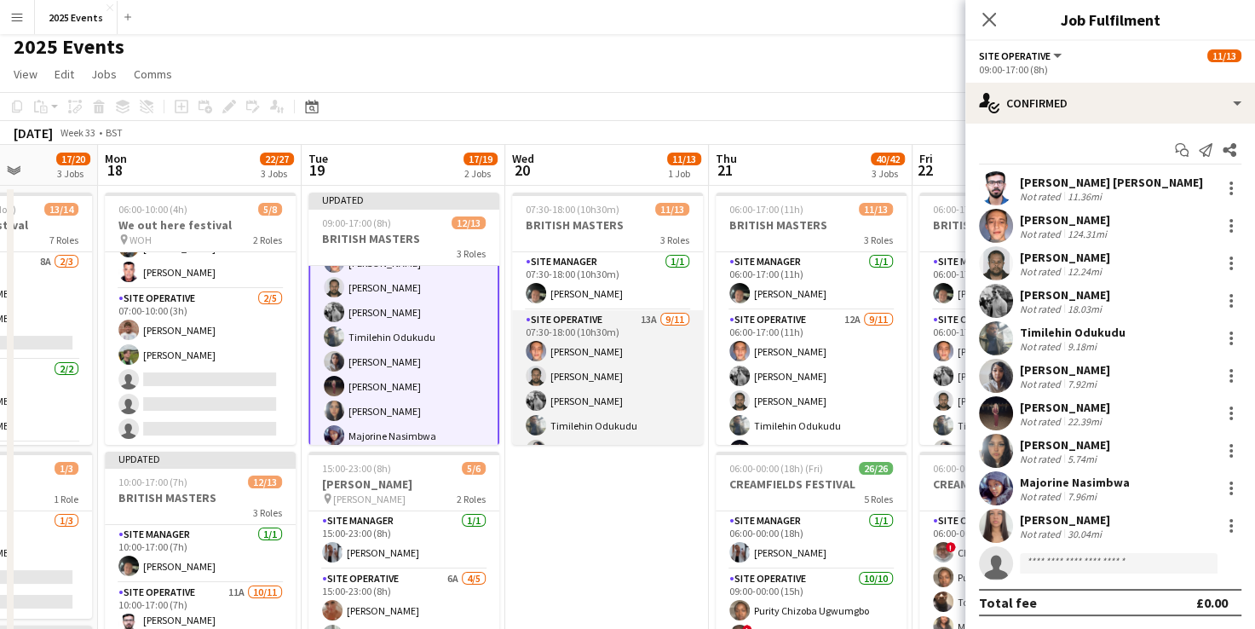
click at [623, 314] on app-card-role "Site Operative 13A [DATE] 07:30-18:00 (10h30m) [PERSON_NAME] [PERSON_NAME] [PER…" at bounding box center [607, 462] width 191 height 305
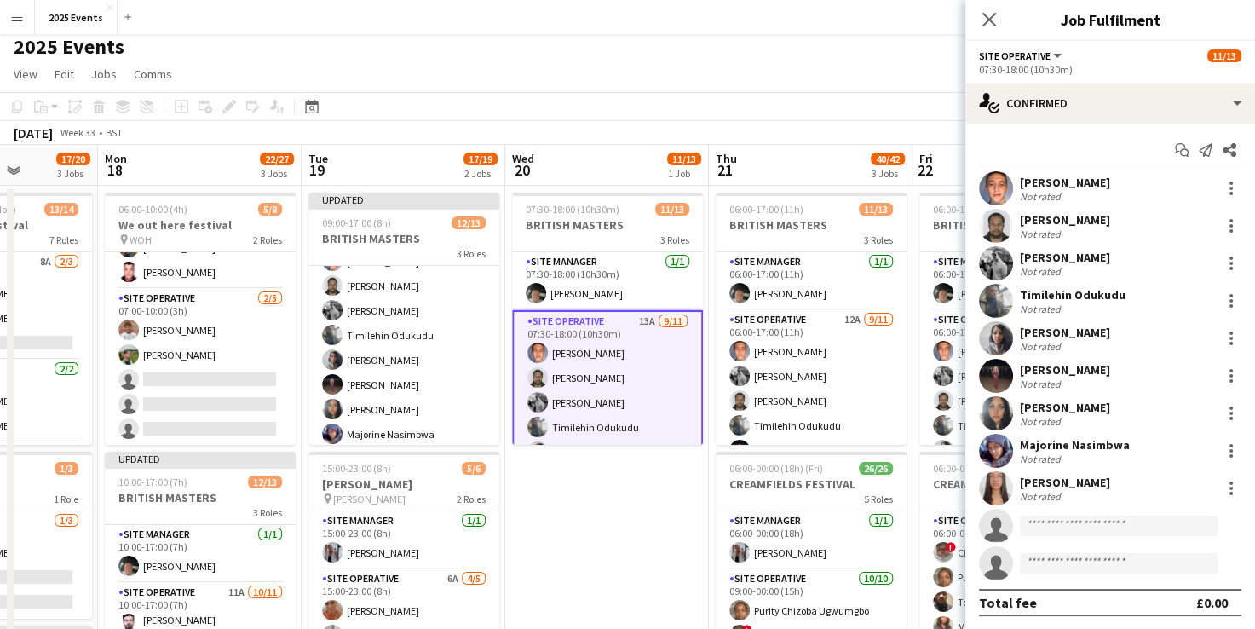
scroll to position [133, 0]
click at [1091, 523] on input at bounding box center [1119, 526] width 198 height 20
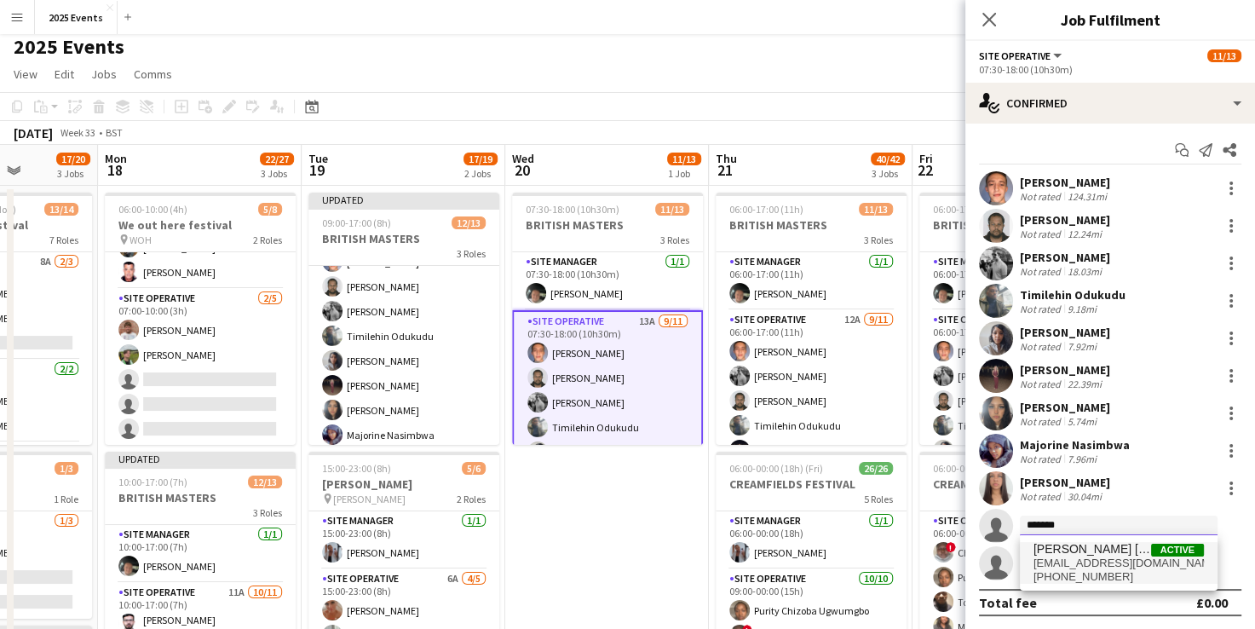
type input "*******"
click at [1082, 553] on span "[PERSON_NAME] [PERSON_NAME]" at bounding box center [1093, 549] width 118 height 14
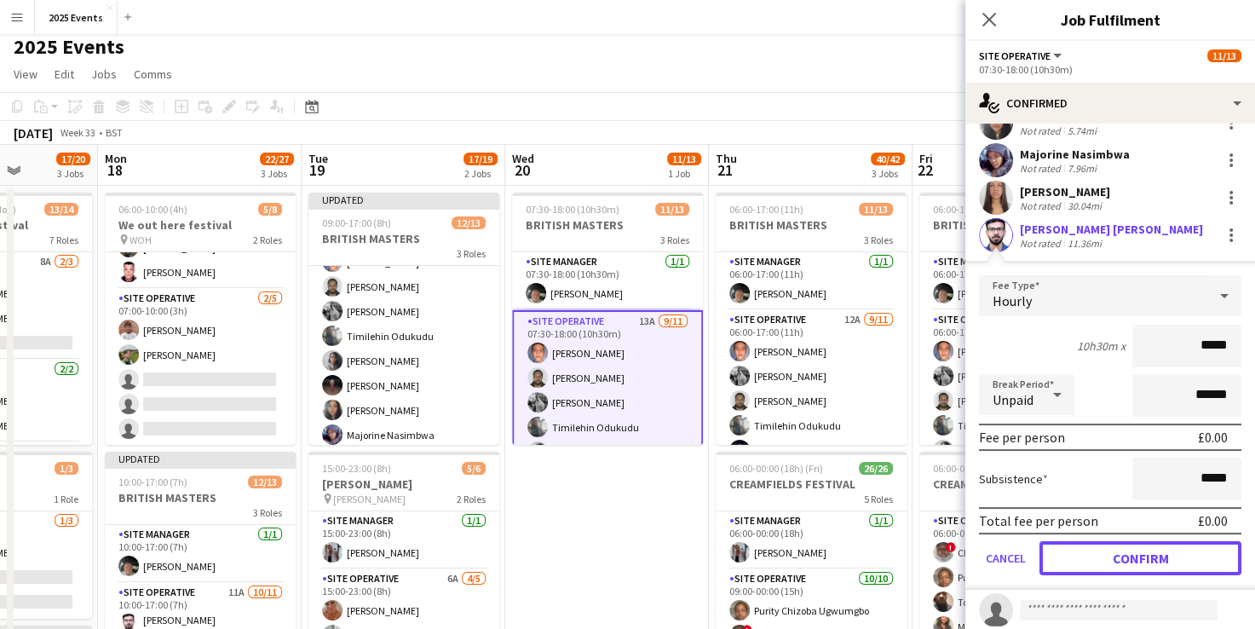
click at [1082, 553] on button "Confirm" at bounding box center [1141, 558] width 202 height 34
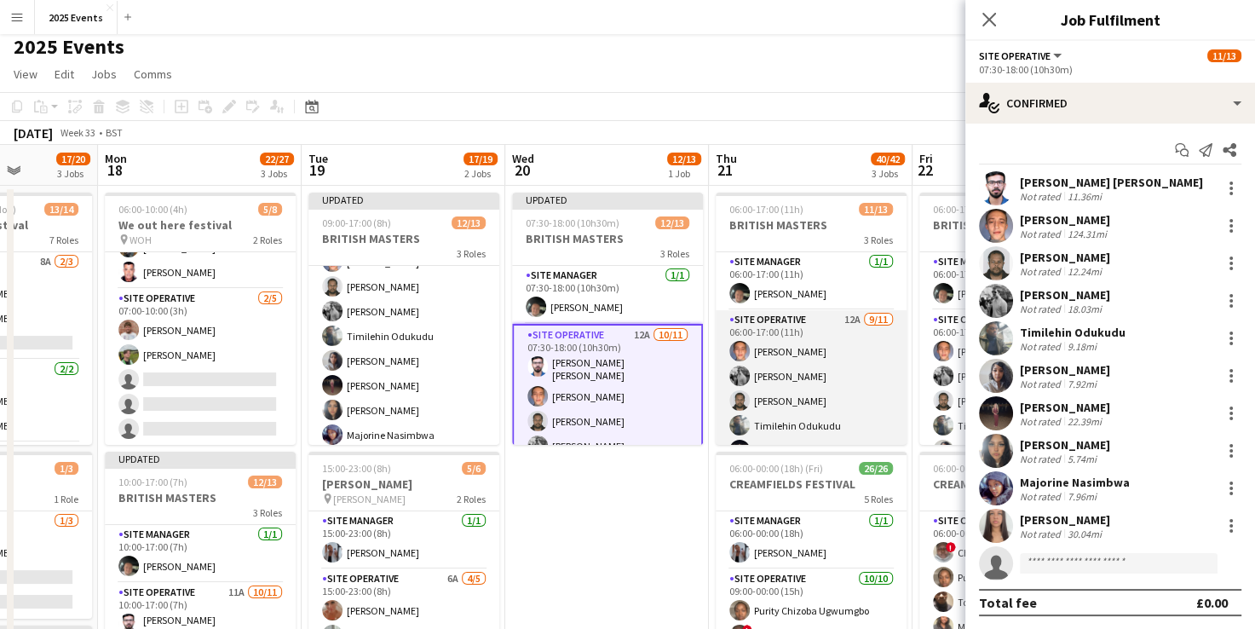
click at [808, 319] on app-card-role "Site Operative 12A [DATE] 06:00-17:00 (11h) [PERSON_NAME] [PERSON_NAME] [PERSON…" at bounding box center [811, 462] width 191 height 305
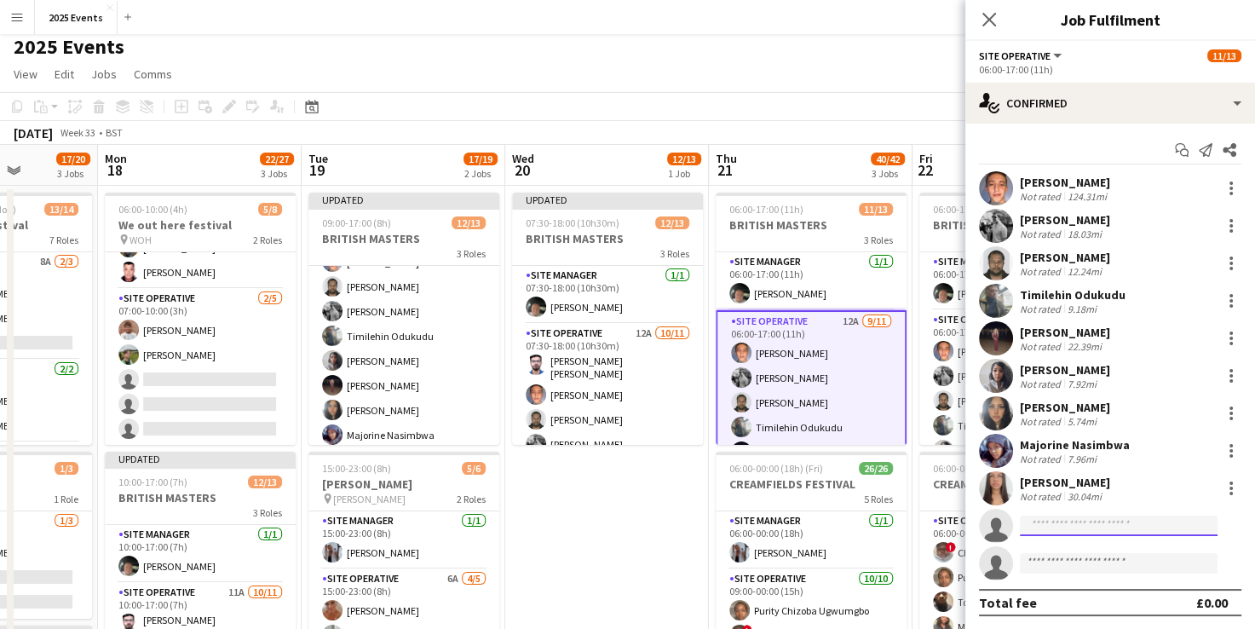
click at [1040, 523] on input at bounding box center [1119, 526] width 198 height 20
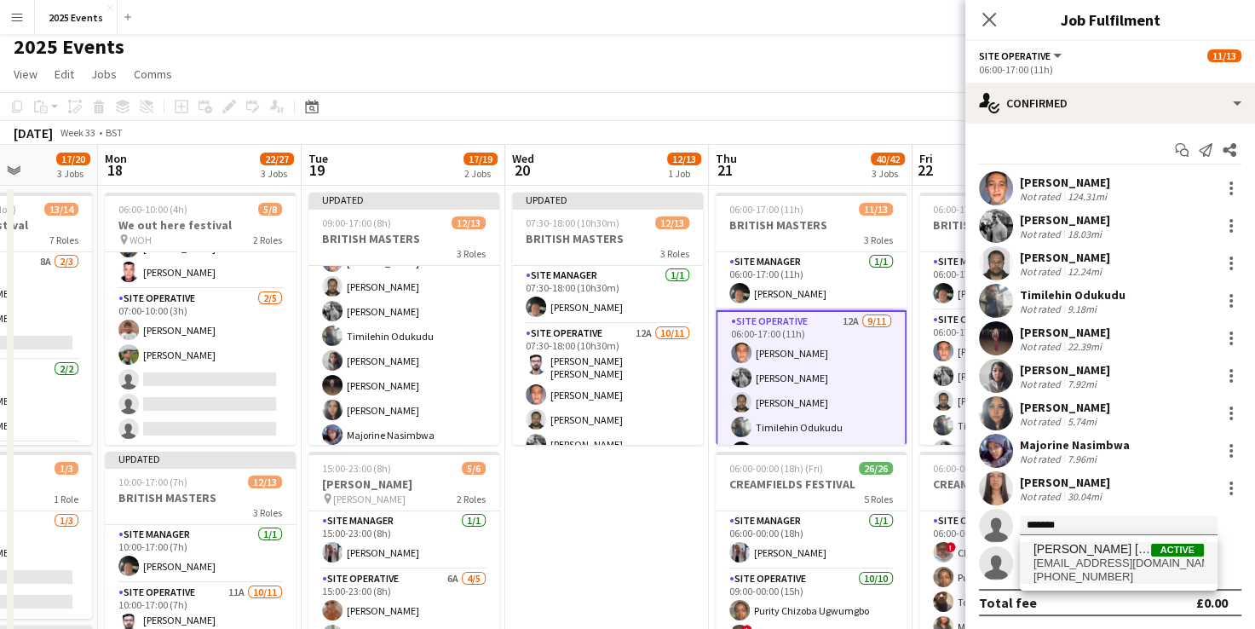
type input "*******"
click at [1084, 554] on span "[PERSON_NAME] [PERSON_NAME]" at bounding box center [1093, 549] width 118 height 14
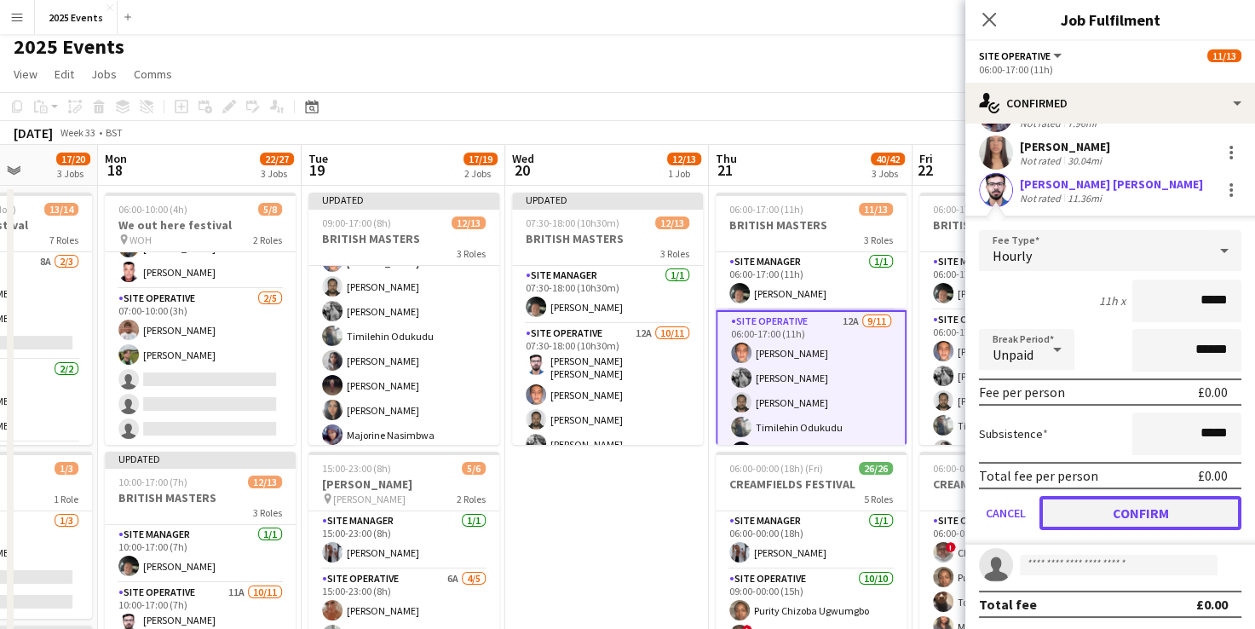
click at [1111, 510] on button "Confirm" at bounding box center [1141, 513] width 202 height 34
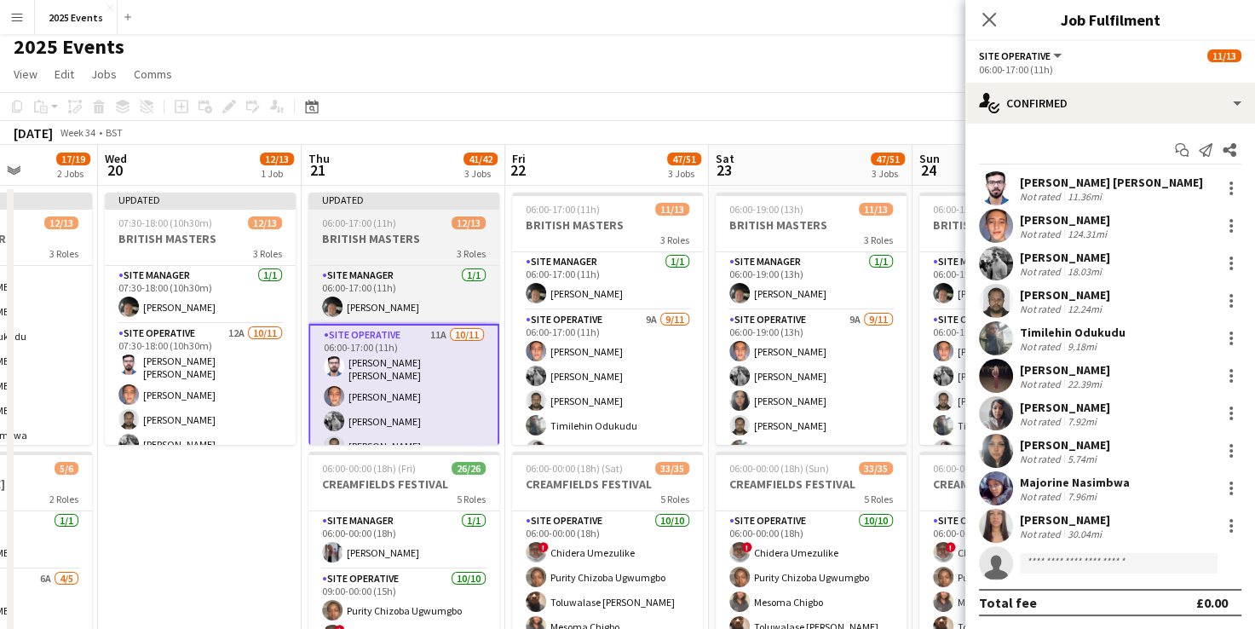
scroll to position [0, 593]
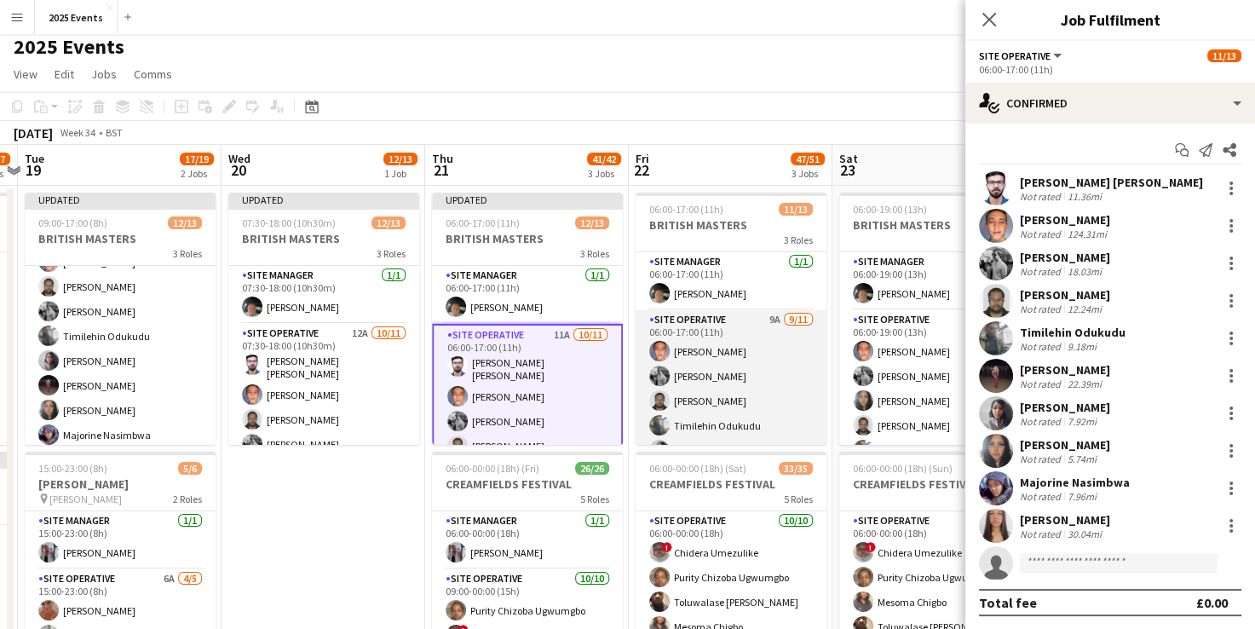
click at [733, 336] on app-card-role "Site Operative 9A [DATE] 06:00-17:00 (11h) [PERSON_NAME] [PERSON_NAME] [PERSON_…" at bounding box center [731, 462] width 191 height 305
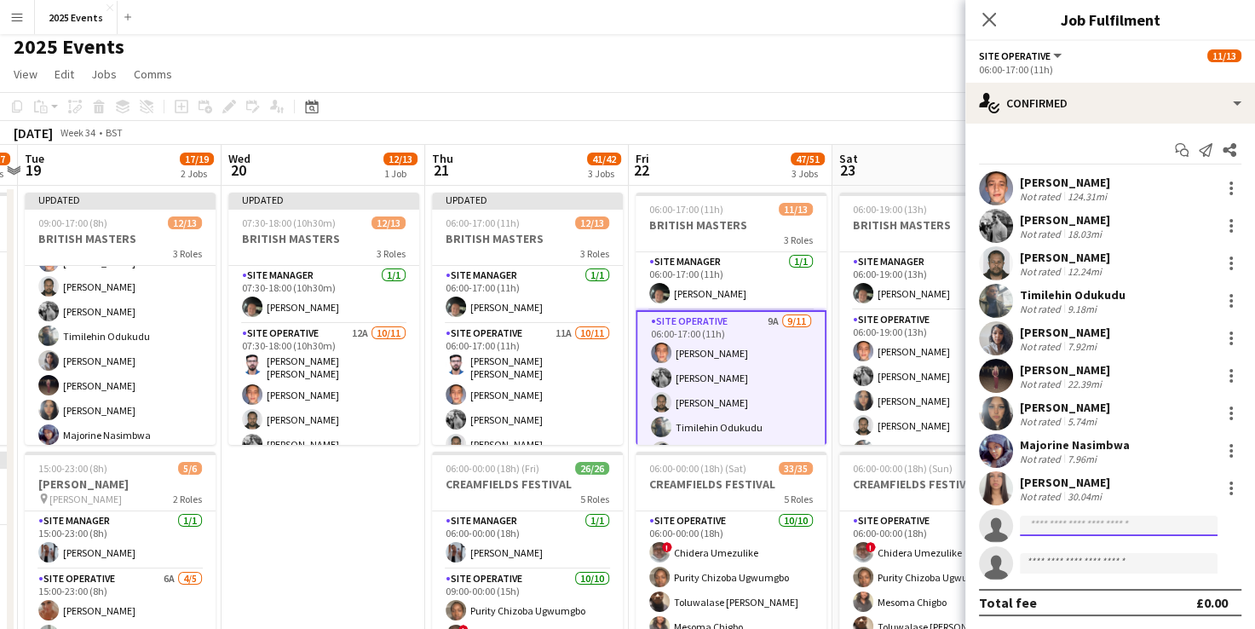
click at [1113, 527] on input at bounding box center [1119, 526] width 198 height 20
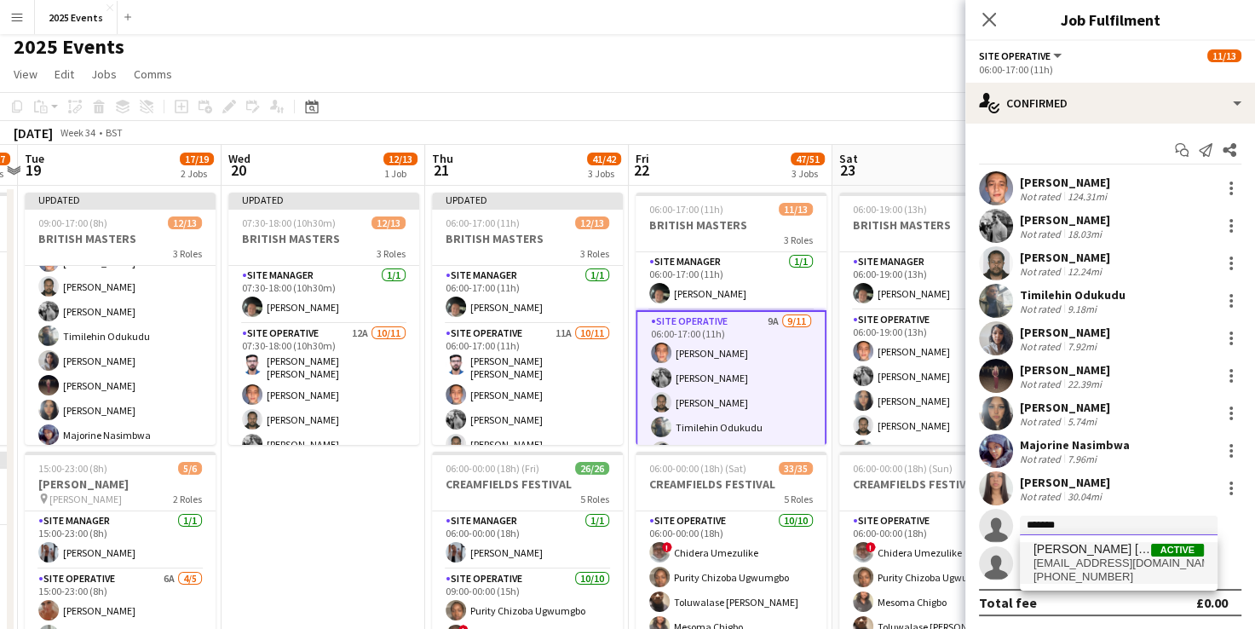
type input "*******"
click at [1074, 544] on span "[PERSON_NAME] [PERSON_NAME]" at bounding box center [1093, 549] width 118 height 14
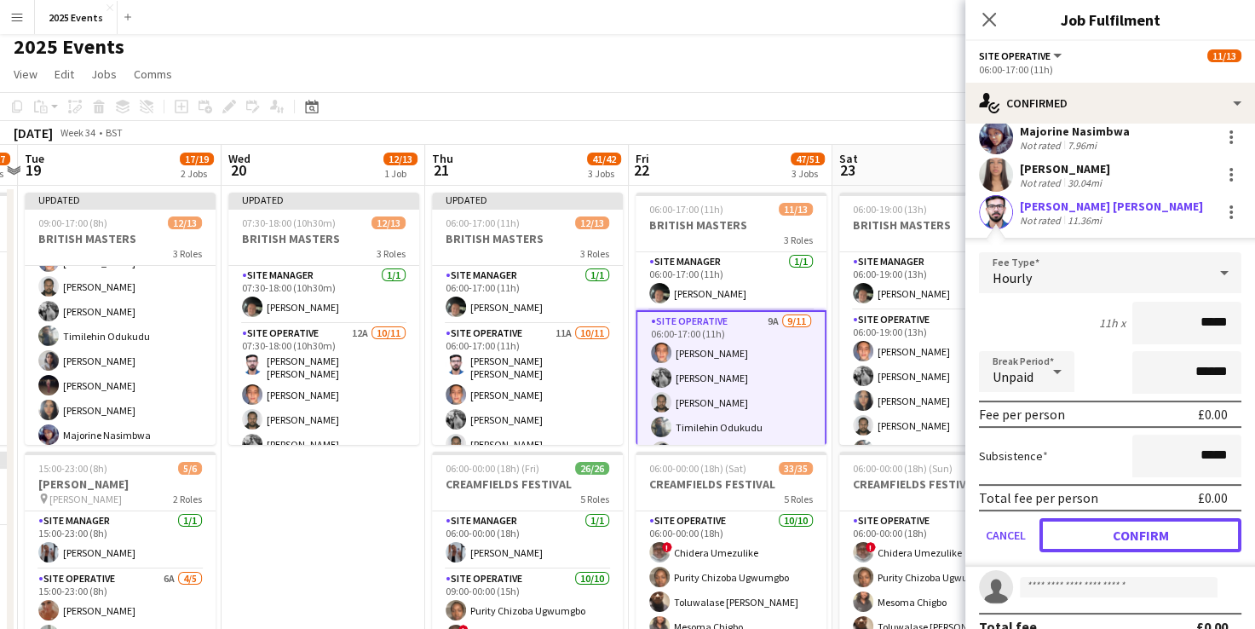
click at [1074, 544] on button "Confirm" at bounding box center [1141, 535] width 202 height 34
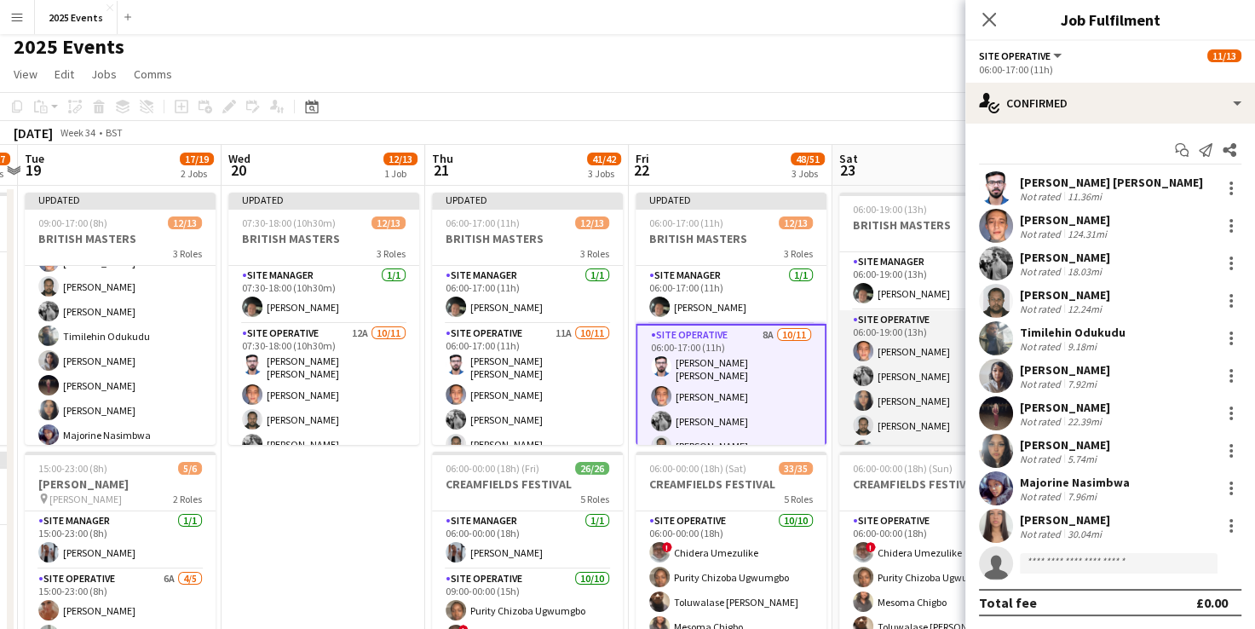
scroll to position [0, 816]
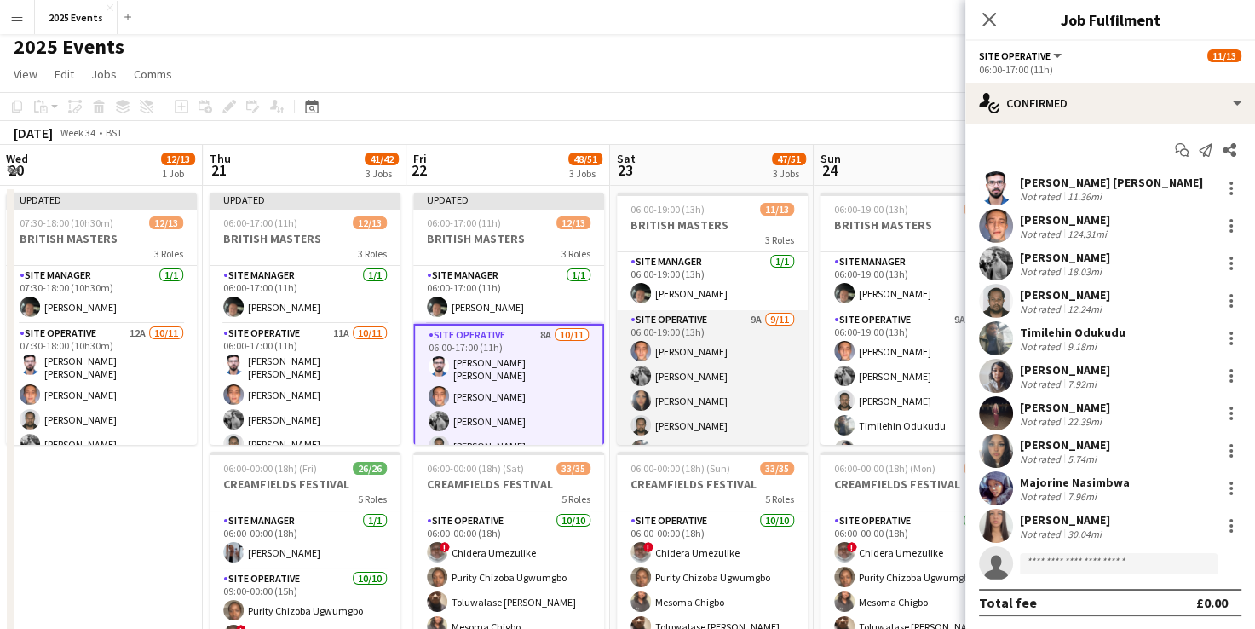
click at [710, 314] on app-card-role "Site Operative 9A [DATE] 06:00-19:00 (13h) [PERSON_NAME] [PERSON_NAME] [PERSON_…" at bounding box center [712, 462] width 191 height 305
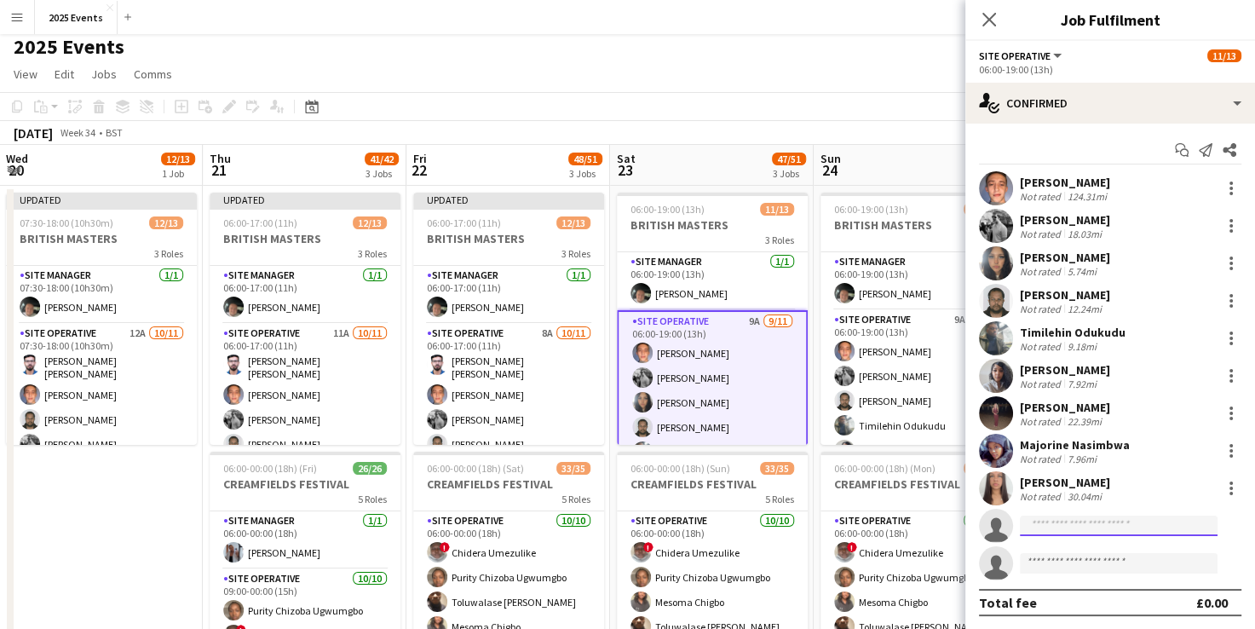
click at [1055, 520] on input at bounding box center [1119, 526] width 198 height 20
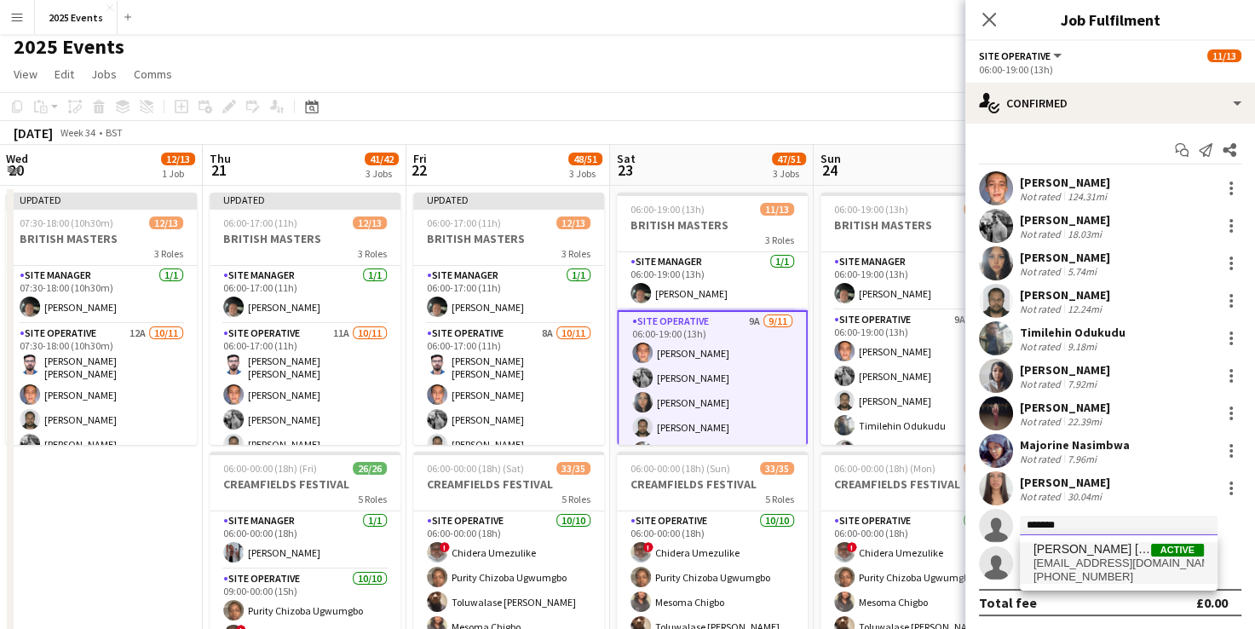
type input "*******"
click at [1078, 550] on span "[PERSON_NAME] [PERSON_NAME]" at bounding box center [1093, 549] width 118 height 14
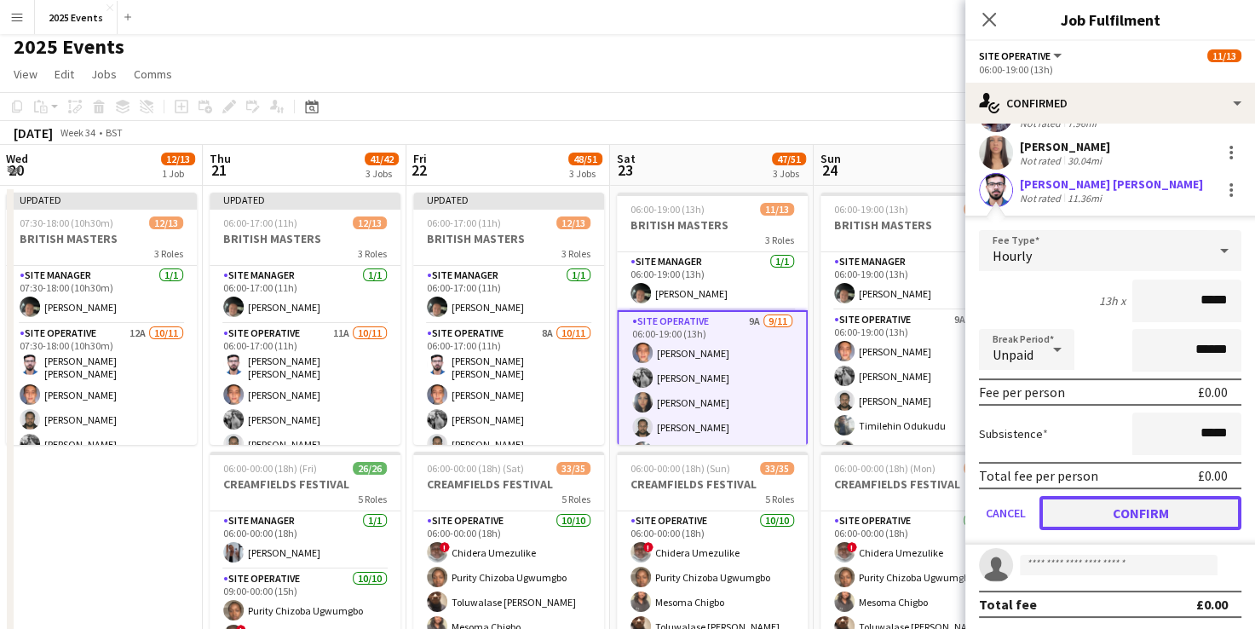
click at [1111, 511] on button "Confirm" at bounding box center [1141, 513] width 202 height 34
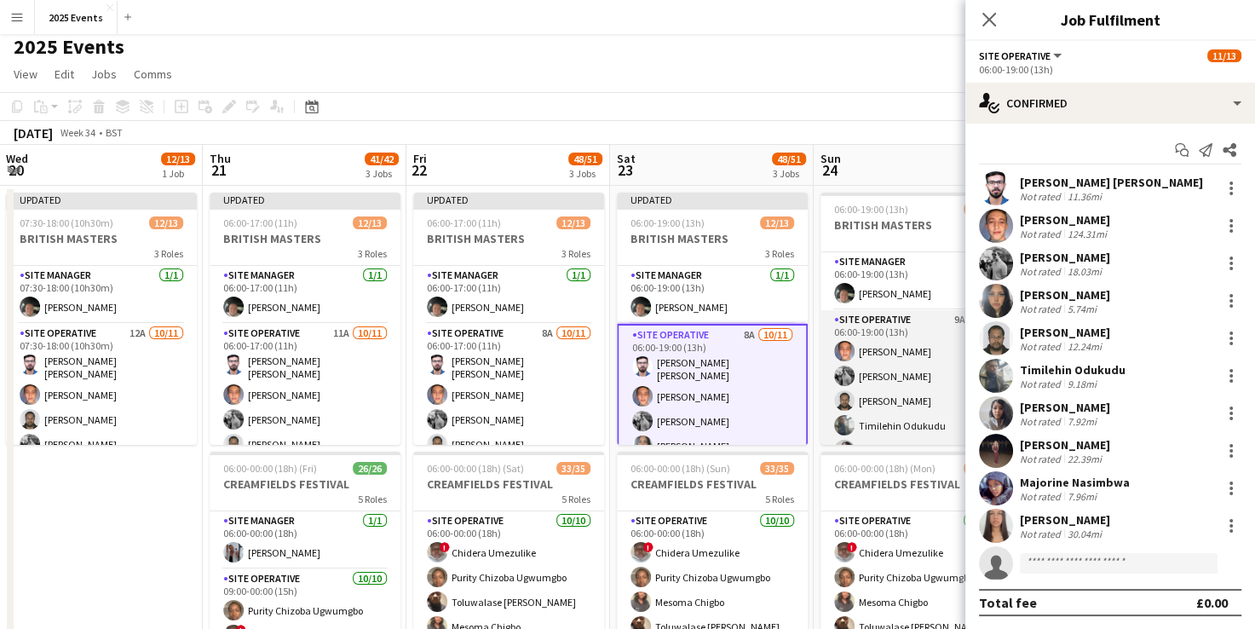
scroll to position [0, 606]
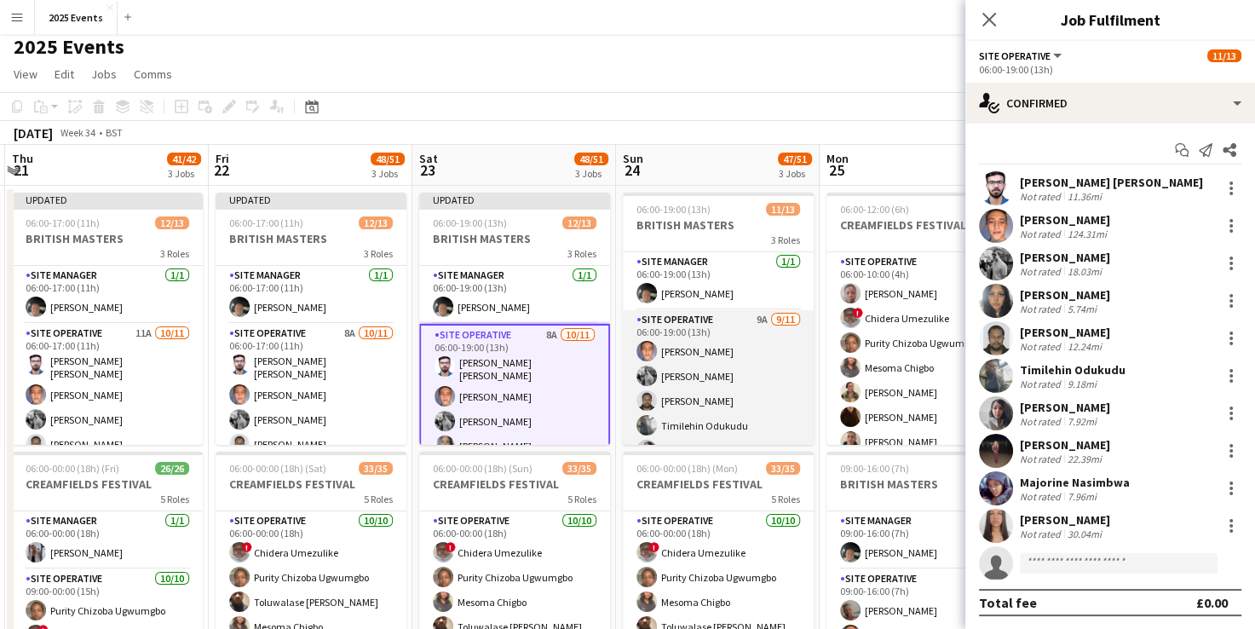
click at [724, 322] on app-card-role "Site Operative 9A [DATE] 06:00-19:00 (13h) [PERSON_NAME] [PERSON_NAME] [PERSON_…" at bounding box center [718, 462] width 191 height 305
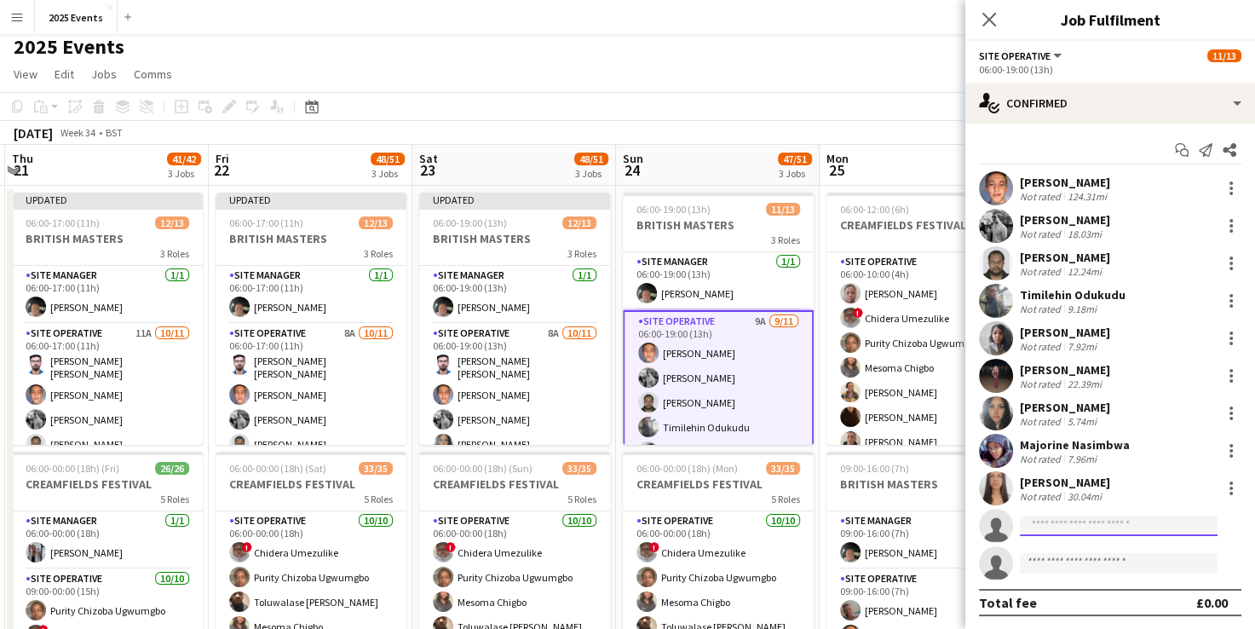
click at [1076, 520] on input at bounding box center [1119, 526] width 198 height 20
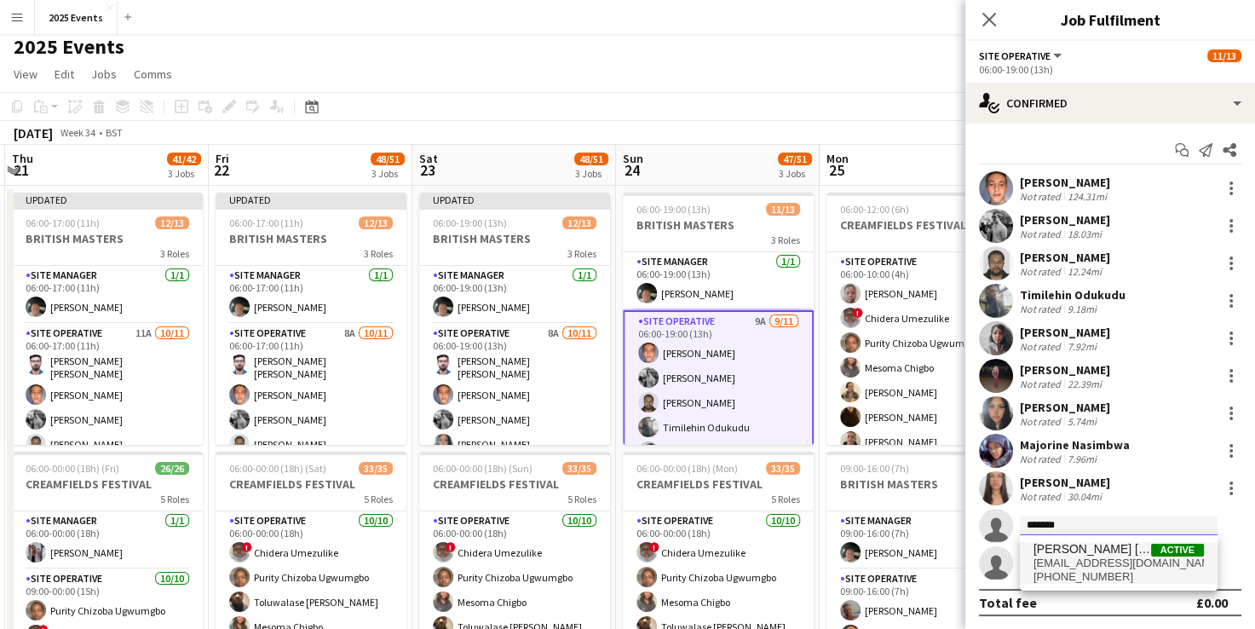
type input "*******"
click at [1079, 551] on span "[PERSON_NAME] [PERSON_NAME]" at bounding box center [1093, 549] width 118 height 14
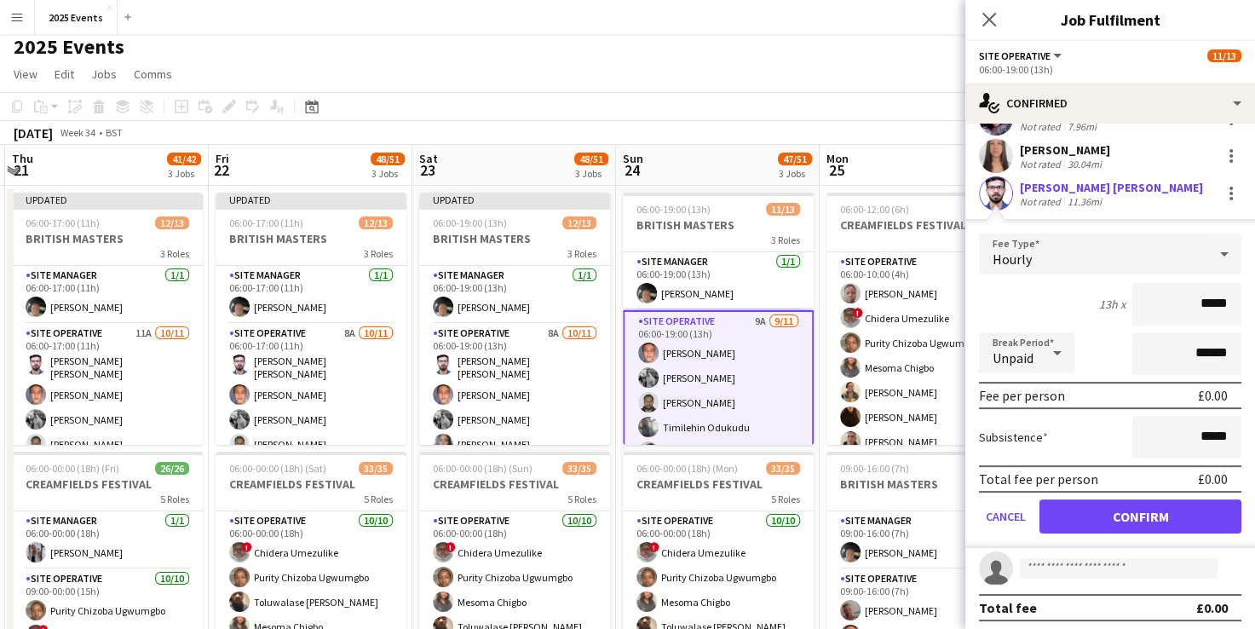
scroll to position [336, 0]
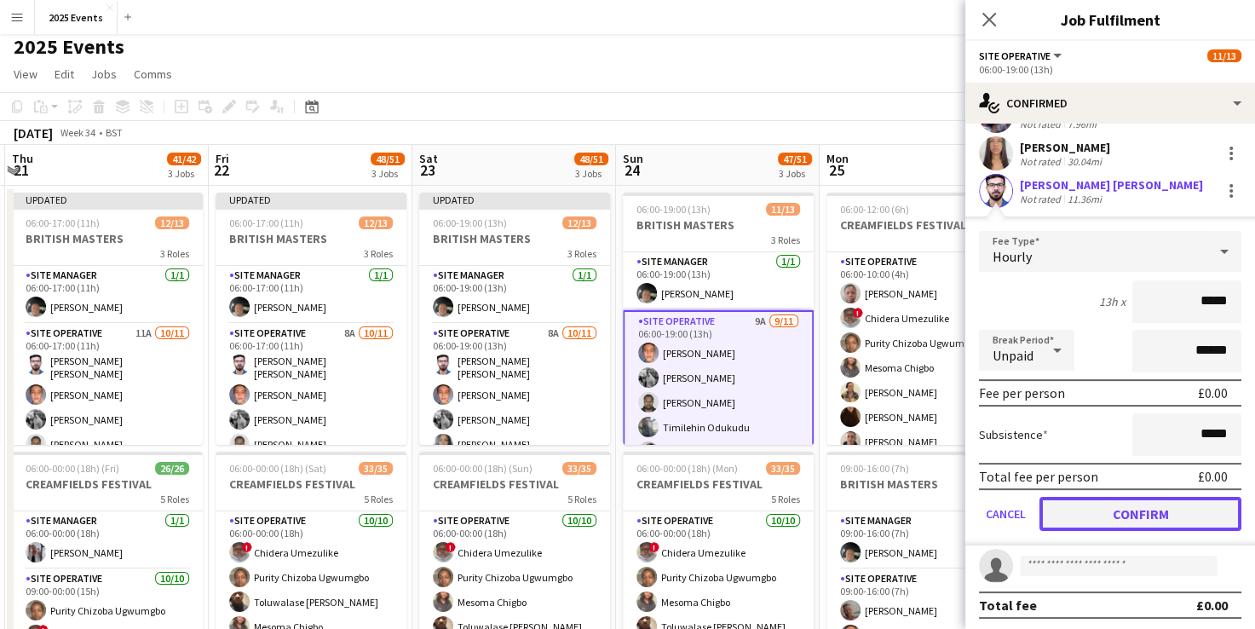
click at [1085, 525] on button "Confirm" at bounding box center [1141, 514] width 202 height 34
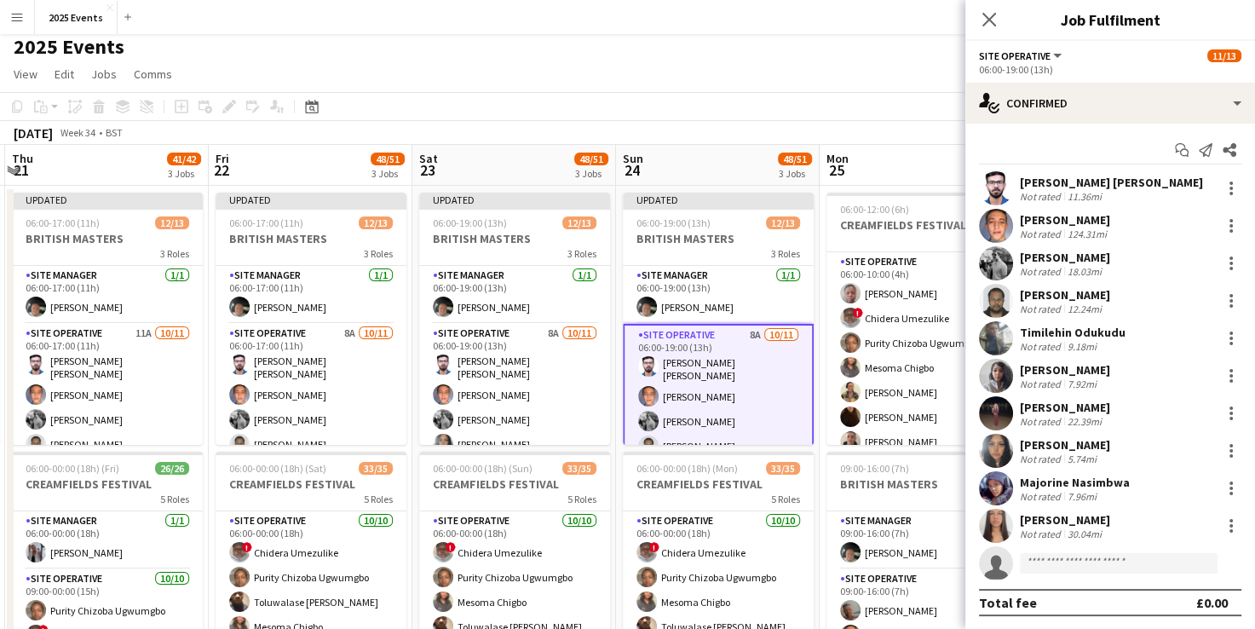
click at [784, 102] on app-toolbar "Copy Paste Paste Ctrl+V Paste with crew Ctrl+Shift+V Paste linked Job [GEOGRAPH…" at bounding box center [627, 106] width 1255 height 29
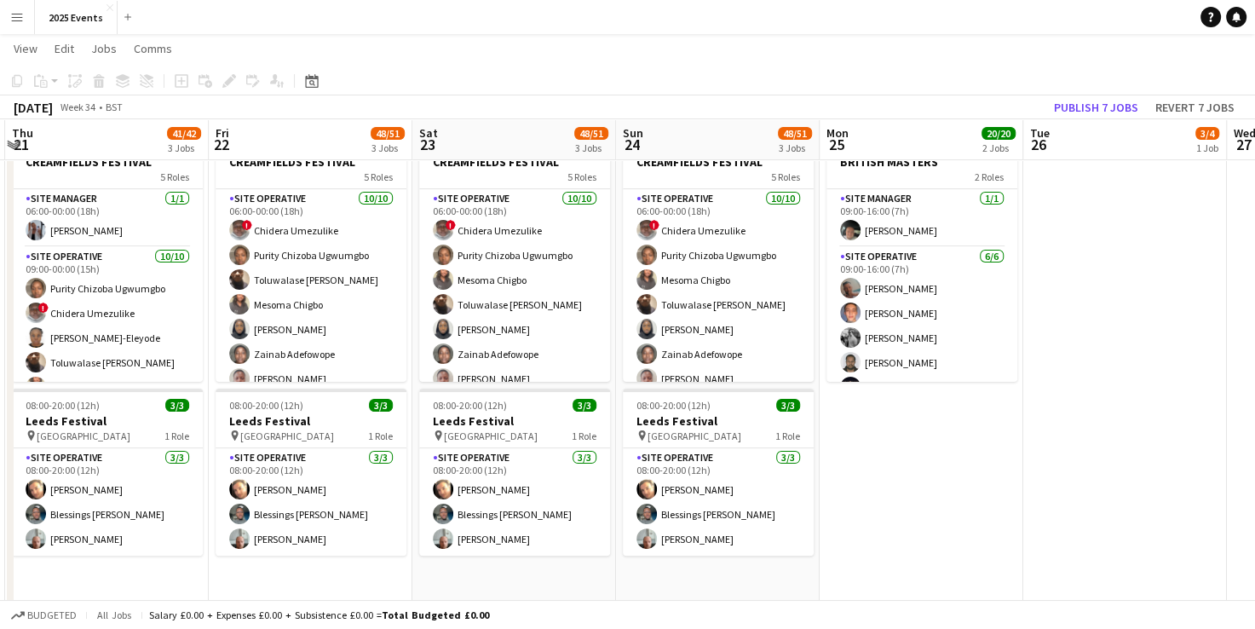
scroll to position [0, 0]
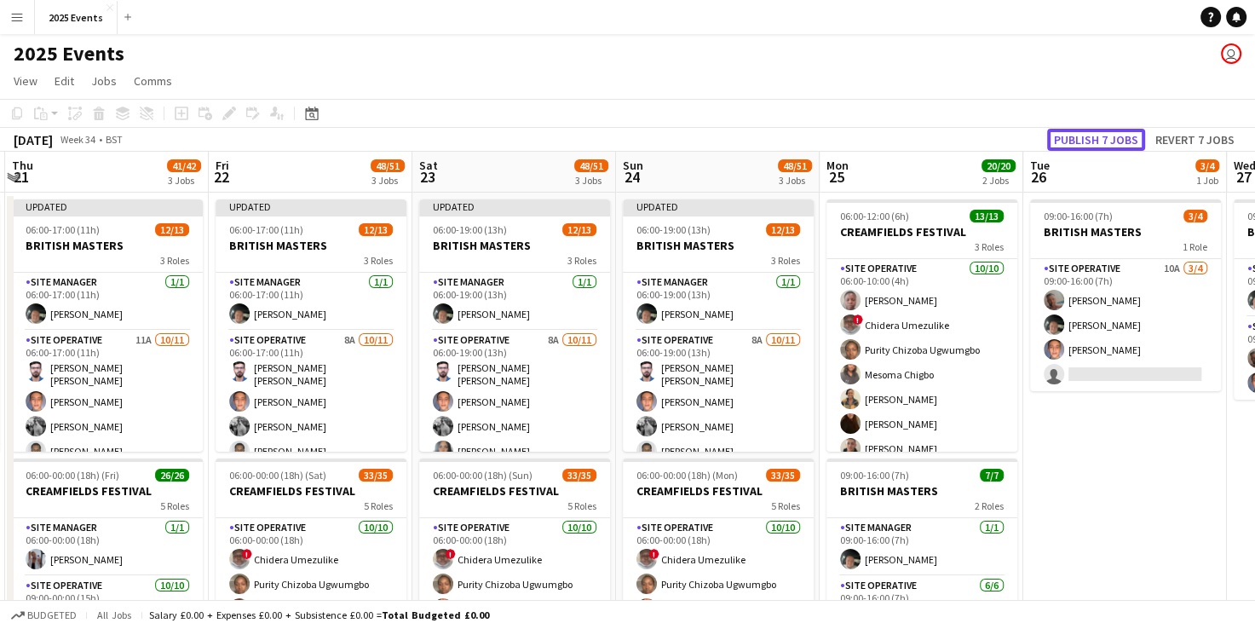
click at [1098, 135] on button "Publish 7 jobs" at bounding box center [1096, 140] width 98 height 22
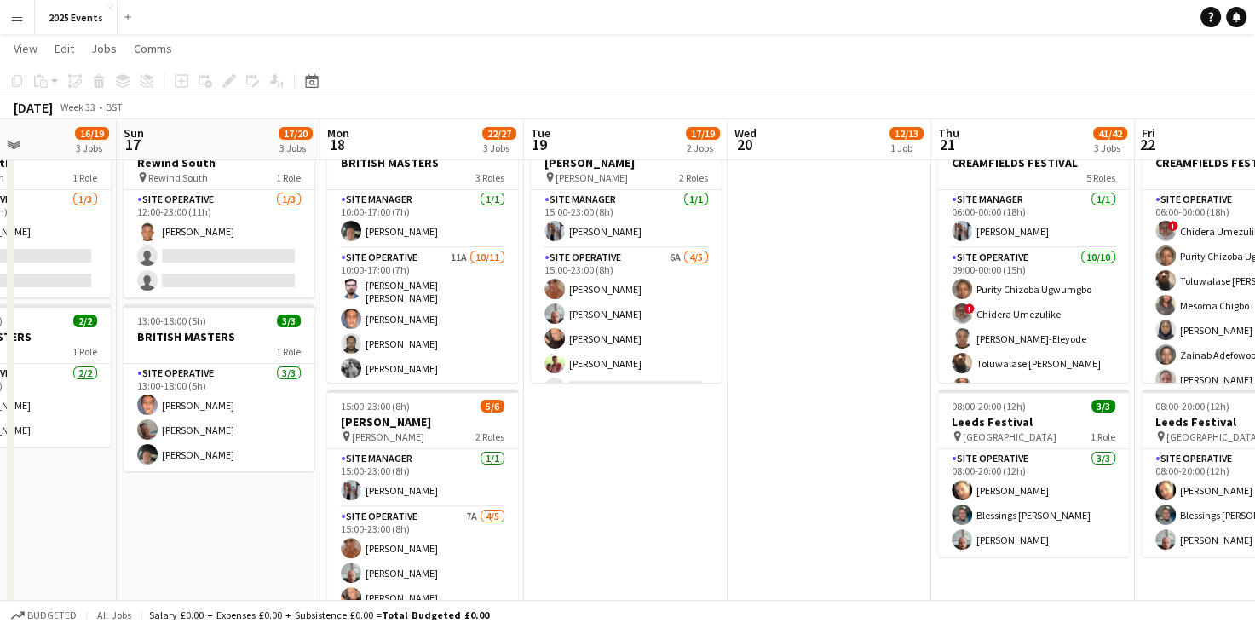
scroll to position [327, 0]
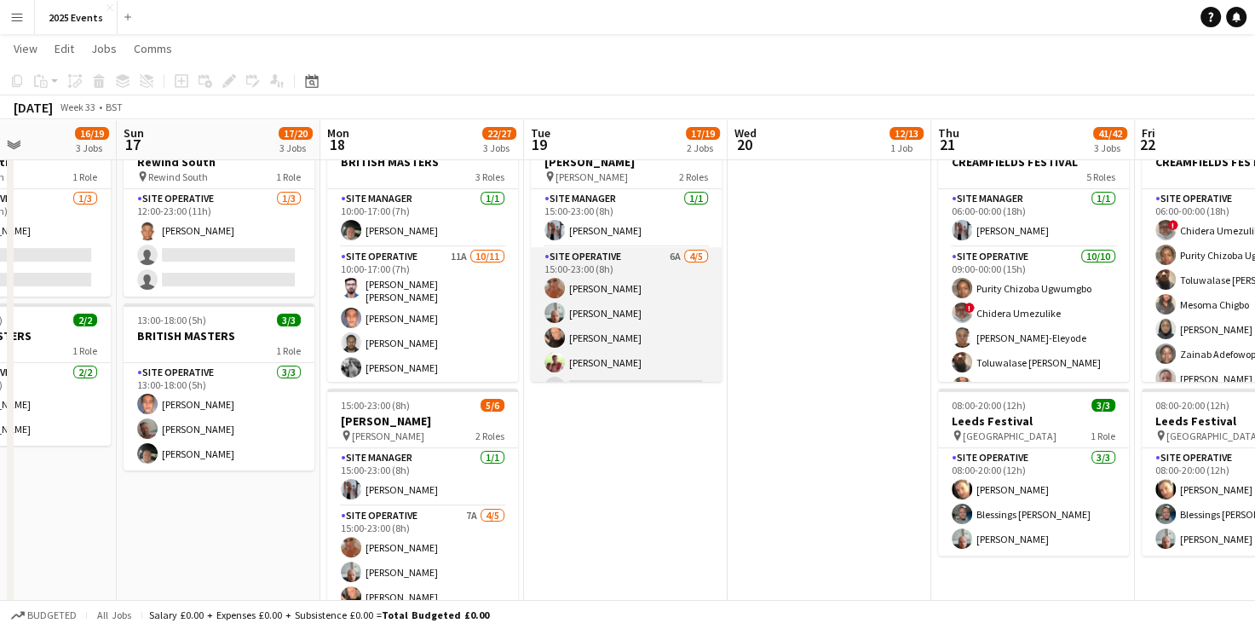
click at [637, 284] on app-card-role "Site Operative 6A [DATE] 15:00-23:00 (8h) [PERSON_NAME] [PERSON_NAME] [PERSON_N…" at bounding box center [626, 325] width 191 height 157
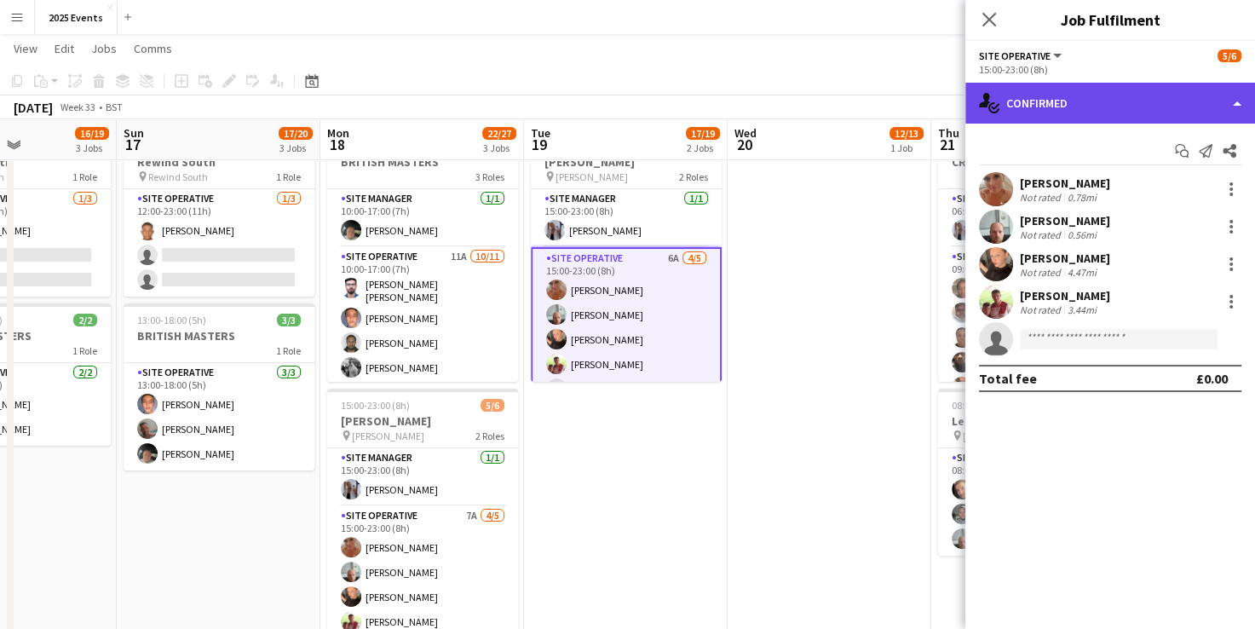
click at [1232, 91] on div "single-neutral-actions-check-2 Confirmed" at bounding box center [1111, 103] width 290 height 41
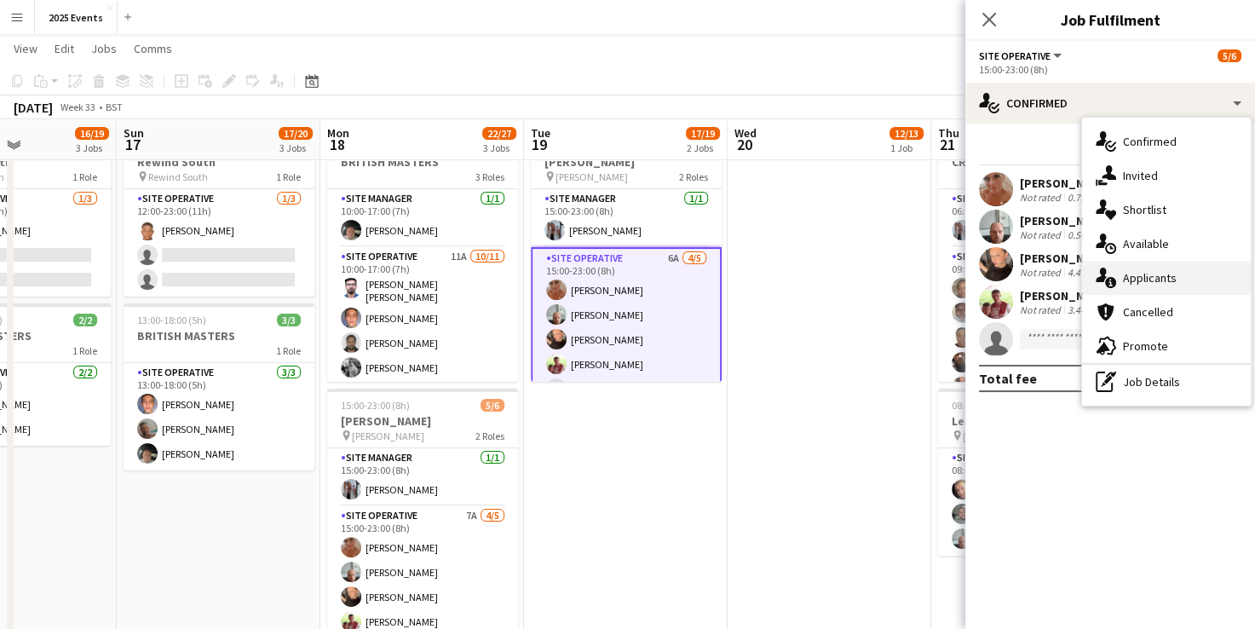
click at [1201, 285] on div "single-neutral-actions-information Applicants" at bounding box center [1166, 278] width 169 height 34
